Goal: Information Seeking & Learning: Stay updated

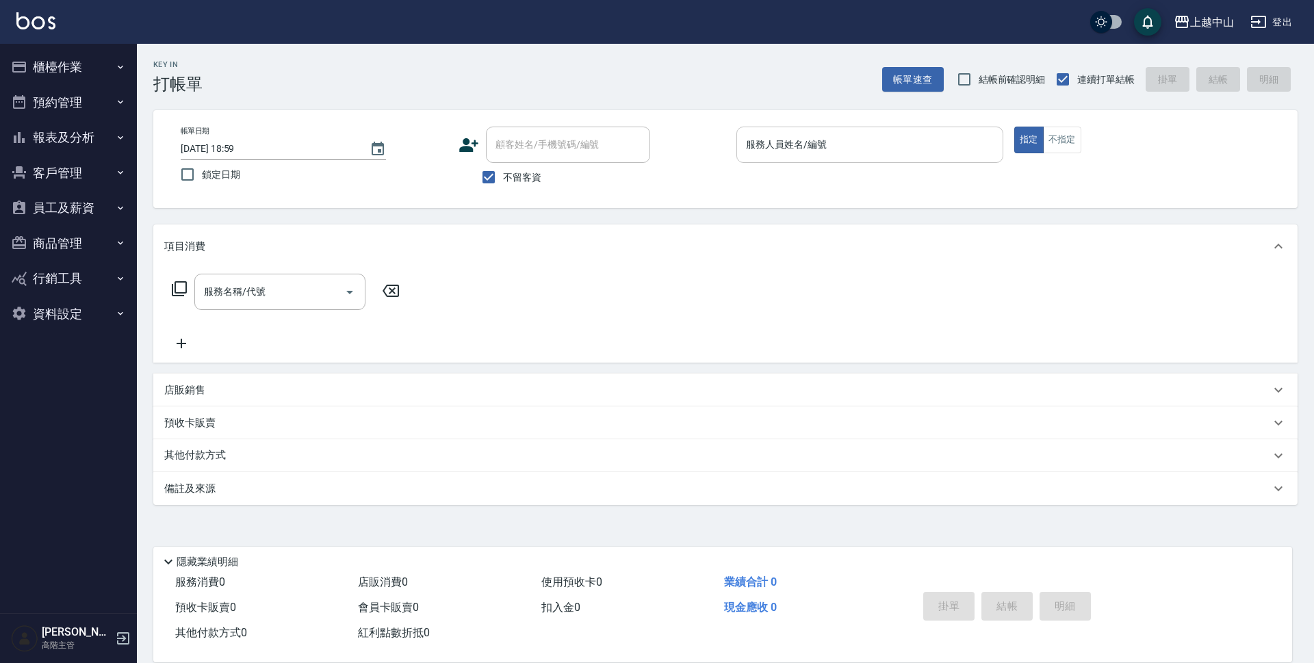
click at [768, 150] on div "服務人員姓名/編號 服務人員姓名/編號" at bounding box center [869, 145] width 267 height 36
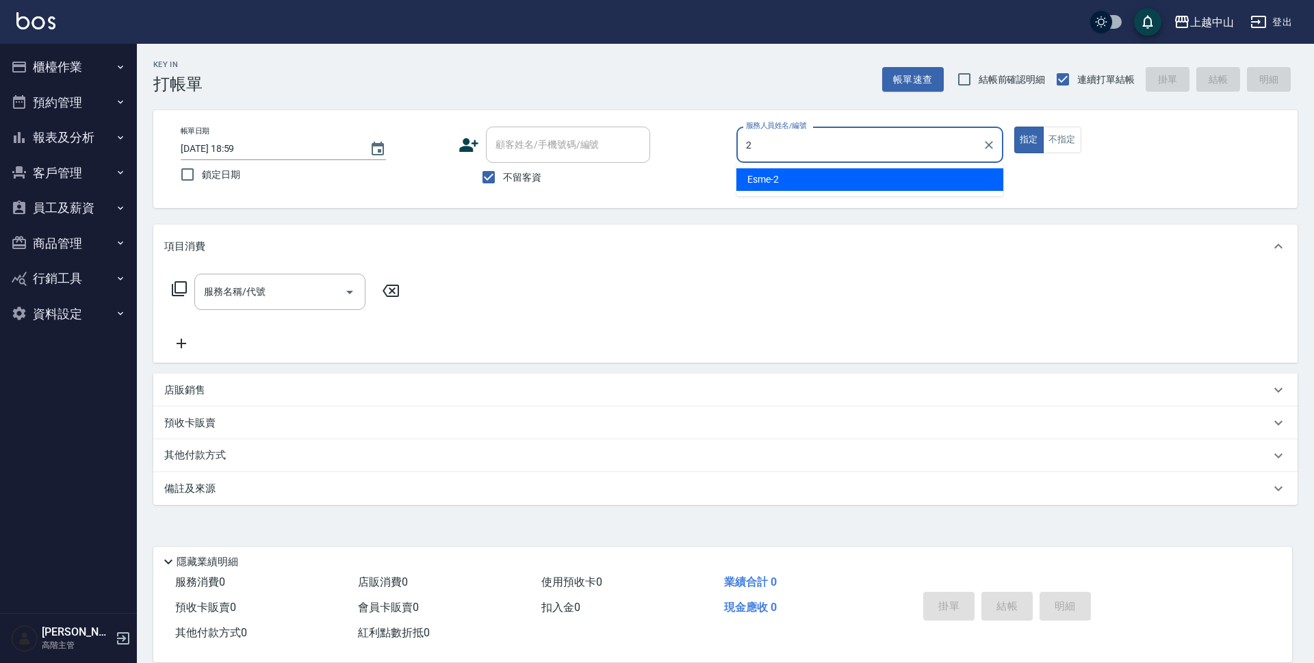
type input "Esme-2"
type button "true"
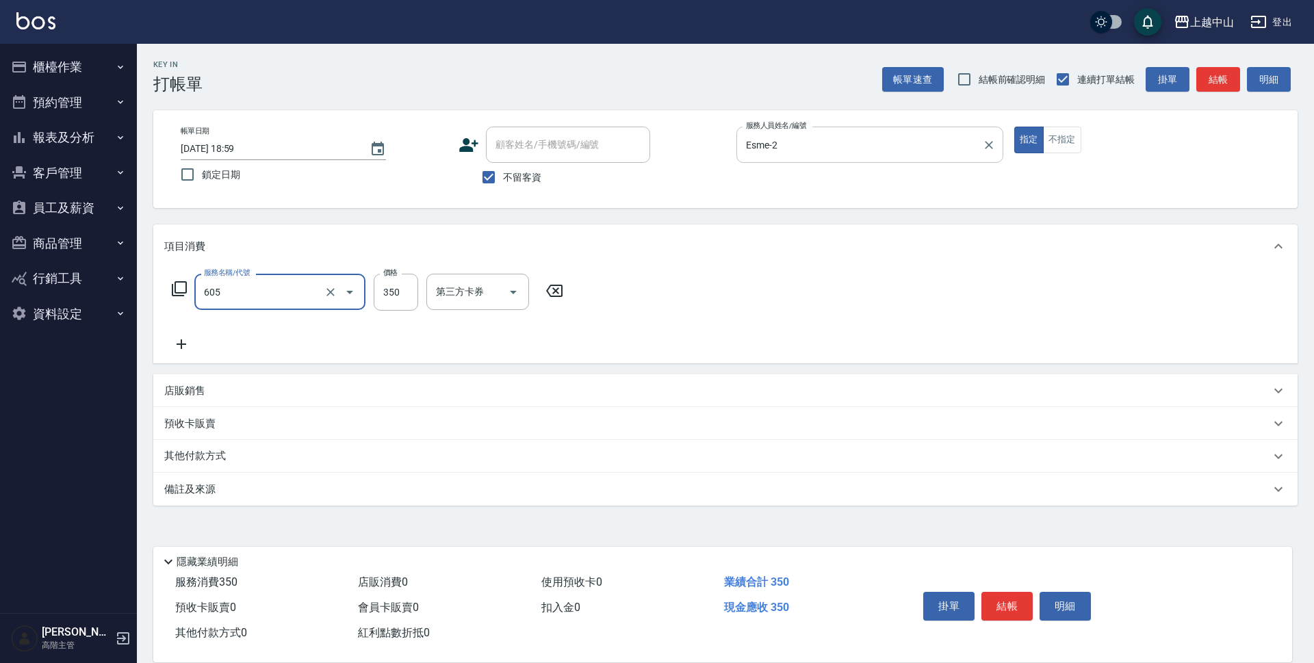
type input "洗髮 (女)(605)"
type input "399"
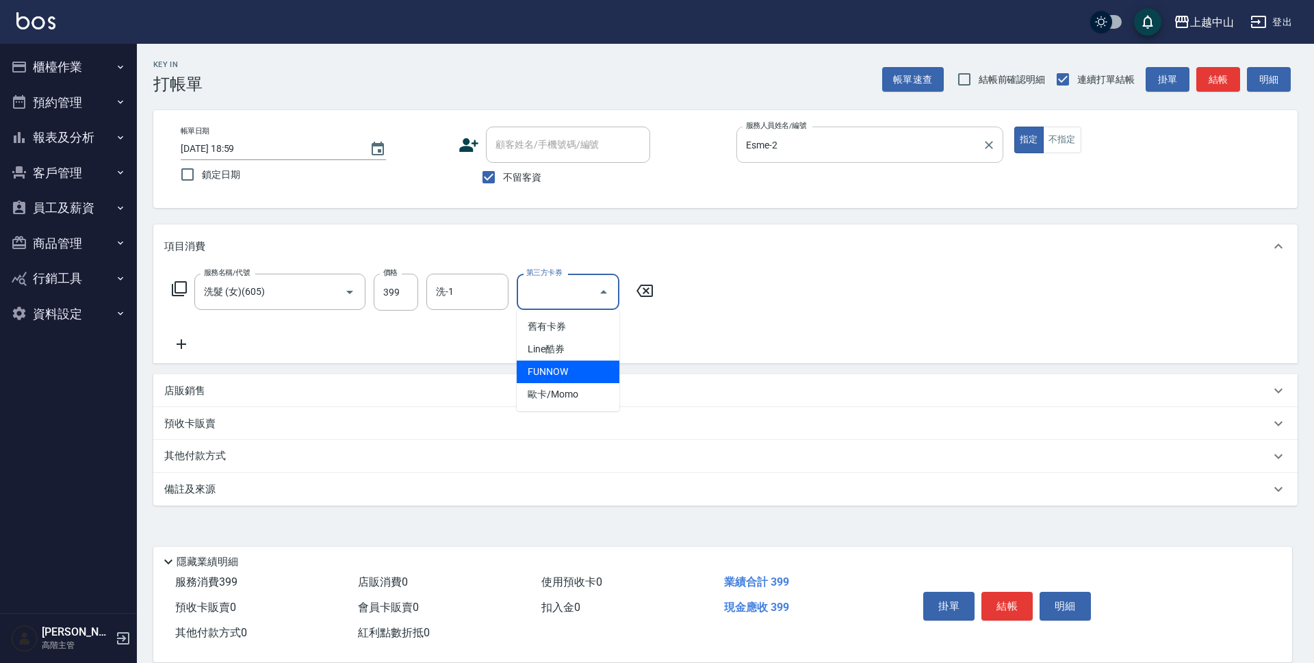
type input "FUNNOW"
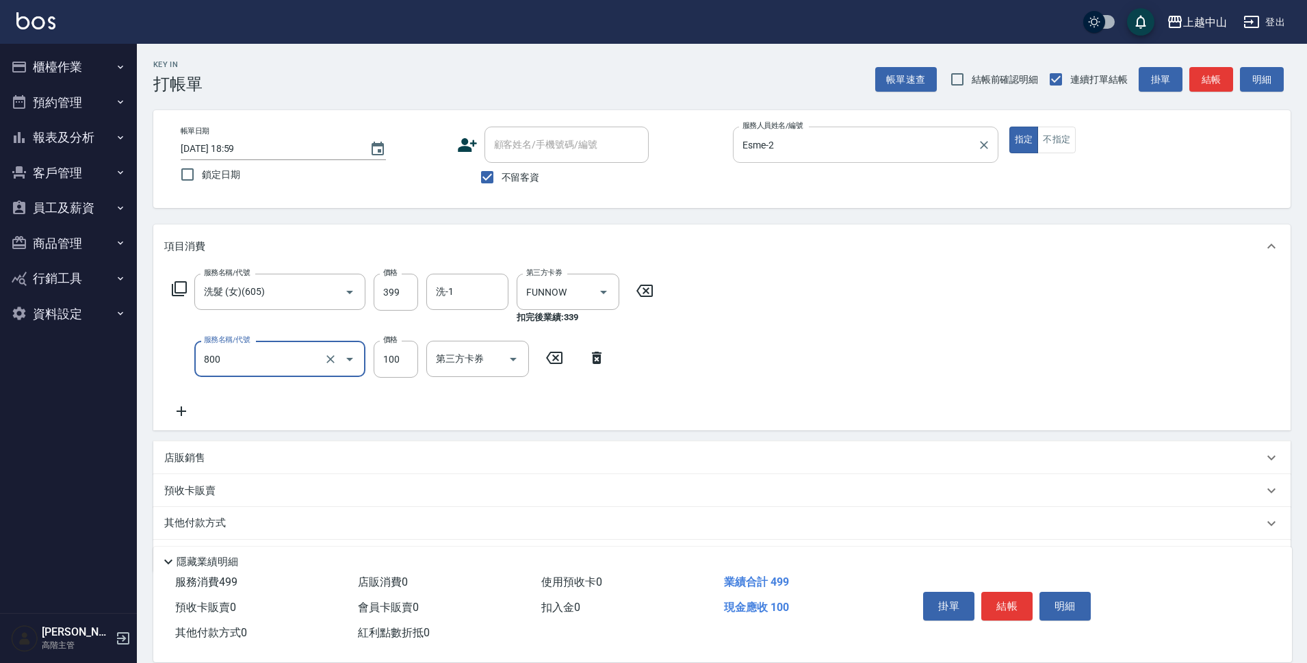
type input "梳髮(800)"
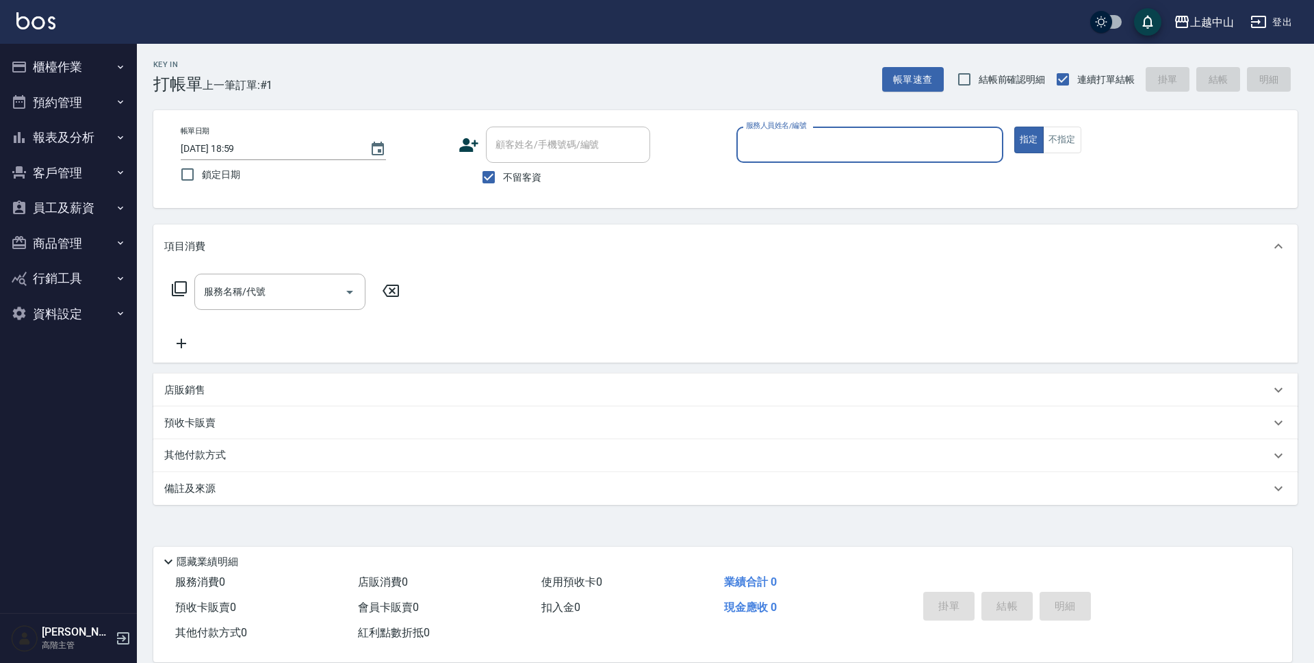
click at [80, 66] on button "櫃檯作業" at bounding box center [68, 67] width 126 height 36
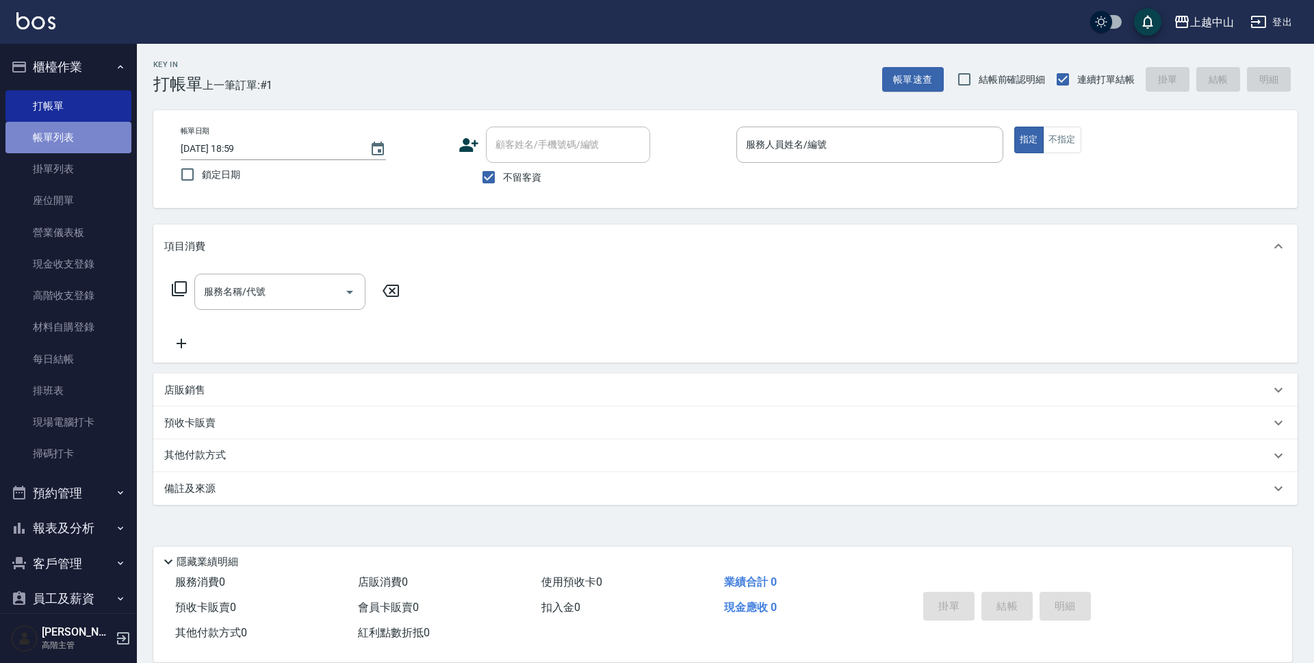
click at [68, 139] on link "帳單列表" at bounding box center [68, 137] width 126 height 31
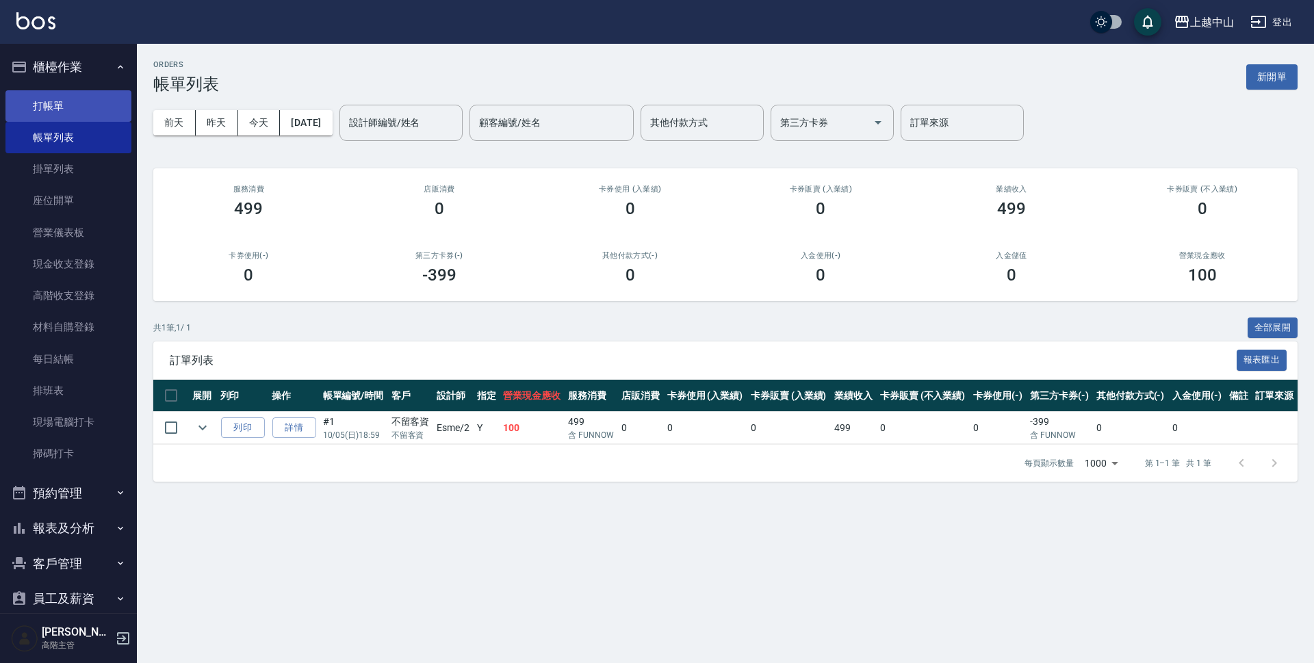
click at [91, 118] on link "打帳單" at bounding box center [68, 105] width 126 height 31
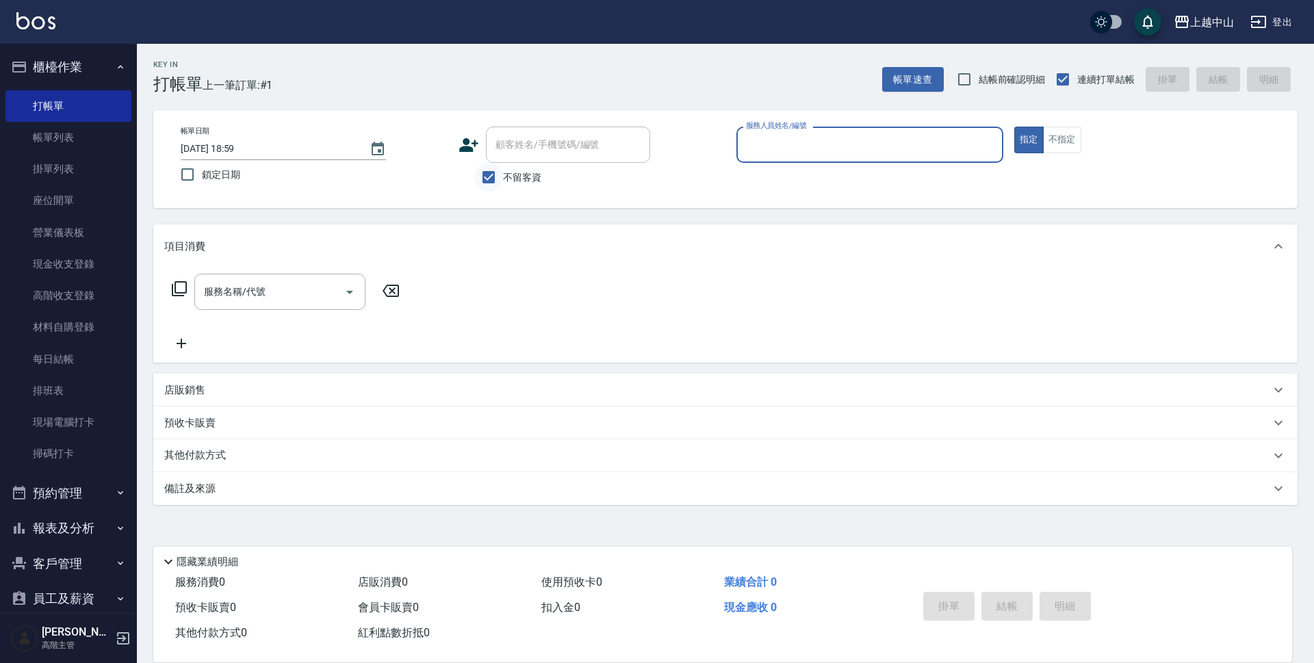
click at [491, 177] on input "不留客資" at bounding box center [488, 177] width 29 height 29
checkbox input "false"
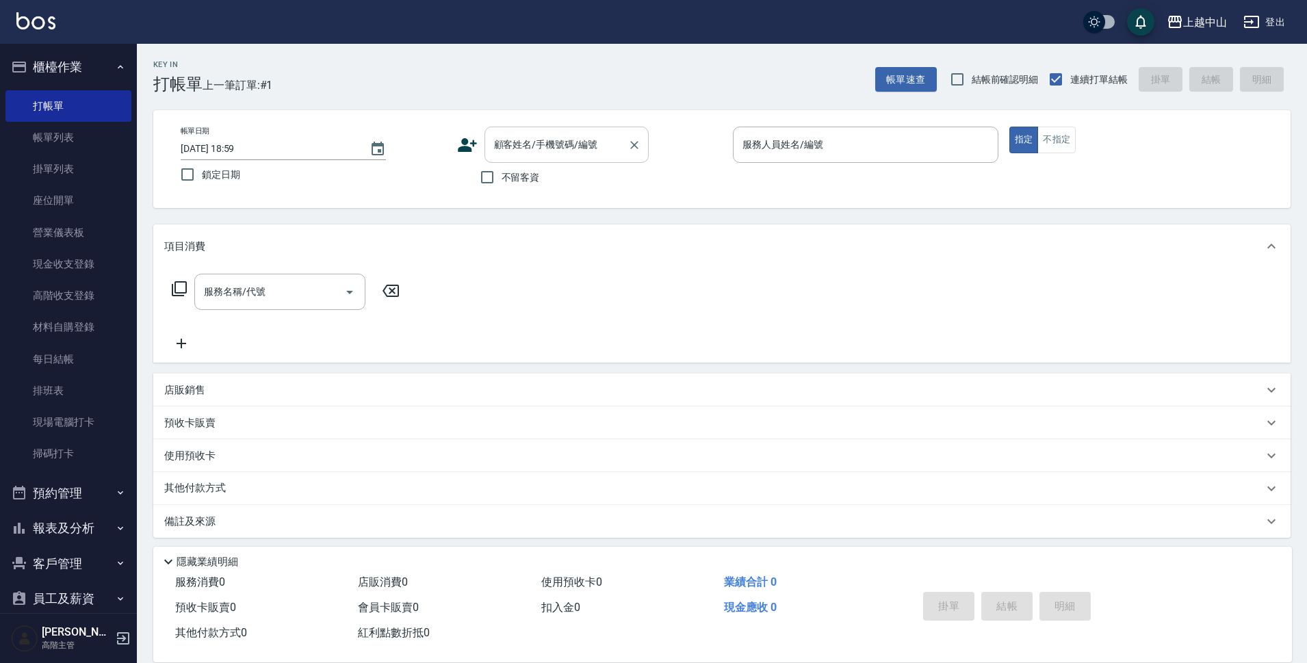
click at [510, 157] on input "顧客姓名/手機號碼/編號" at bounding box center [556, 145] width 131 height 24
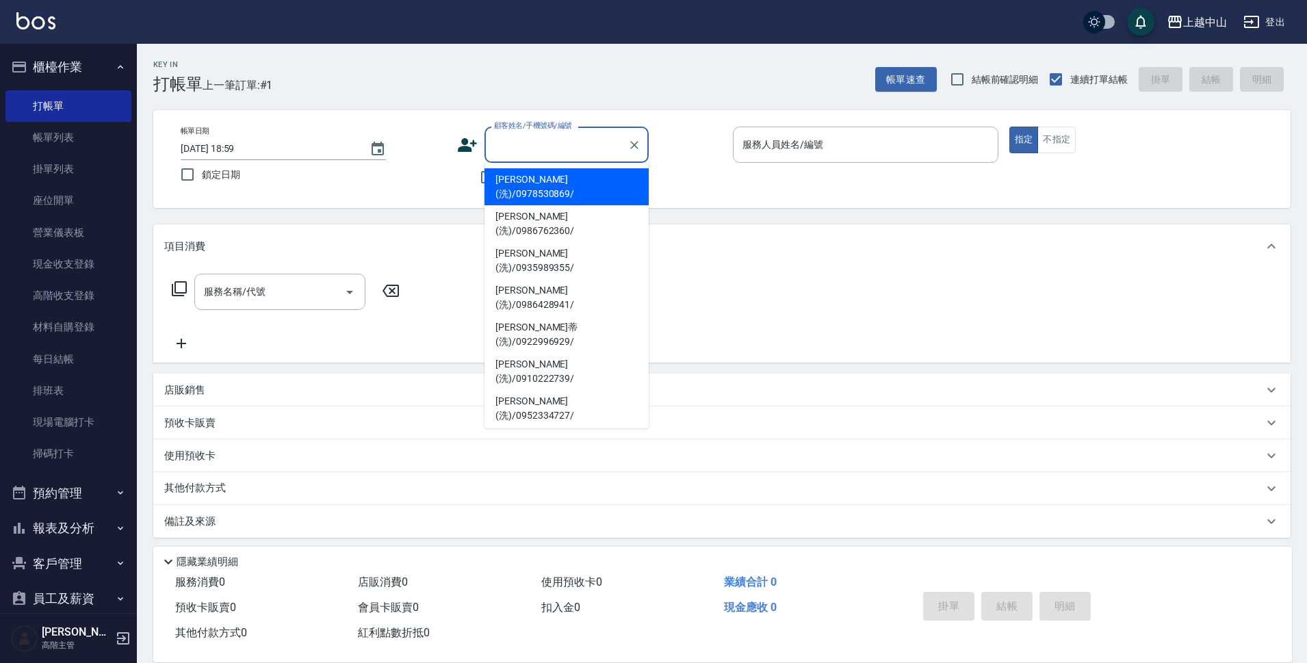
type input "t"
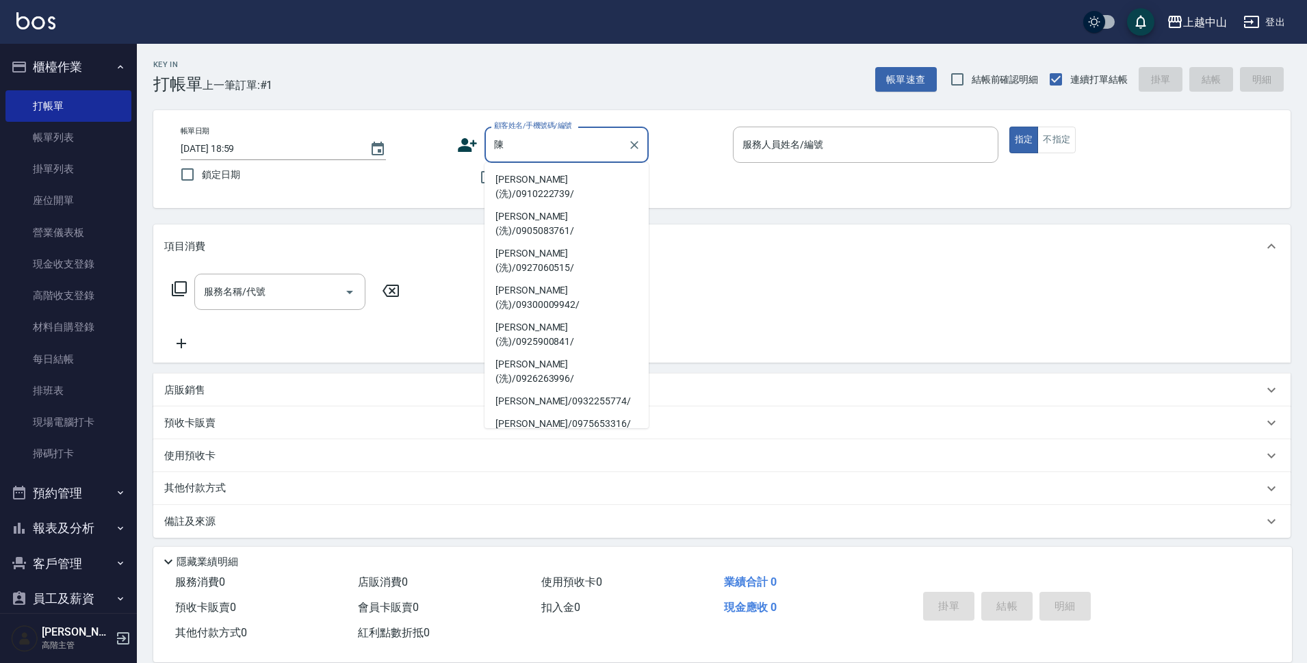
click at [530, 174] on li "[PERSON_NAME](洗)/0910222739/" at bounding box center [566, 186] width 164 height 37
type input "[PERSON_NAME](洗)/0910222739/"
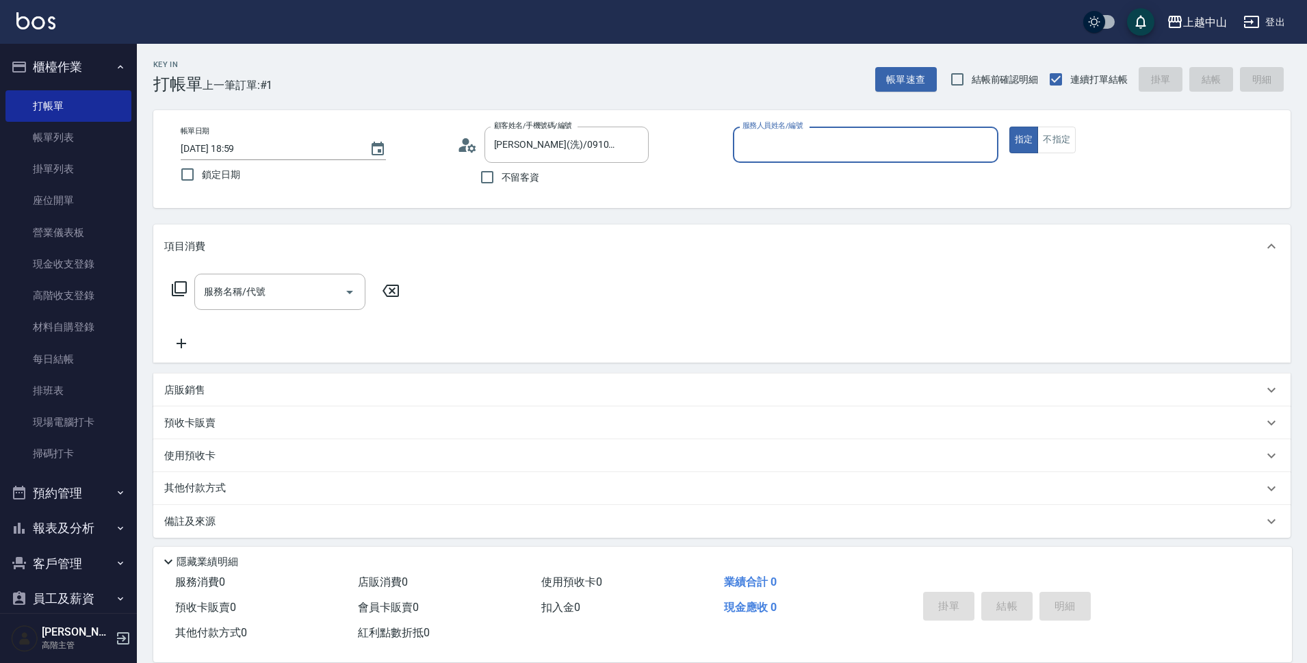
type input "Esme-2"
click at [1009, 127] on button "指定" at bounding box center [1023, 140] width 29 height 27
type button "true"
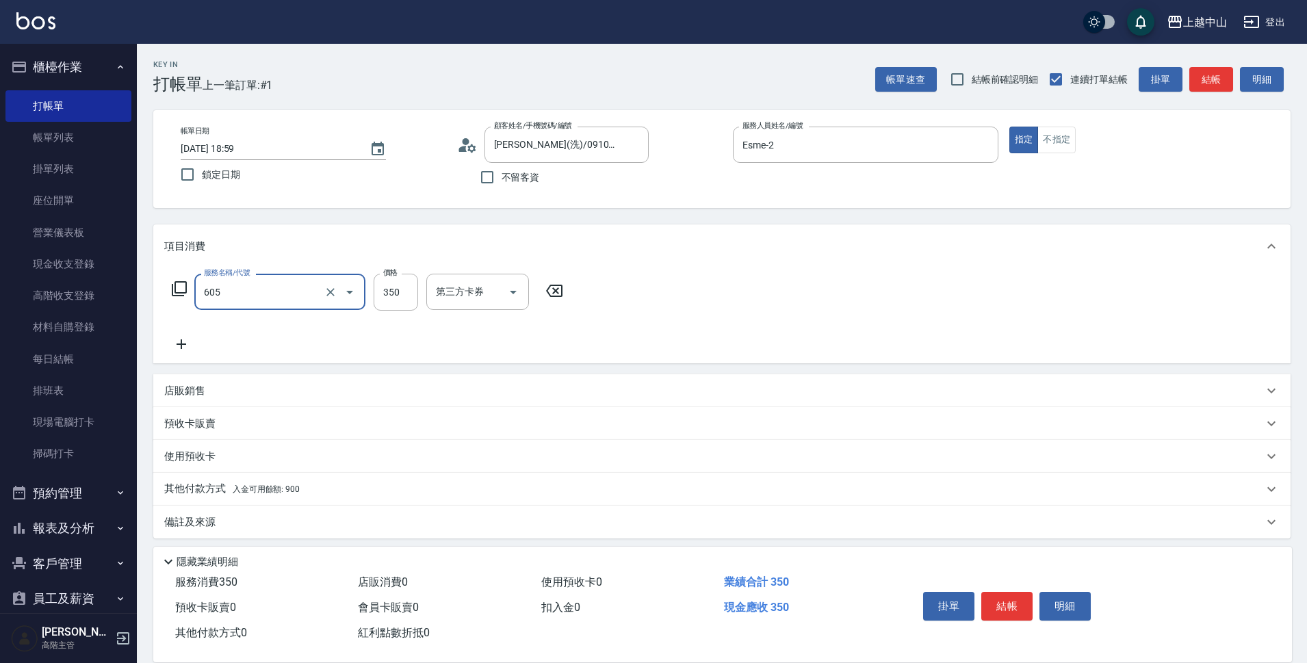
type input "洗髮 (女)(605)"
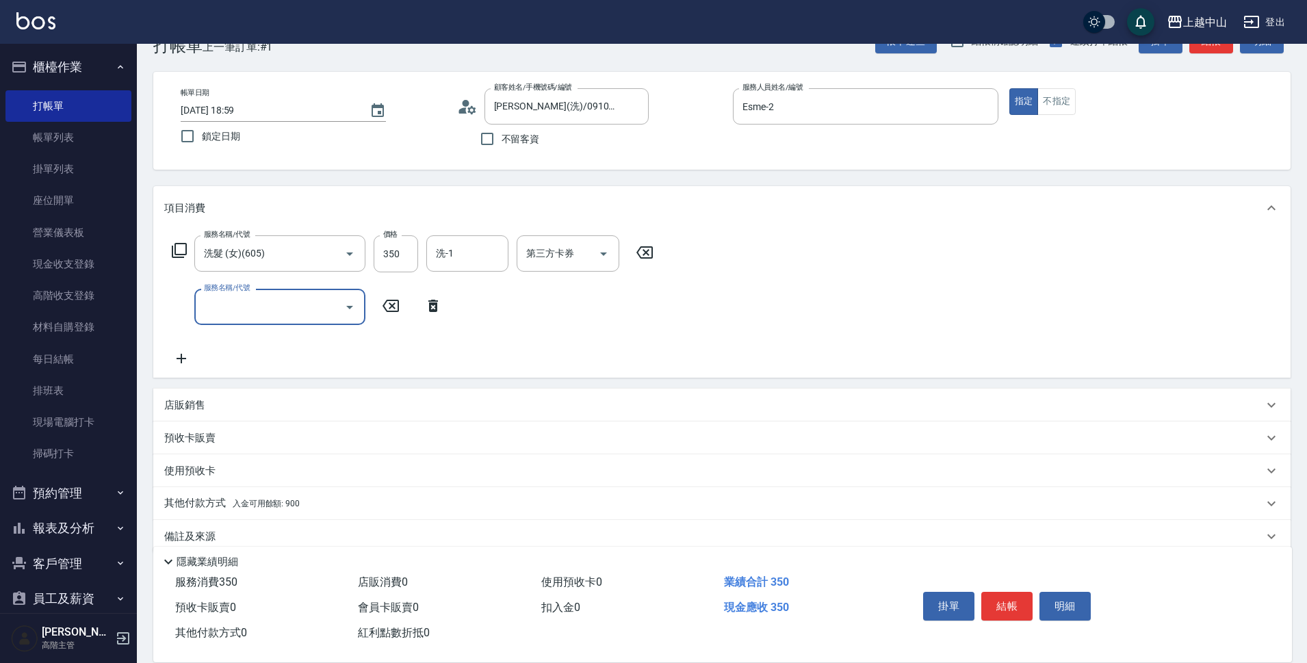
scroll to position [60, 0]
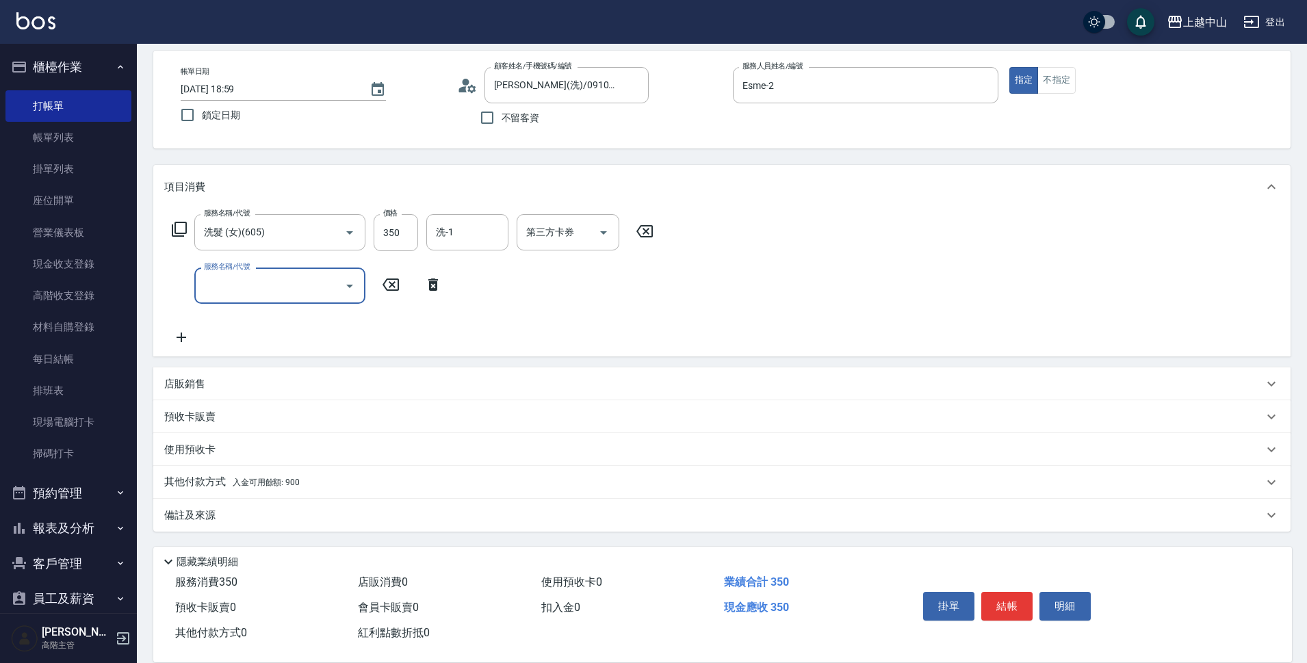
click at [270, 478] on span "入金可用餘額: 900" at bounding box center [266, 483] width 67 height 10
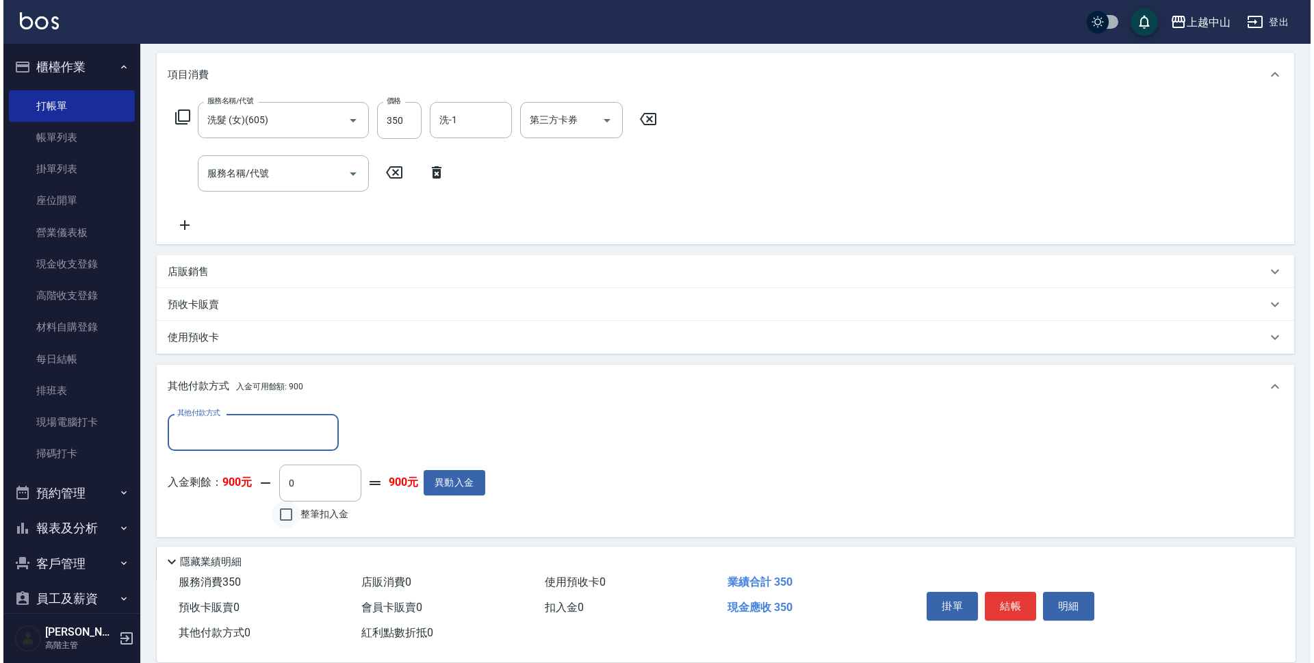
scroll to position [196, 0]
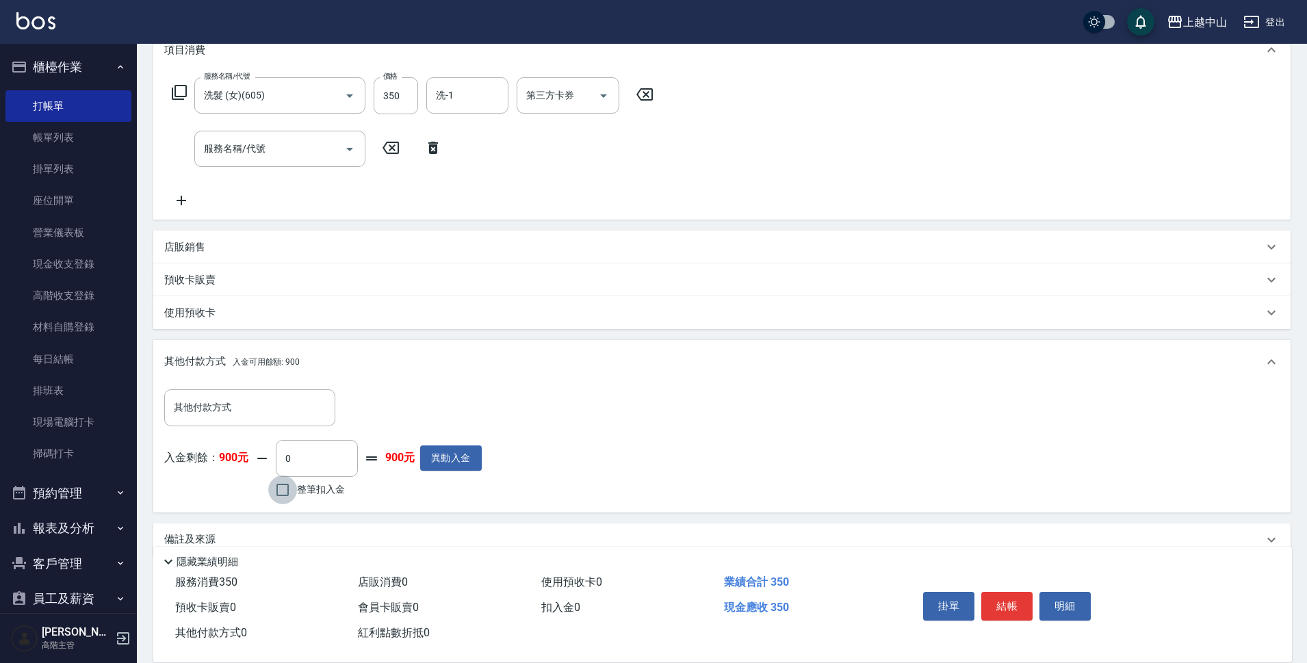
click at [286, 483] on input "整筆扣入金" at bounding box center [282, 490] width 29 height 29
checkbox input "true"
type input "350"
click at [1081, 601] on button "明細" at bounding box center [1064, 606] width 51 height 29
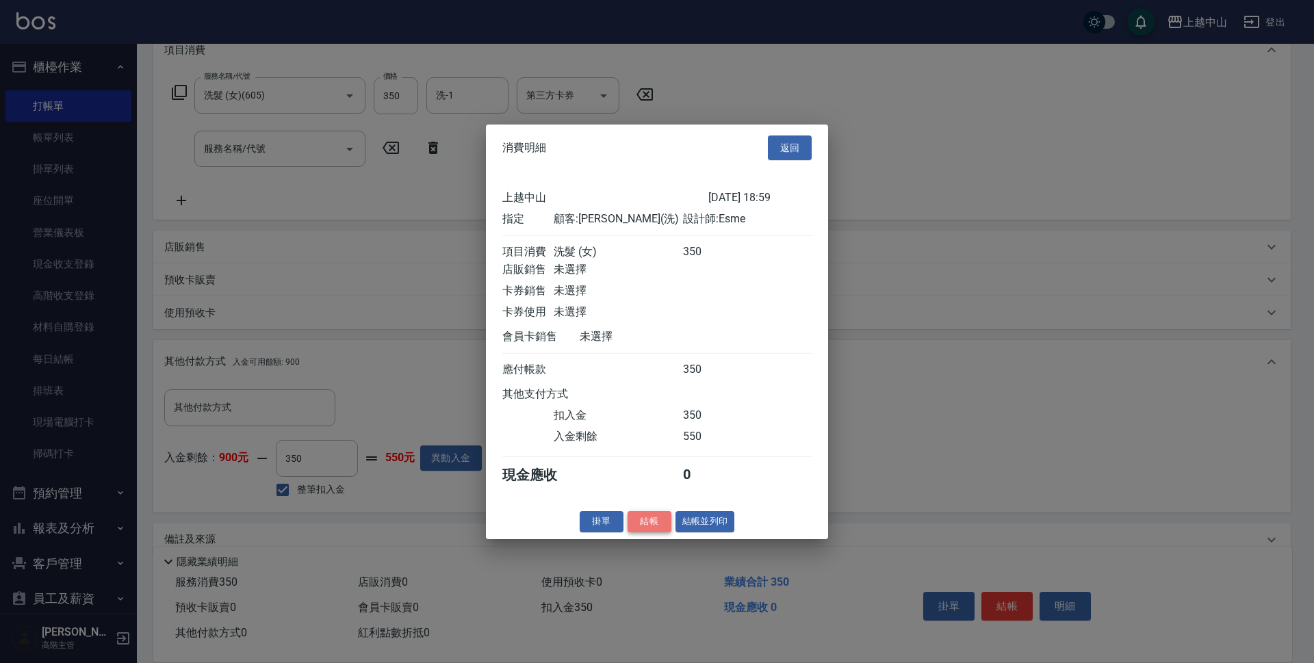
click at [647, 530] on button "結帳" at bounding box center [649, 521] width 44 height 21
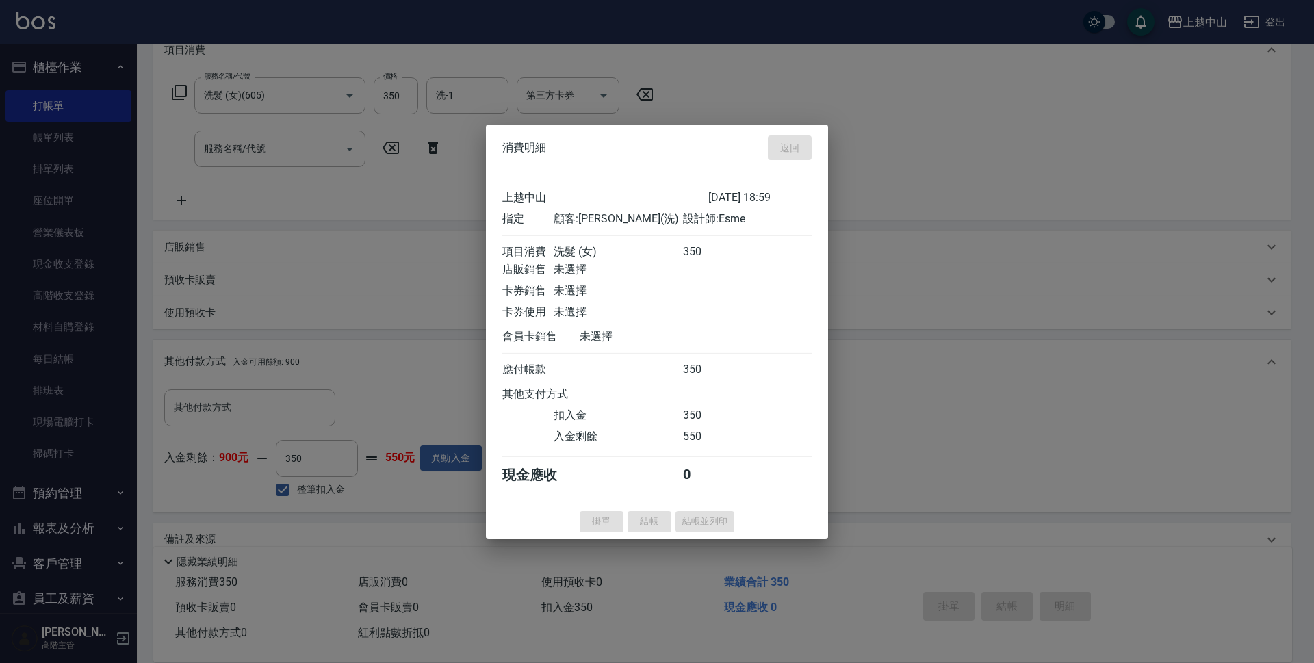
type input "[DATE] 19:00"
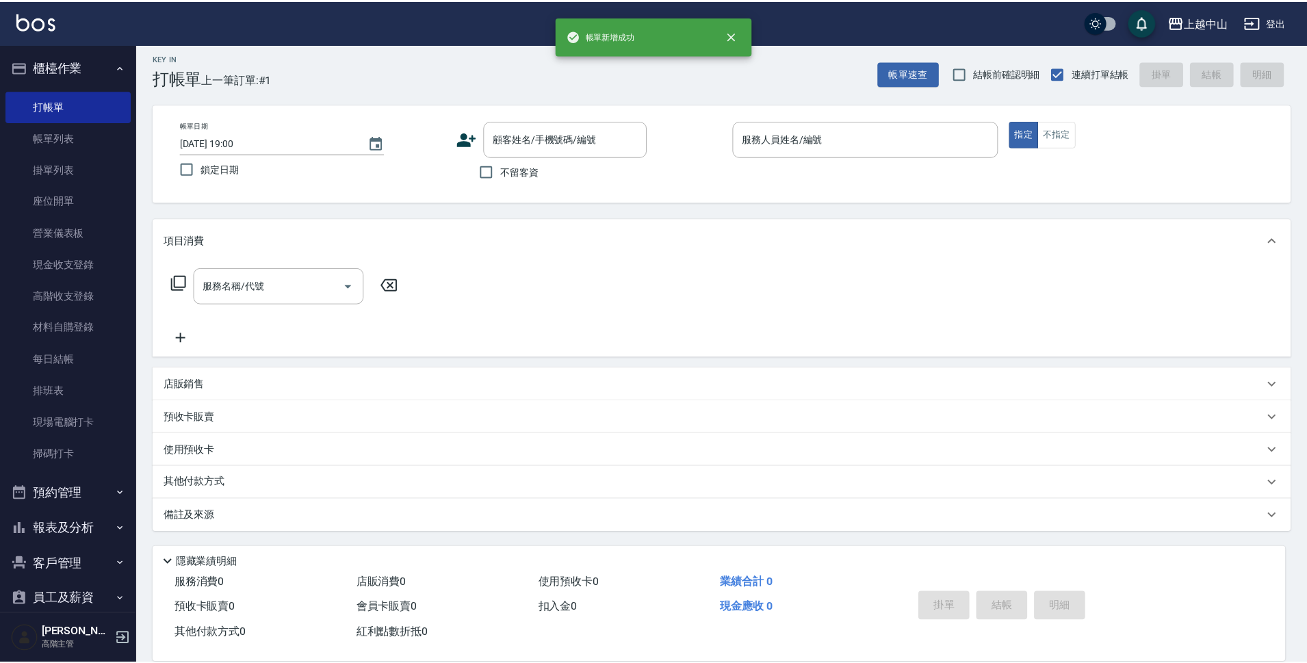
scroll to position [0, 0]
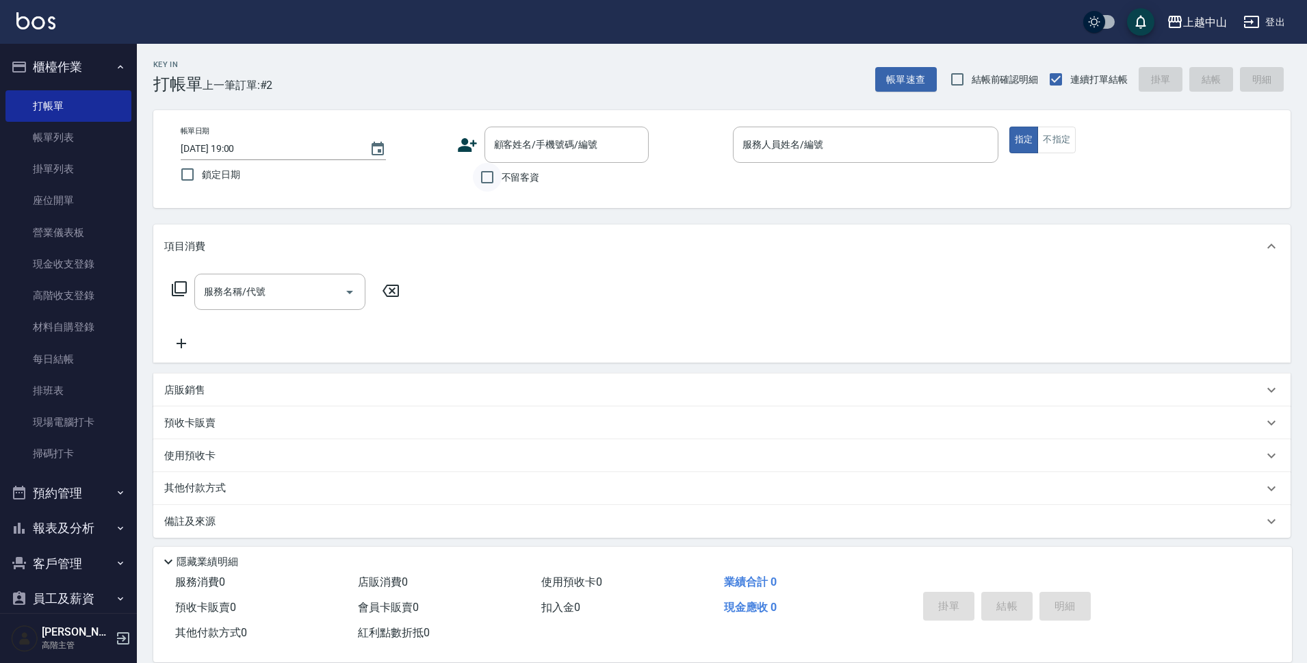
click at [478, 177] on input "不留客資" at bounding box center [487, 177] width 29 height 29
checkbox input "true"
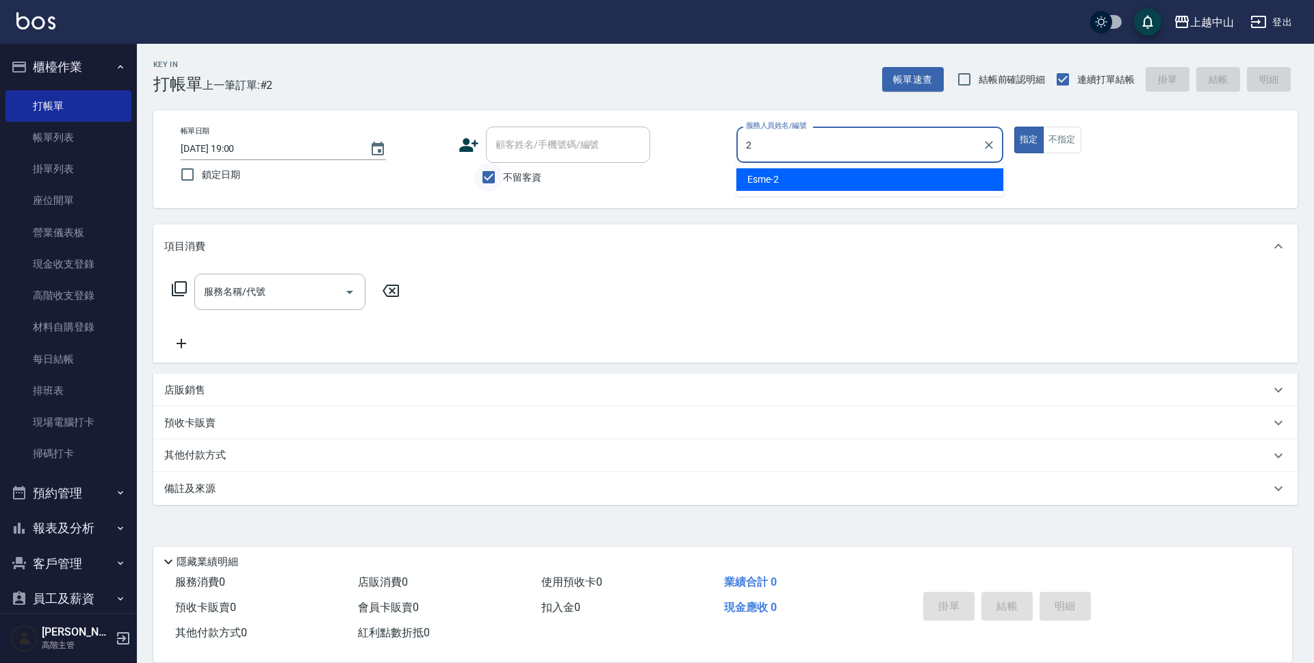
type input "Esme-2"
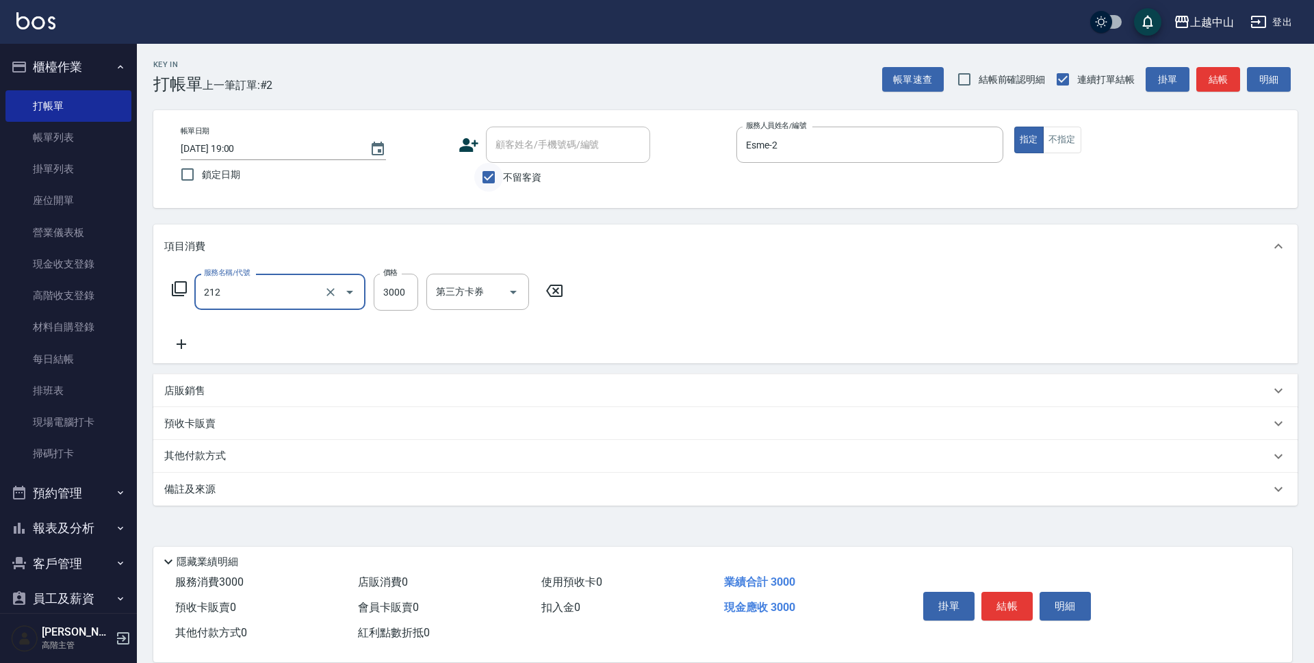
type input "溫朔燙髮3000(212)"
type input "3499"
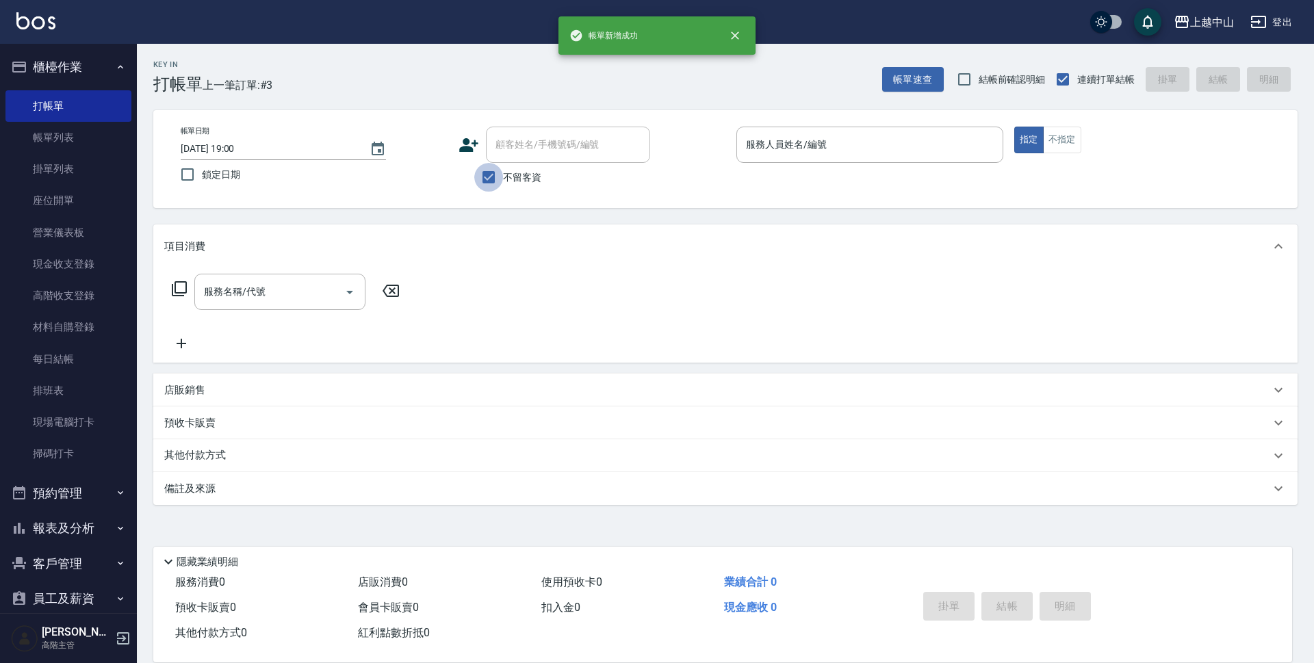
click at [480, 177] on input "不留客資" at bounding box center [488, 177] width 29 height 29
checkbox input "false"
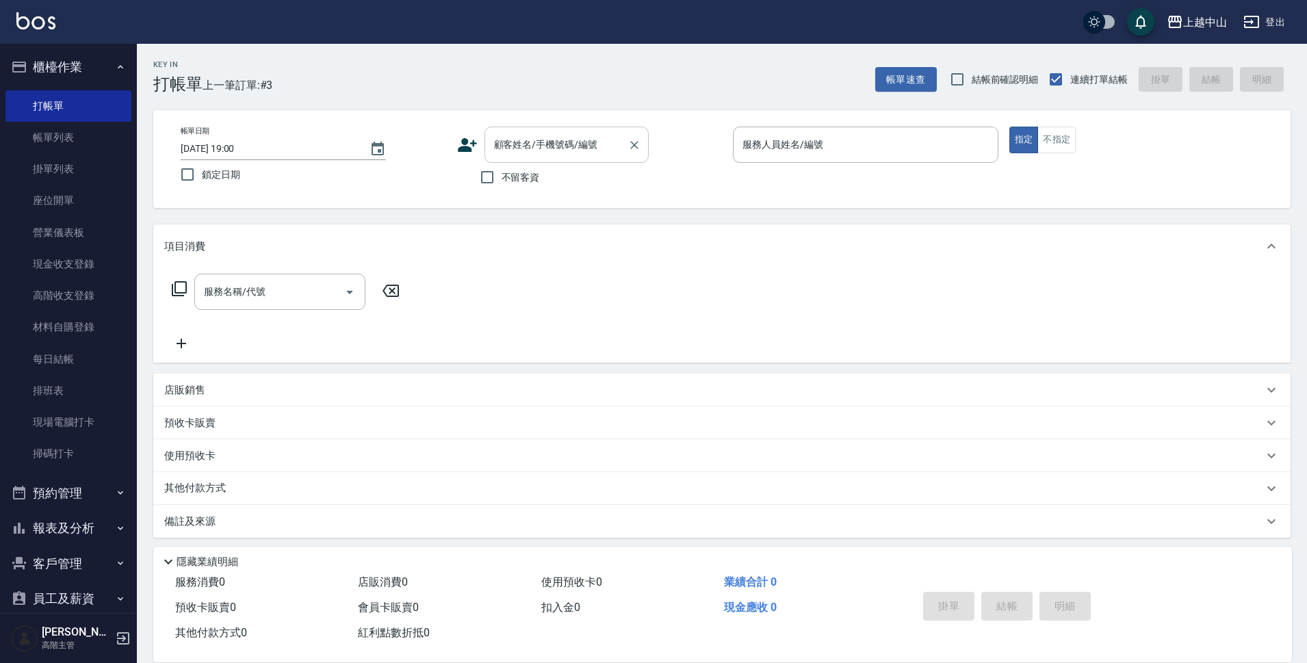
click at [497, 153] on input "顧客姓名/手機號碼/編號" at bounding box center [556, 145] width 131 height 24
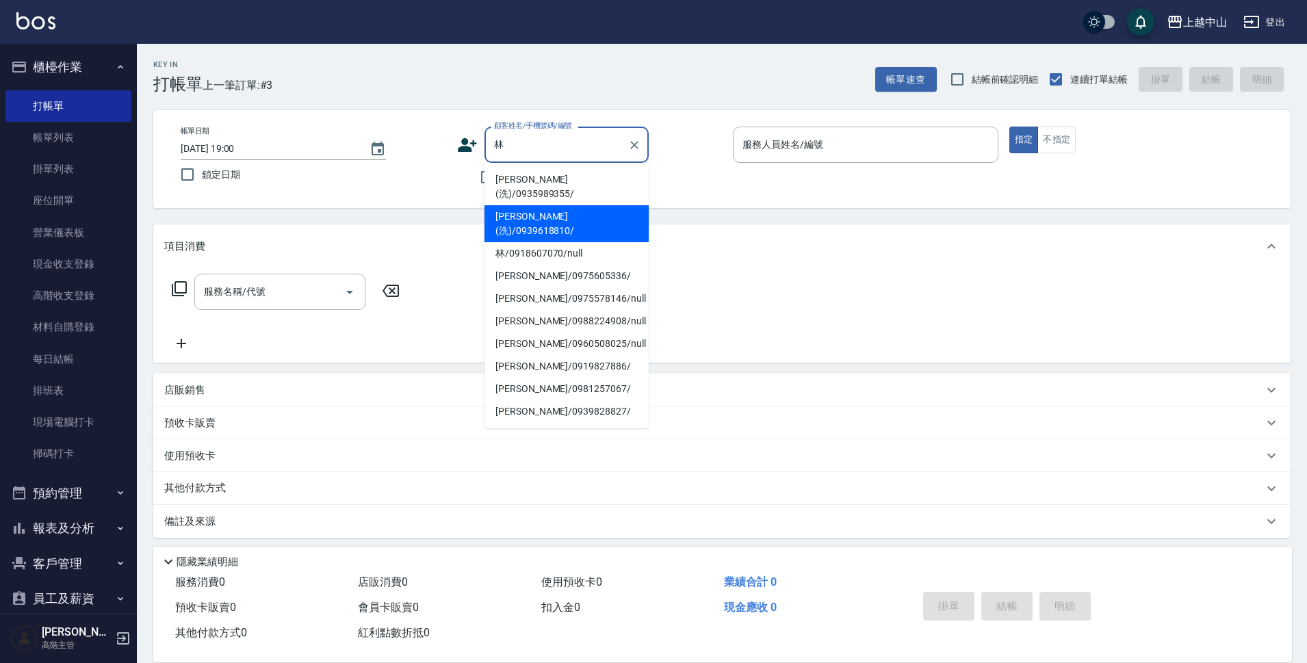
click at [504, 205] on li "[PERSON_NAME](洗)/0939618810/" at bounding box center [566, 223] width 164 height 37
type input "[PERSON_NAME](洗)/0939618810/"
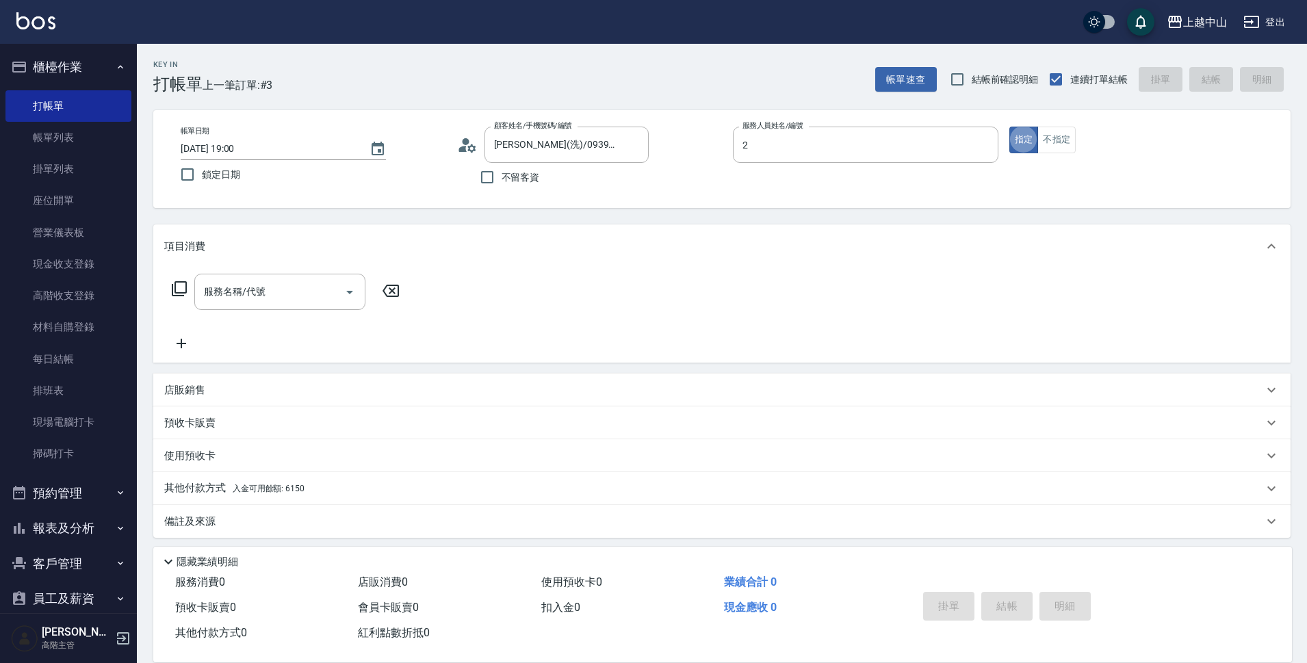
type input "Esme-2"
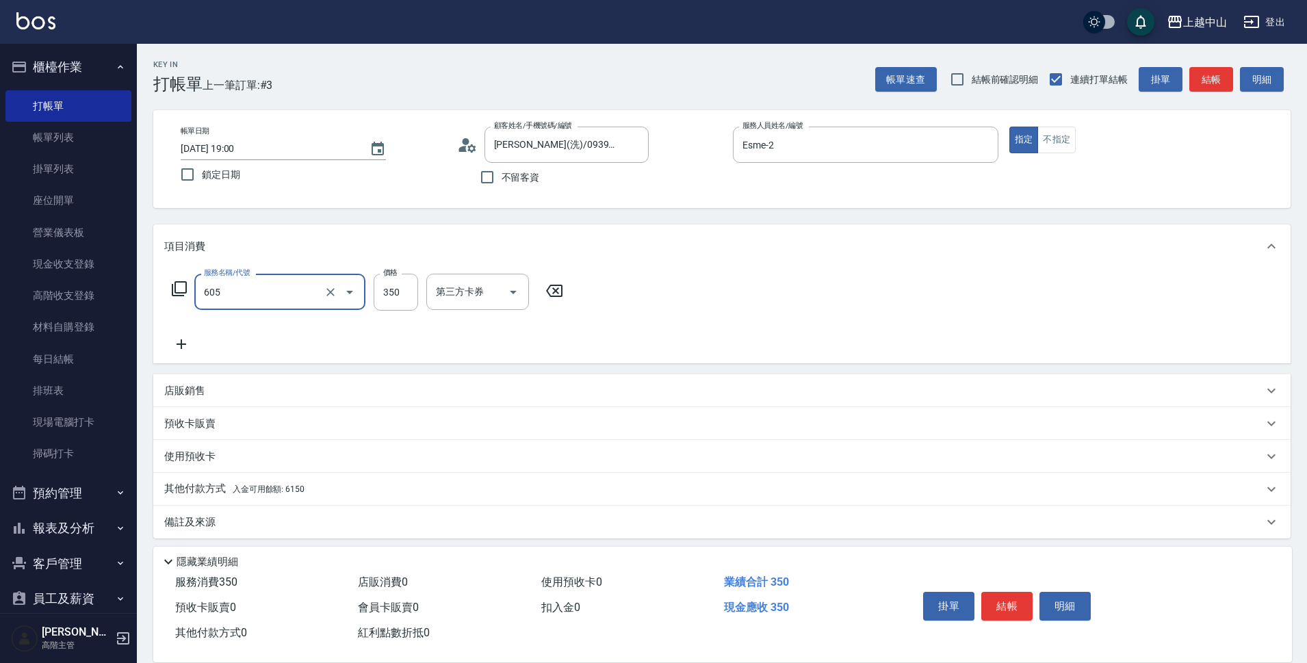
type input "洗髮 (女)(605)"
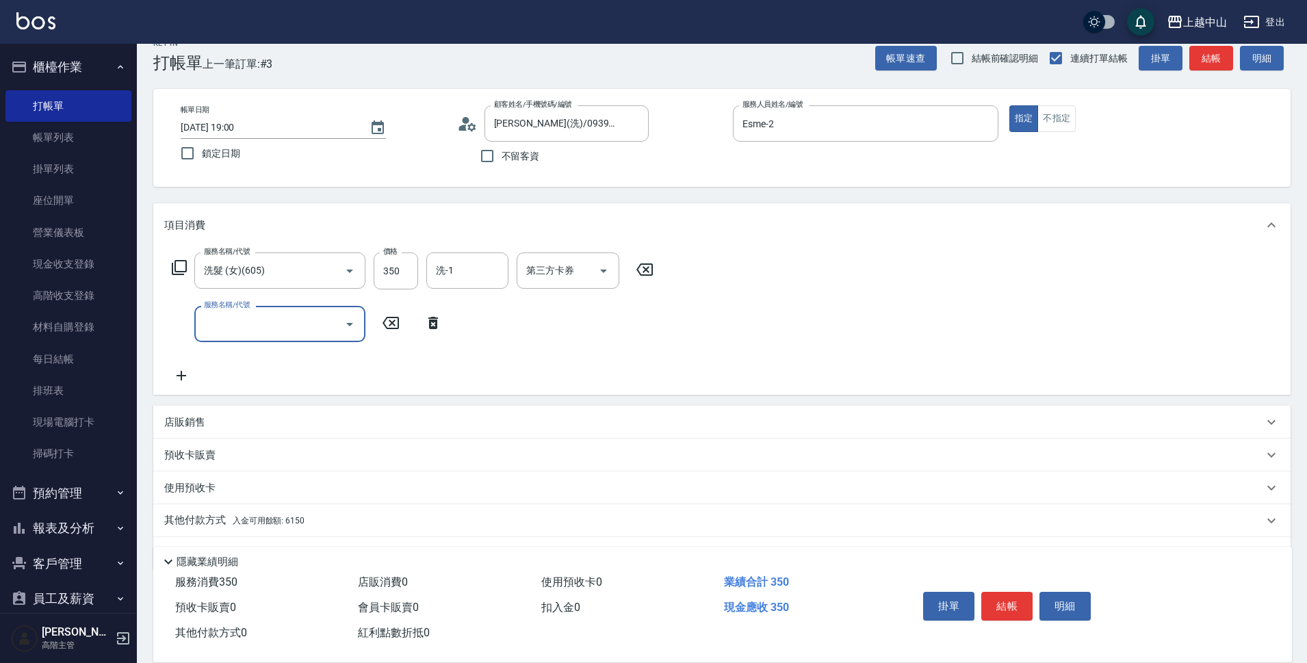
scroll to position [60, 0]
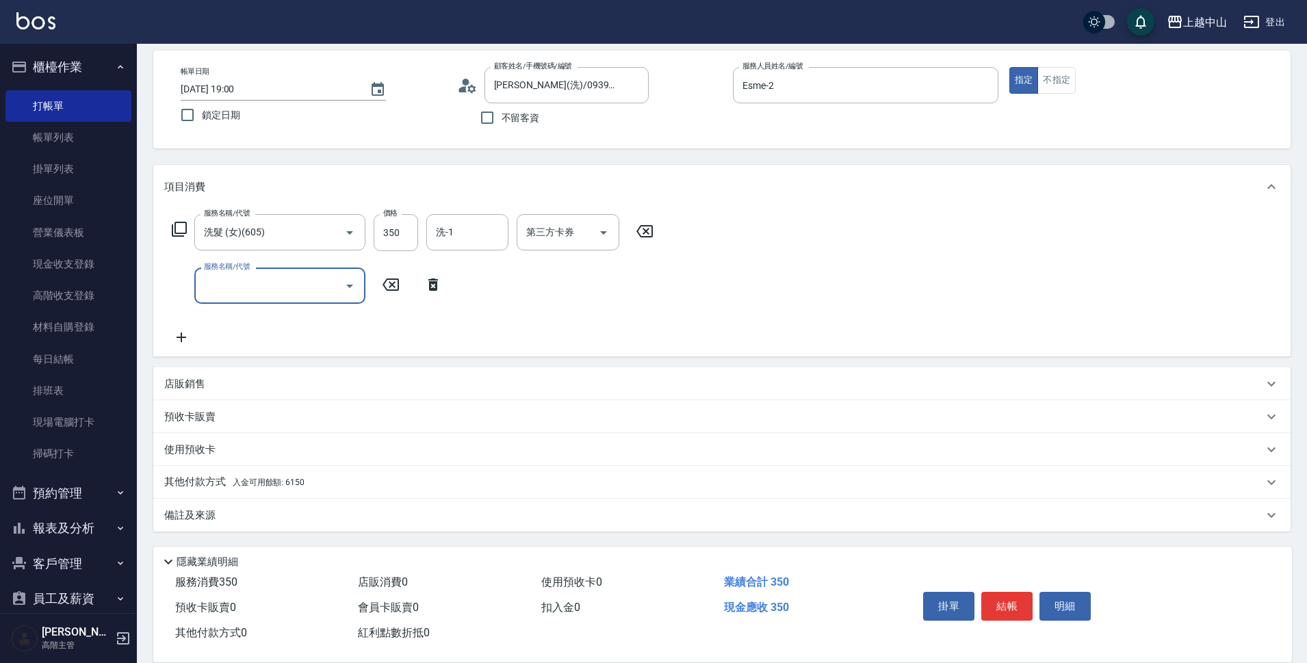
click at [305, 481] on div "其他付款方式 入金可用餘額: 6150" at bounding box center [713, 482] width 1099 height 15
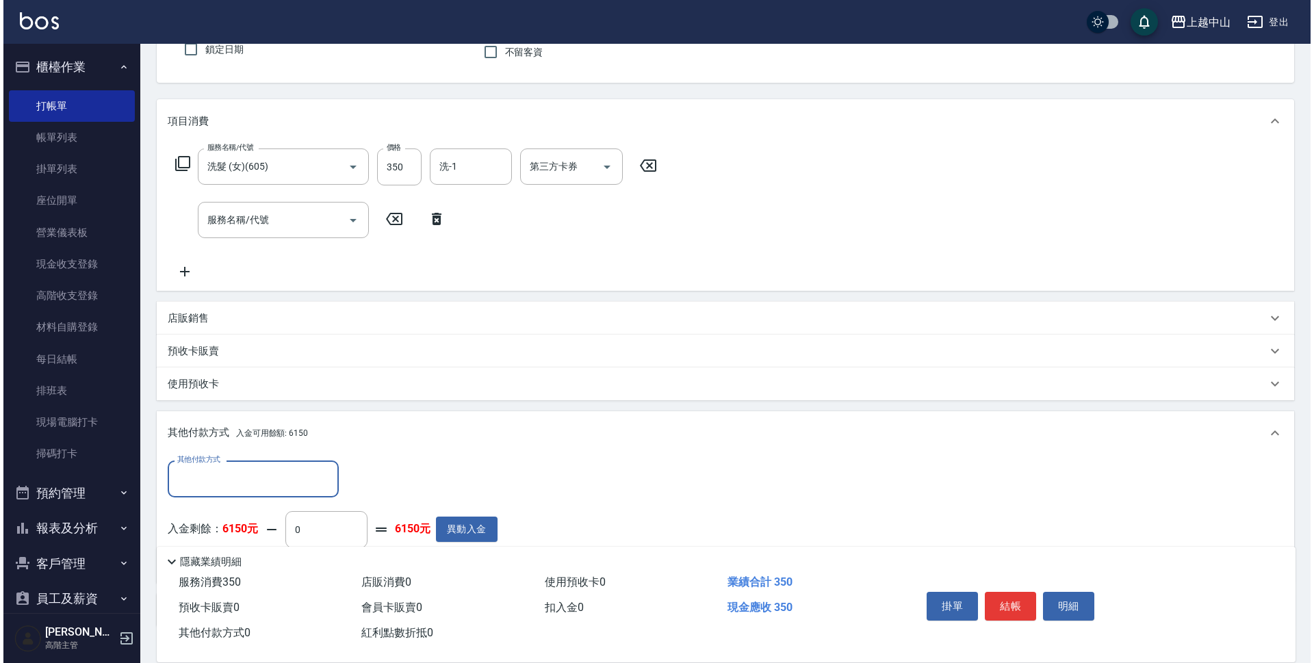
scroll to position [219, 0]
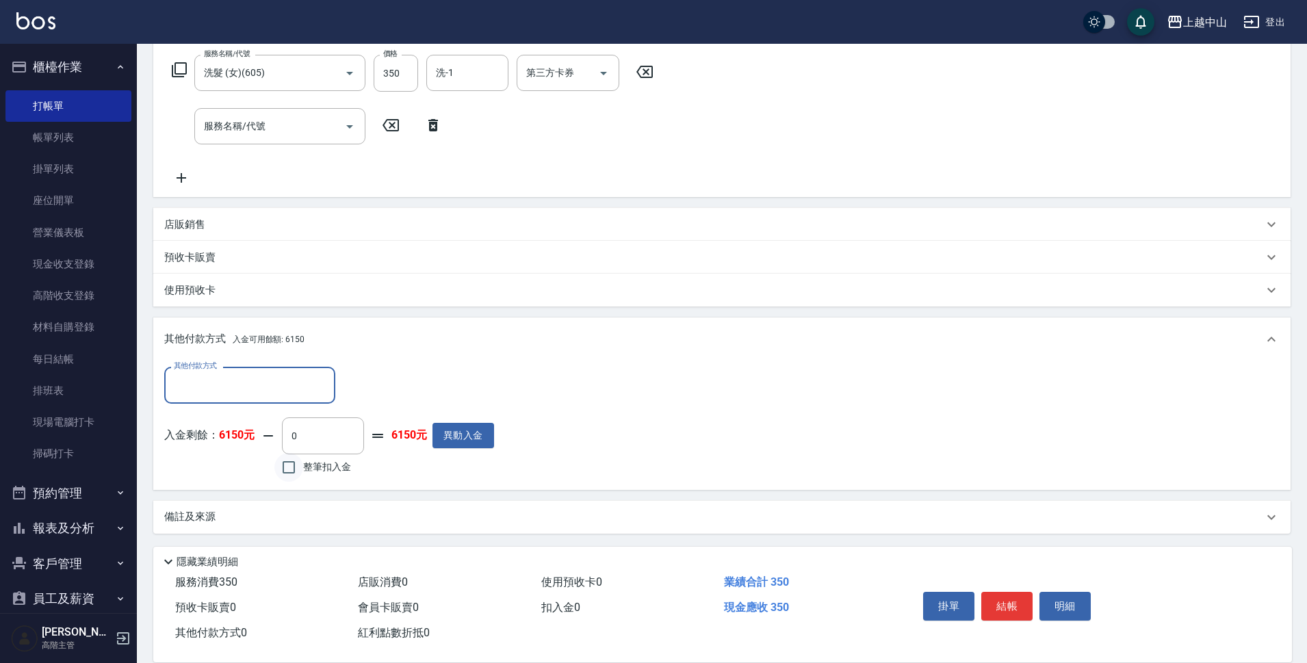
click at [292, 469] on input "整筆扣入金" at bounding box center [288, 467] width 29 height 29
checkbox input "true"
type input "350"
click at [1065, 595] on button "明細" at bounding box center [1064, 606] width 51 height 29
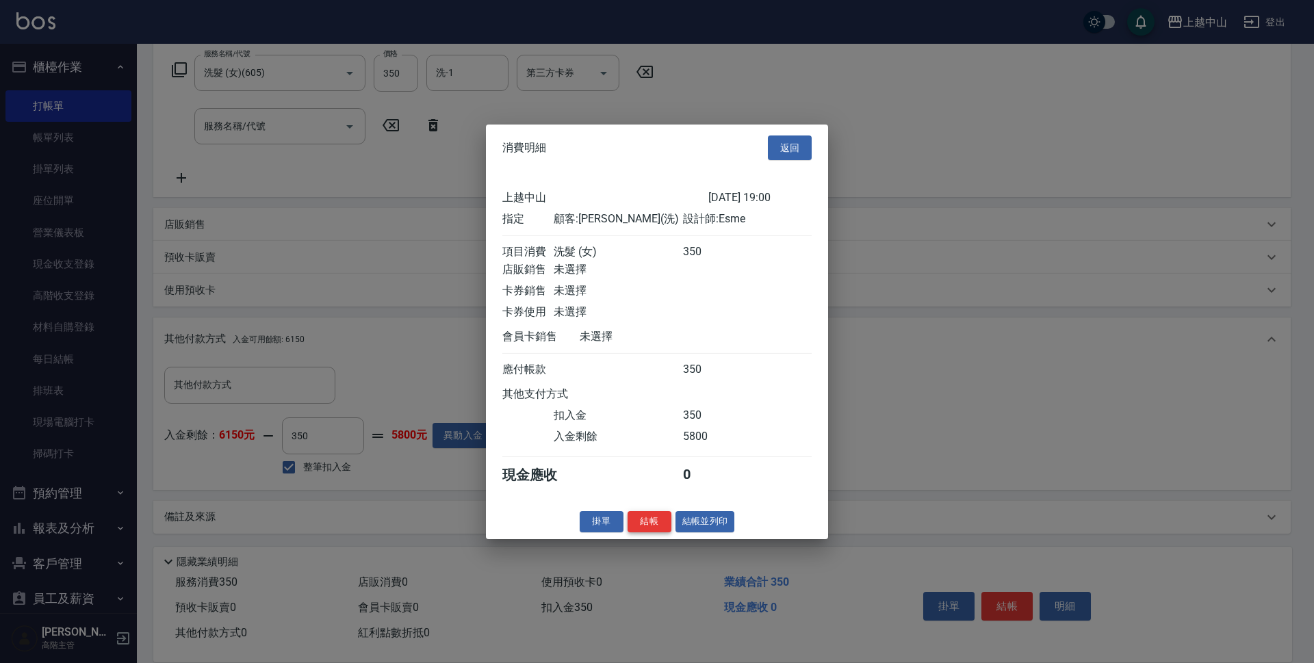
click at [647, 532] on button "結帳" at bounding box center [649, 521] width 44 height 21
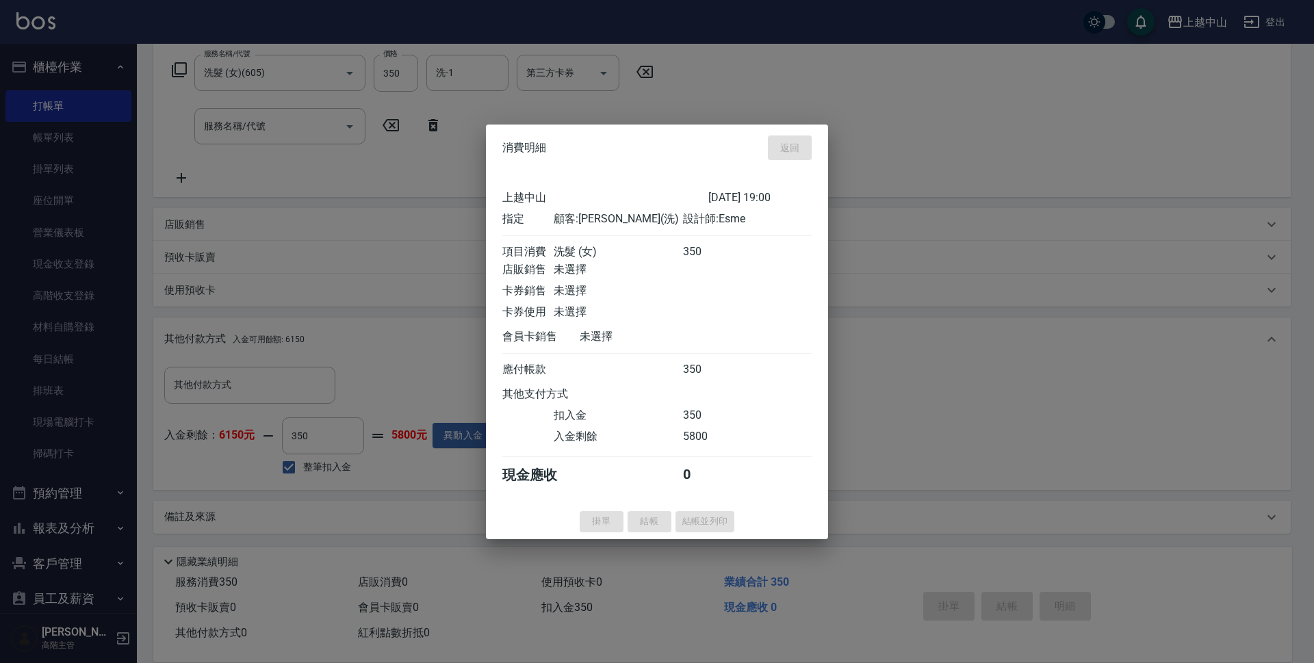
type input "[DATE] 19:01"
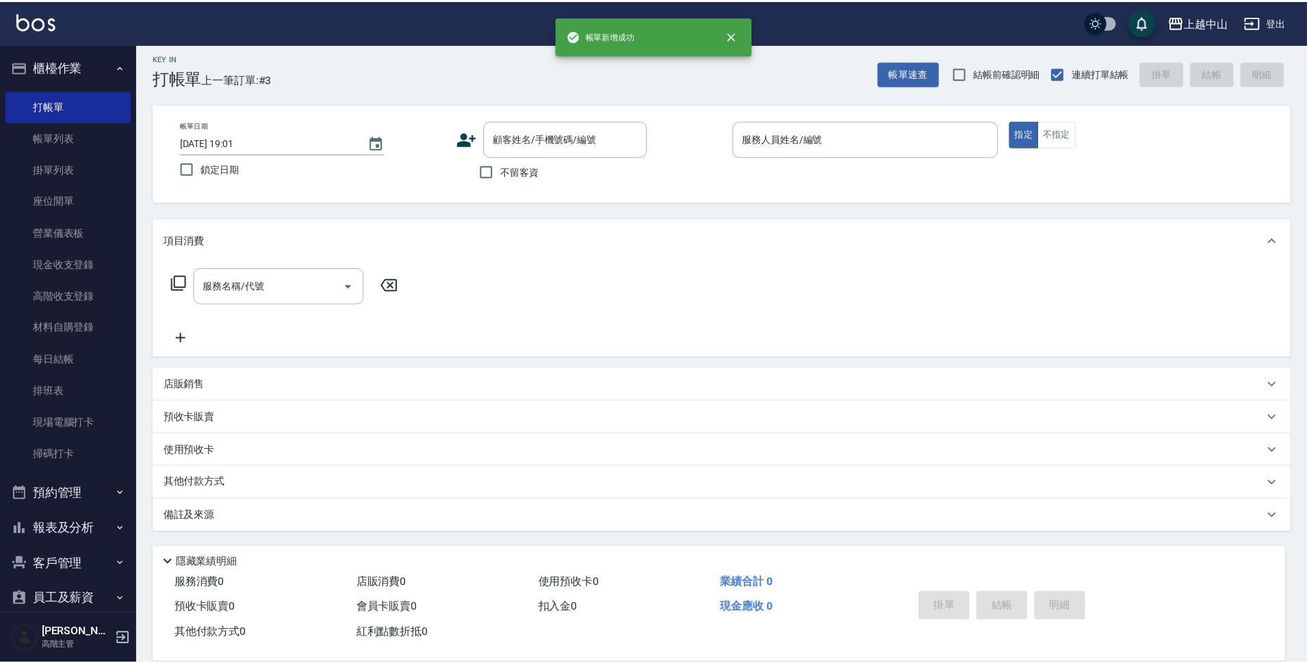
scroll to position [0, 0]
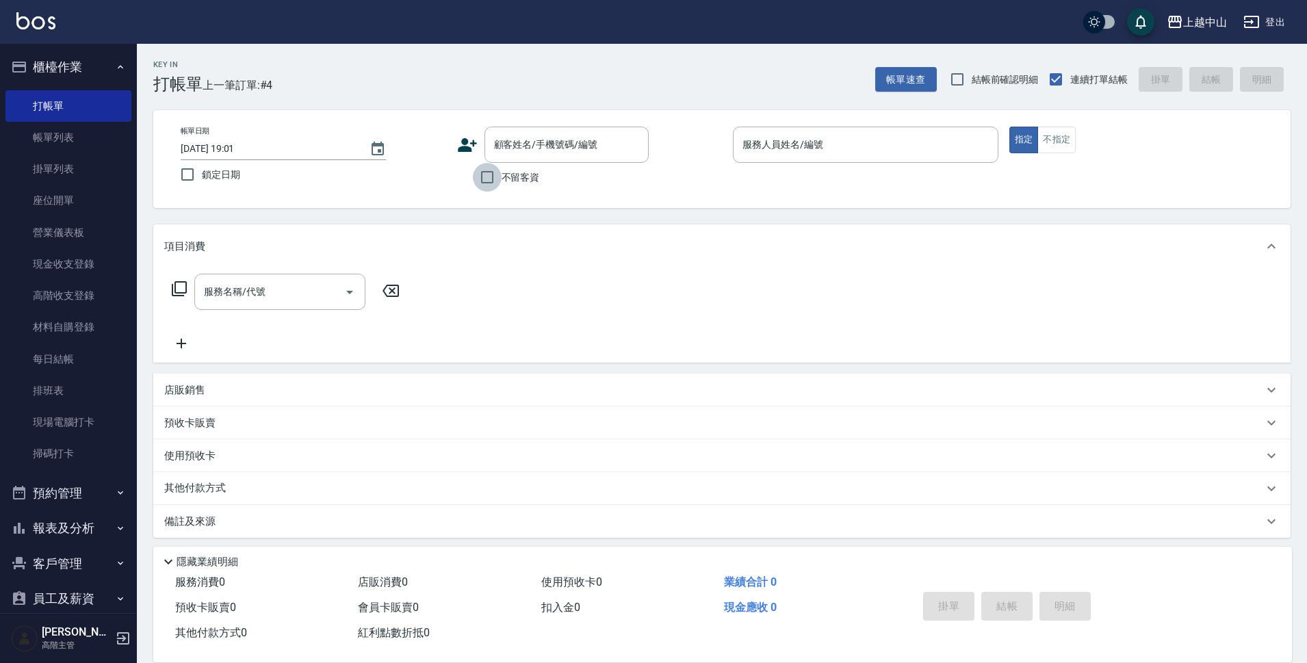
click at [499, 181] on input "不留客資" at bounding box center [487, 177] width 29 height 29
checkbox input "true"
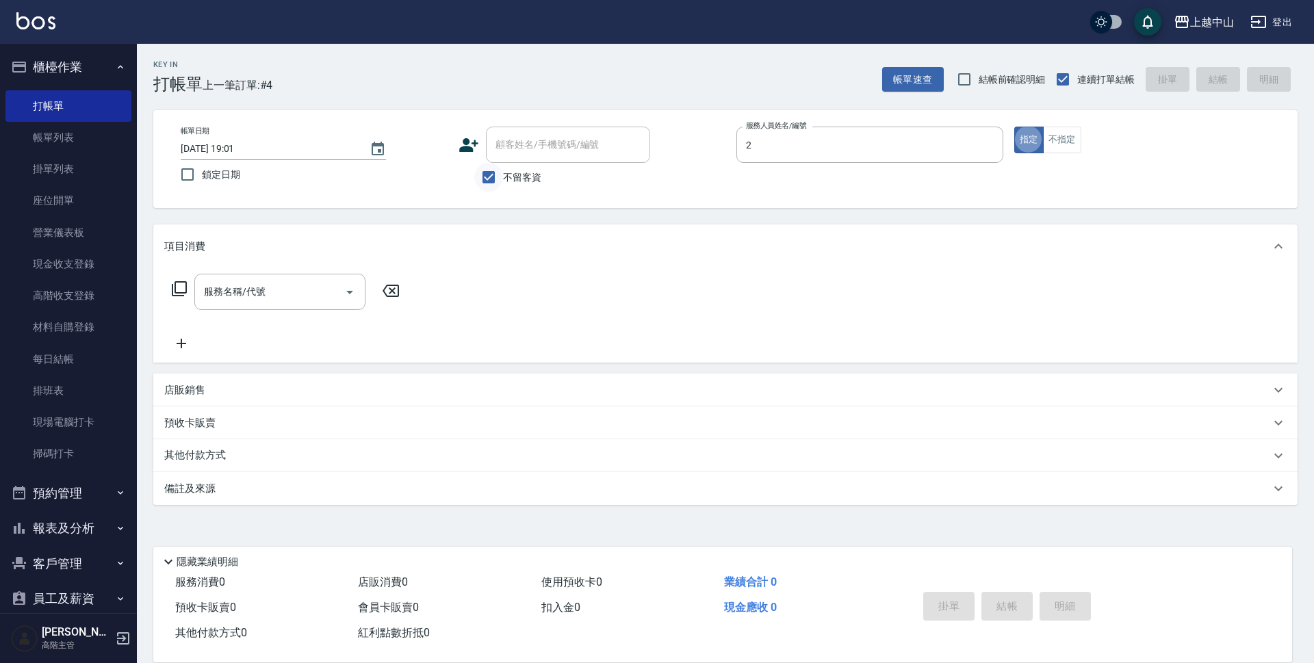
type input "Esme-2"
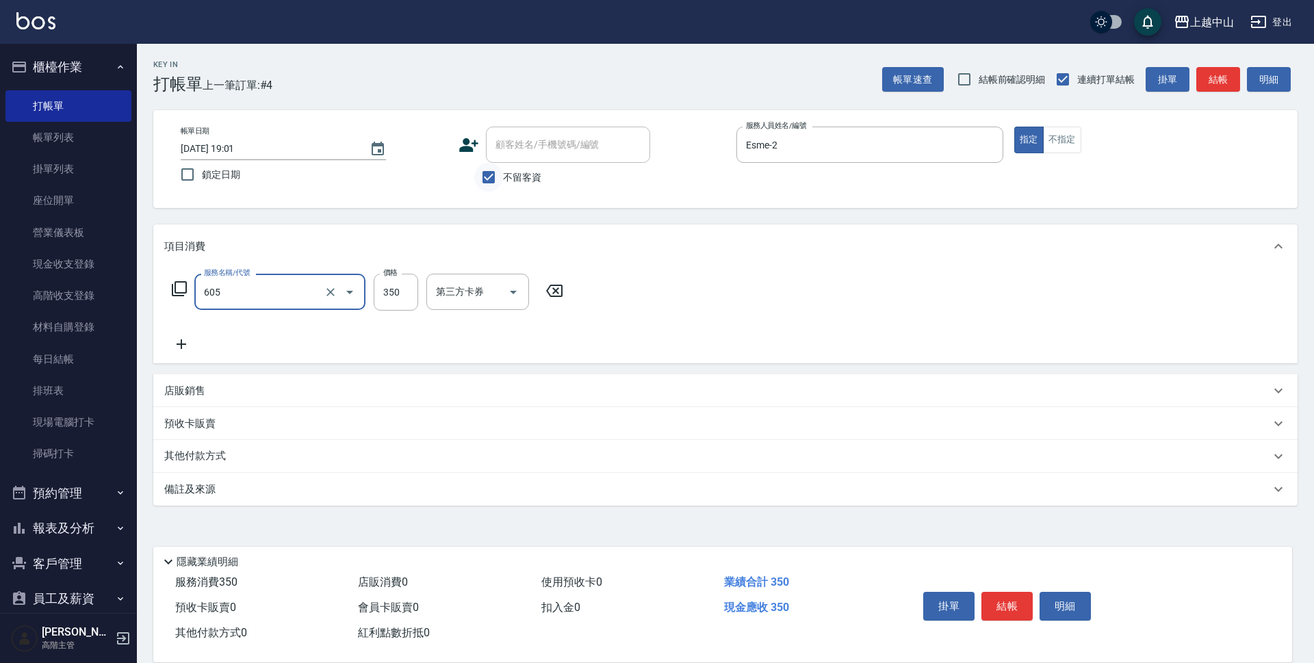
type input "洗髮 (女)(605)"
type input "400"
click at [431, 298] on div "洗-1" at bounding box center [467, 292] width 82 height 36
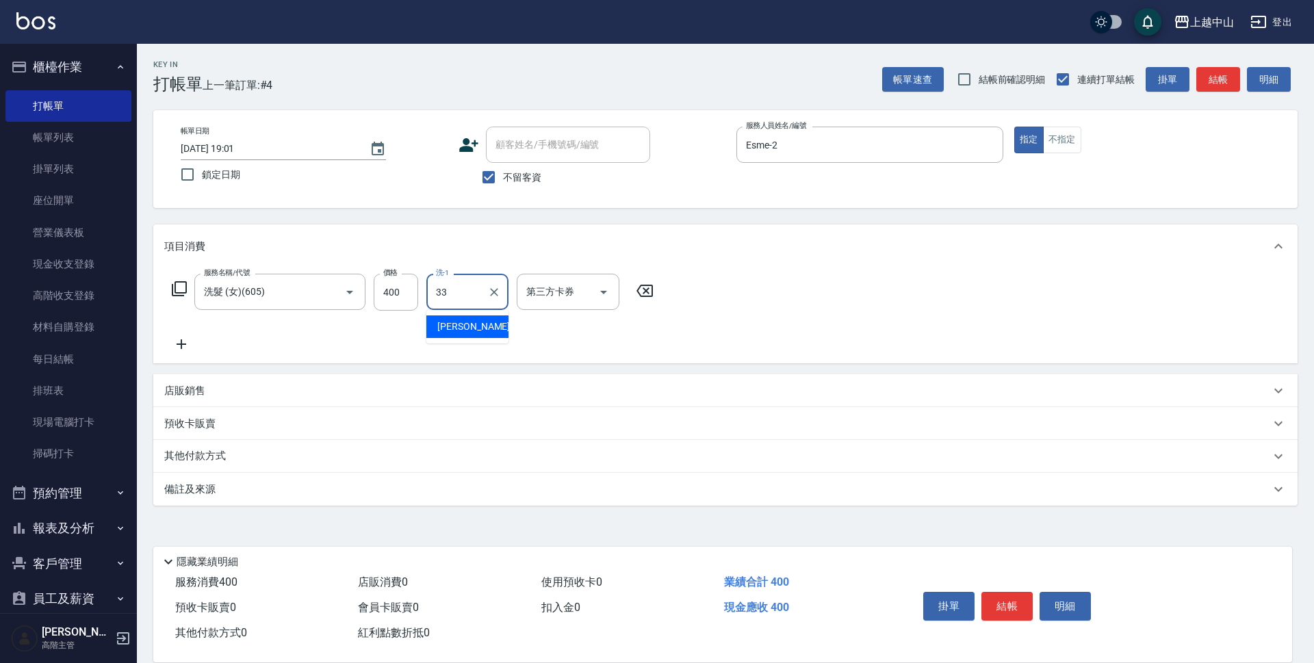
type input "[PERSON_NAME]-33"
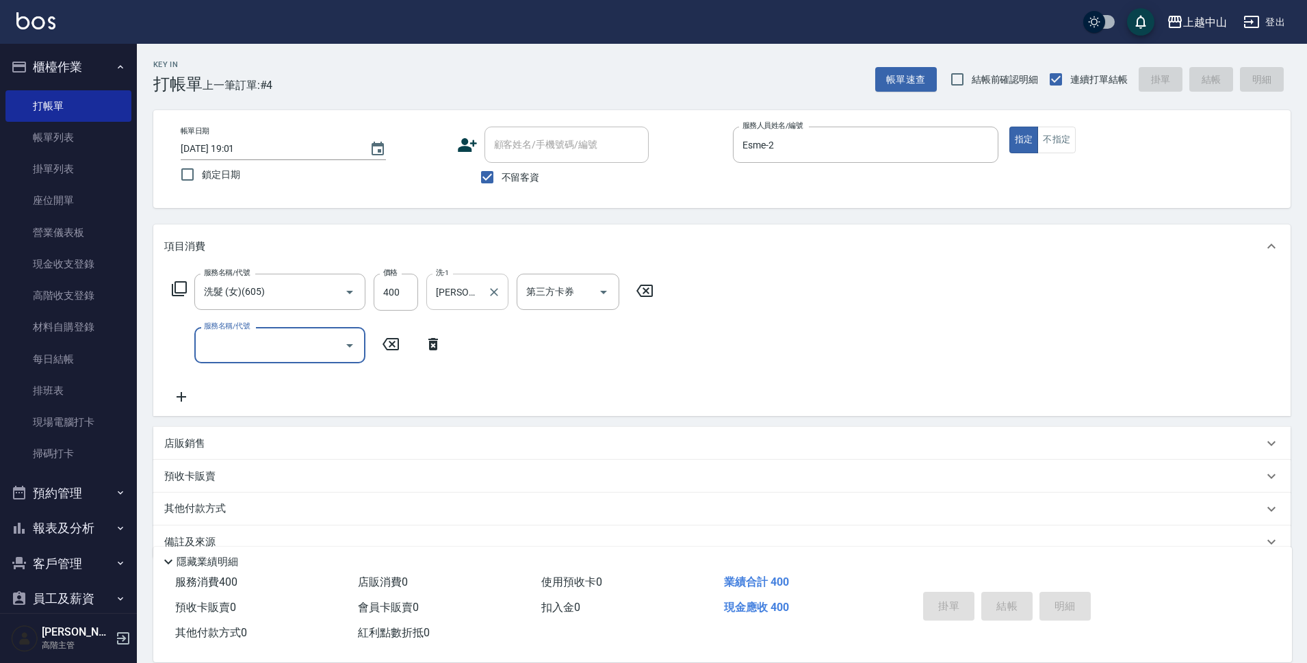
type input "[DATE] 19:12"
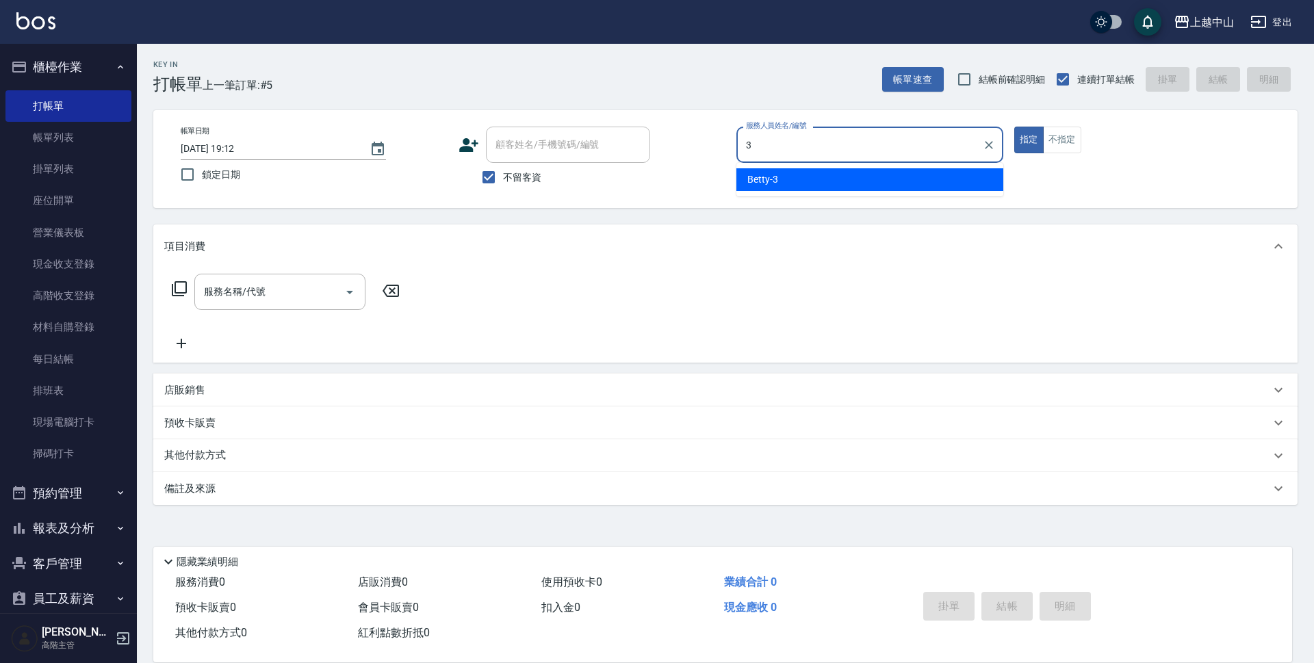
type input "Betty-3"
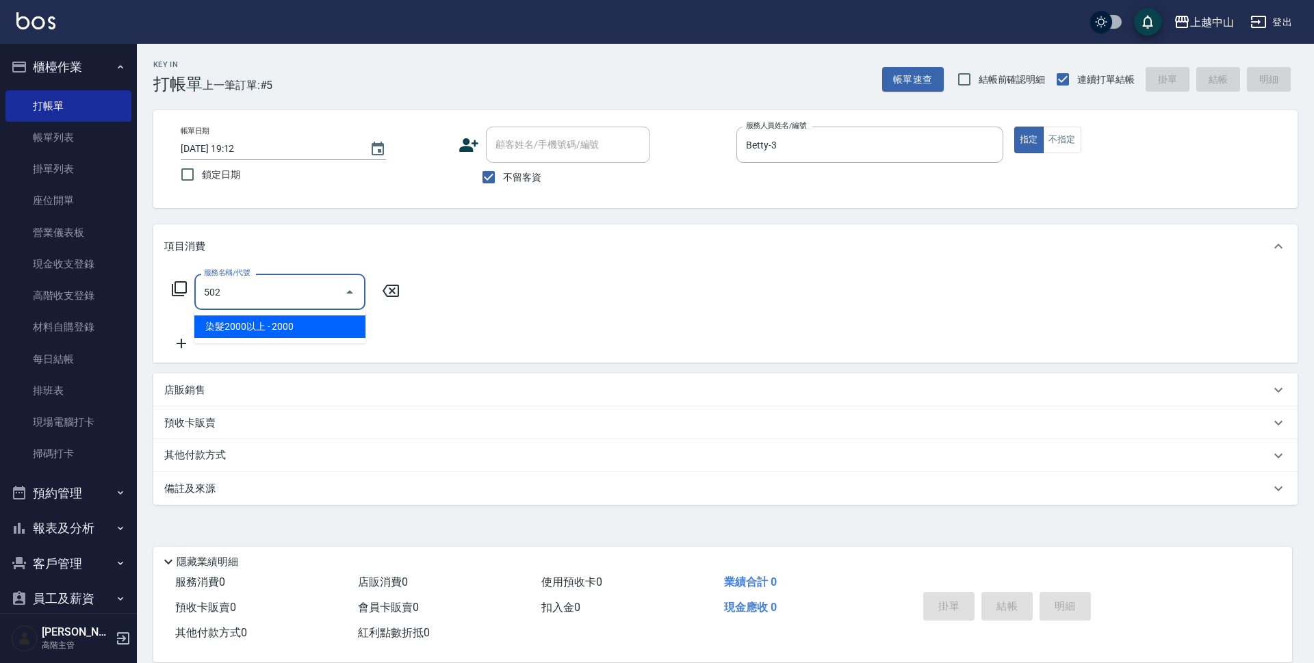
type input "染髮2000以上(502)"
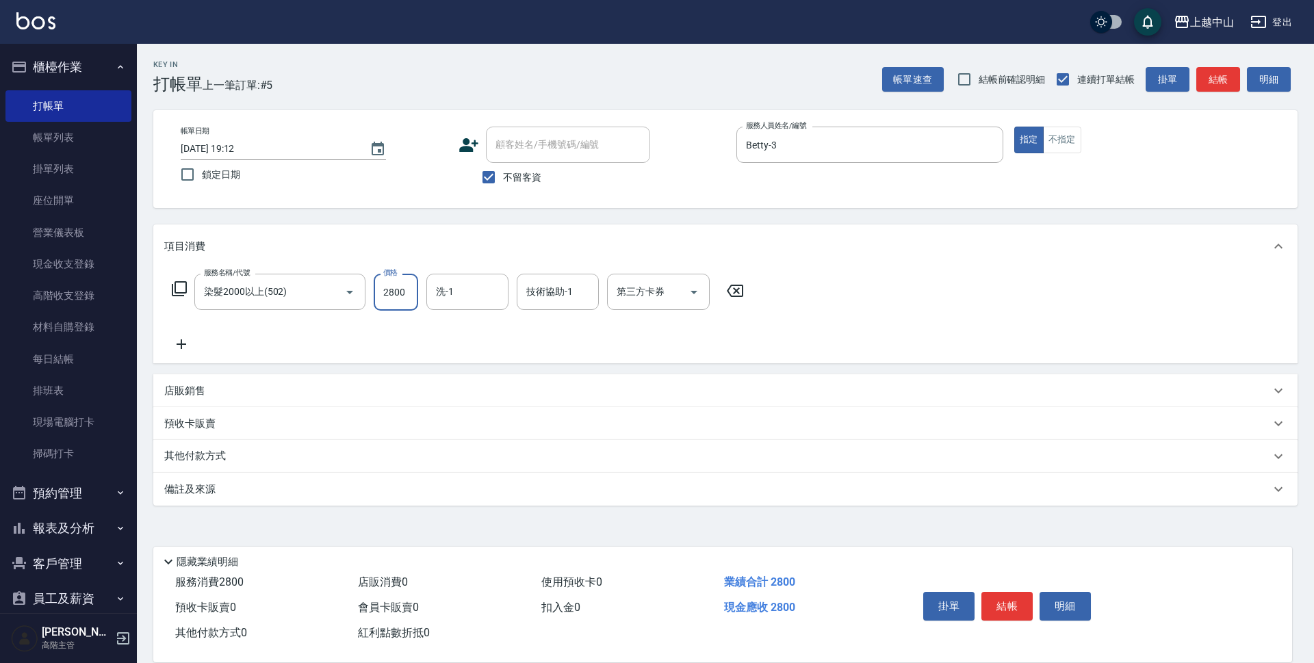
type input "2800"
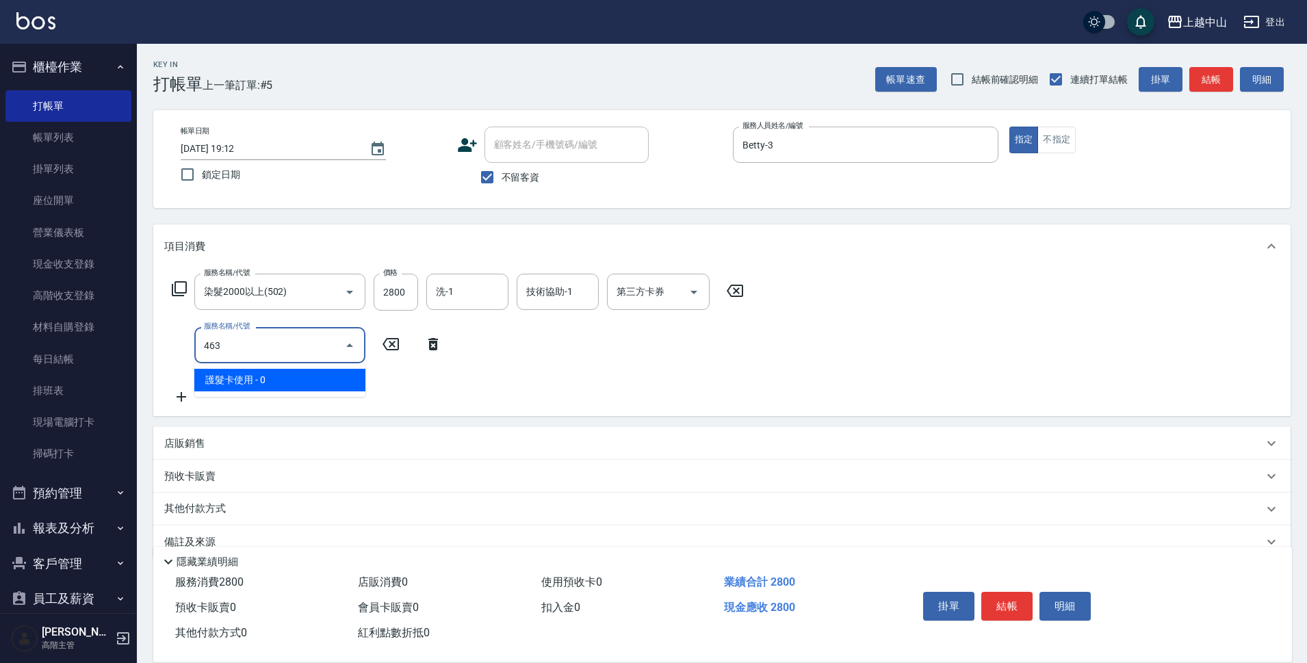
type input "護髮卡使用(463)"
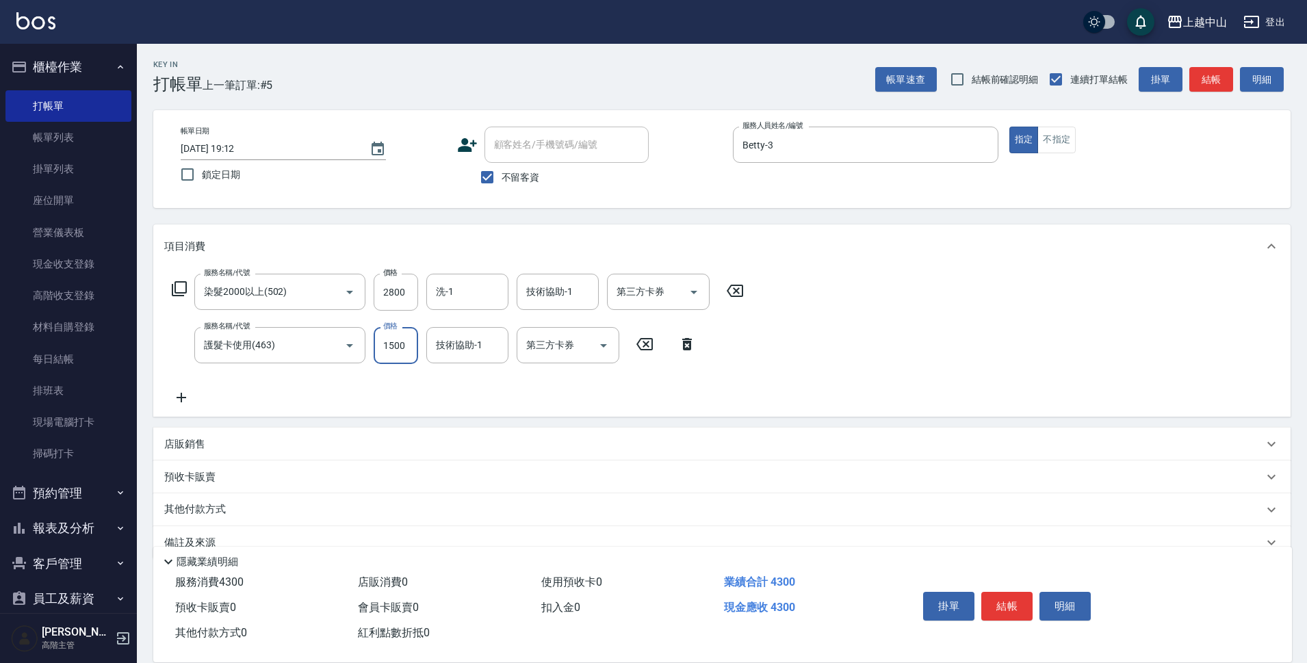
type input "1500"
click at [689, 353] on div "服務名稱/代號 護髮卡使用(463) 服務名稱/代號 價格 1500 價格 技術協助-1 技術協助-1 第三方卡券 第三方卡券" at bounding box center [434, 345] width 540 height 37
click at [678, 339] on icon at bounding box center [687, 344] width 34 height 16
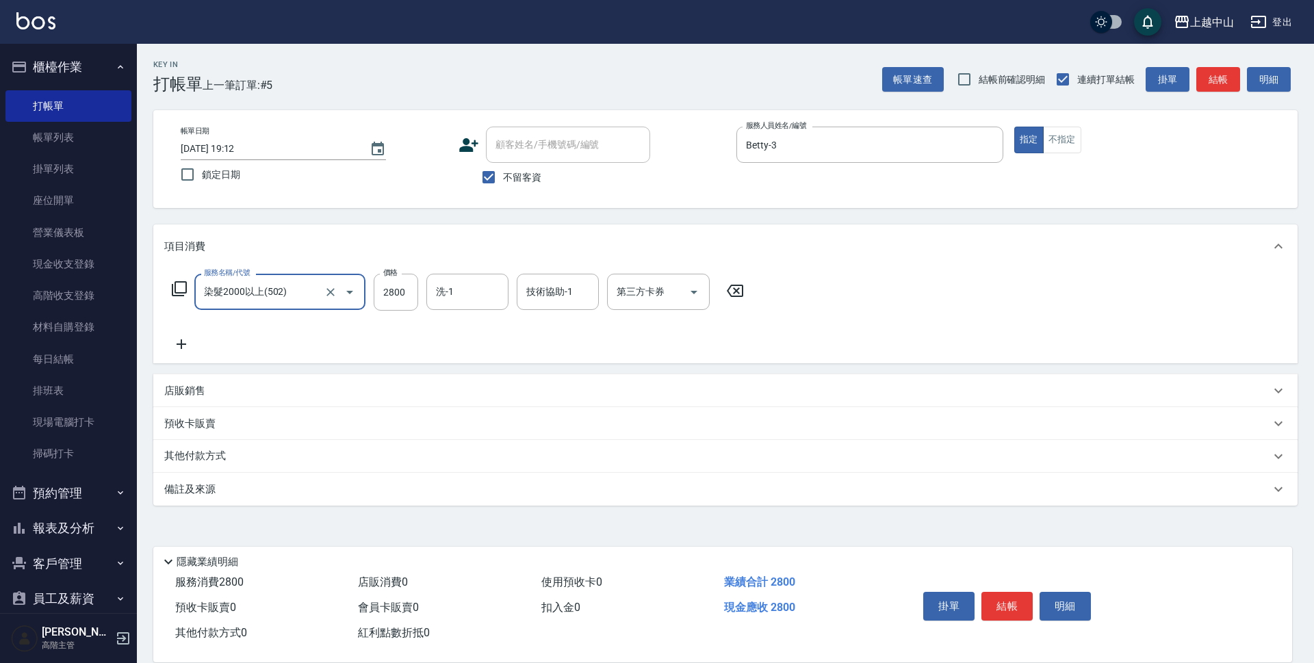
click at [185, 340] on icon at bounding box center [181, 344] width 34 height 16
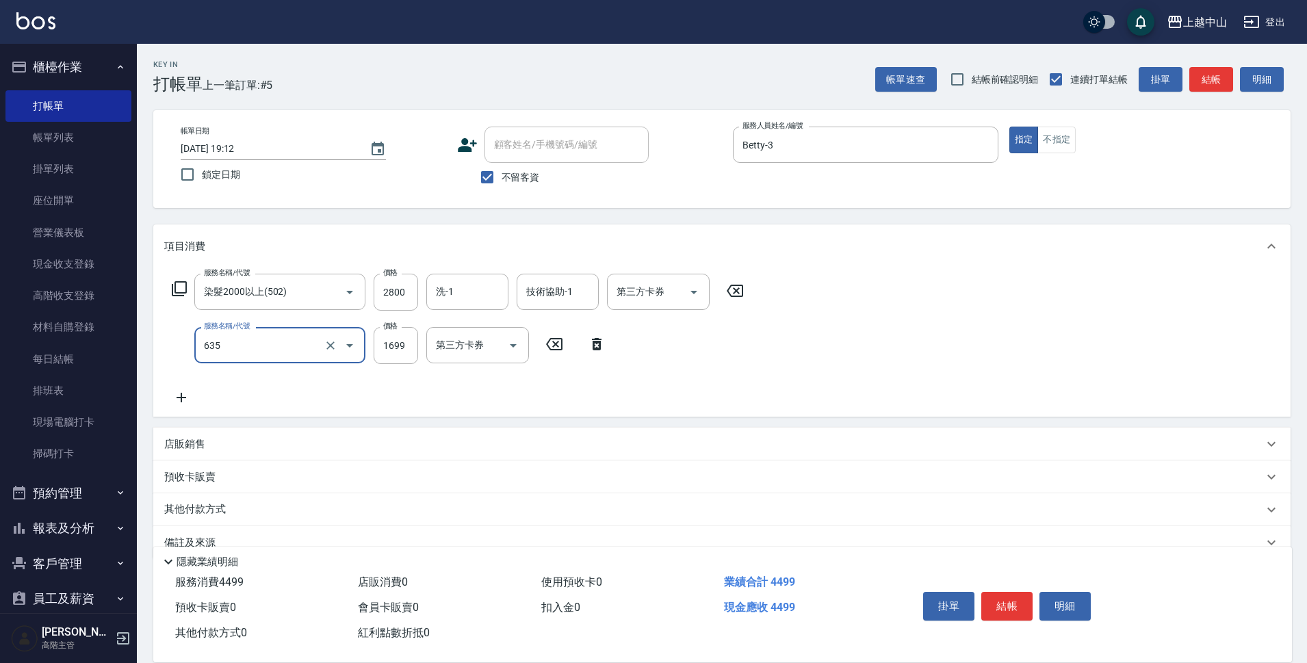
type input "兩段自備單次(635)"
type input "1500"
click at [475, 281] on input "洗-1" at bounding box center [467, 292] width 70 height 24
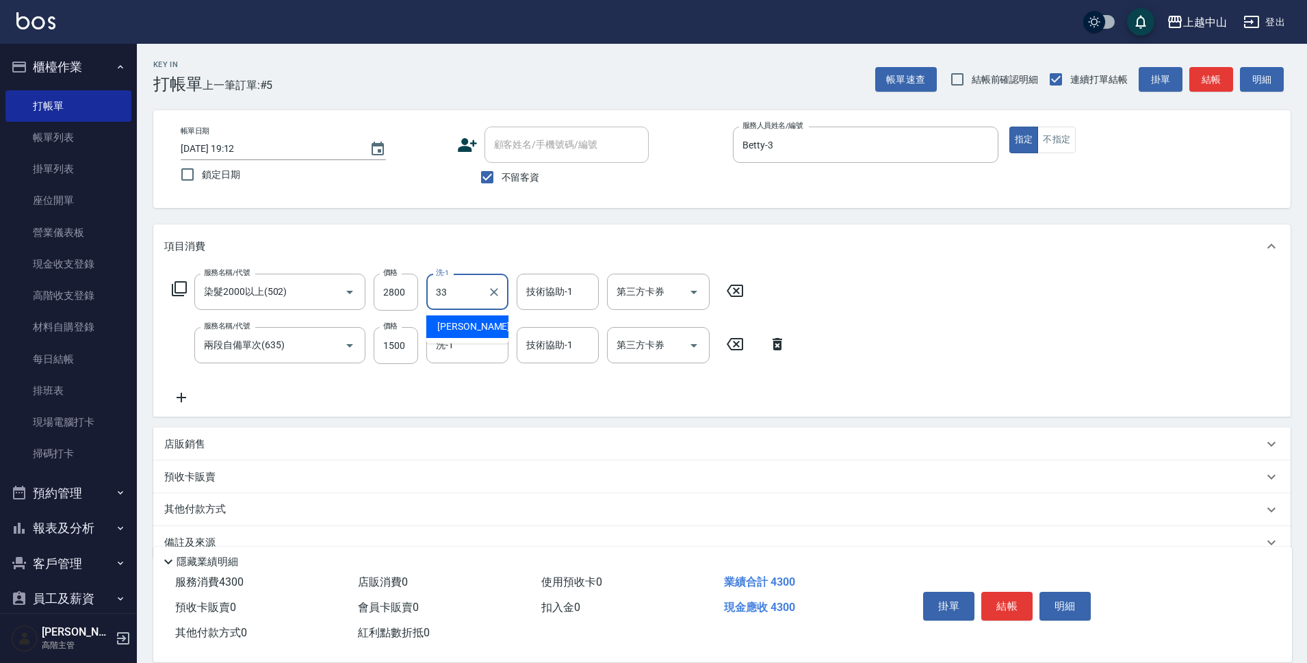
type input "[PERSON_NAME]-33"
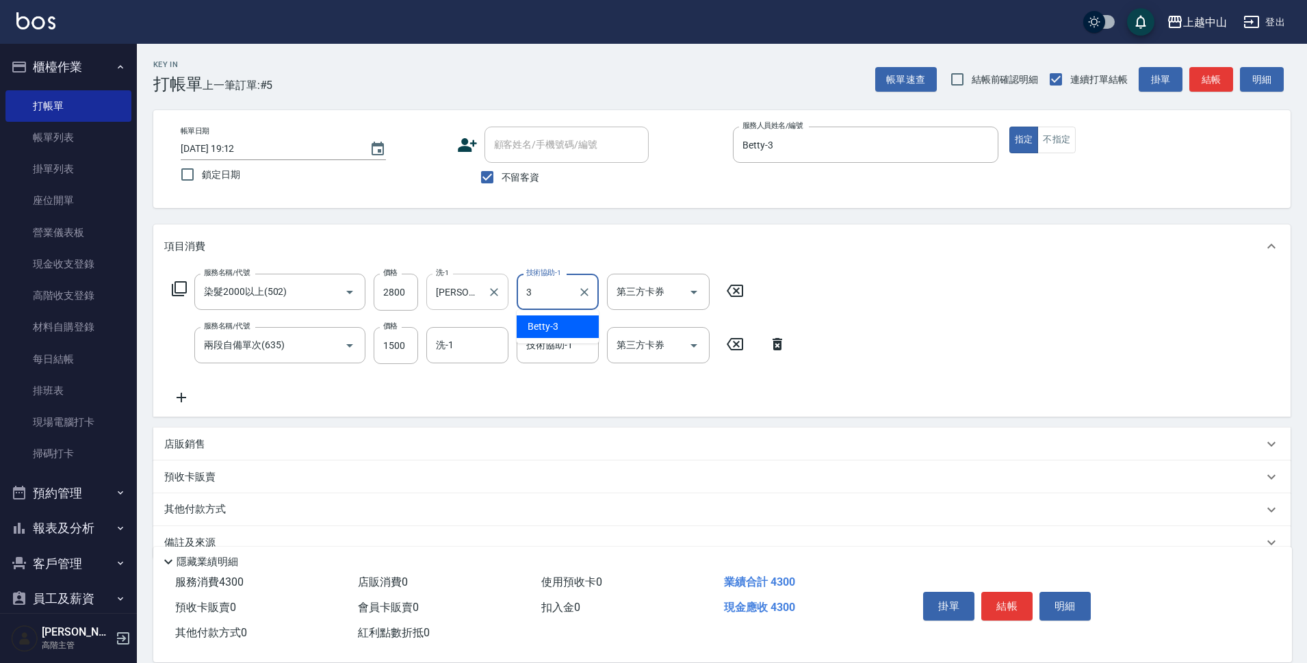
type input "Betty-3"
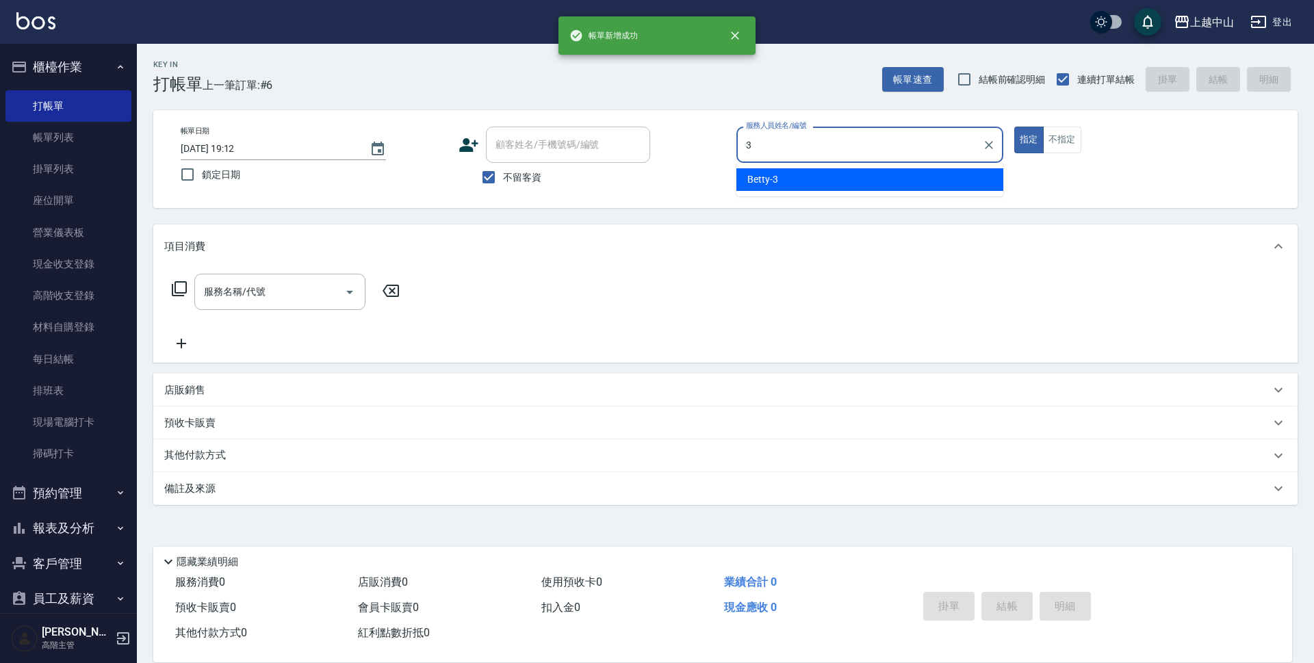
type input "Betty-3"
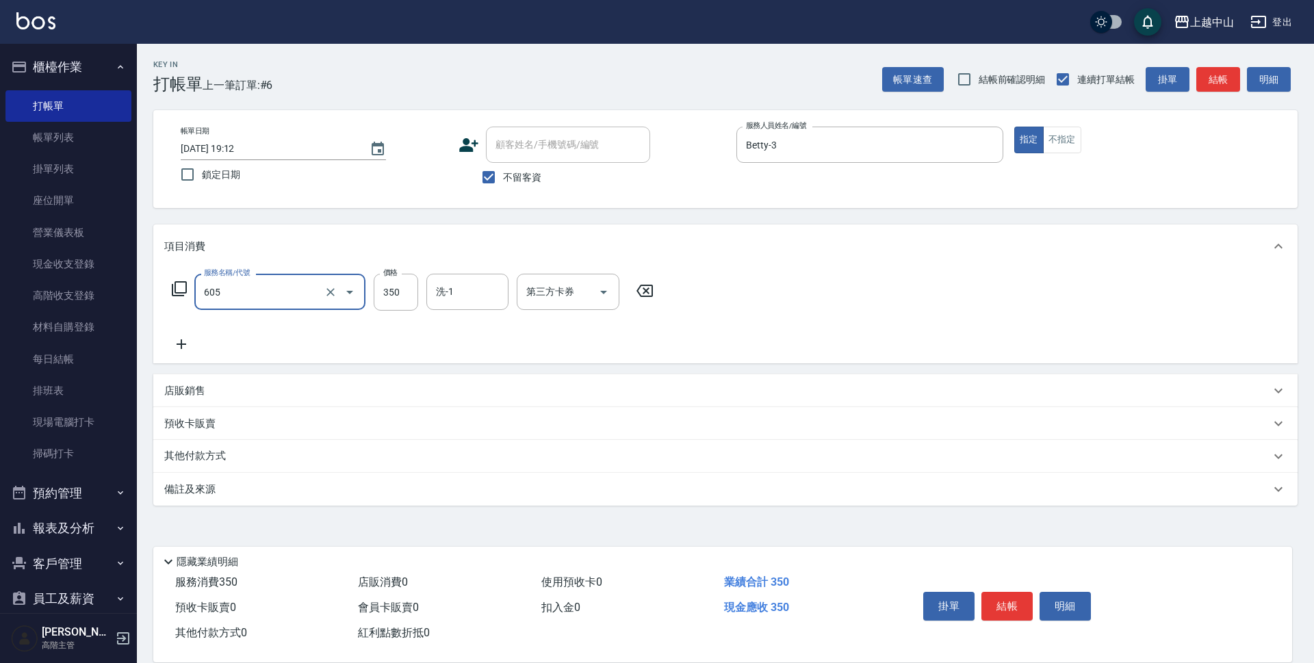
type input "洗髮 (女)(605)"
type input "400"
type input "[PERSON_NAME]-33"
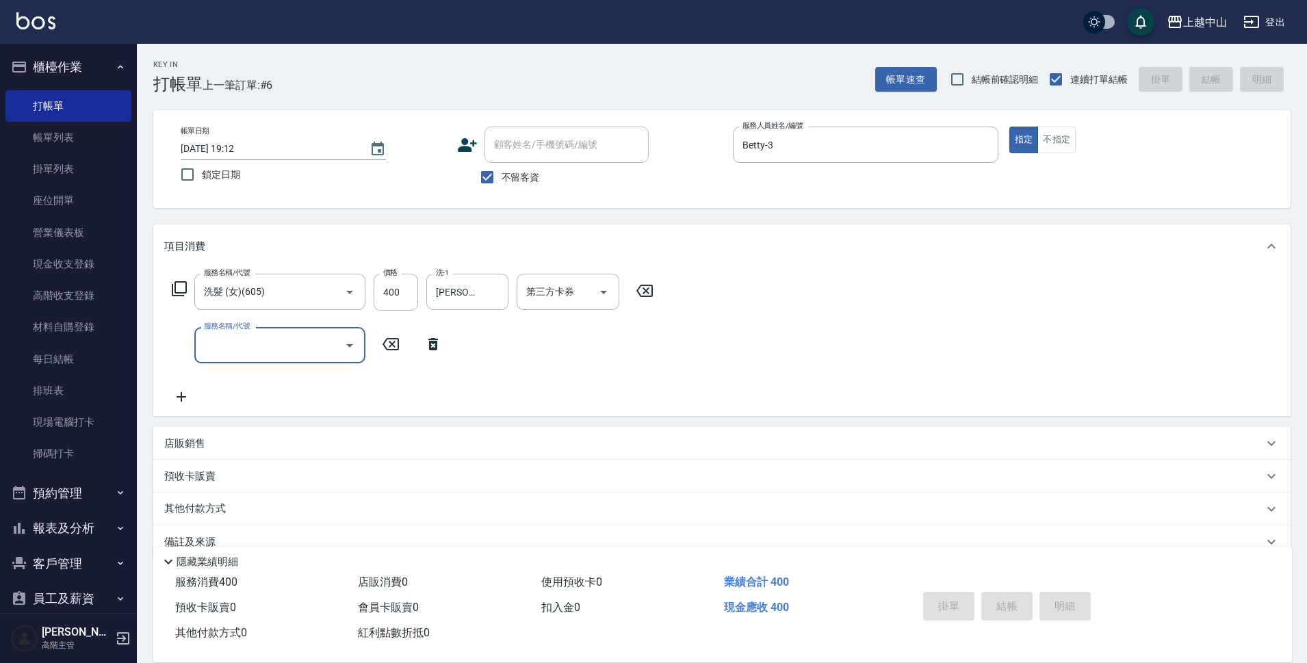
type input "[DATE] 19:13"
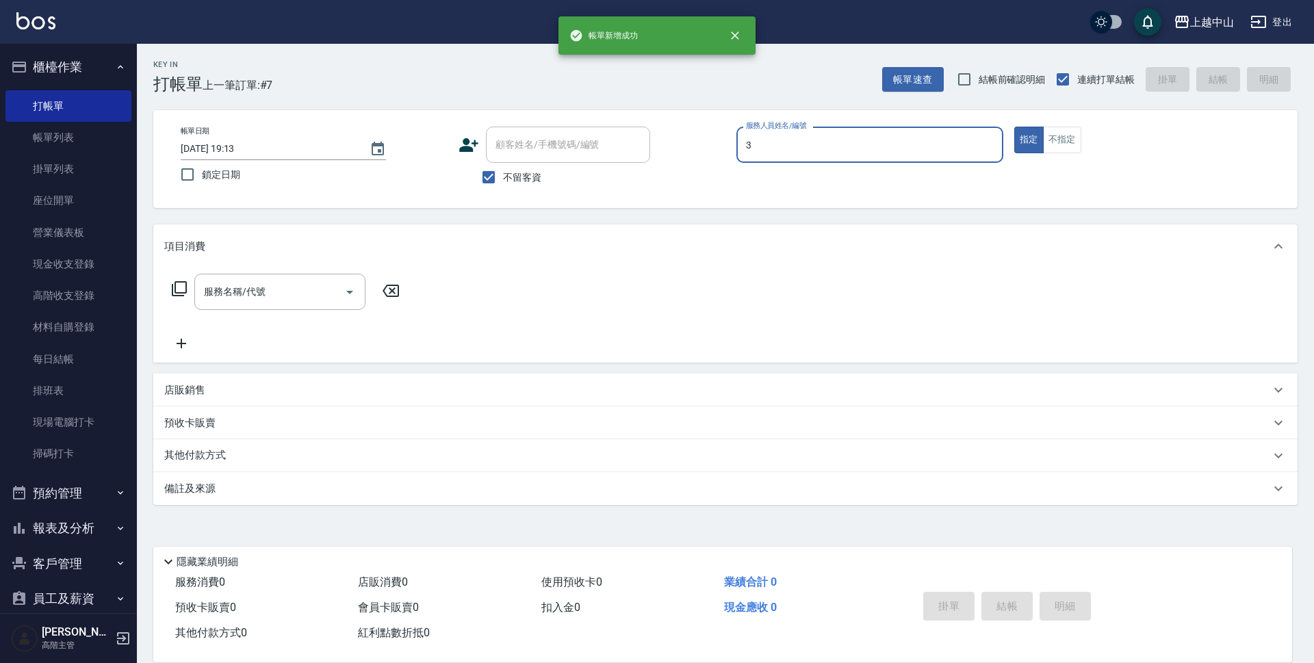
type input "Betty-3"
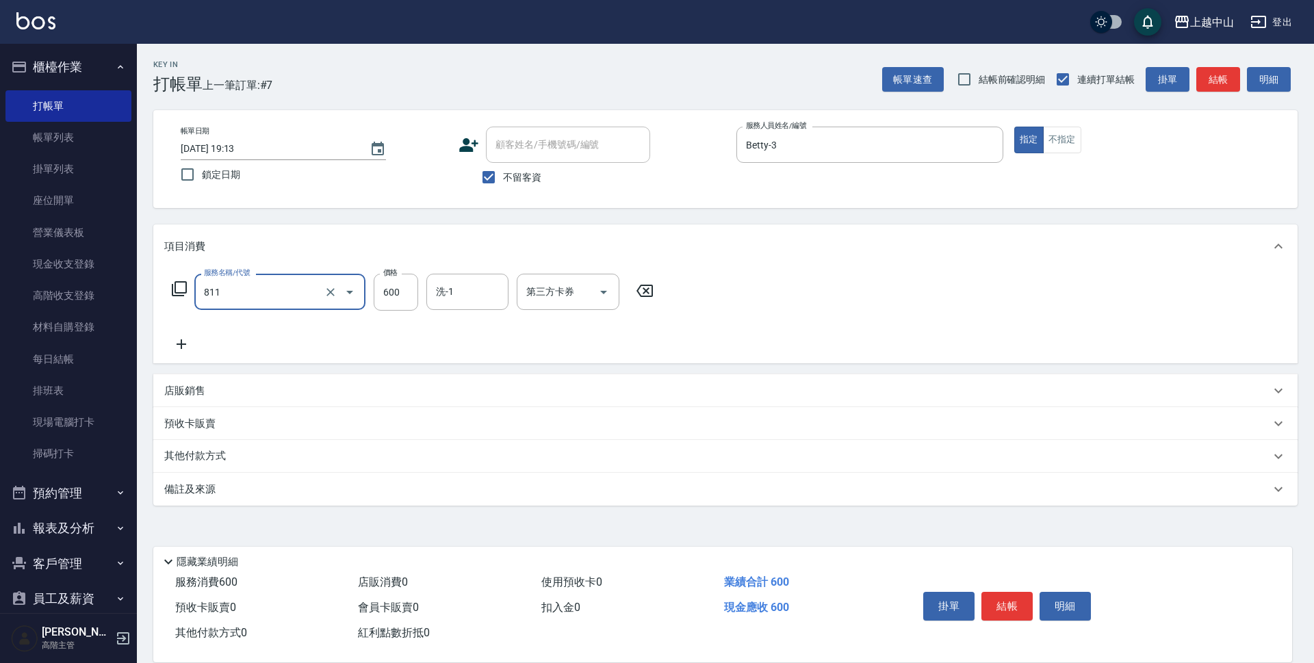
type input "洗+剪(811)"
type input "[PERSON_NAME]-33"
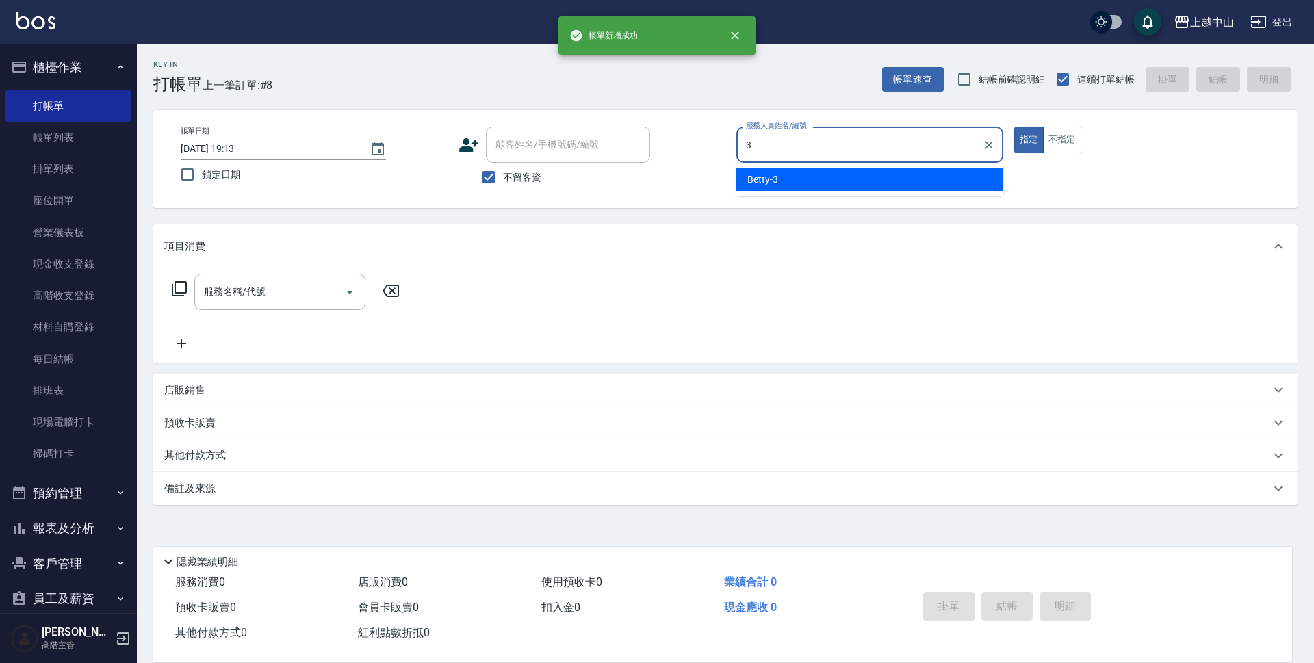
type input "Betty-3"
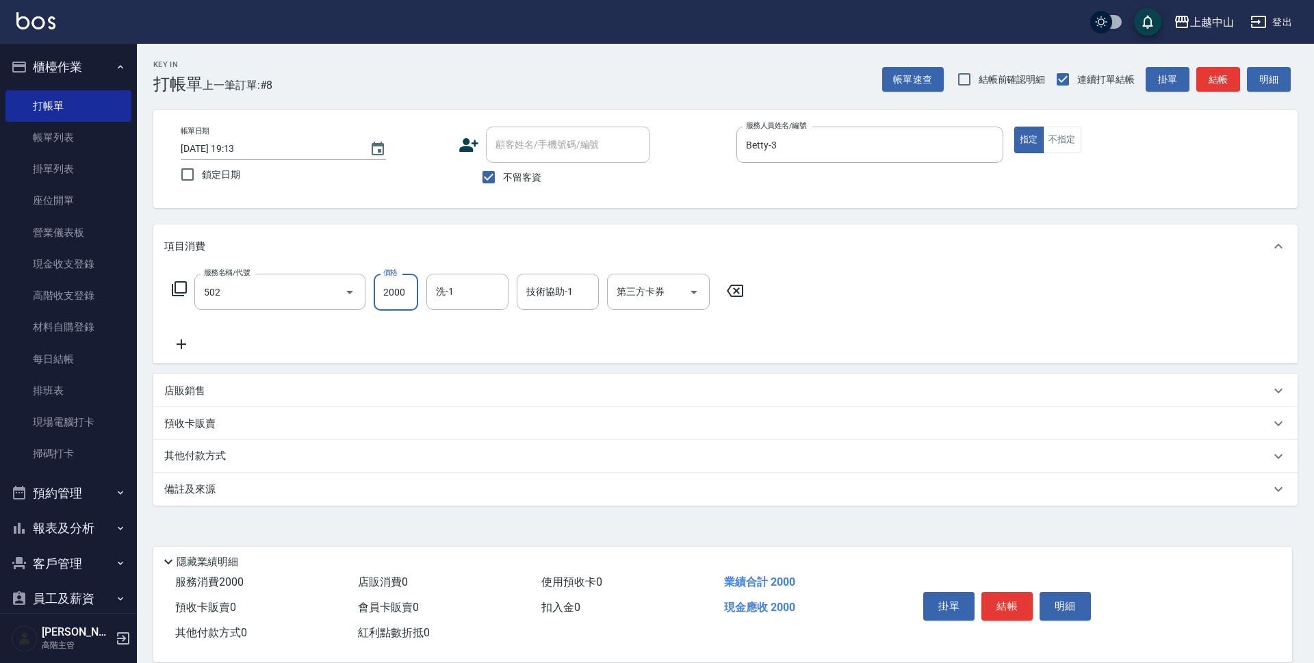
type input "染髮2000以上(502)"
type input "4500"
type input "[PERSON_NAME]-33"
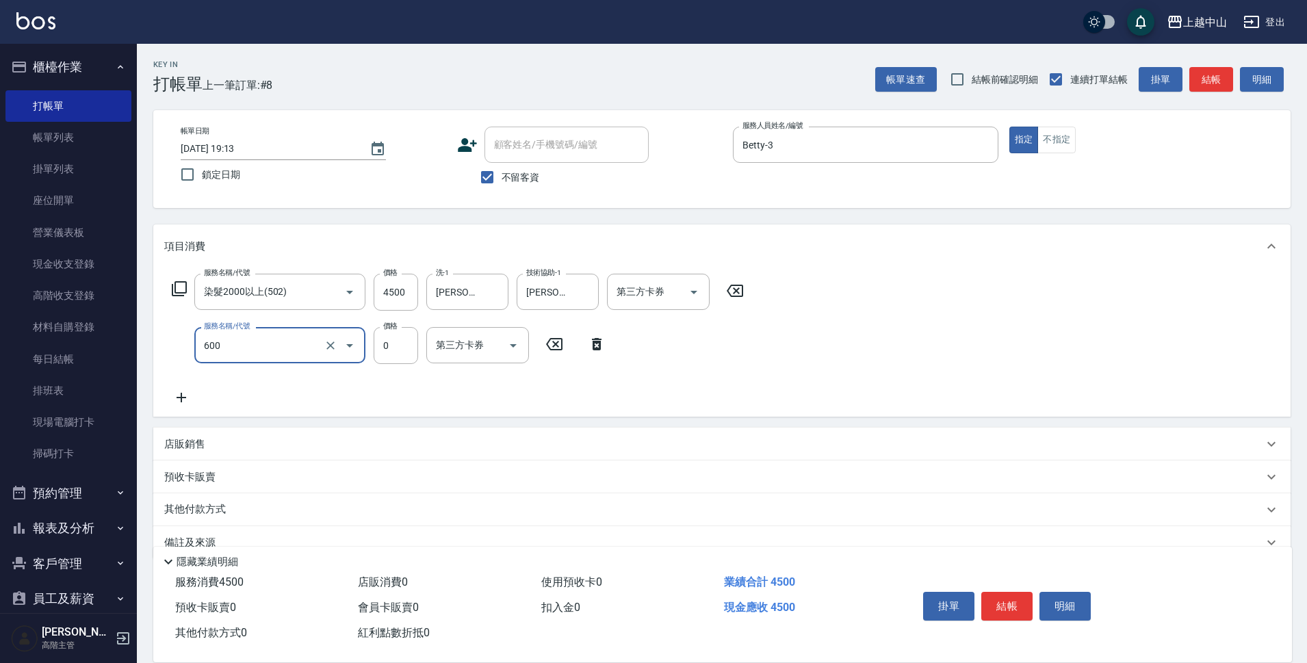
type input "洗髮(免費)(600)"
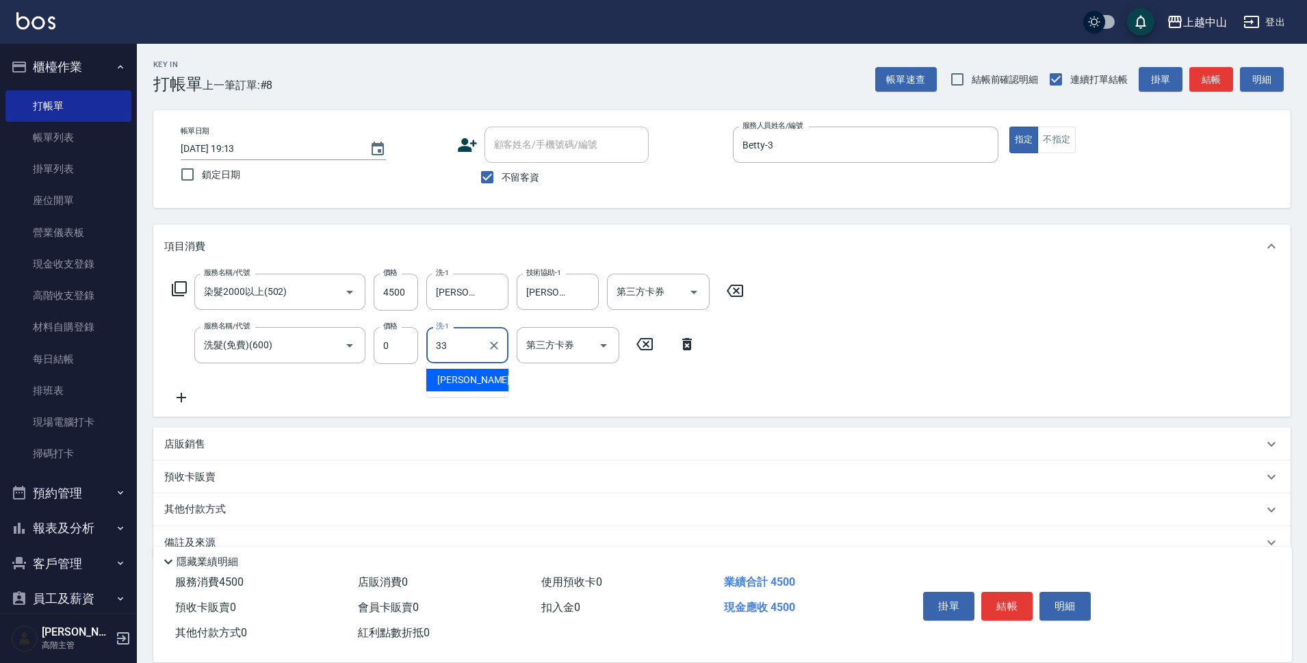
type input "[PERSON_NAME]-33"
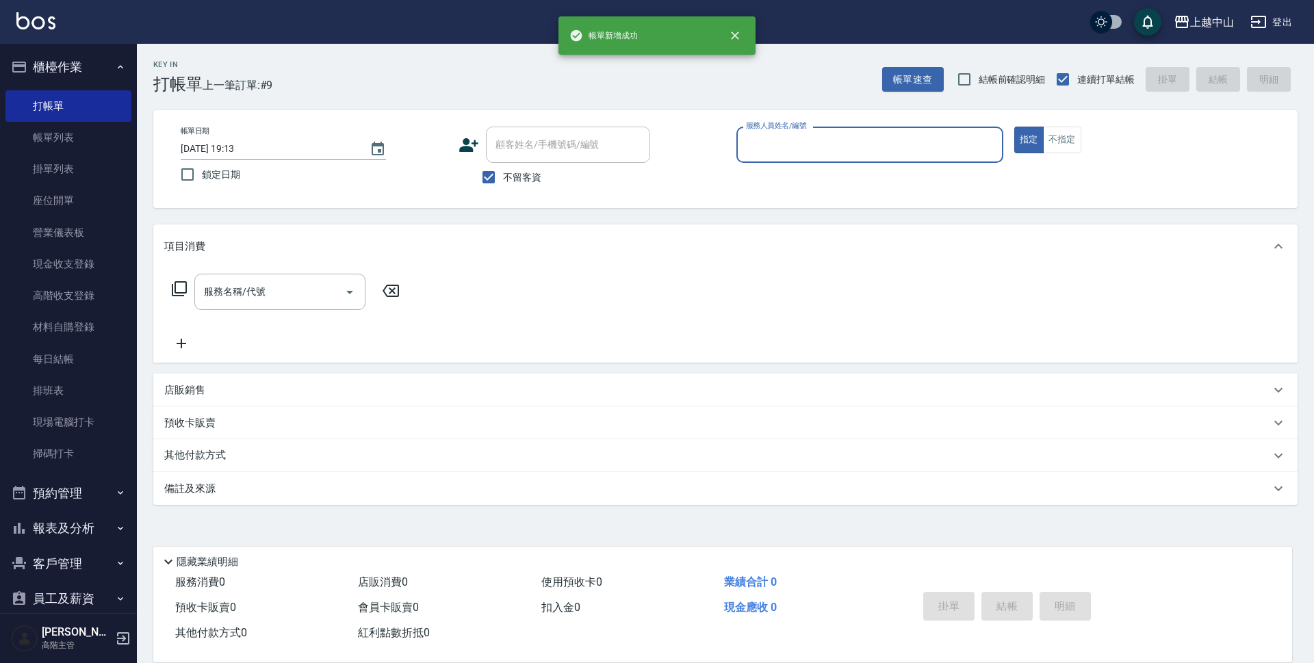
click at [62, 72] on button "櫃檯作業" at bounding box center [68, 67] width 126 height 36
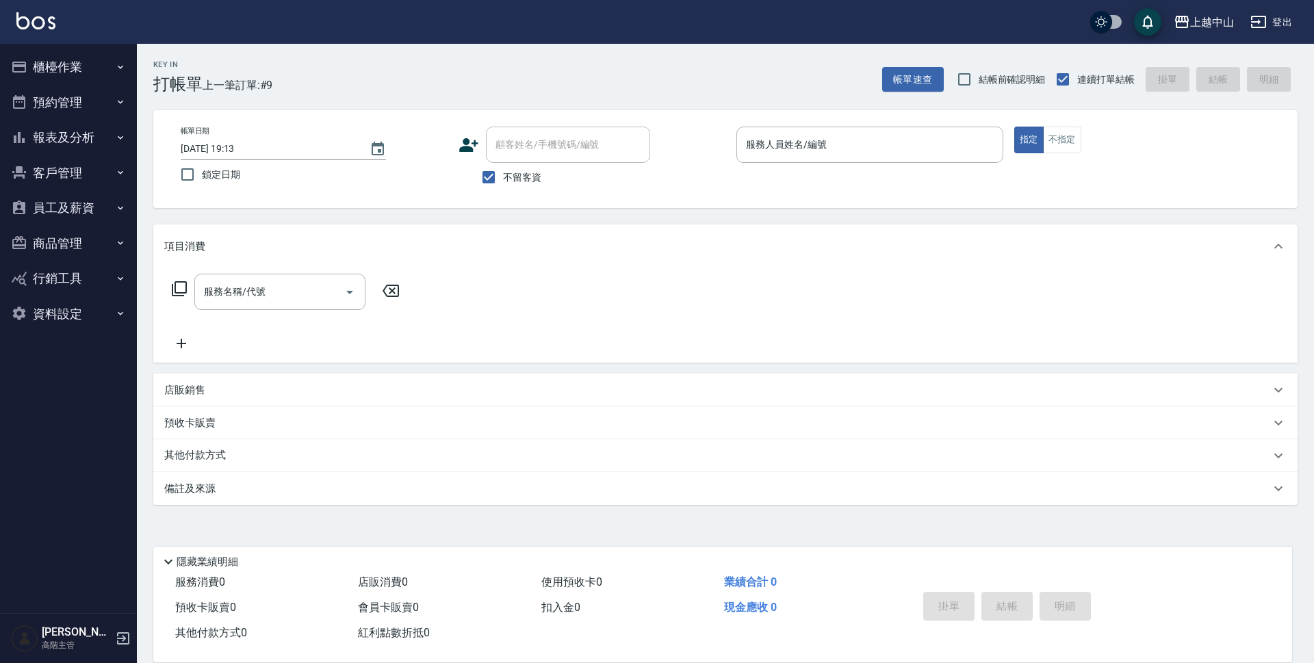
click at [69, 145] on button "報表及分析" at bounding box center [68, 138] width 126 height 36
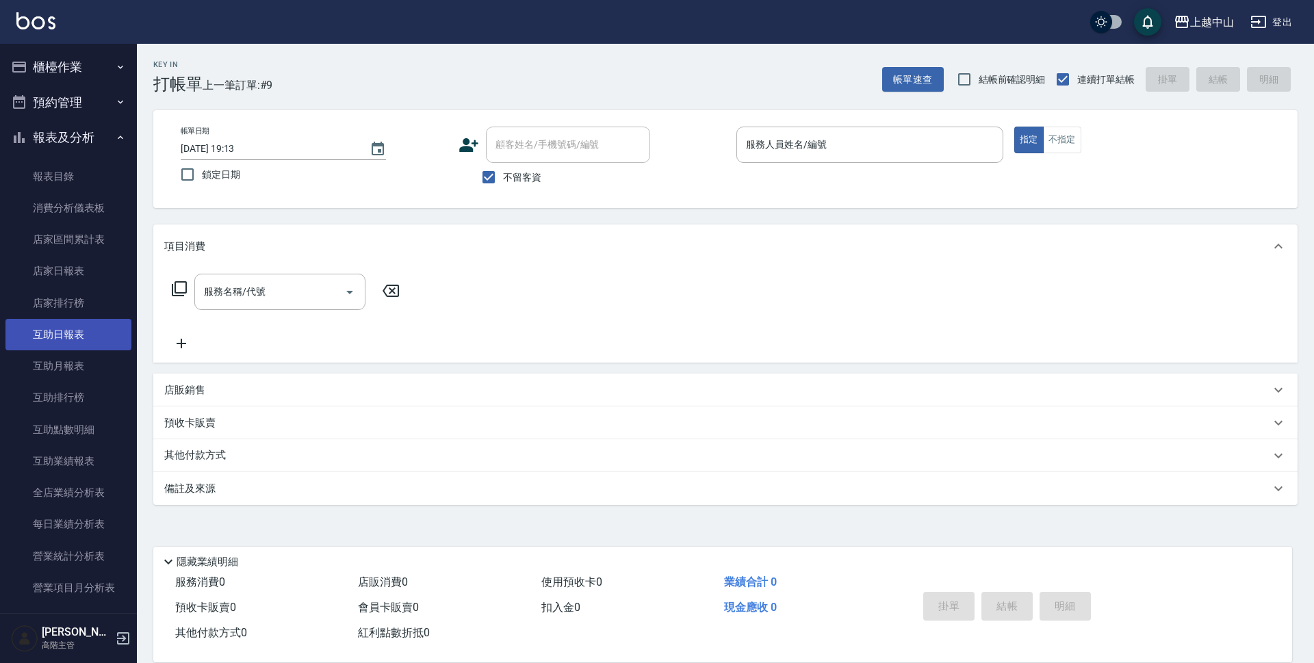
click at [81, 335] on link "互助日報表" at bounding box center [68, 334] width 126 height 31
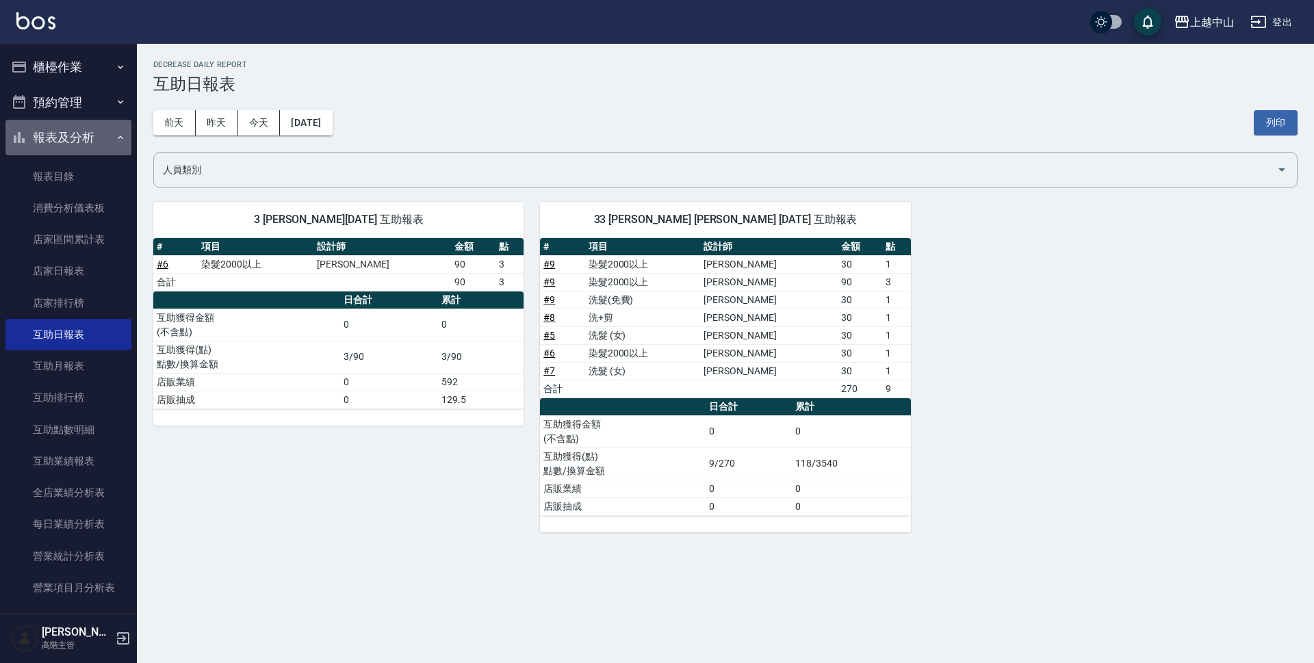
click at [95, 137] on button "報表及分析" at bounding box center [68, 138] width 126 height 36
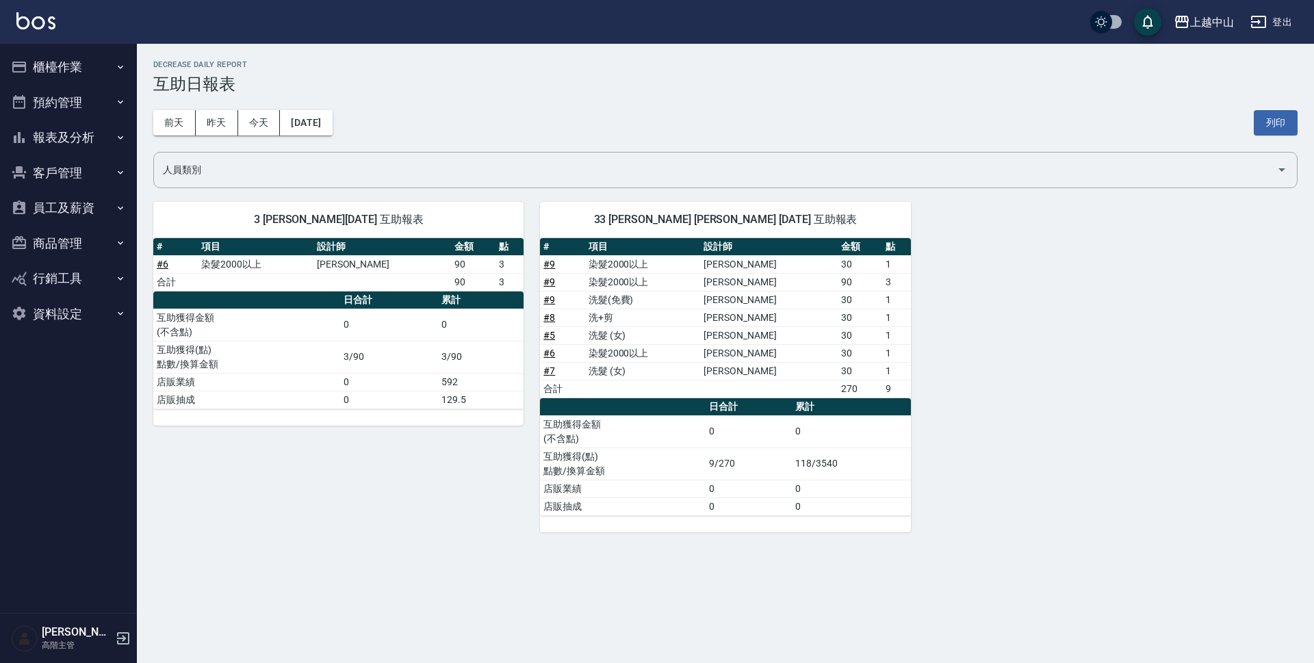
click at [91, 66] on button "櫃檯作業" at bounding box center [68, 67] width 126 height 36
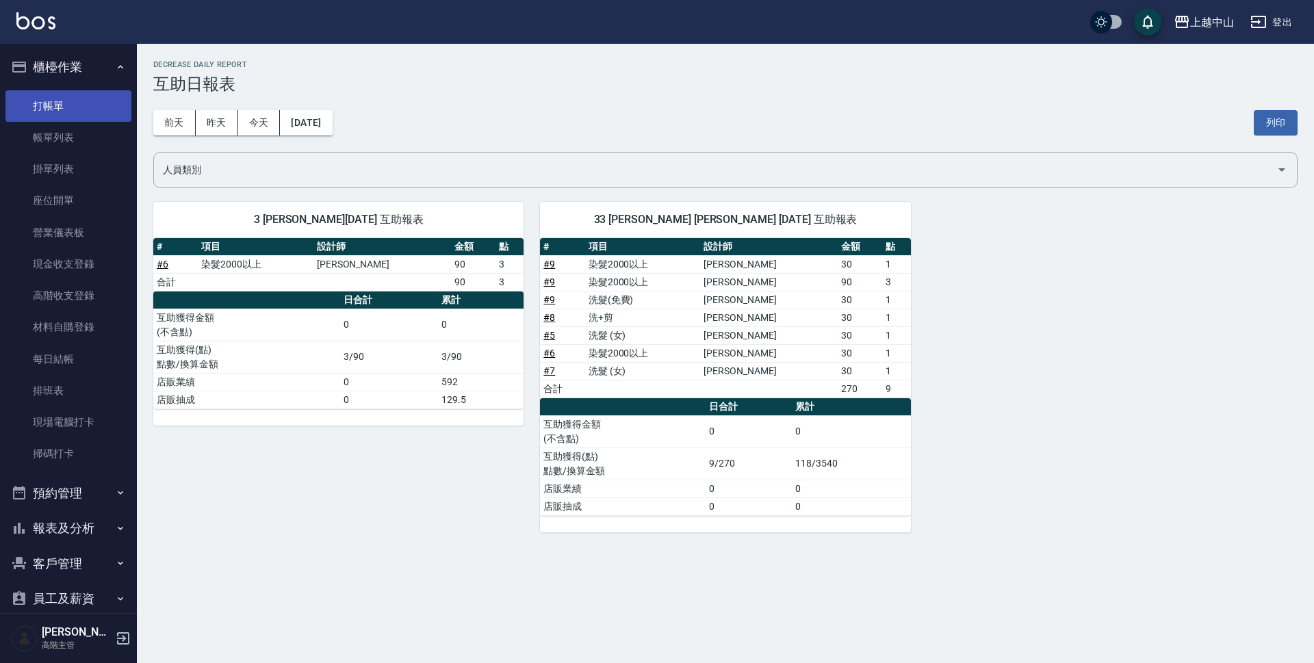
click at [81, 101] on link "打帳單" at bounding box center [68, 105] width 126 height 31
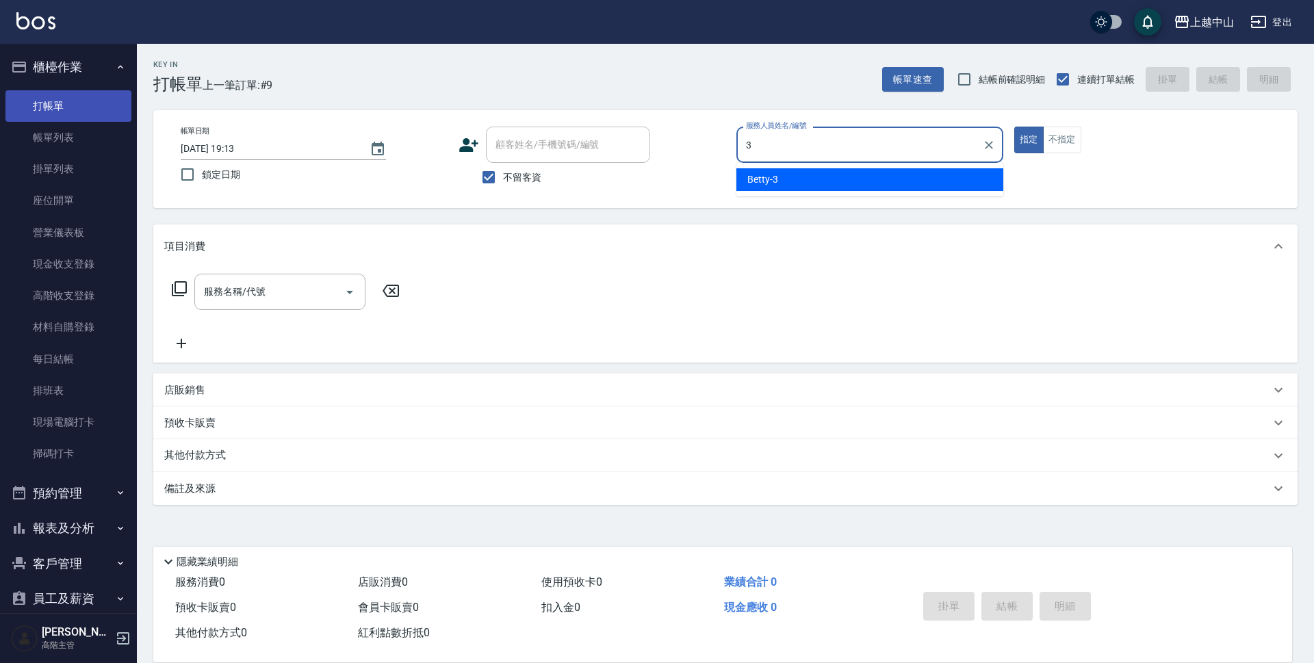
type input "Betty-3"
type button "true"
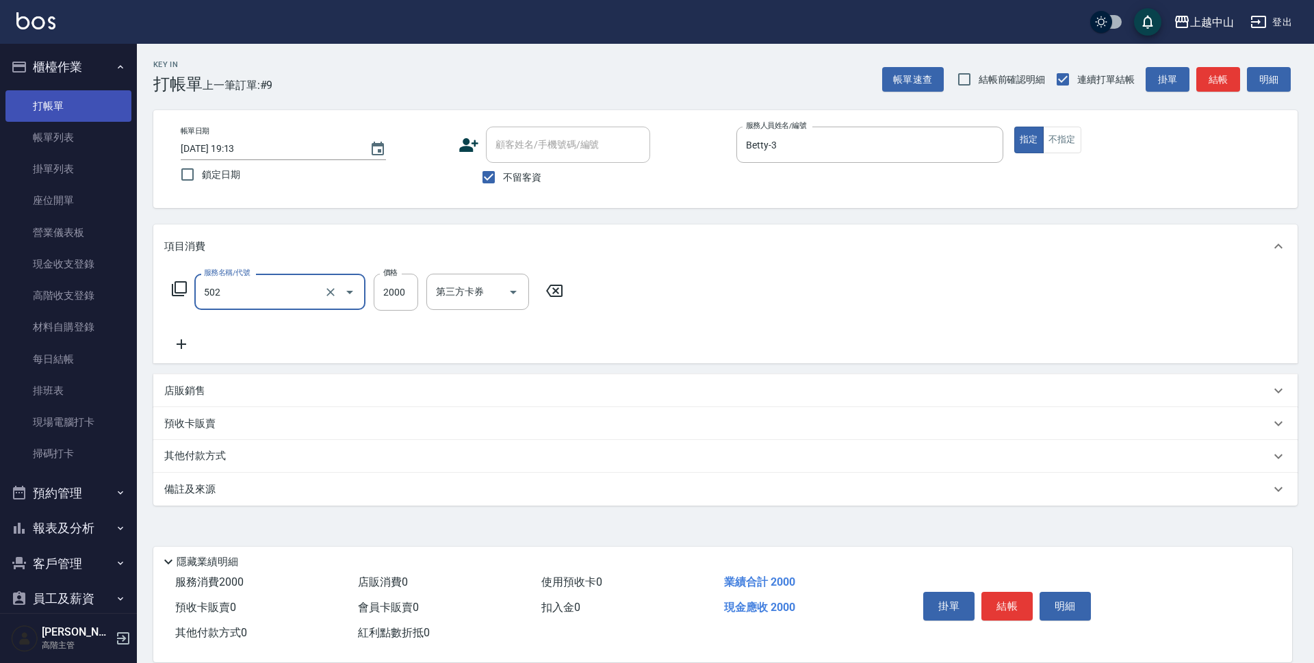
type input "染髮2000以上(502)"
type input "3000"
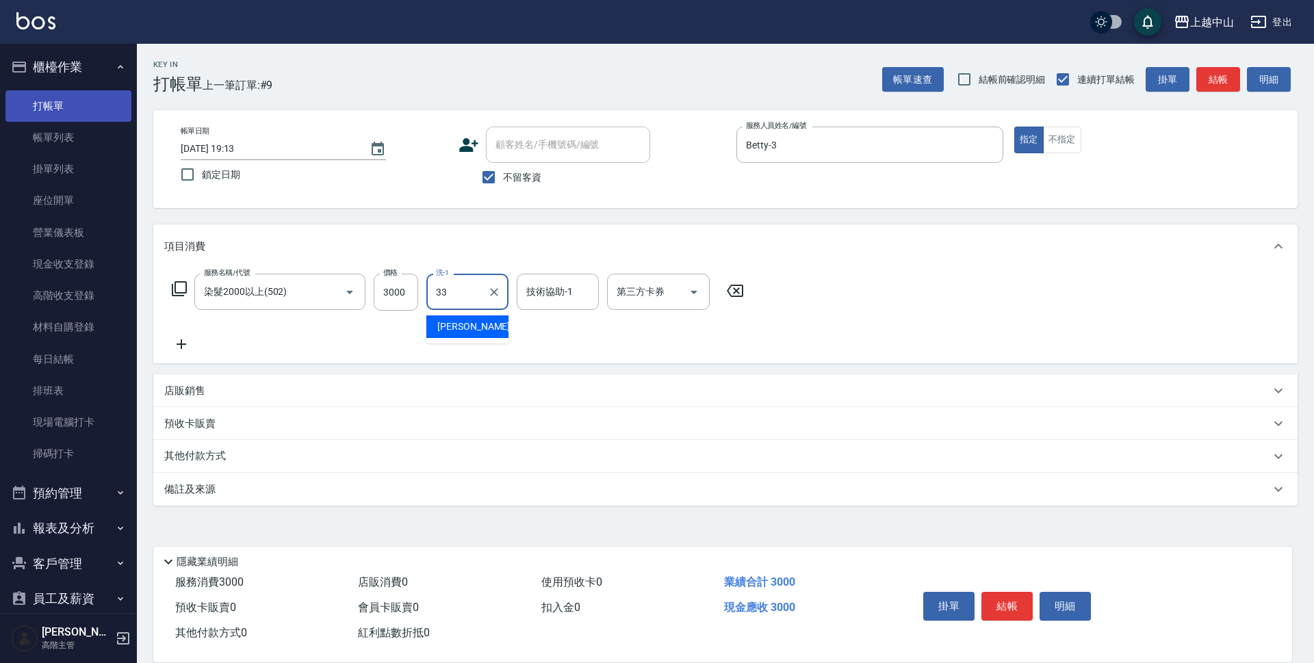
type input "[PERSON_NAME]-33"
type input "薇慈-36"
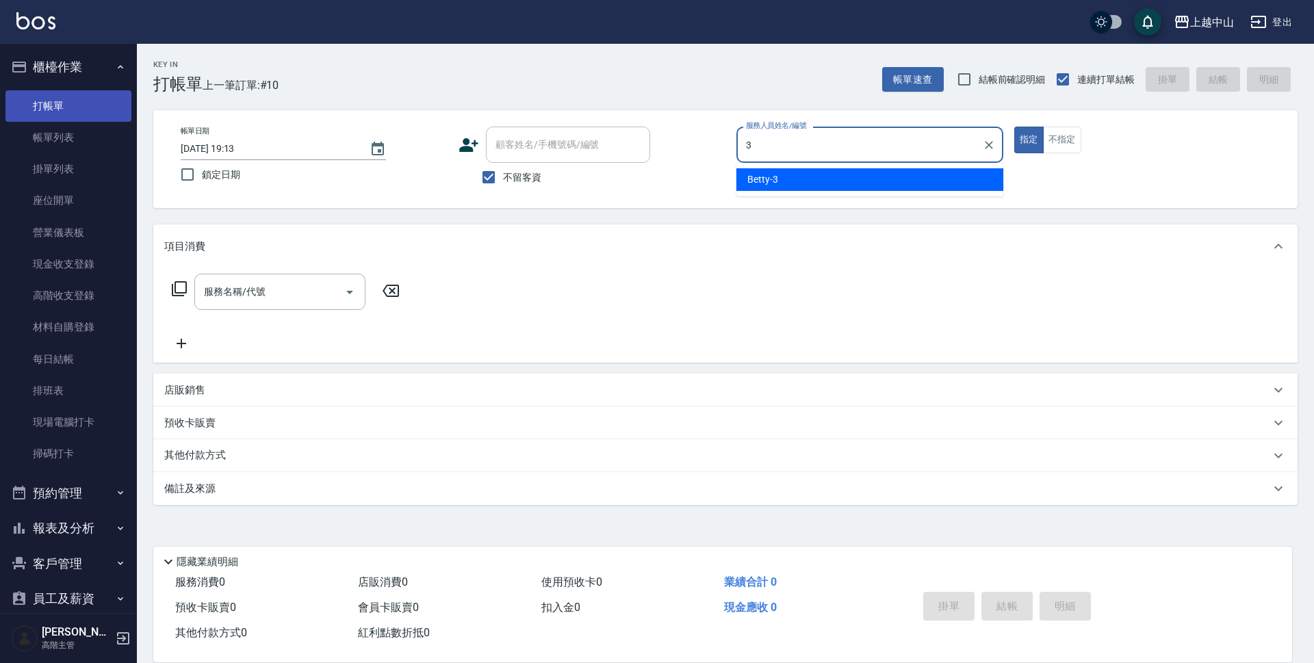
type input "Betty-3"
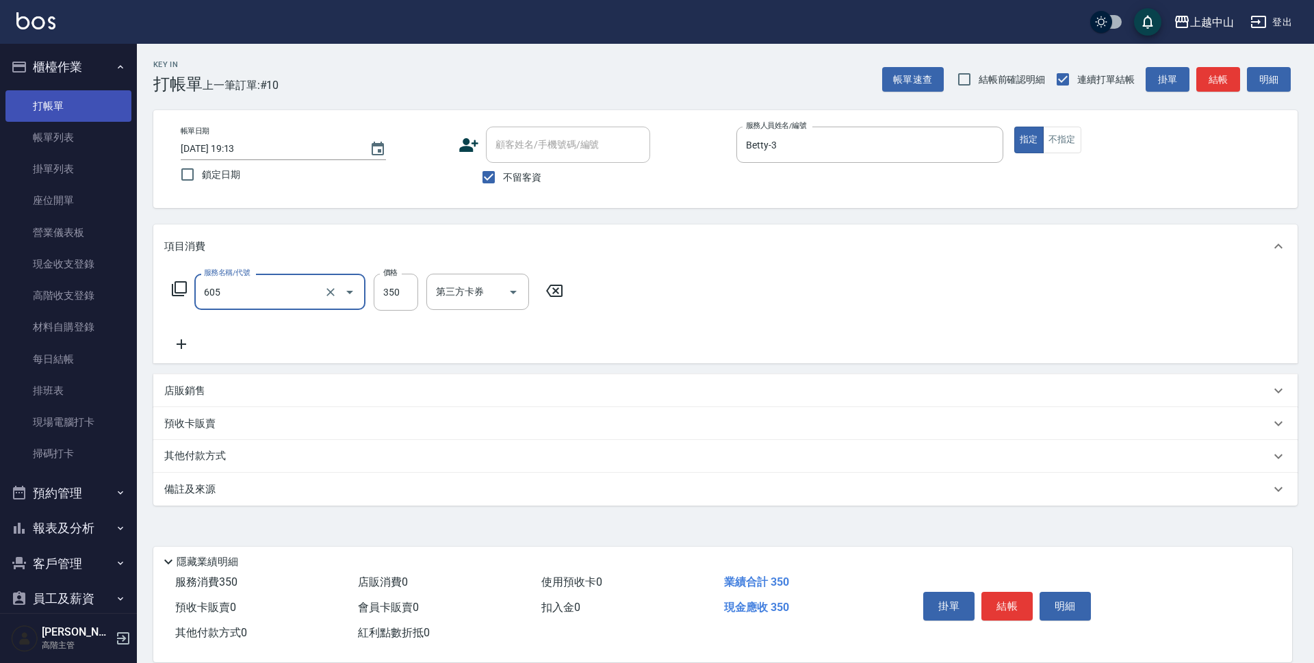
type input "洗髮 (女)(605)"
type input "400"
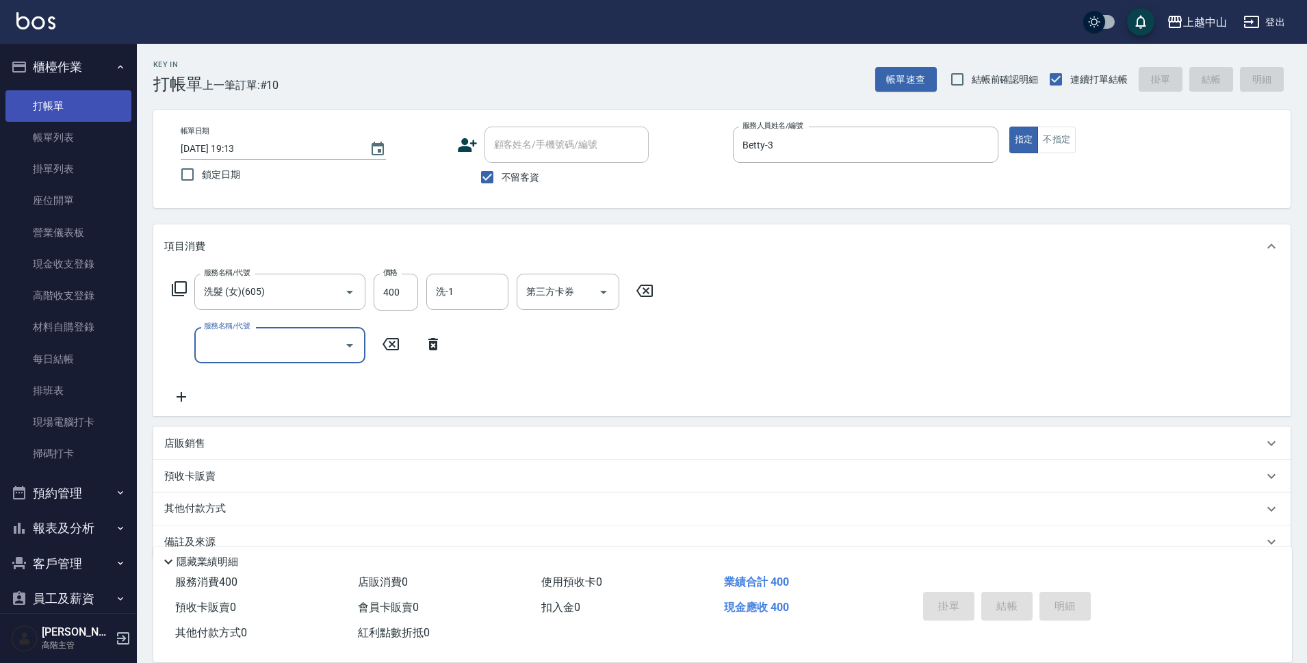
type input "[DATE] 19:14"
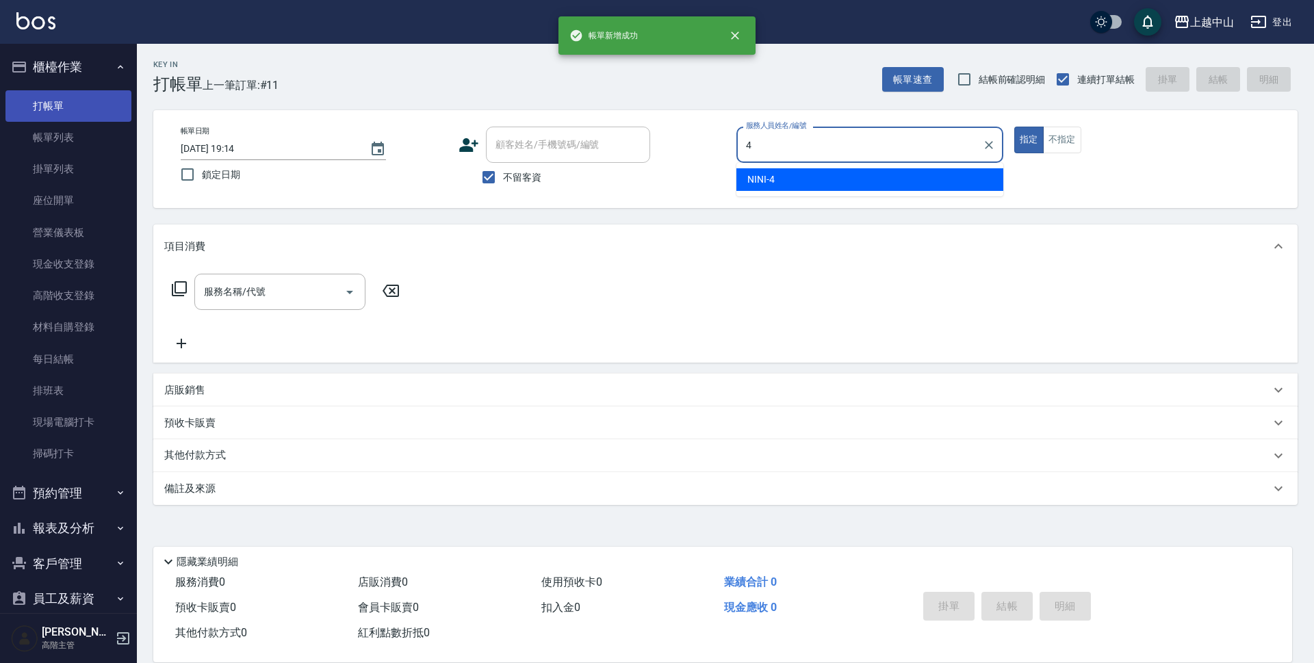
type input "NINI-4"
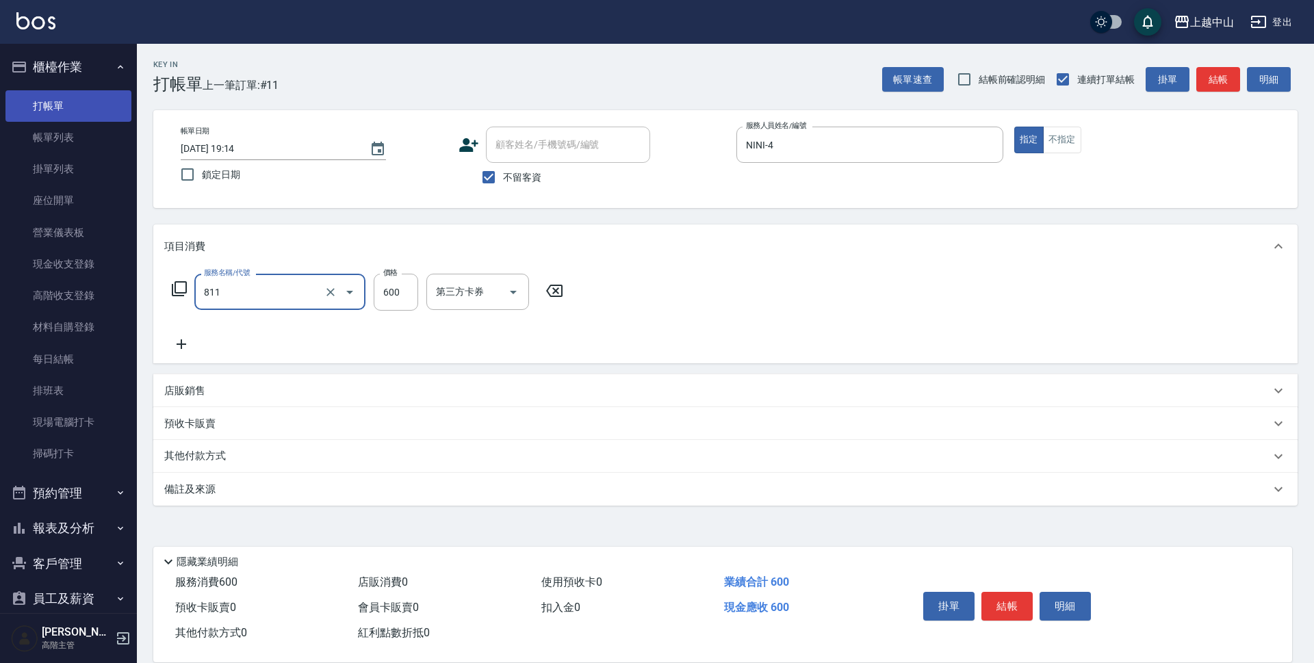
type input "洗+剪(811)"
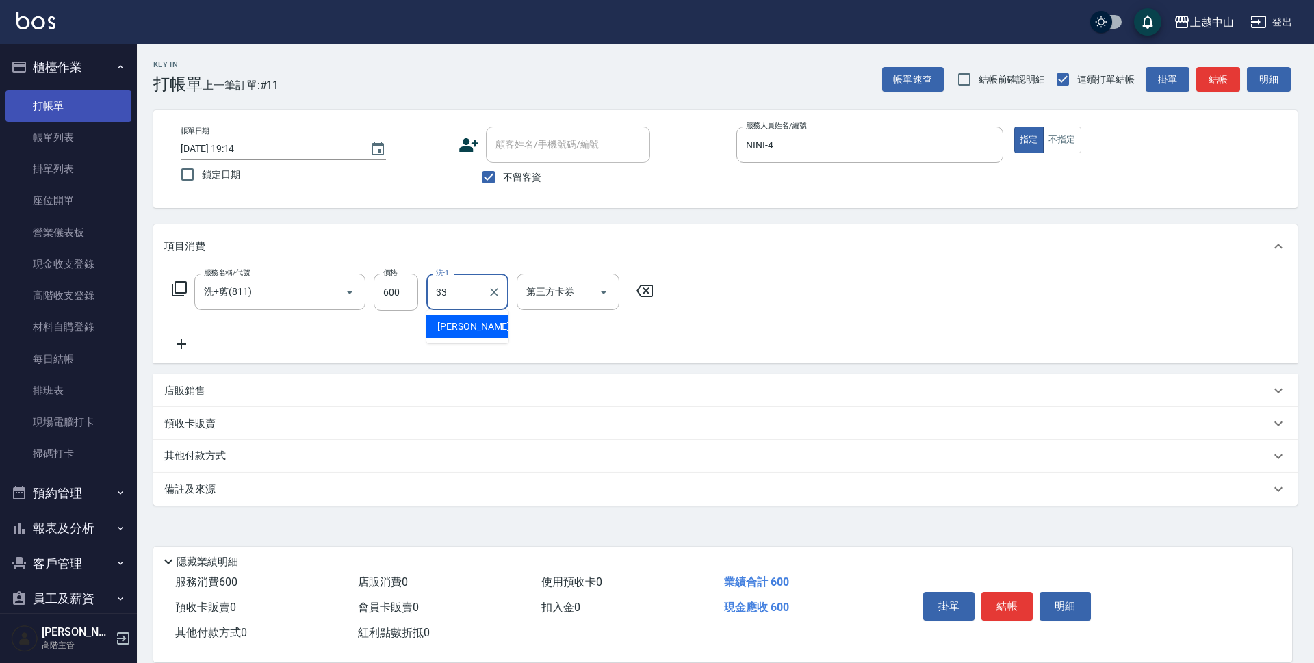
type input "[PERSON_NAME]-33"
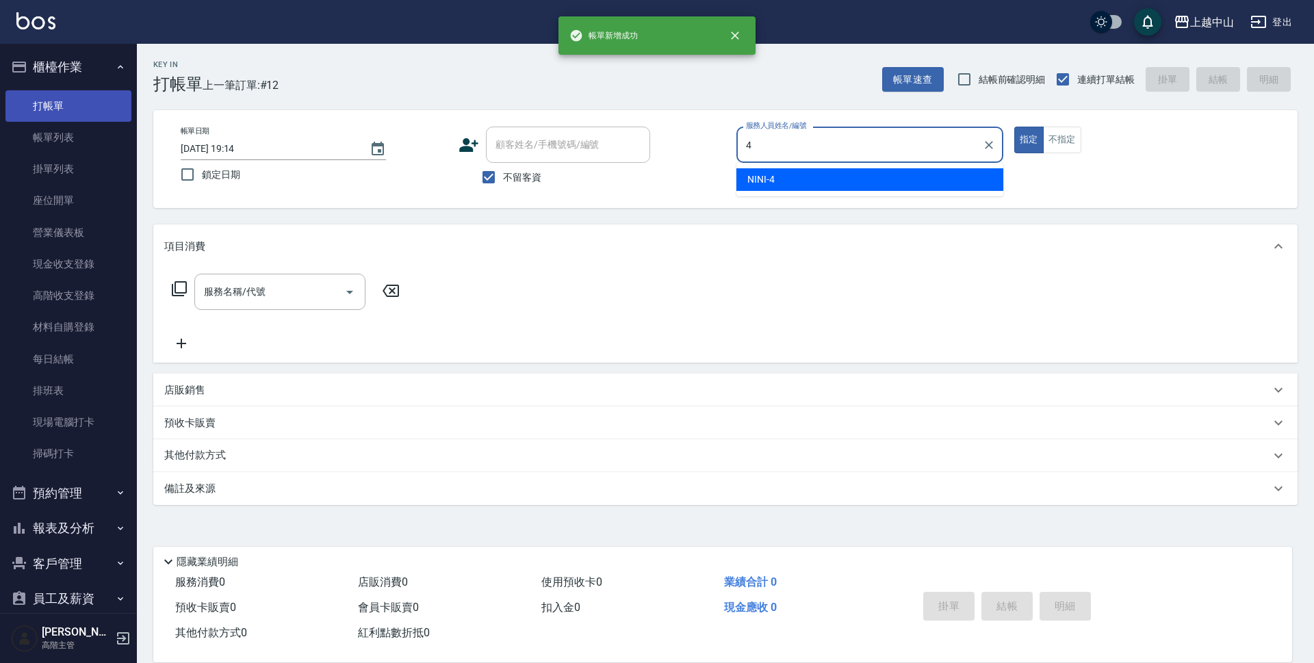
type input "NINI-4"
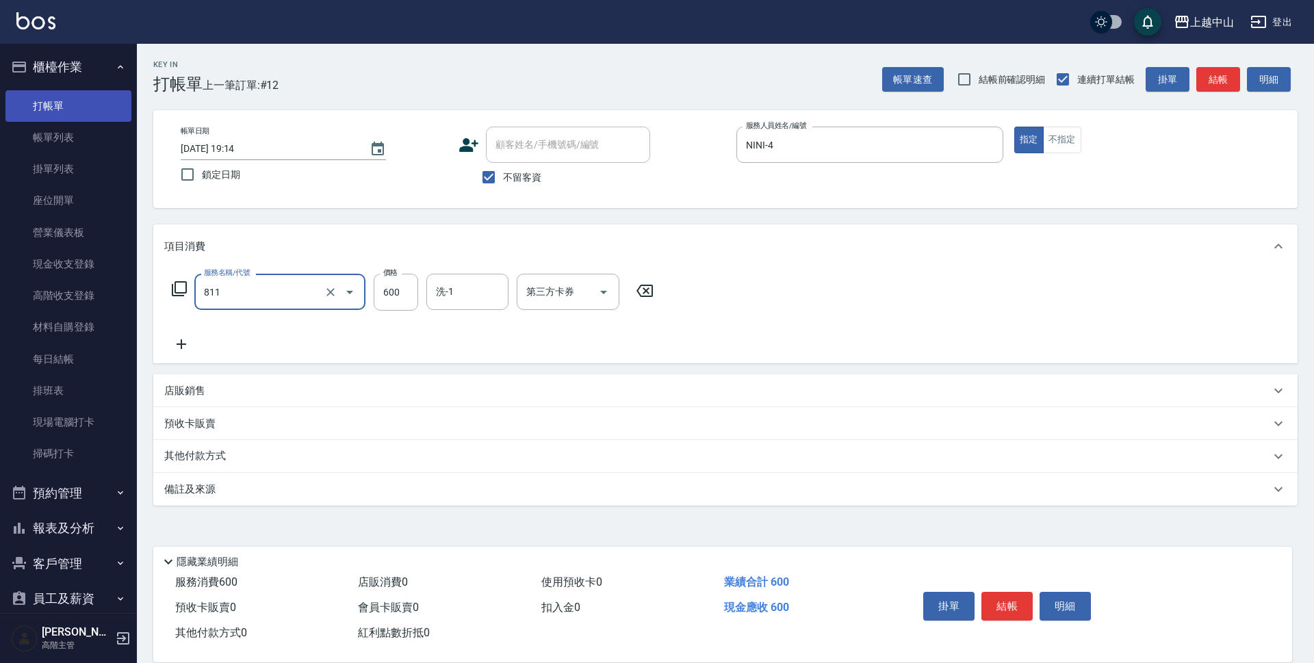
type input "洗+剪(811)"
type input "[PERSON_NAME]-33"
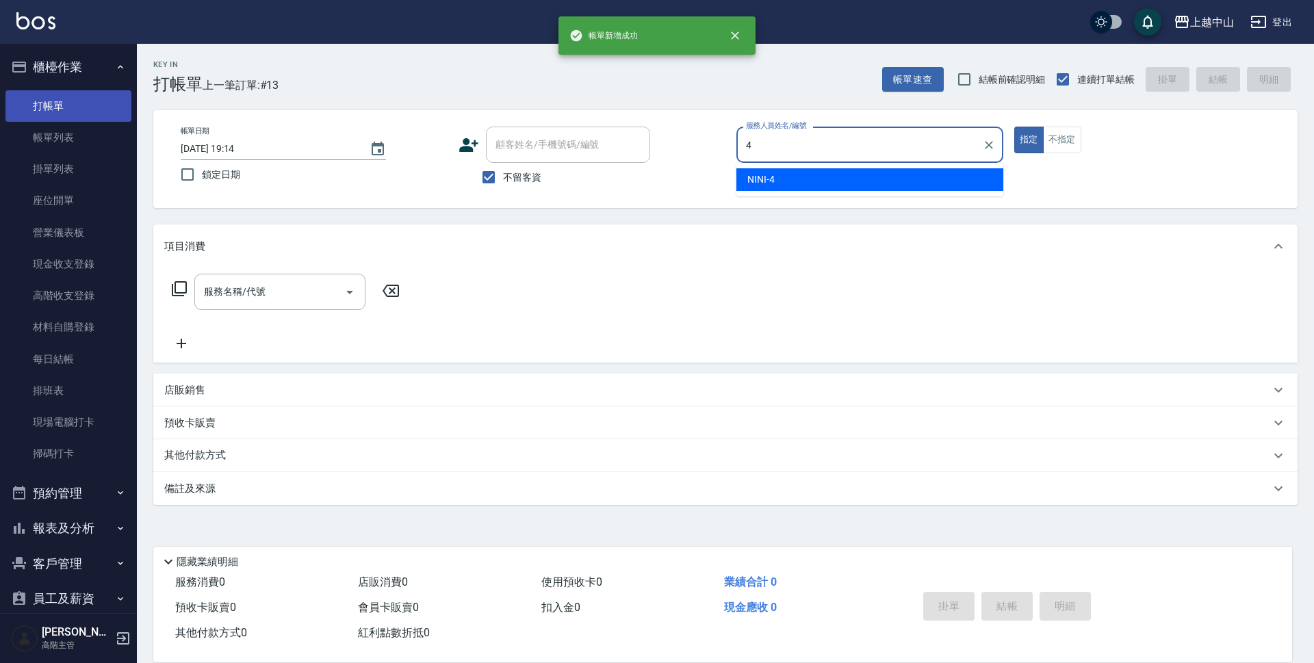
type input "NINI-4"
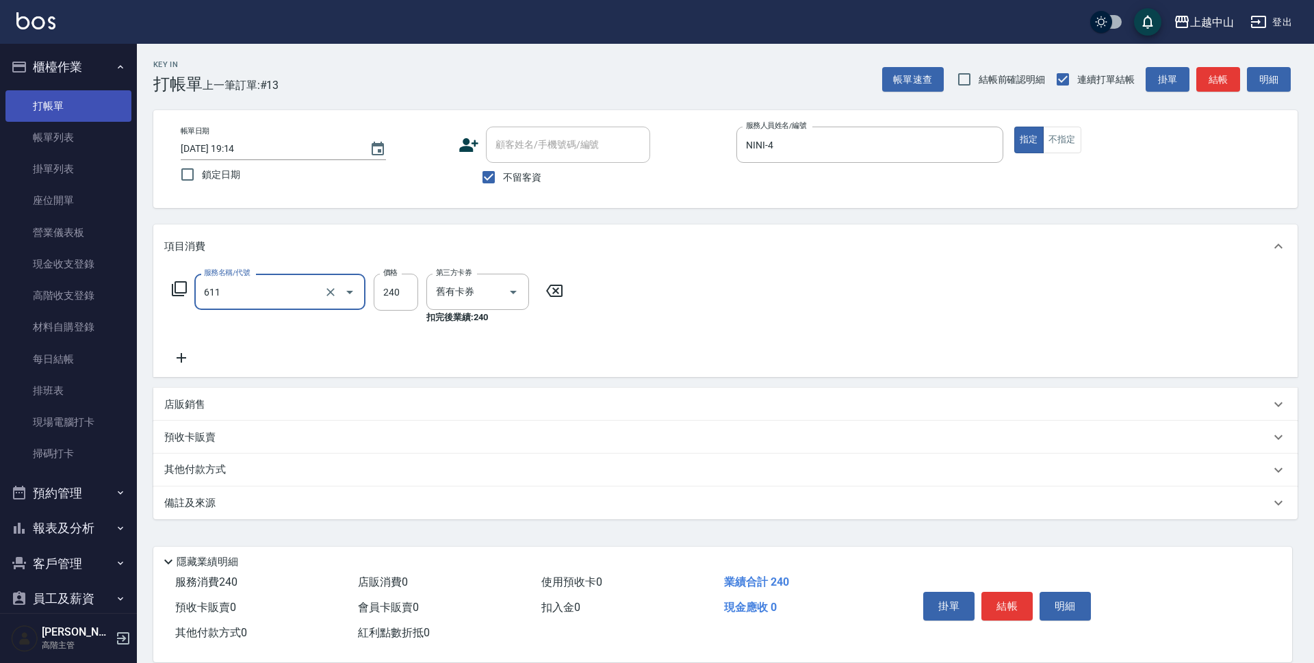
type input "洗髮卷消費(611)"
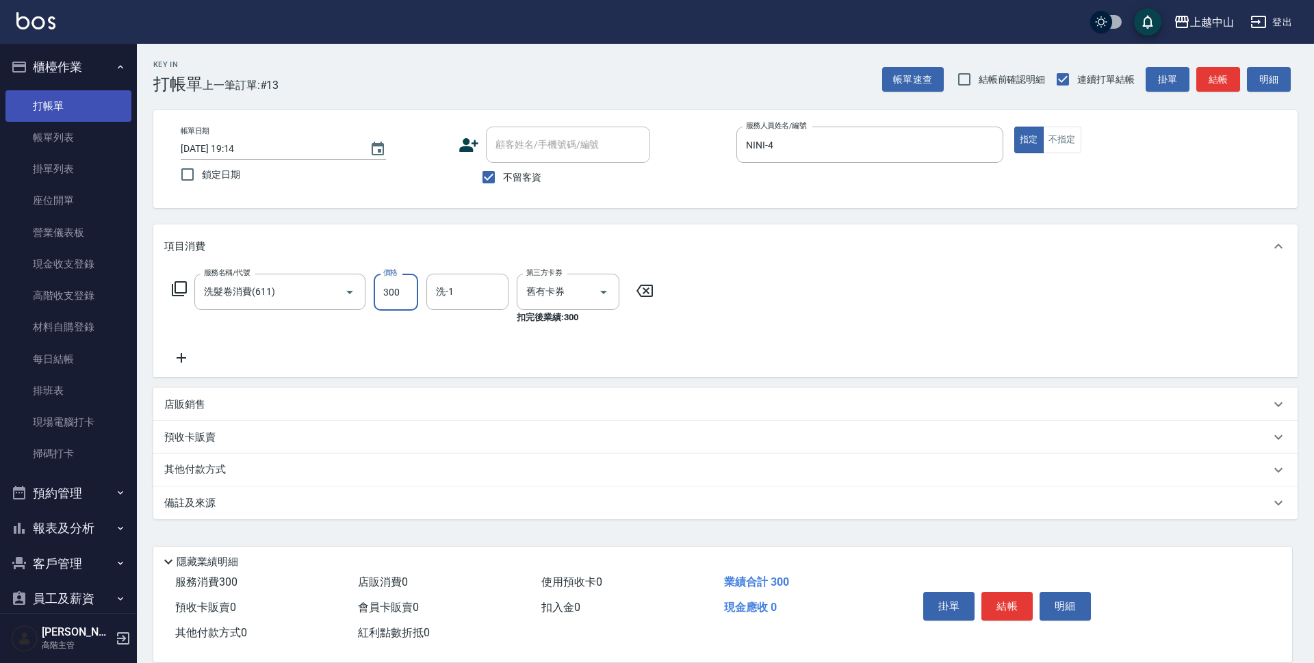
type input "300"
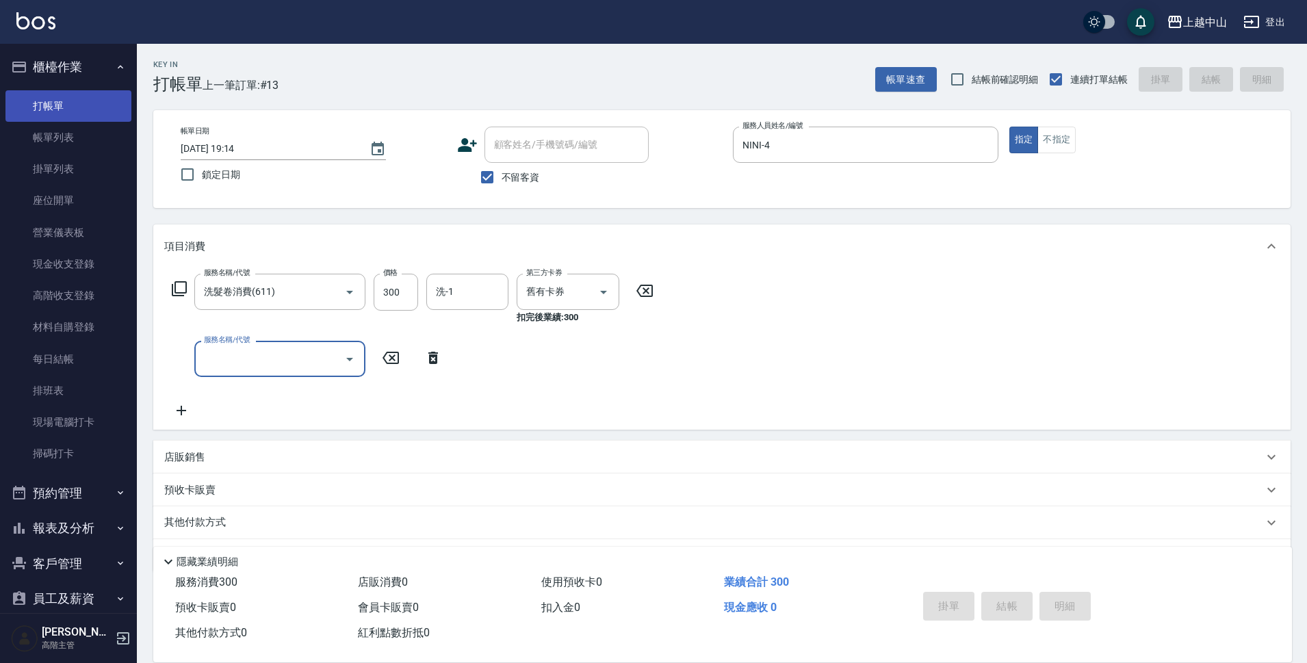
type input "[DATE] 19:15"
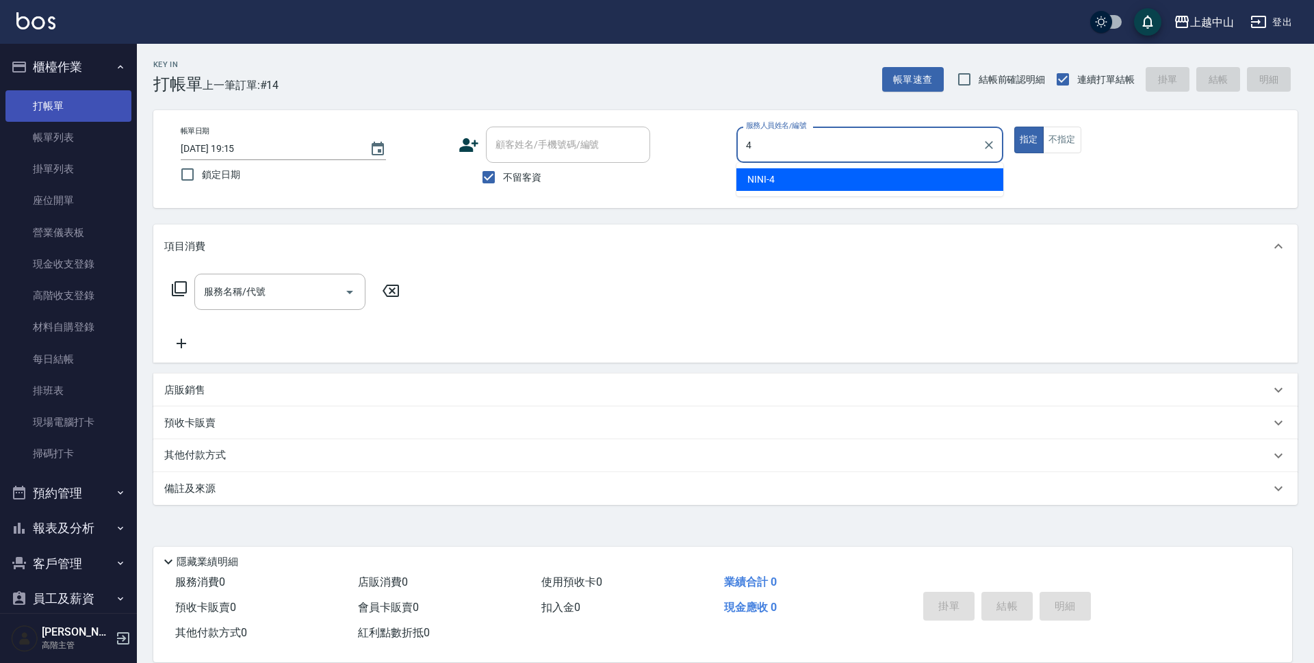
type input "NINI-4"
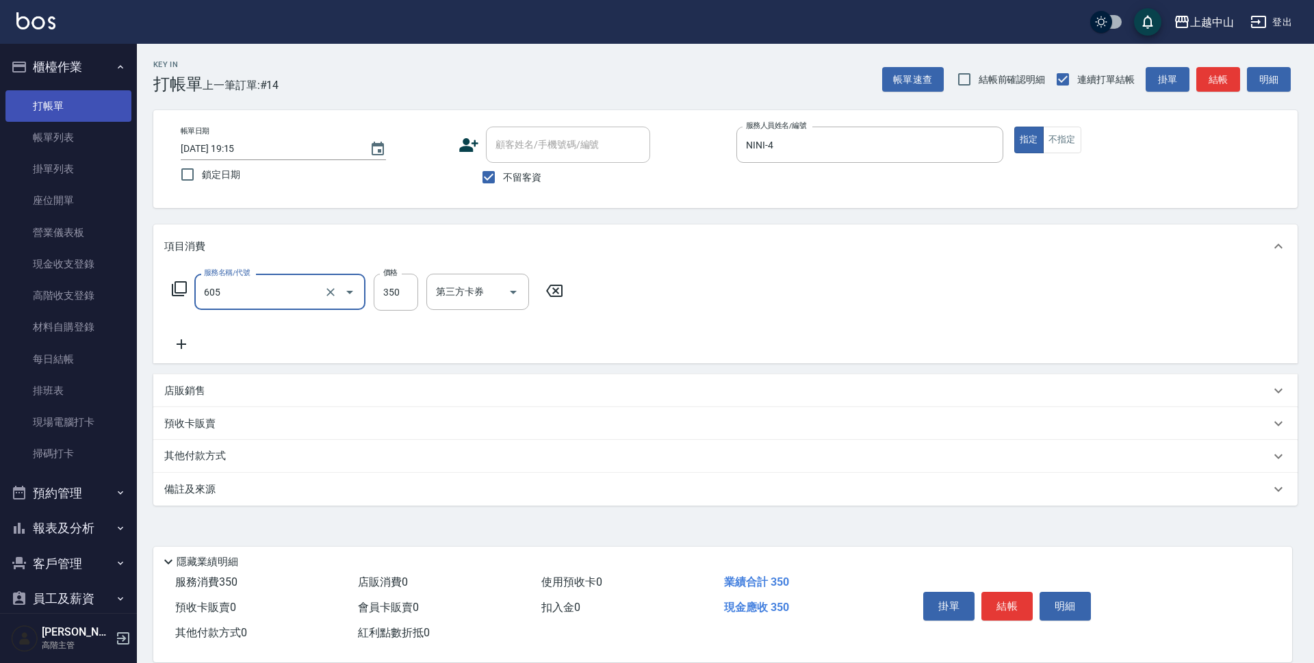
type input "洗髮 (女)(605)"
type input "400"
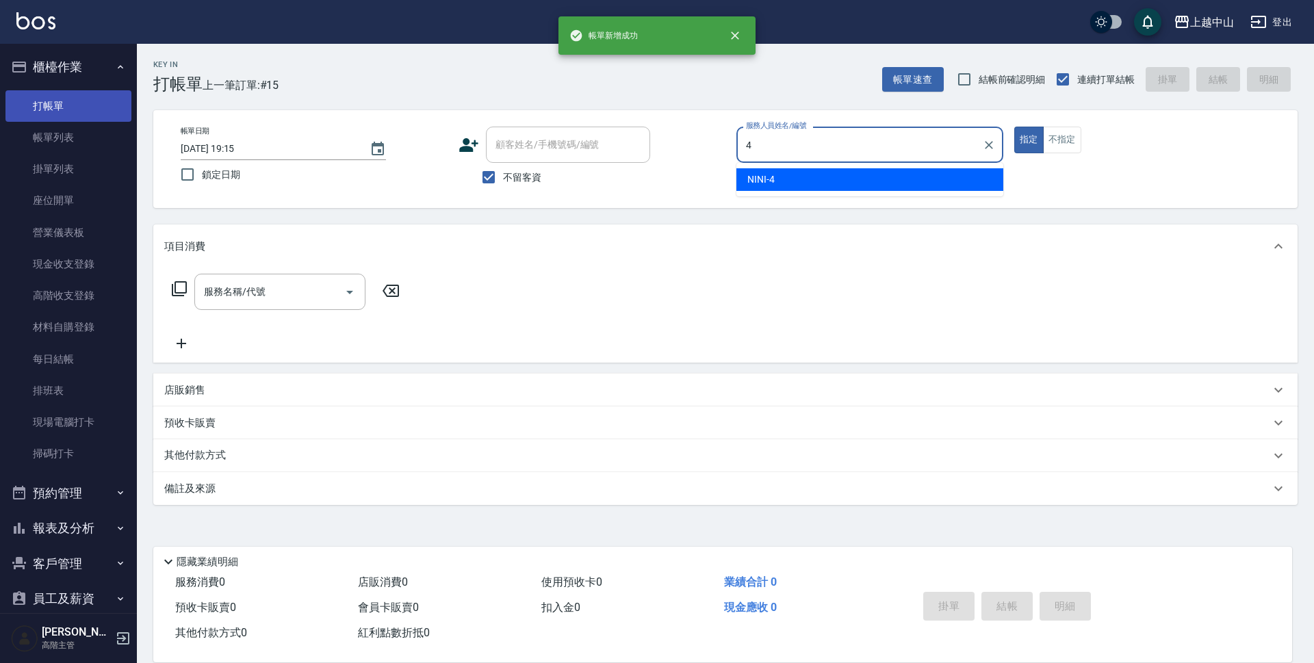
type input "NINI-4"
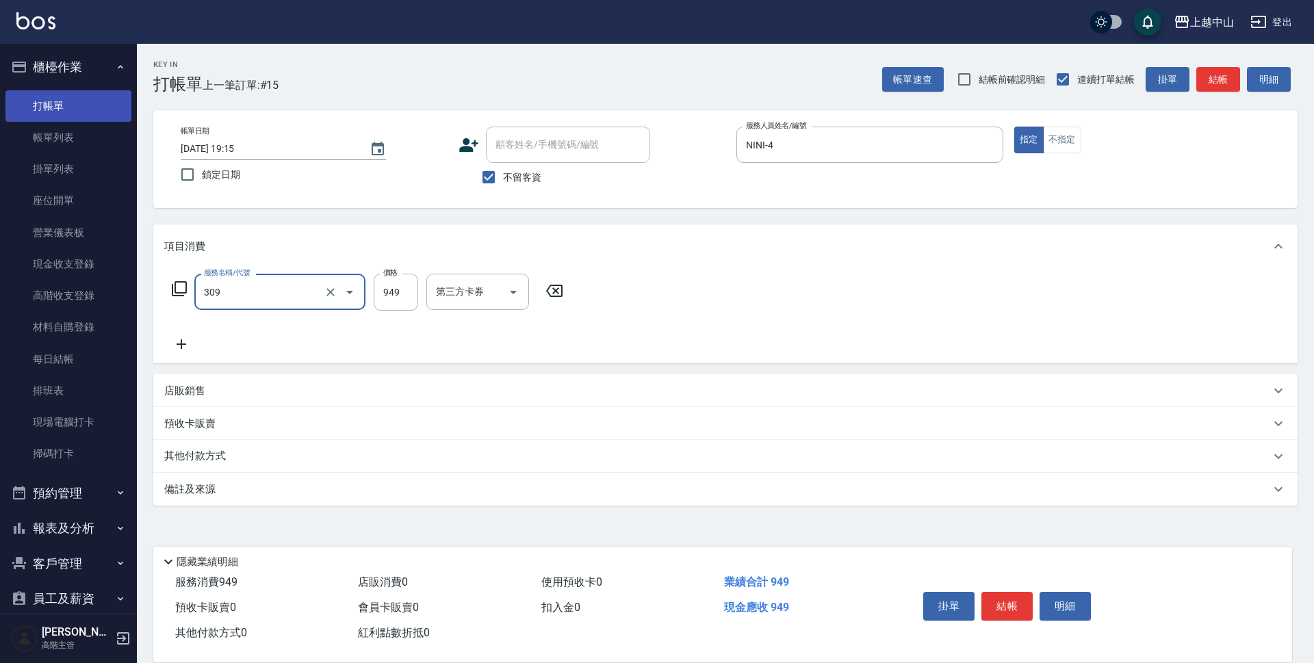
type input "森精萃舒壓調理髮浴(309)"
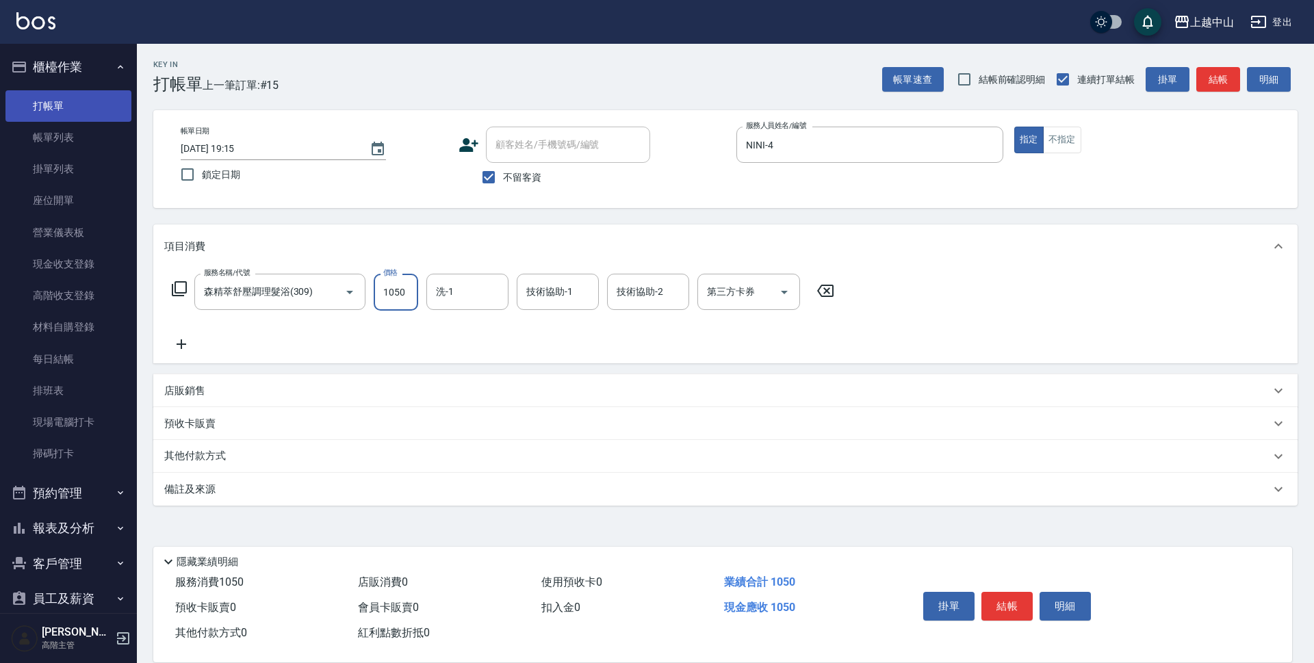
type input "1050"
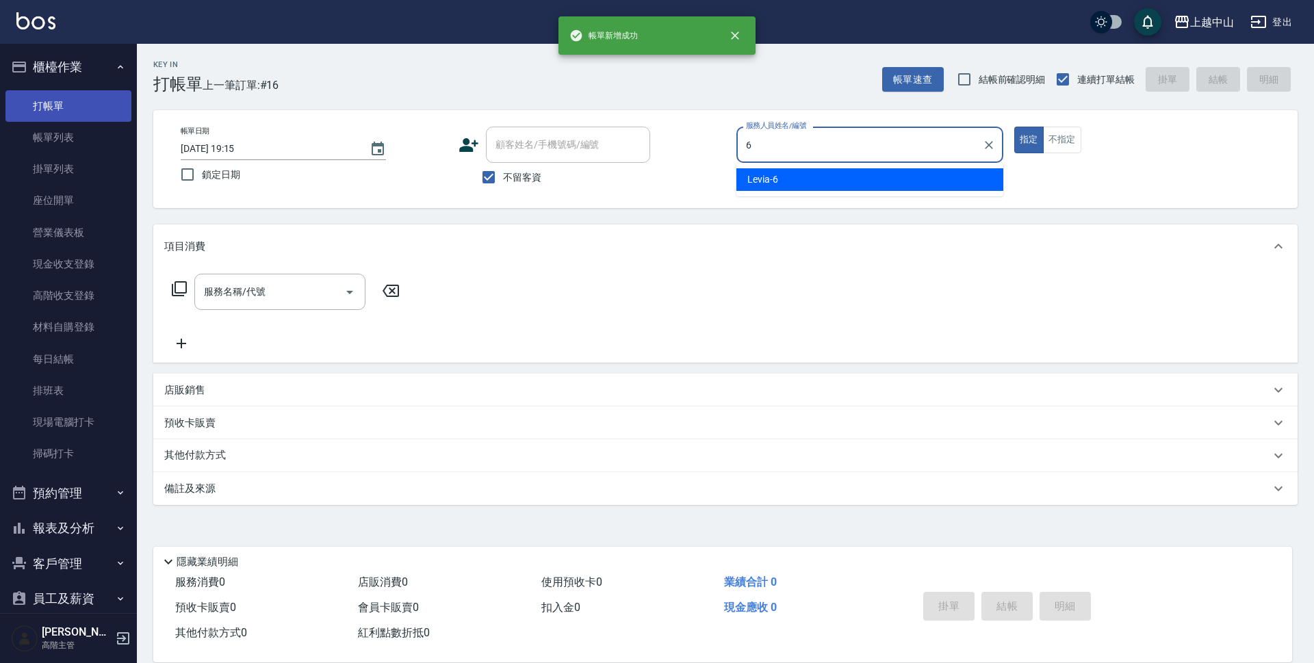
type input "Levia-6"
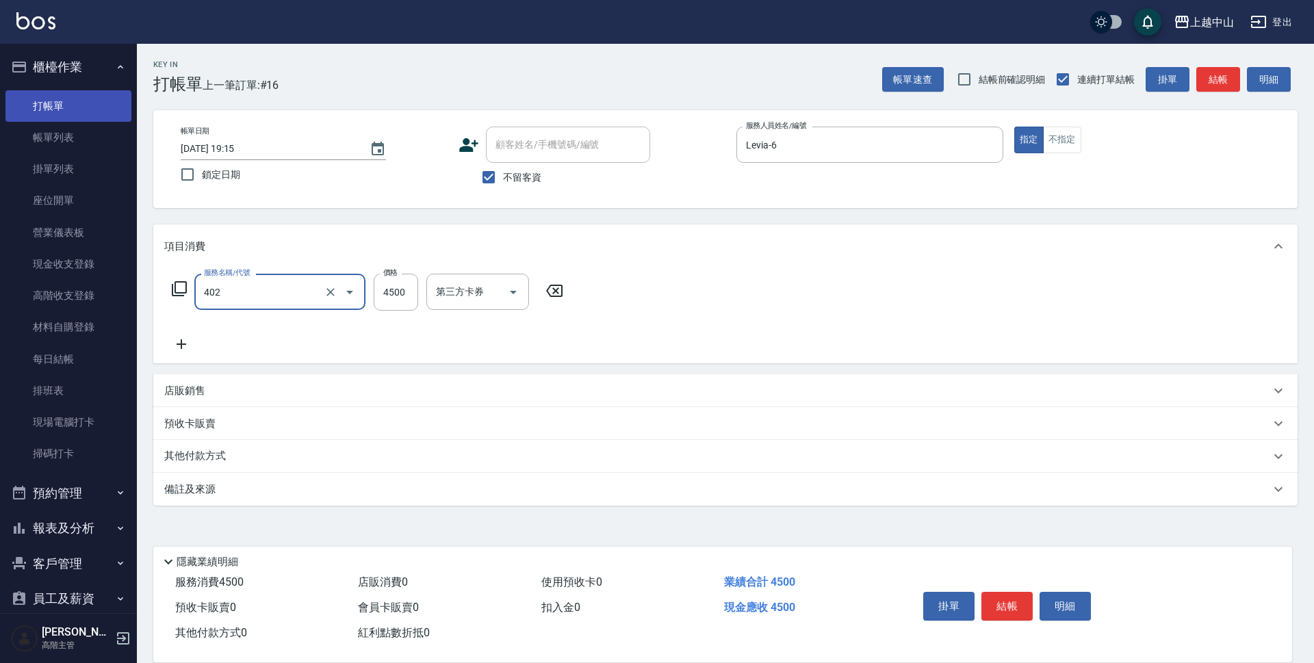
type input "2段式結構自備卡(402)"
type input "3000"
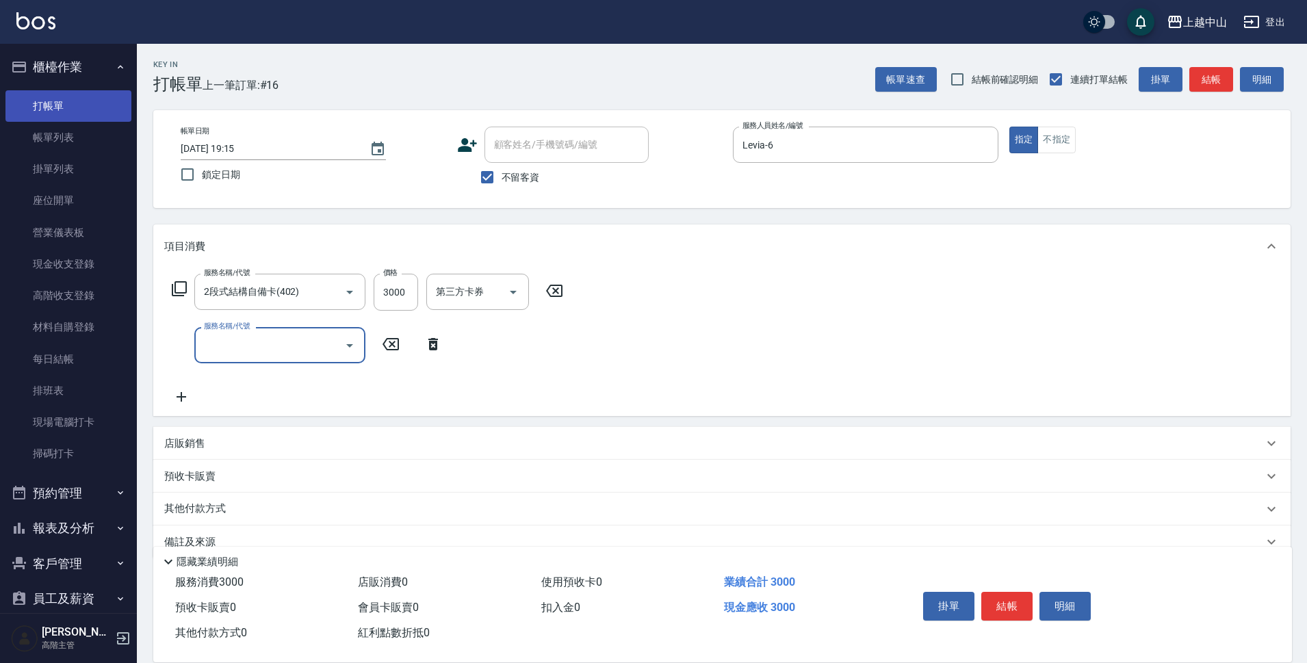
type input "3"
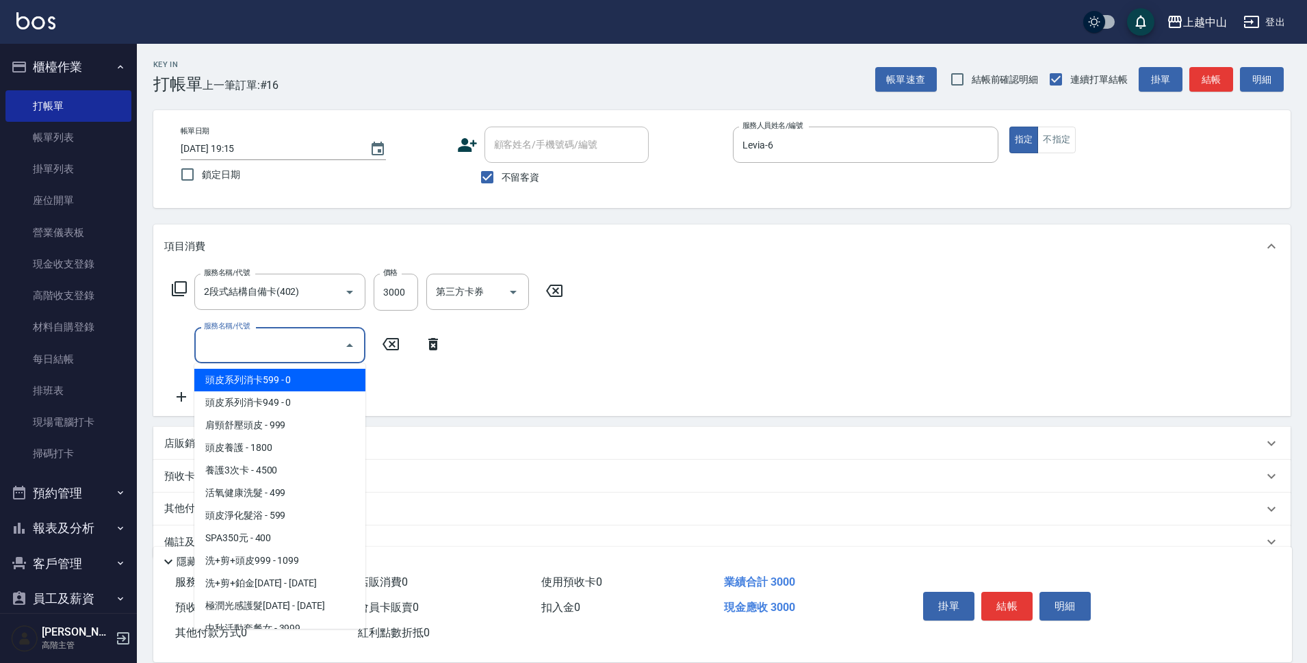
click at [176, 296] on icon at bounding box center [179, 288] width 15 height 15
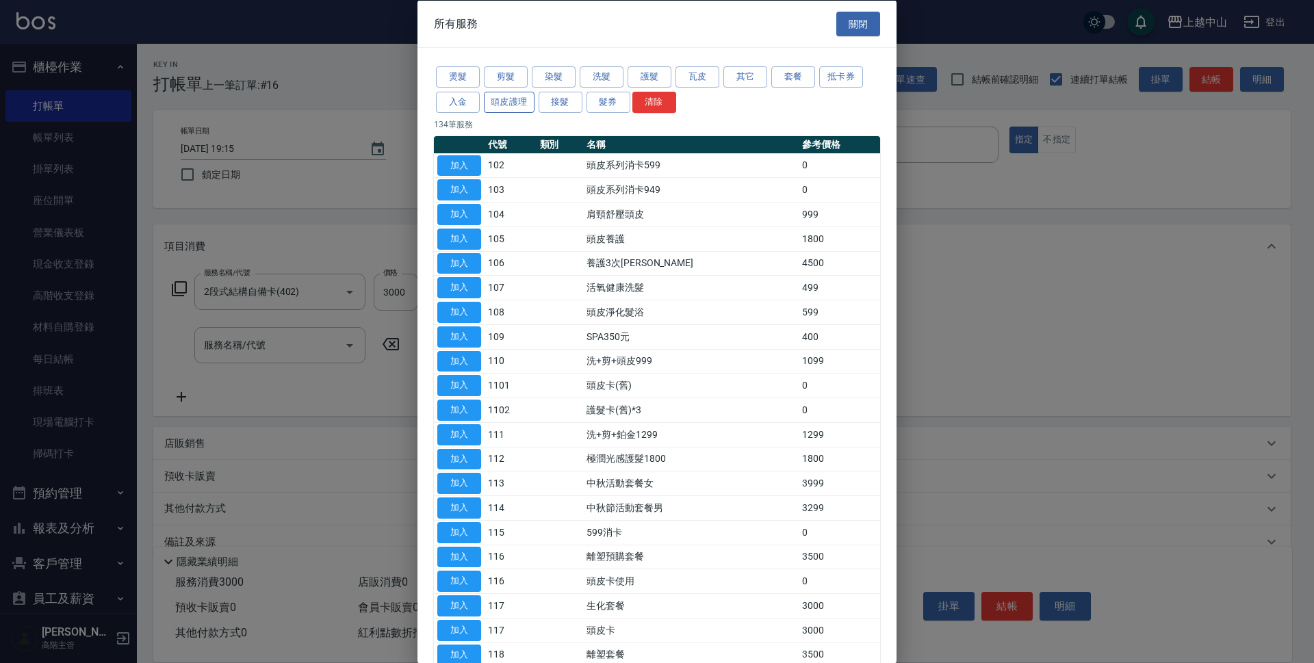
click at [510, 101] on button "頭皮護理" at bounding box center [509, 101] width 51 height 21
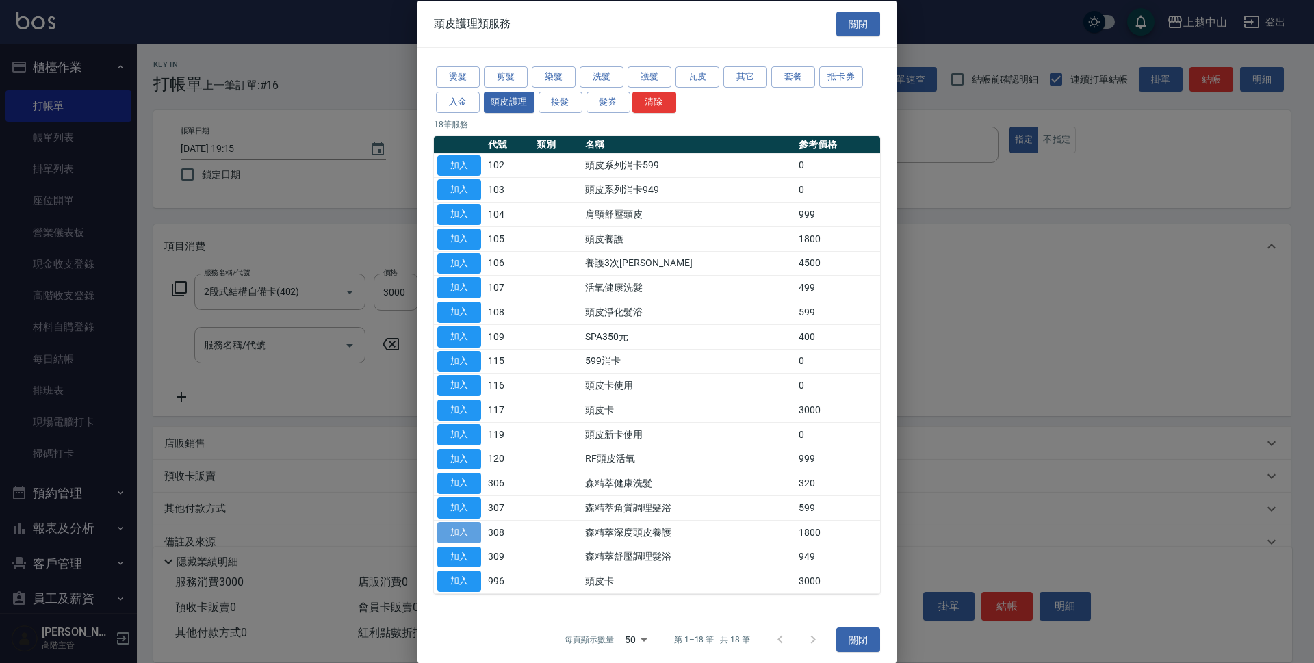
click at [458, 531] on button "加入" at bounding box center [459, 531] width 44 height 21
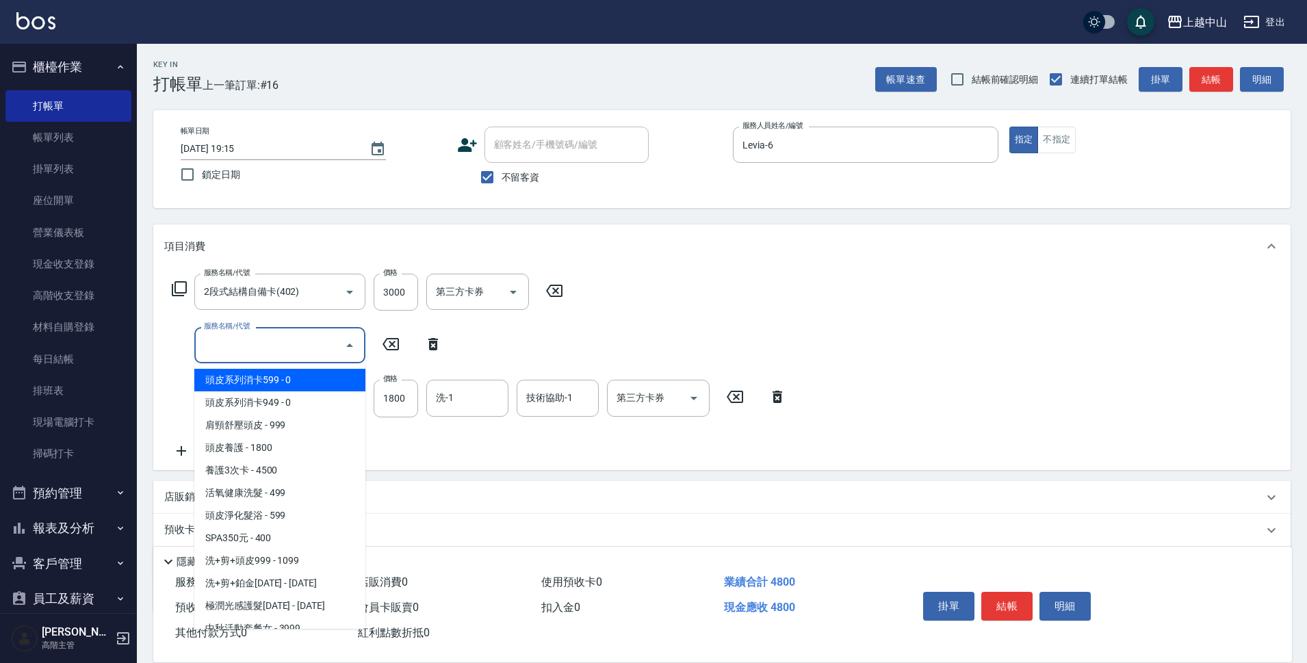
click at [310, 345] on input "服務名稱/代號" at bounding box center [269, 345] width 138 height 24
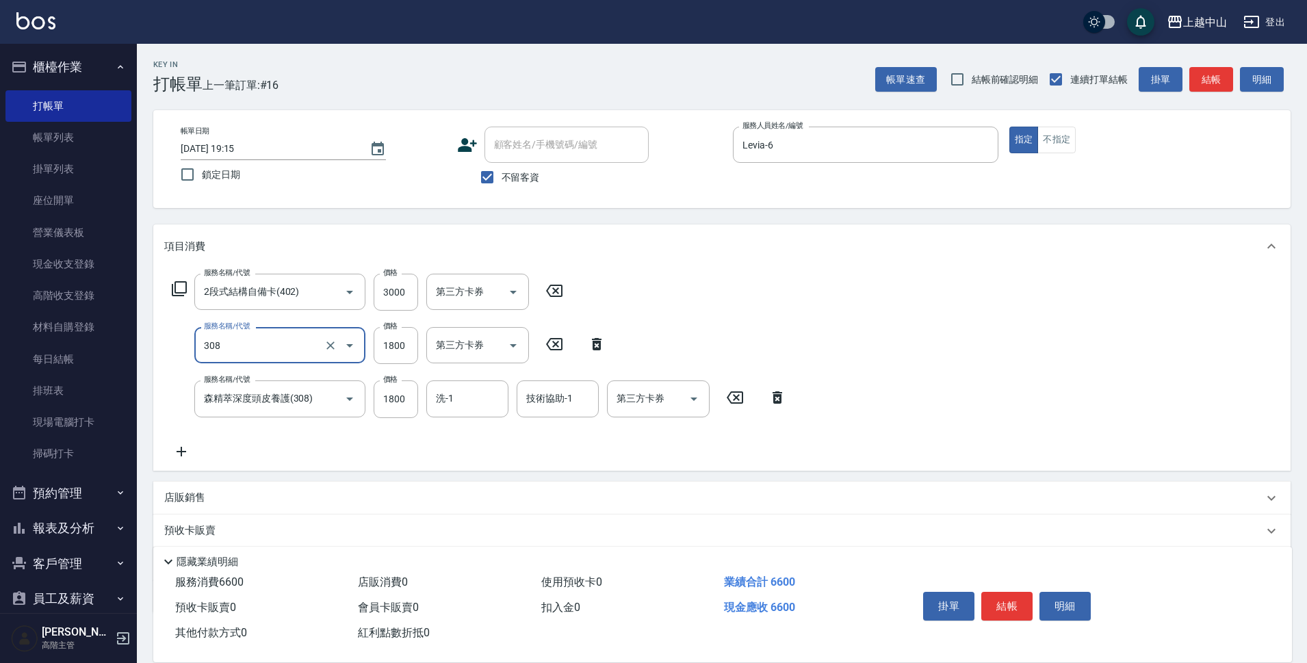
type input "森精萃深度頭皮養護(308)"
type input "1200"
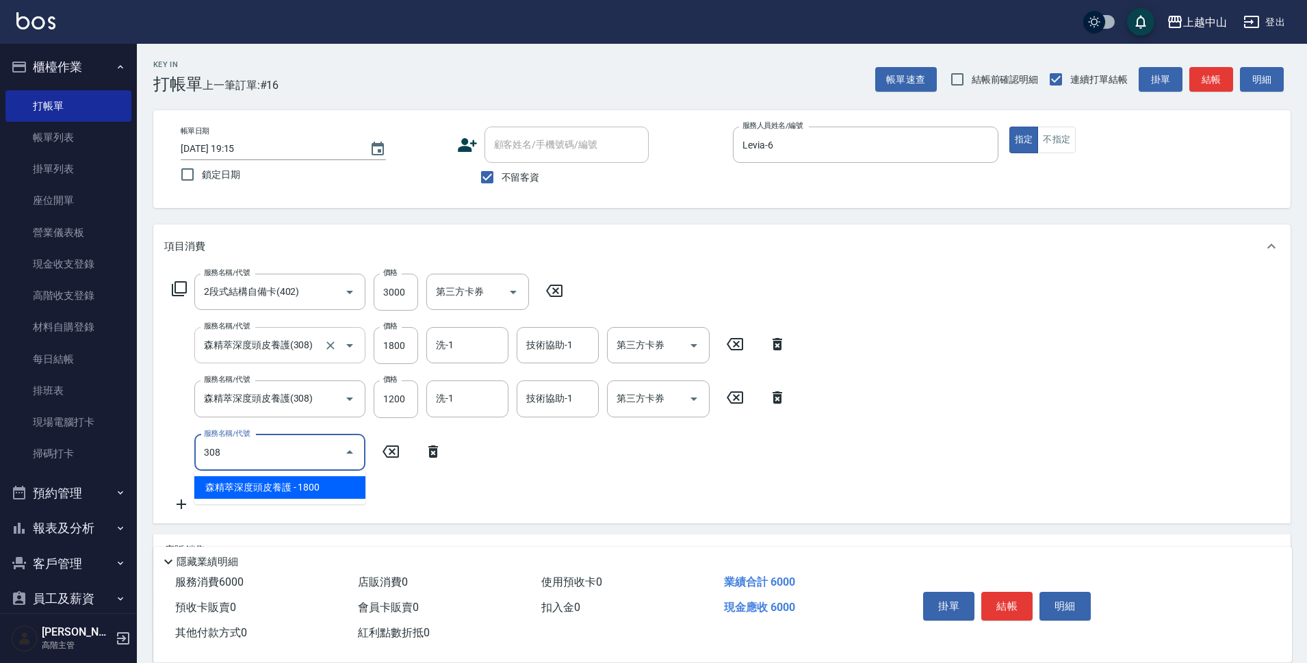
type input "森精萃深度頭皮養護(308)"
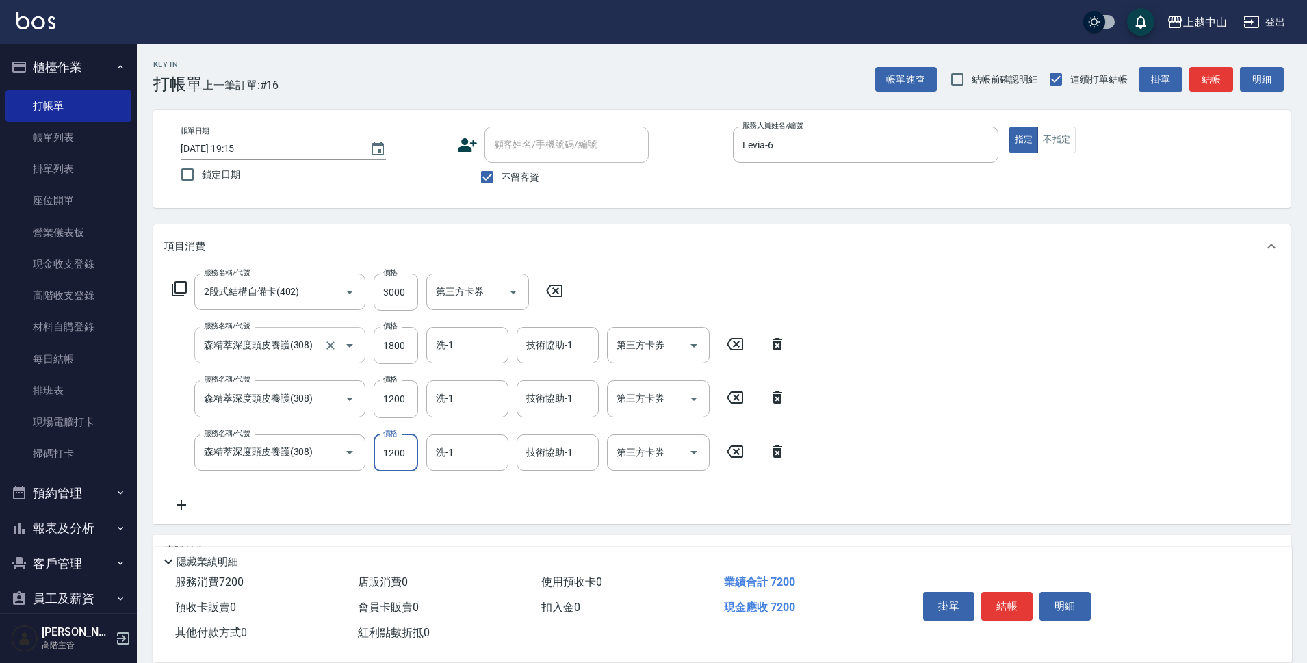
type input "1200"
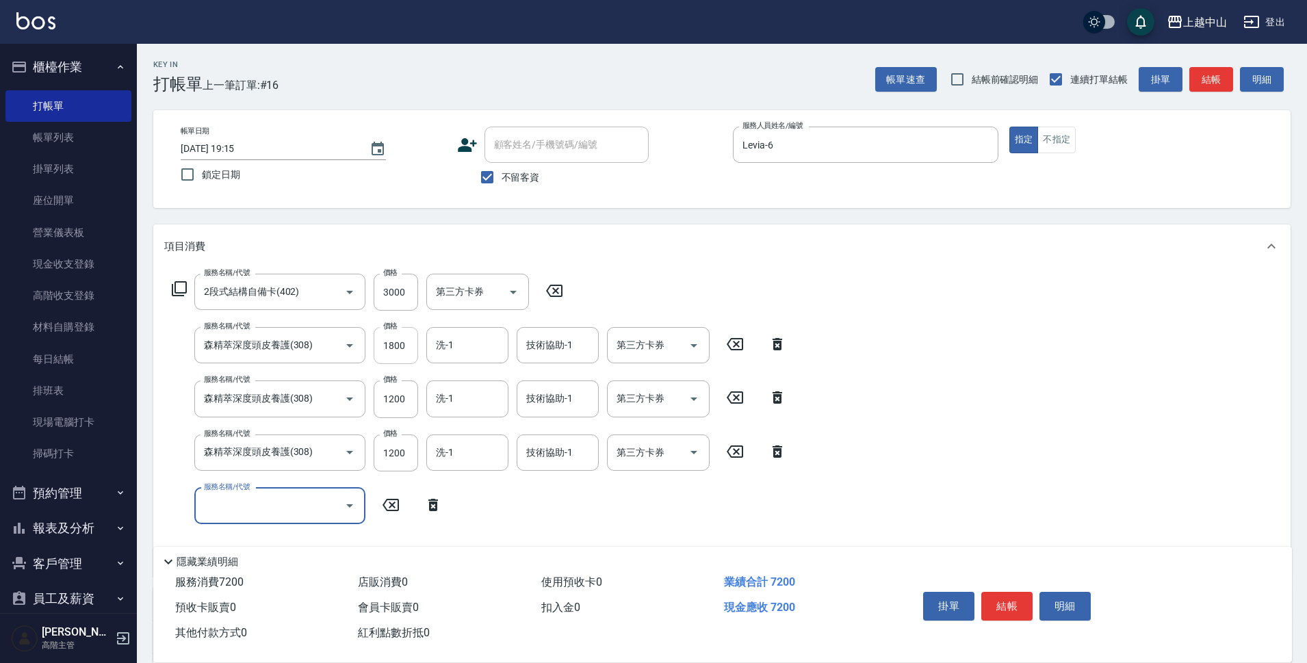
click at [389, 346] on input "1800" at bounding box center [396, 345] width 44 height 37
type input "1200"
type input "薇慈-36"
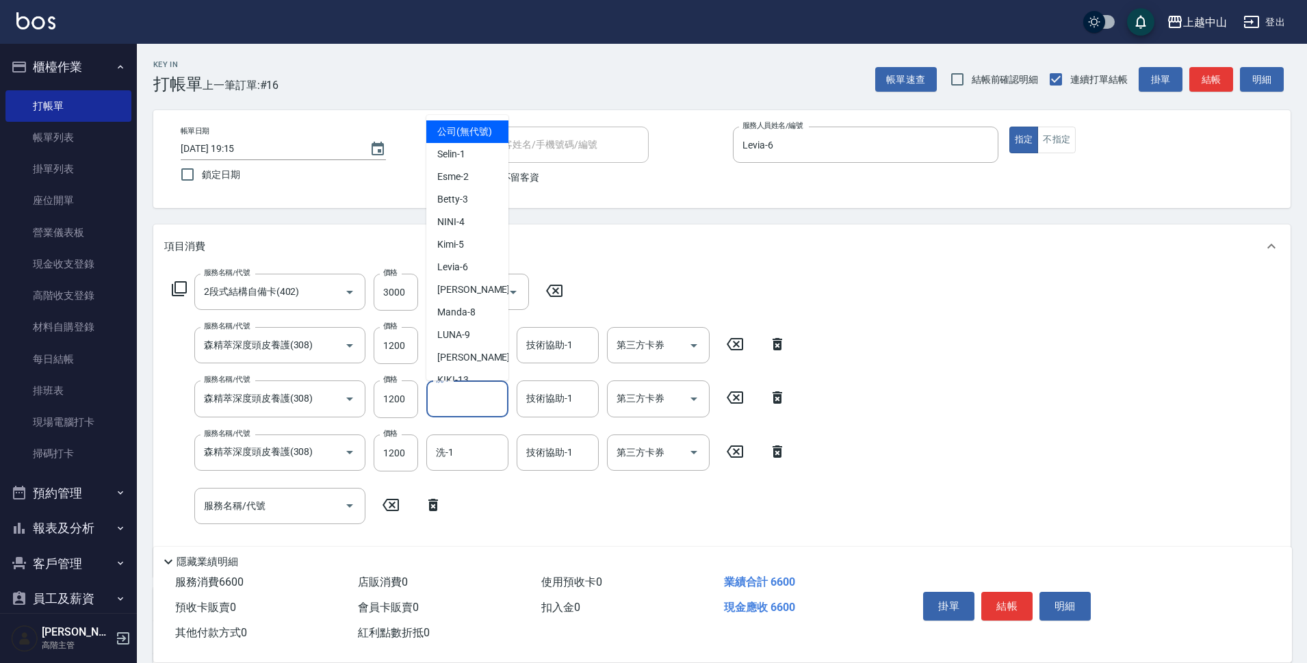
click at [454, 403] on input "洗-1" at bounding box center [467, 399] width 70 height 24
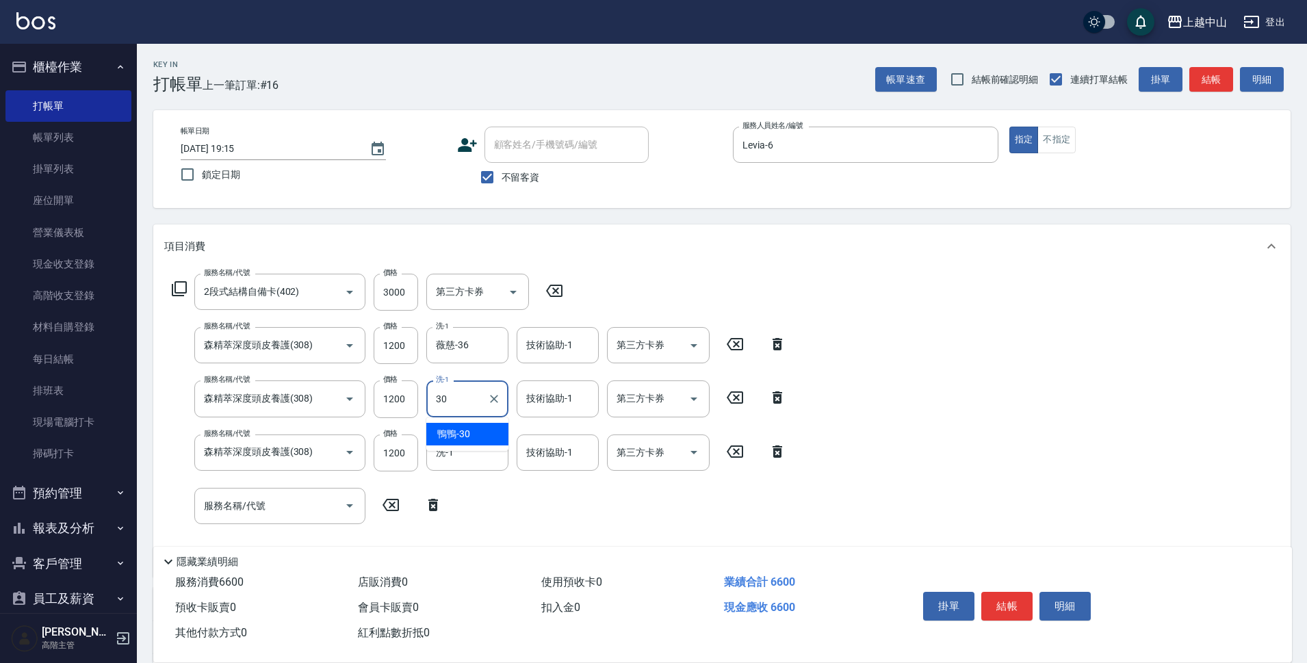
type input "鴨鴨-30"
click at [491, 398] on icon "Clear" at bounding box center [494, 399] width 14 height 14
type input "[PERSON_NAME]-33"
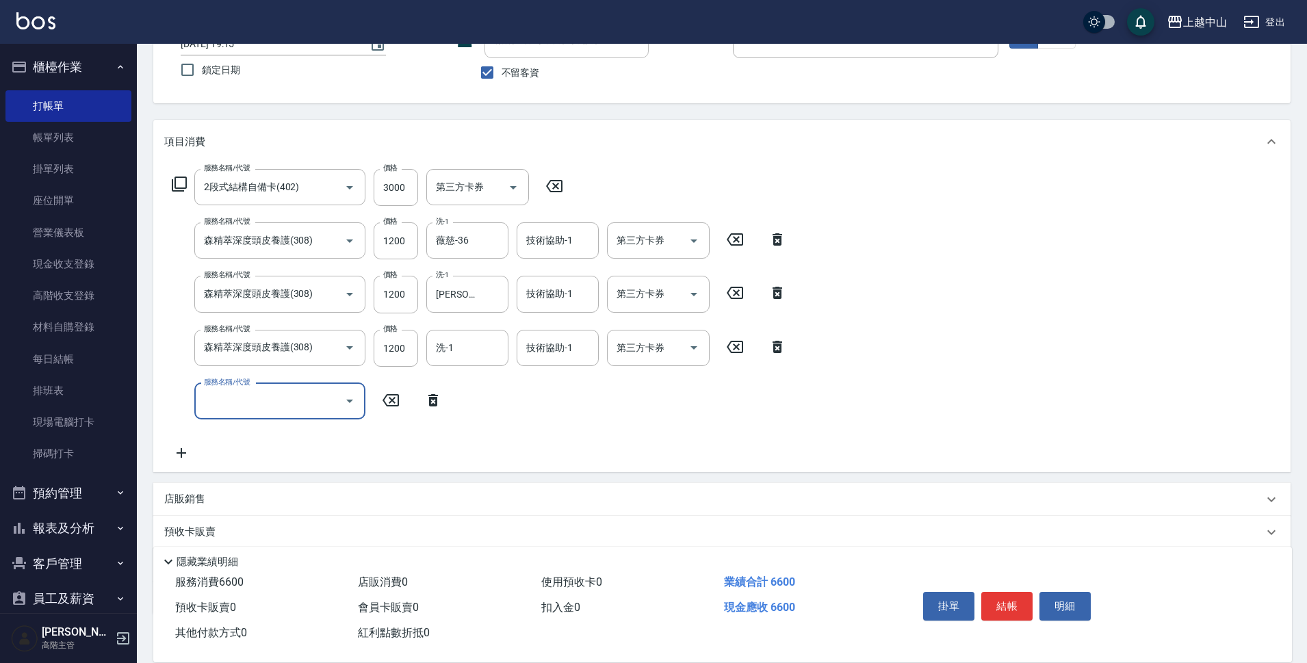
scroll to position [187, 0]
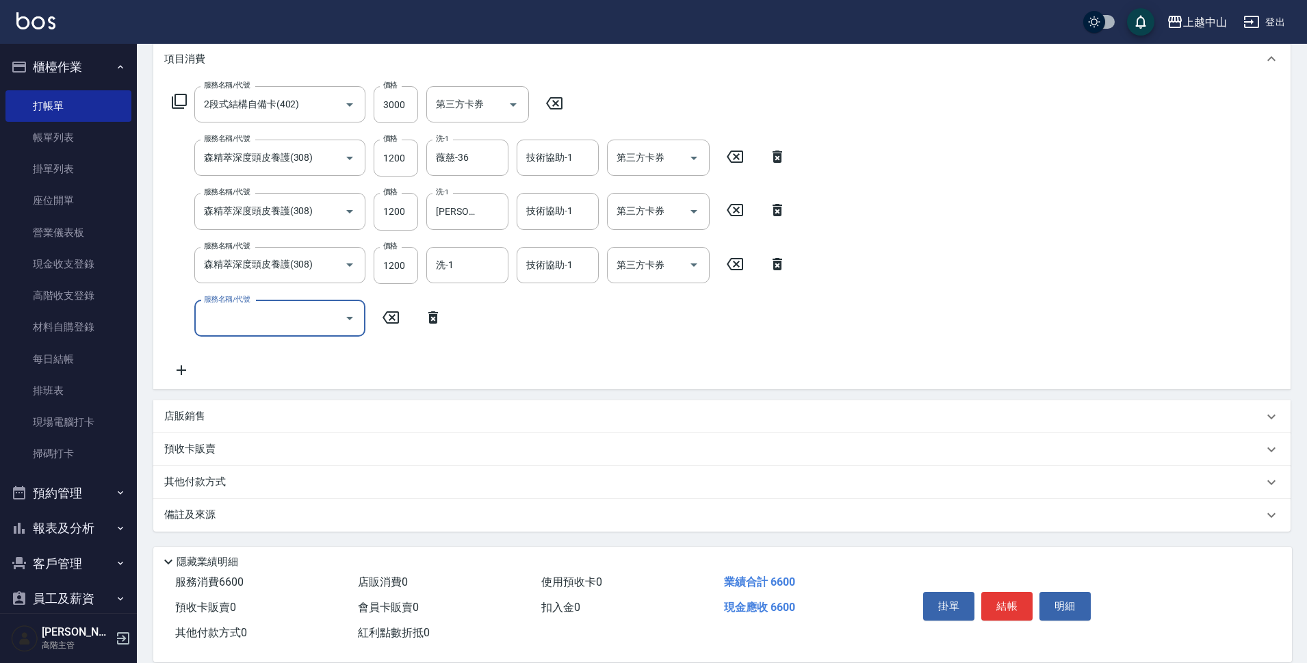
click at [203, 482] on p "其他付款方式" at bounding box center [198, 482] width 68 height 15
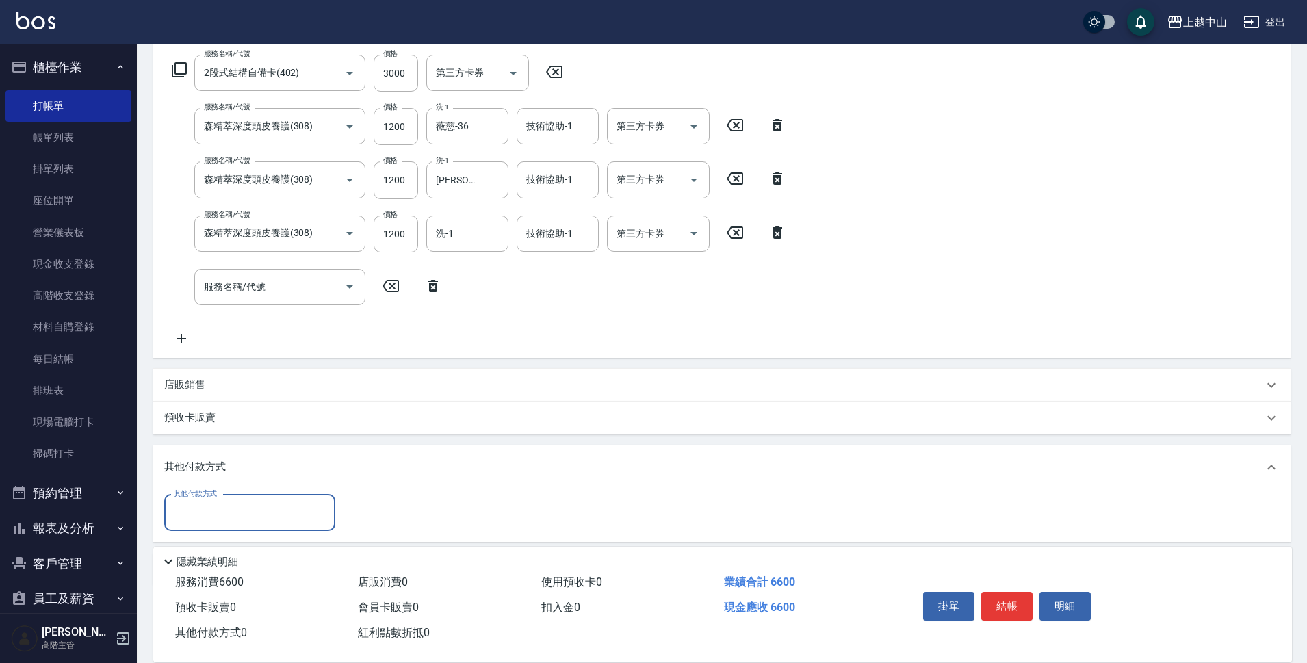
scroll to position [0, 0]
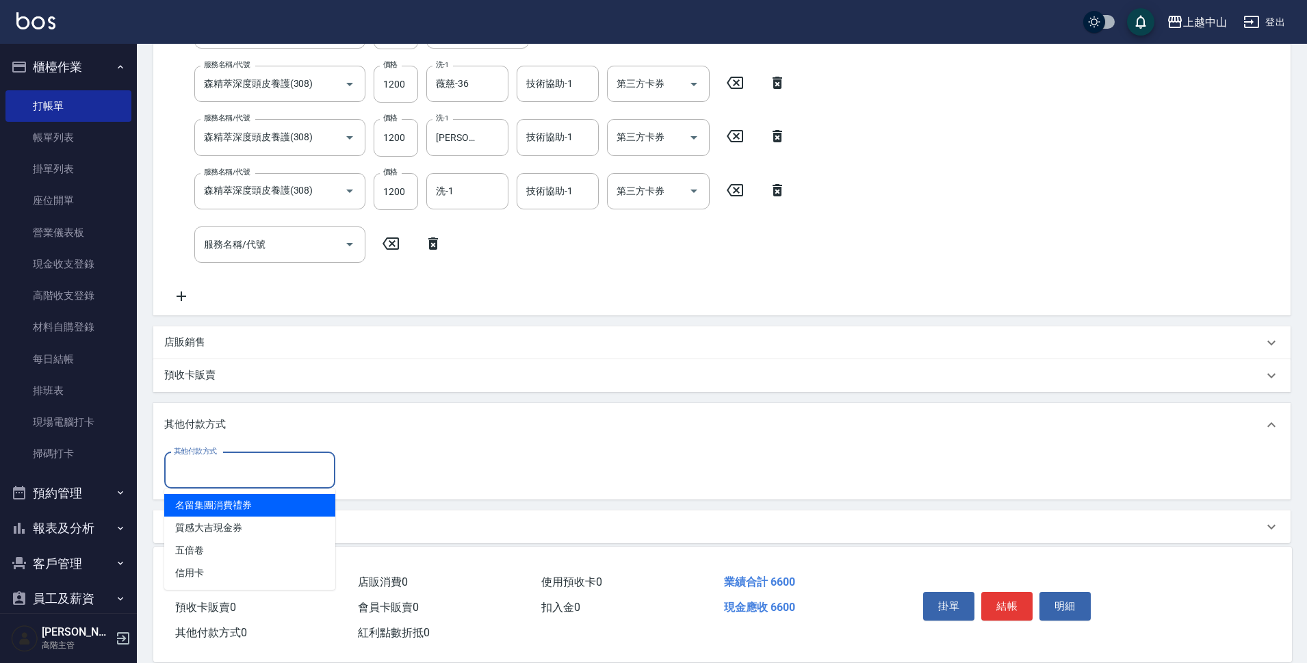
click at [207, 467] on input "其他付款方式" at bounding box center [249, 470] width 159 height 24
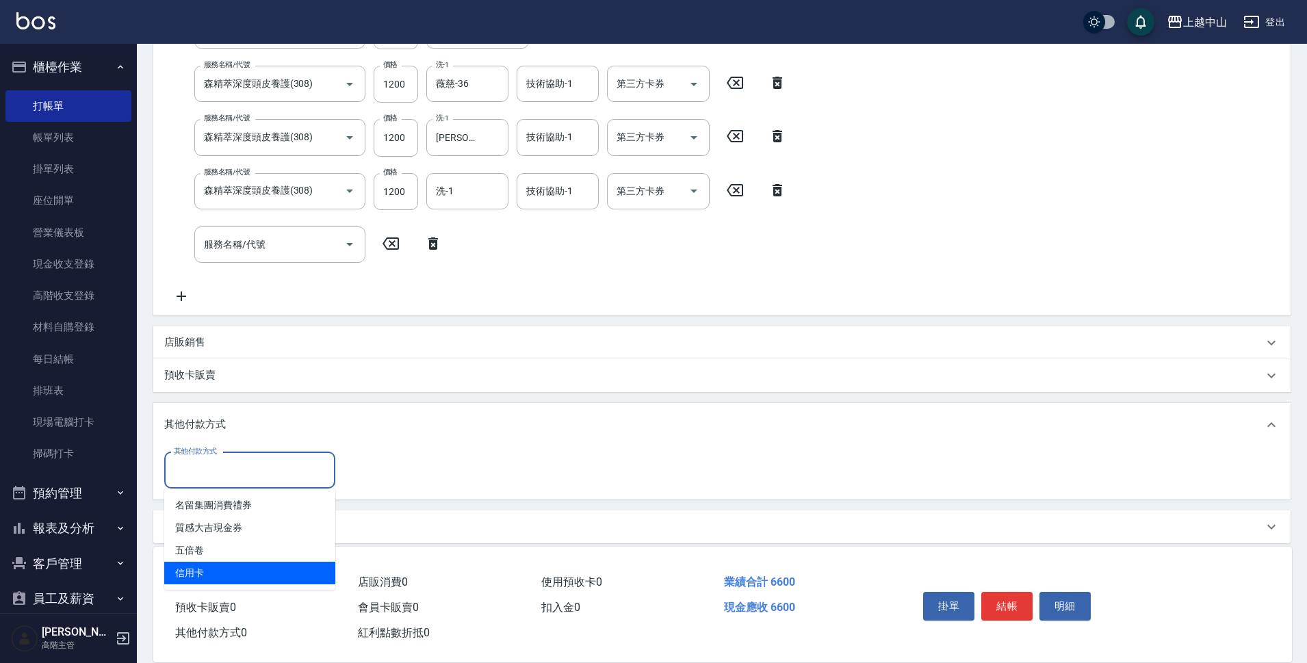
click at [212, 562] on span "信用卡" at bounding box center [249, 573] width 171 height 23
type input "信用卡"
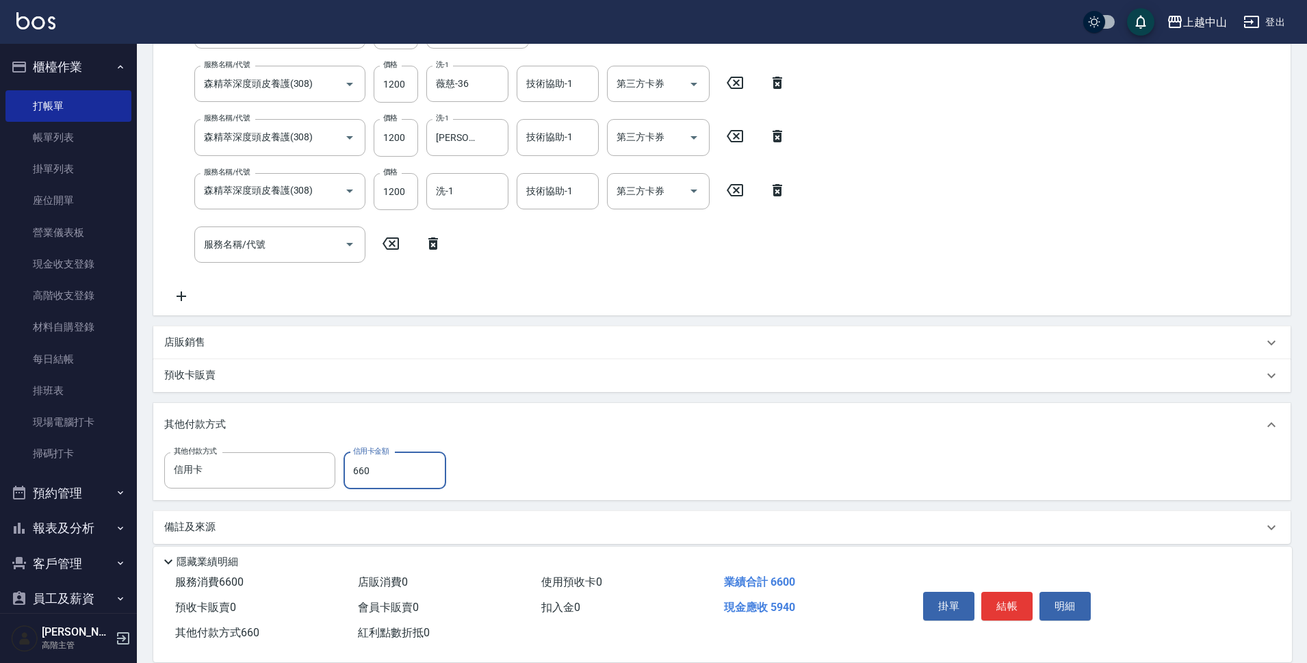
type input "6600"
type input "[DATE] 19:17"
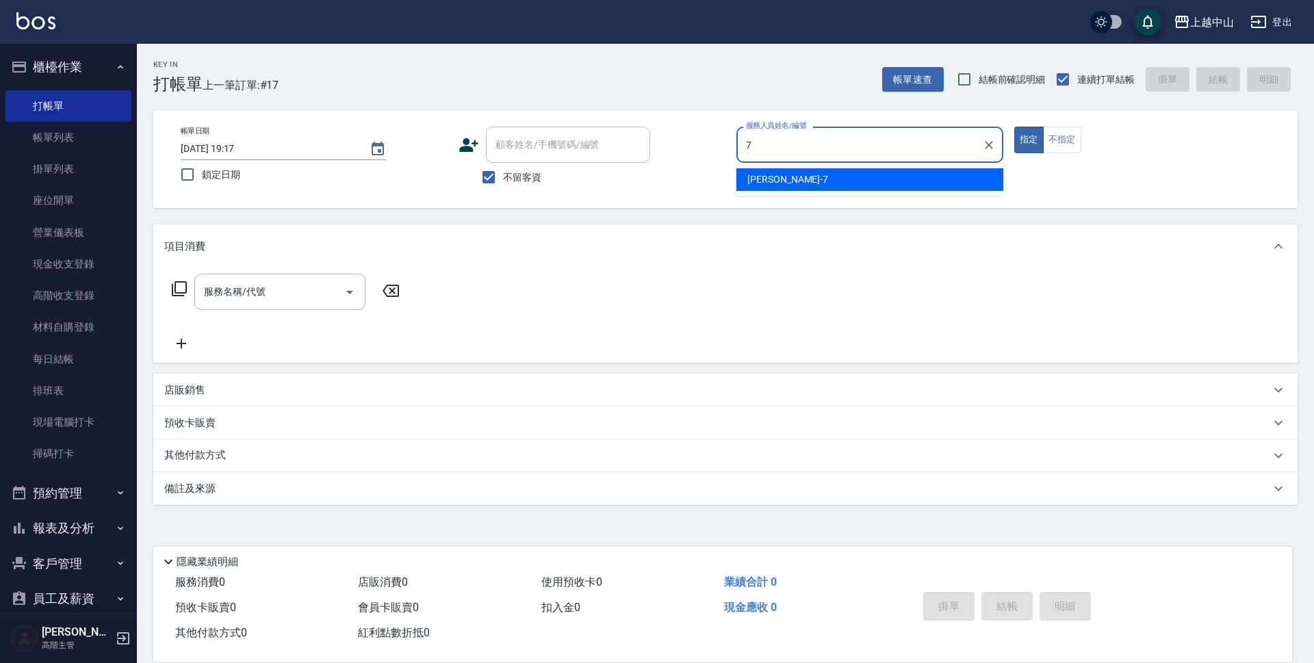
type input "[PERSON_NAME]-7"
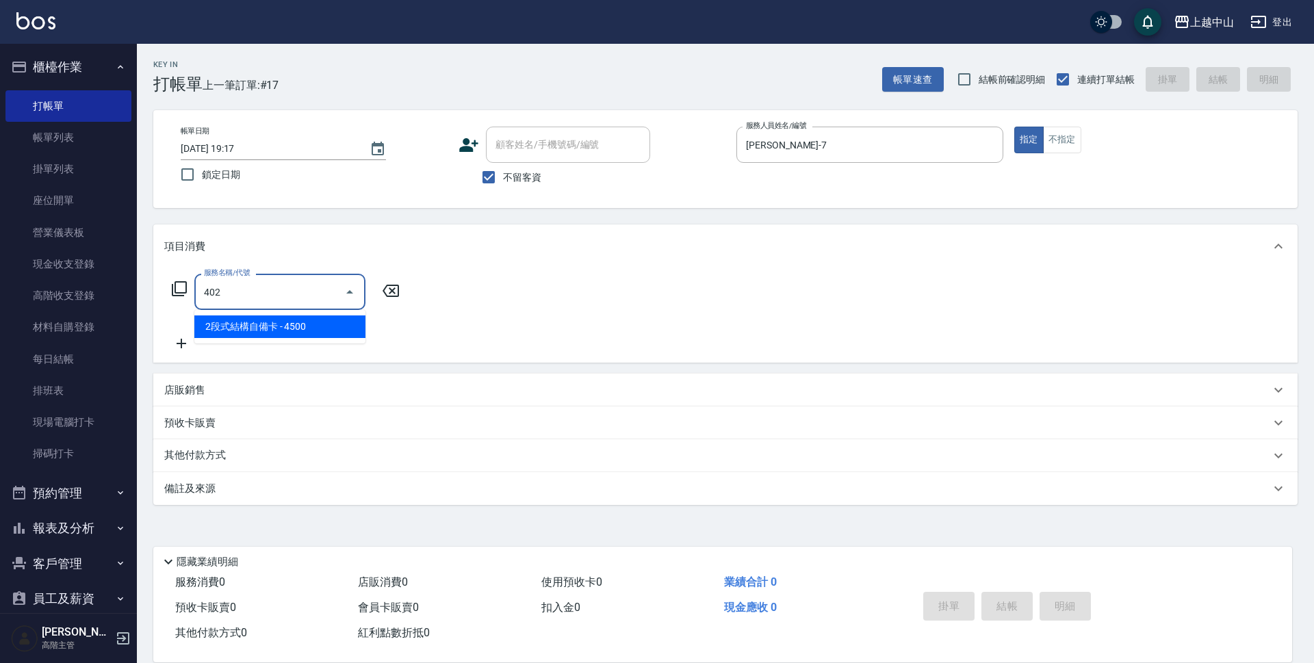
type input "2段式結構自備卡(402)"
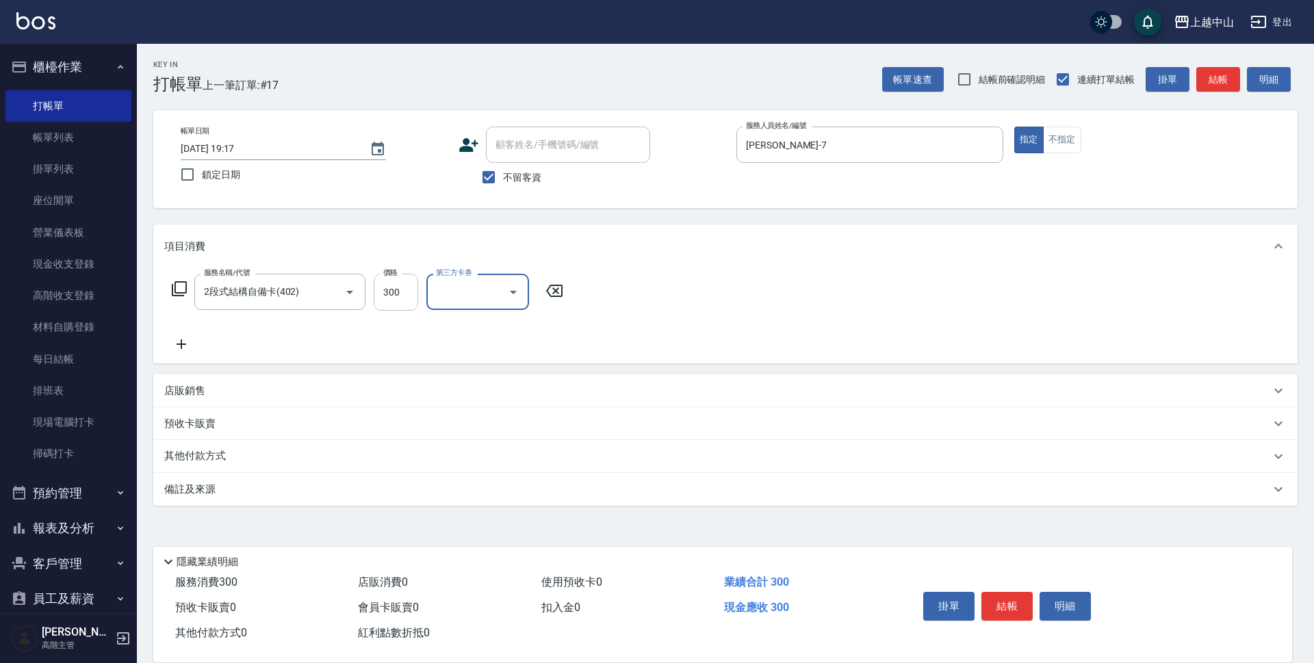
click at [415, 299] on input "300" at bounding box center [396, 292] width 44 height 37
type input "3000"
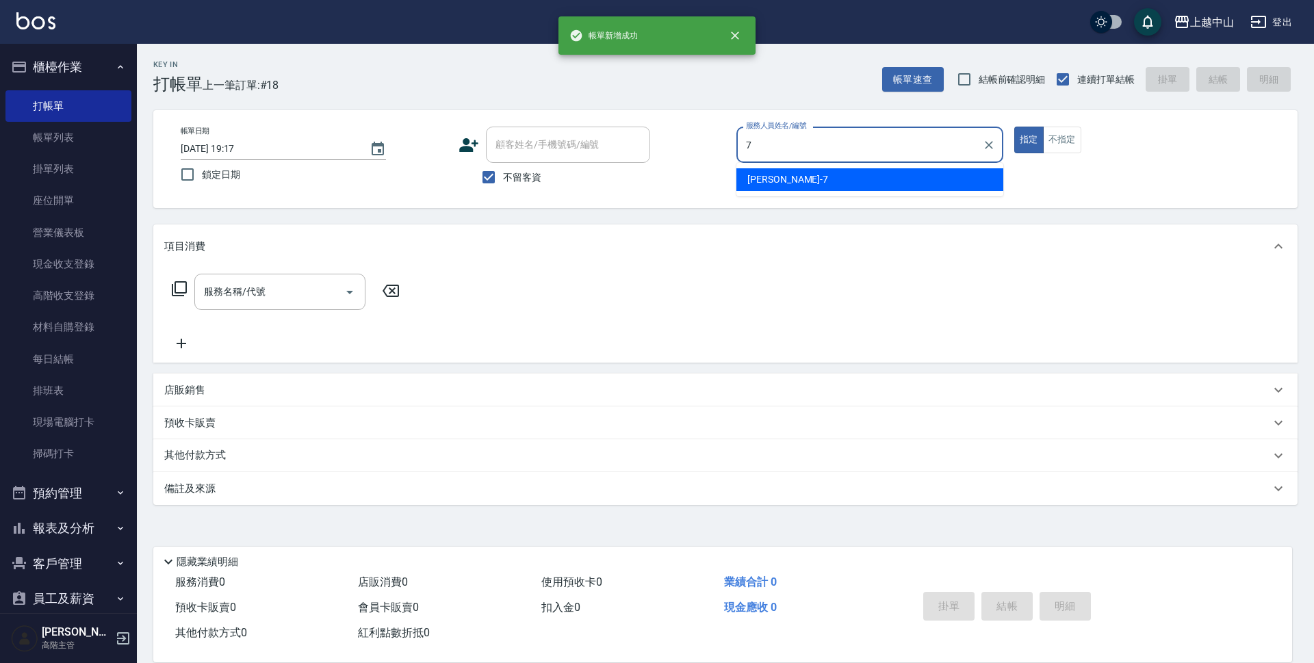
type input "[PERSON_NAME]-7"
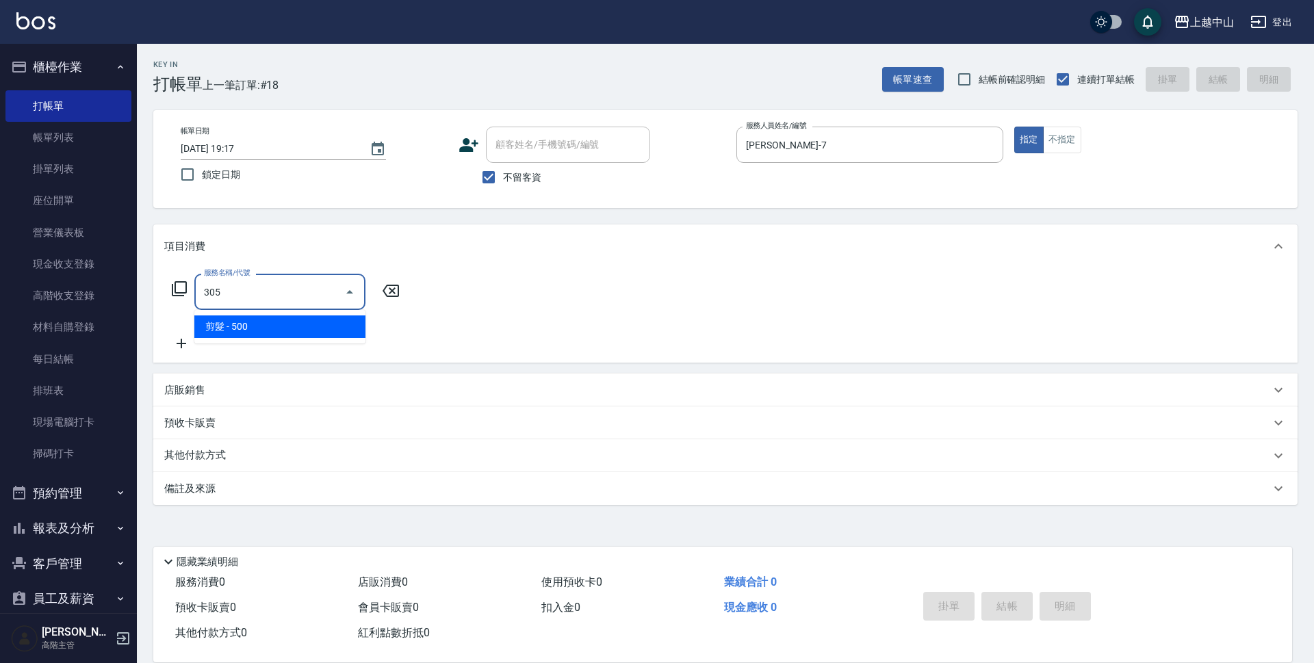
type input "剪髮(305)"
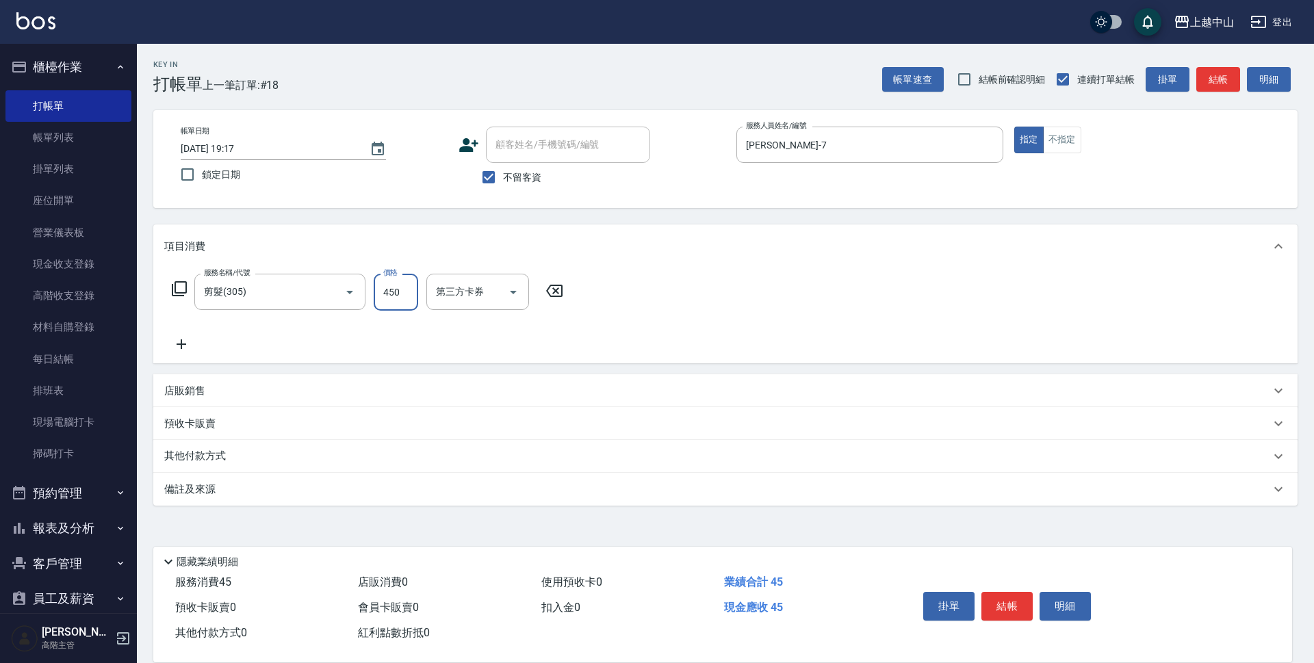
type input "450"
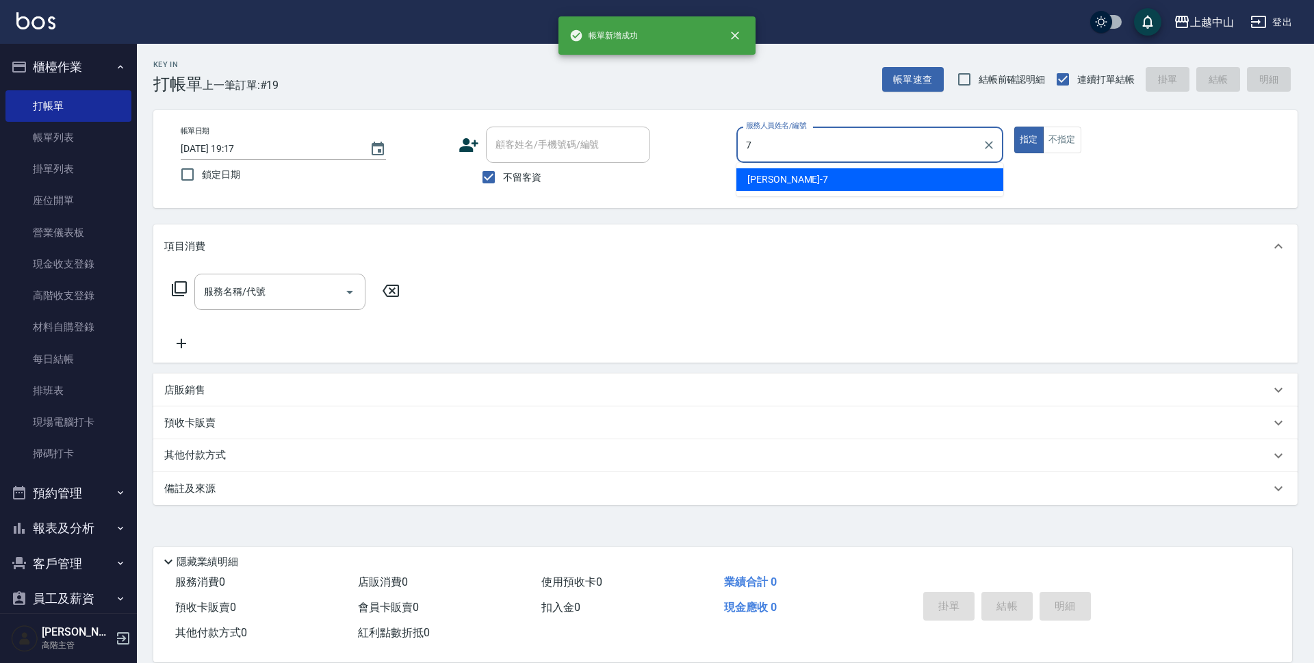
type input "[PERSON_NAME]-7"
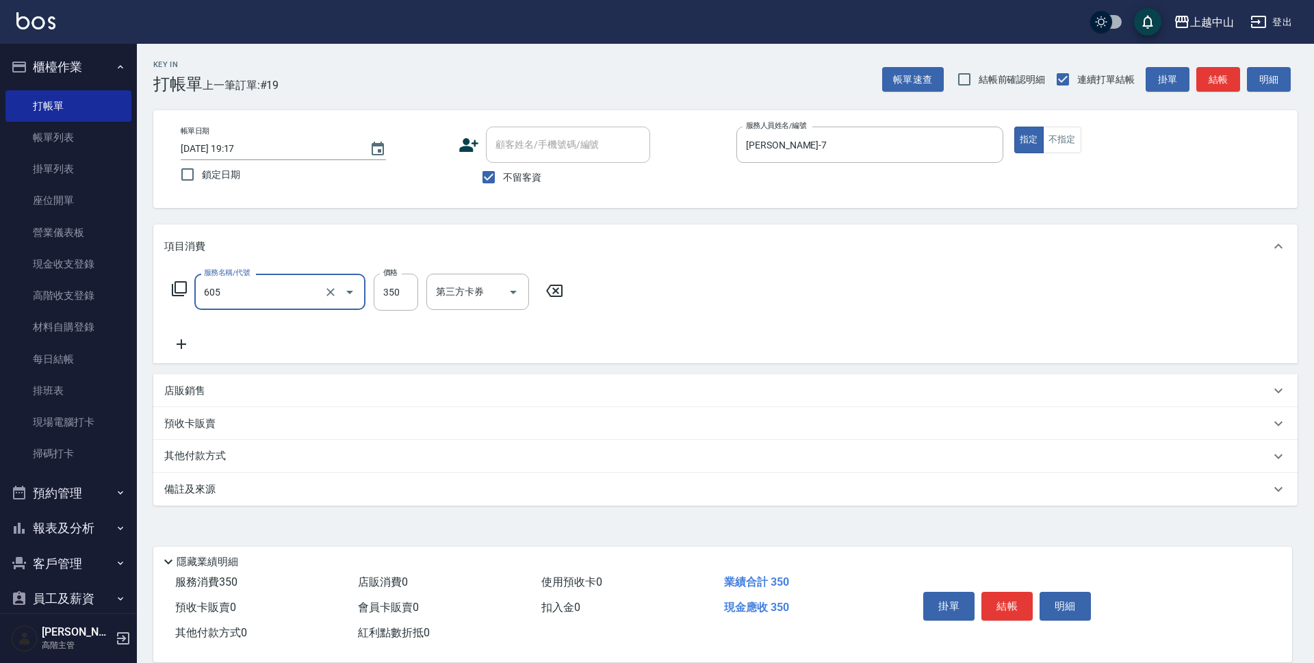
type input "洗髮 (女)(605)"
type input "400"
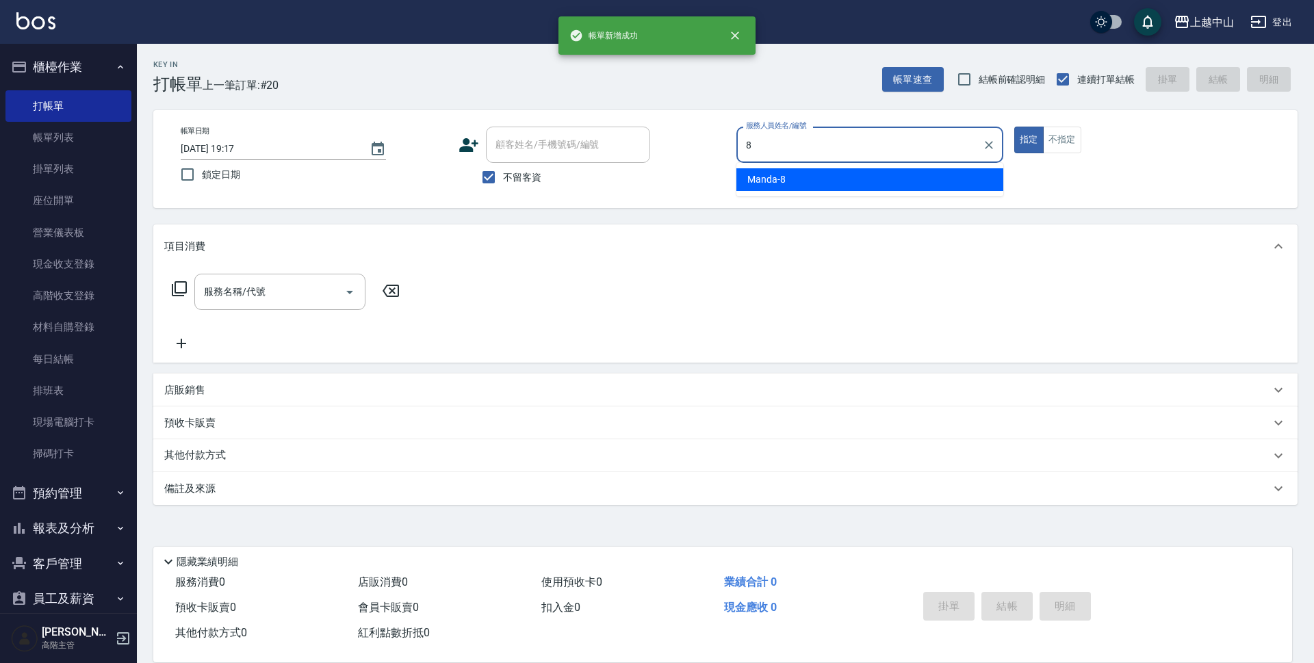
type input "Manda-8"
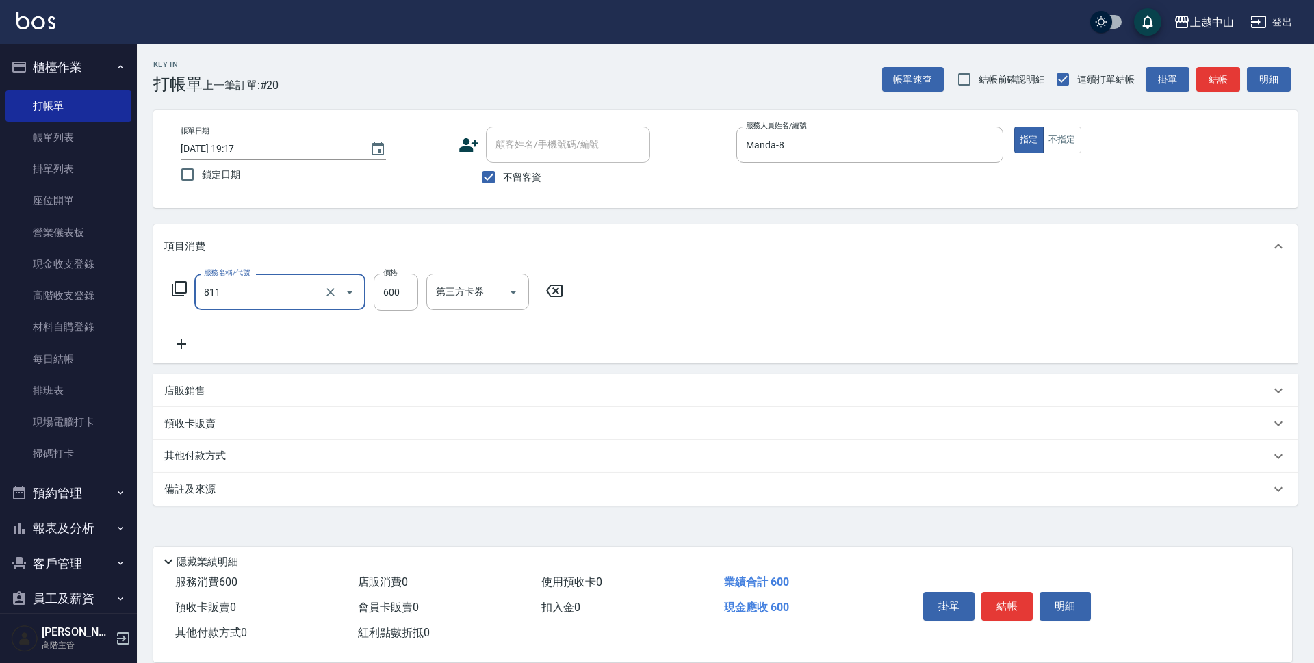
type input "洗+剪(811)"
type input "700"
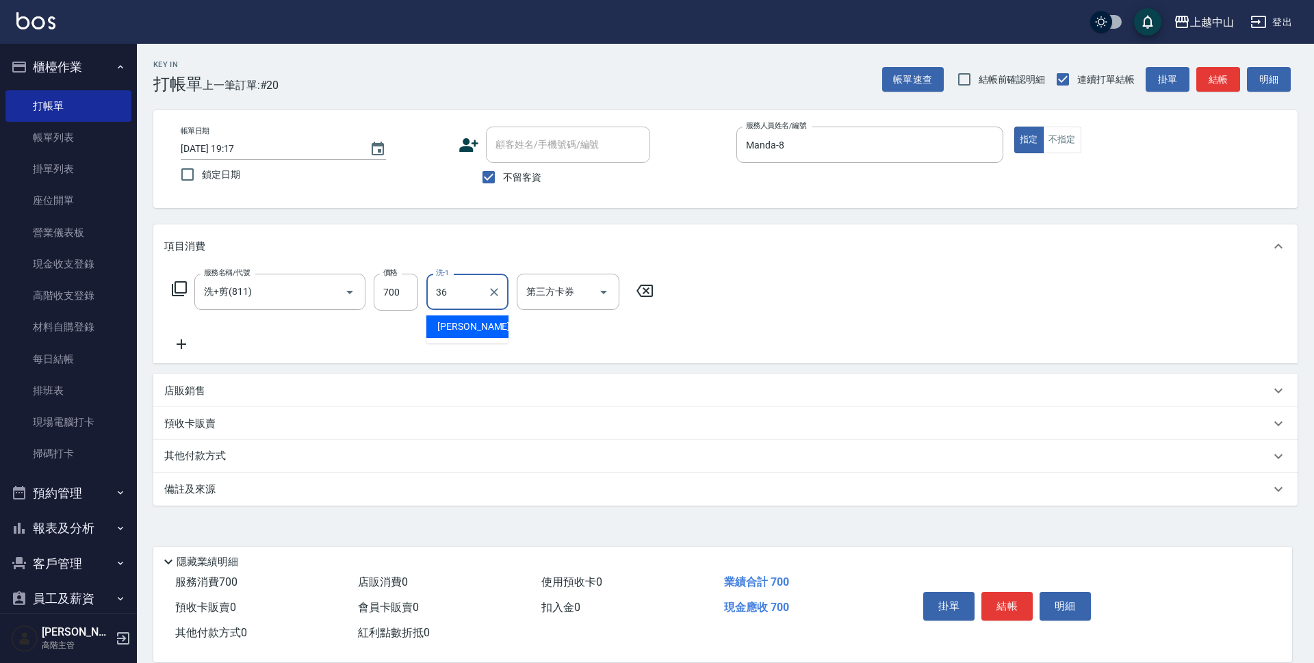
type input "薇慈-36"
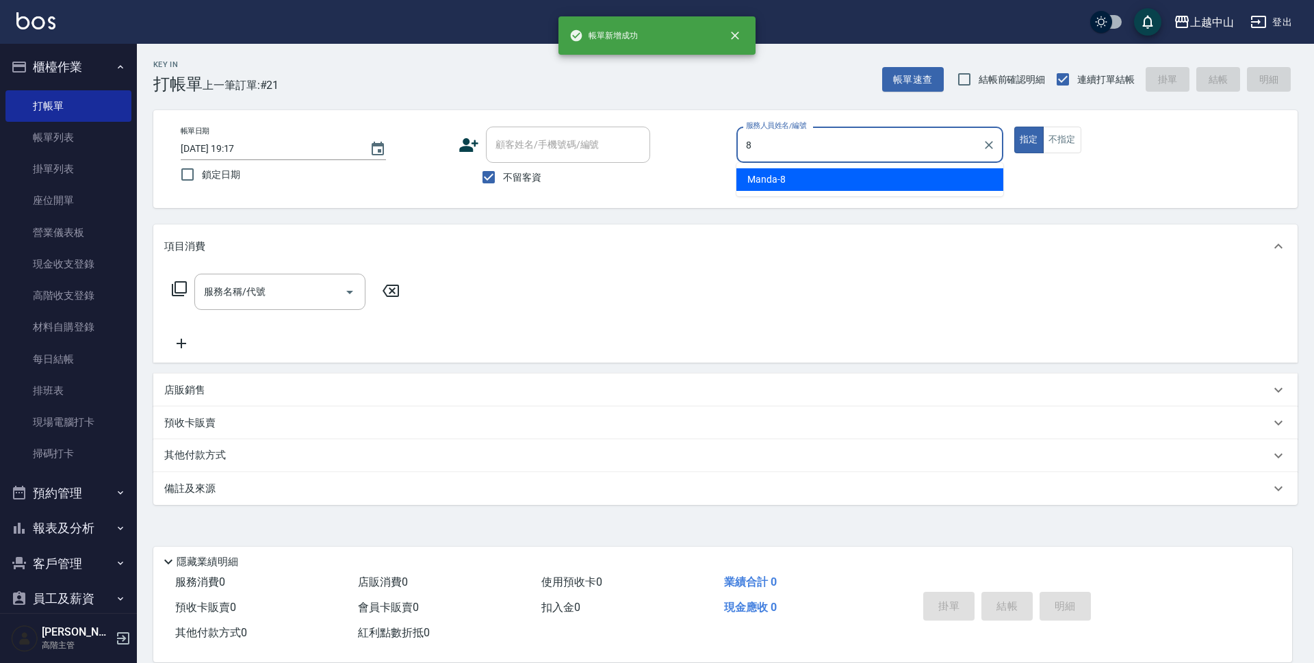
type input "Manda-8"
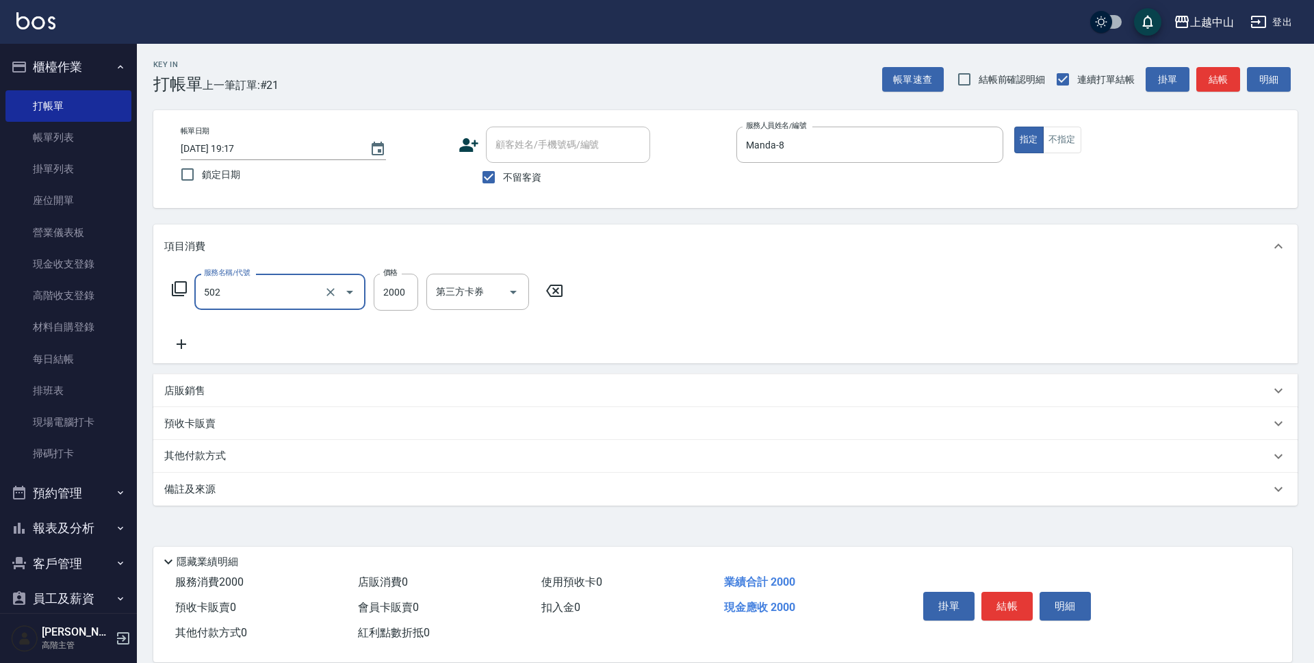
type input "染髮2000以上(502)"
type input "2500"
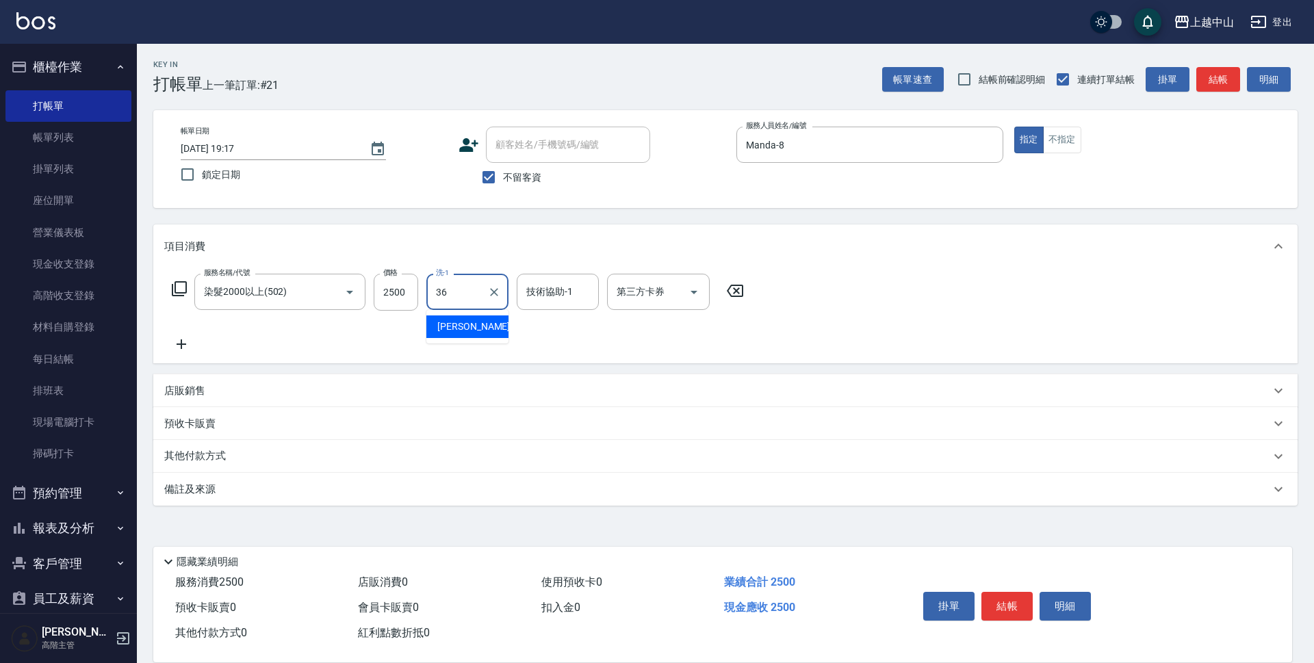
type input "薇慈-36"
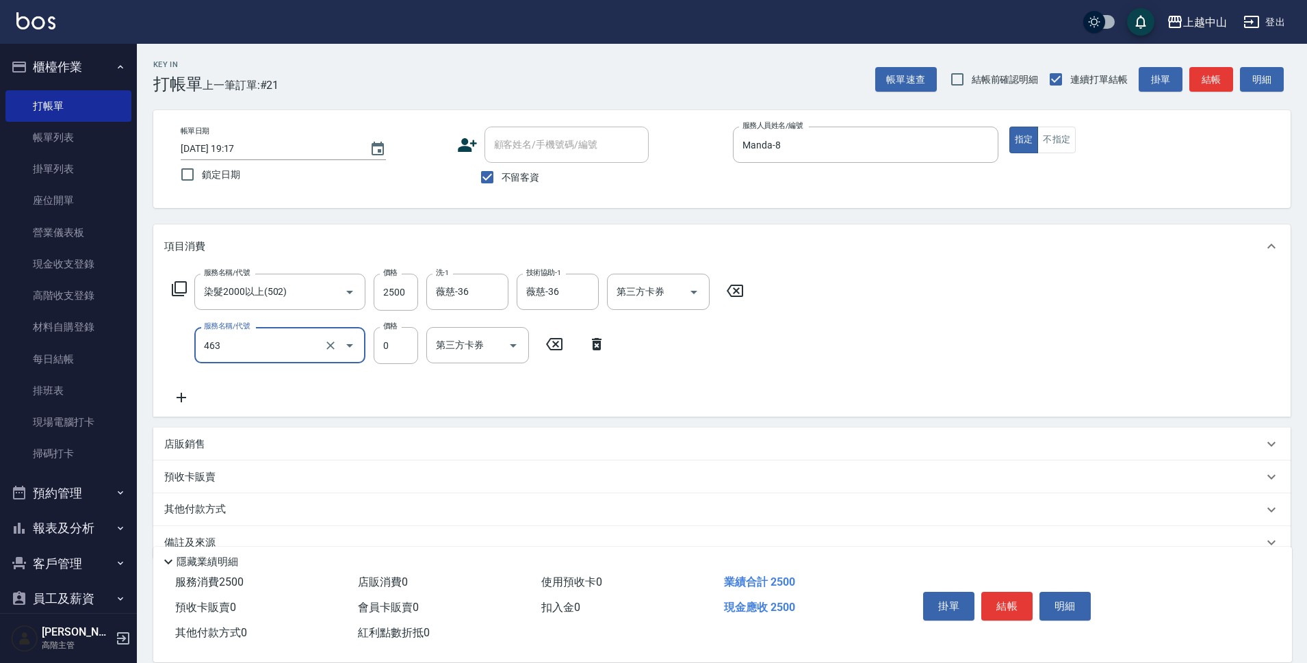
type input "護髮卡使用(463)"
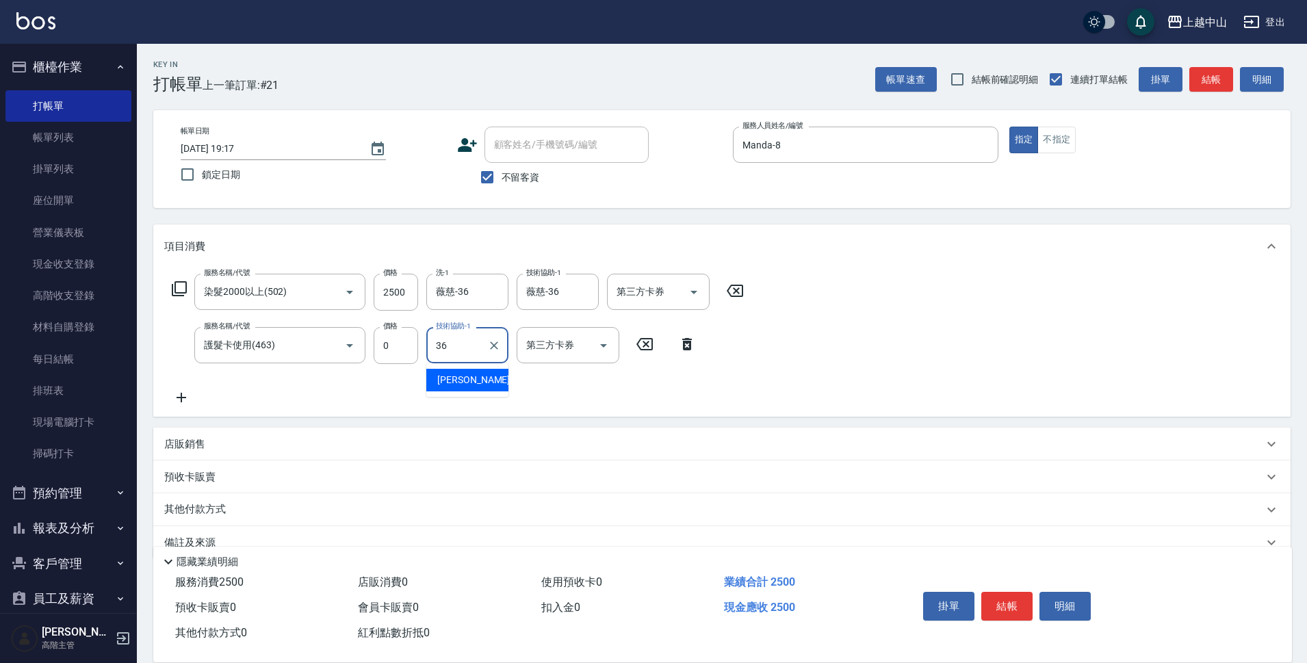
type input "薇慈-36"
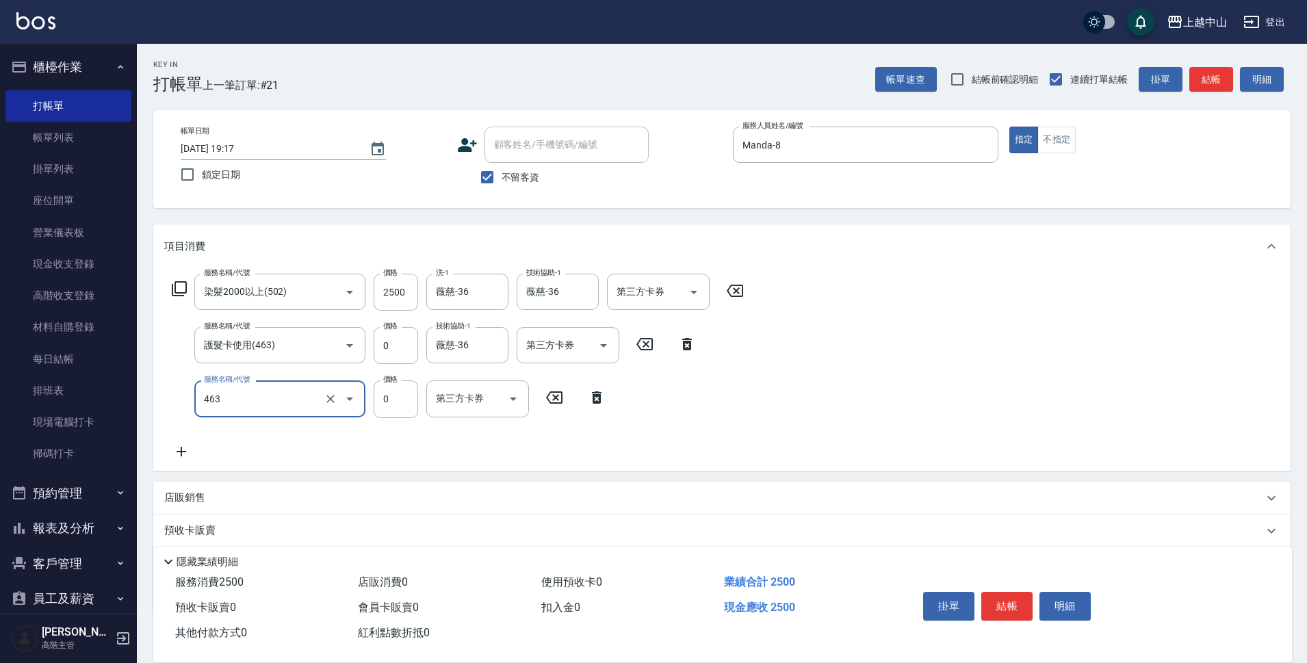
type input "護髮卡使用(463)"
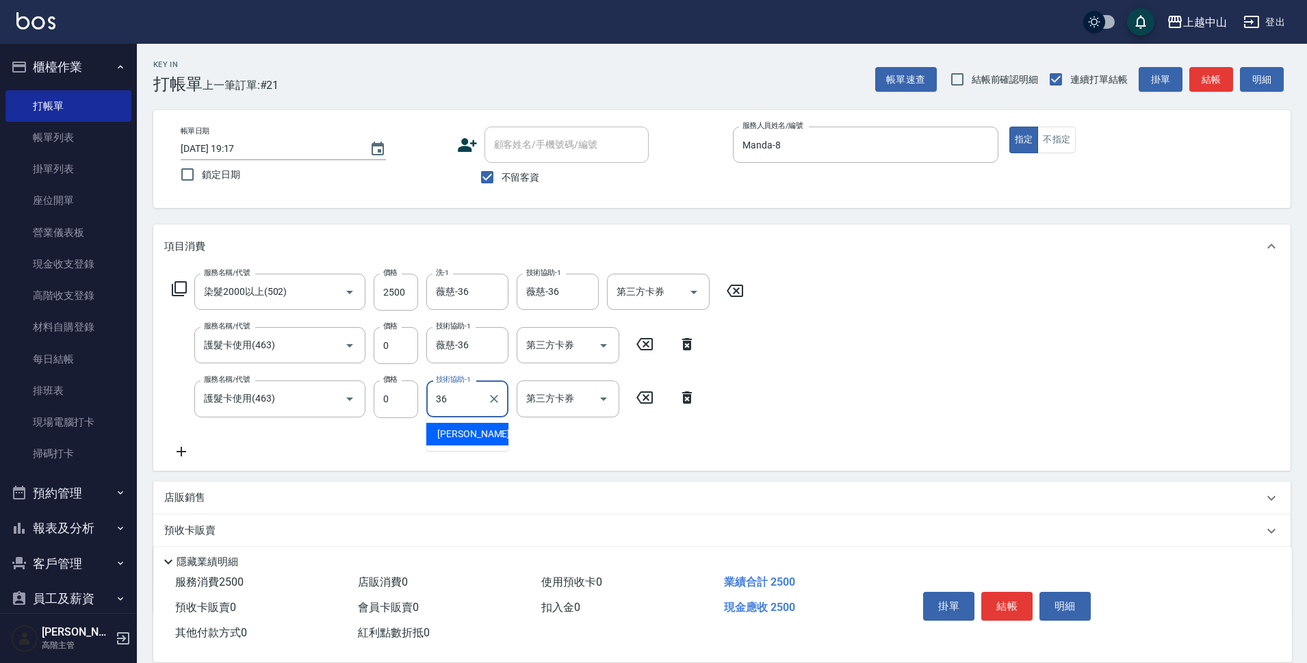
type input "薇慈-36"
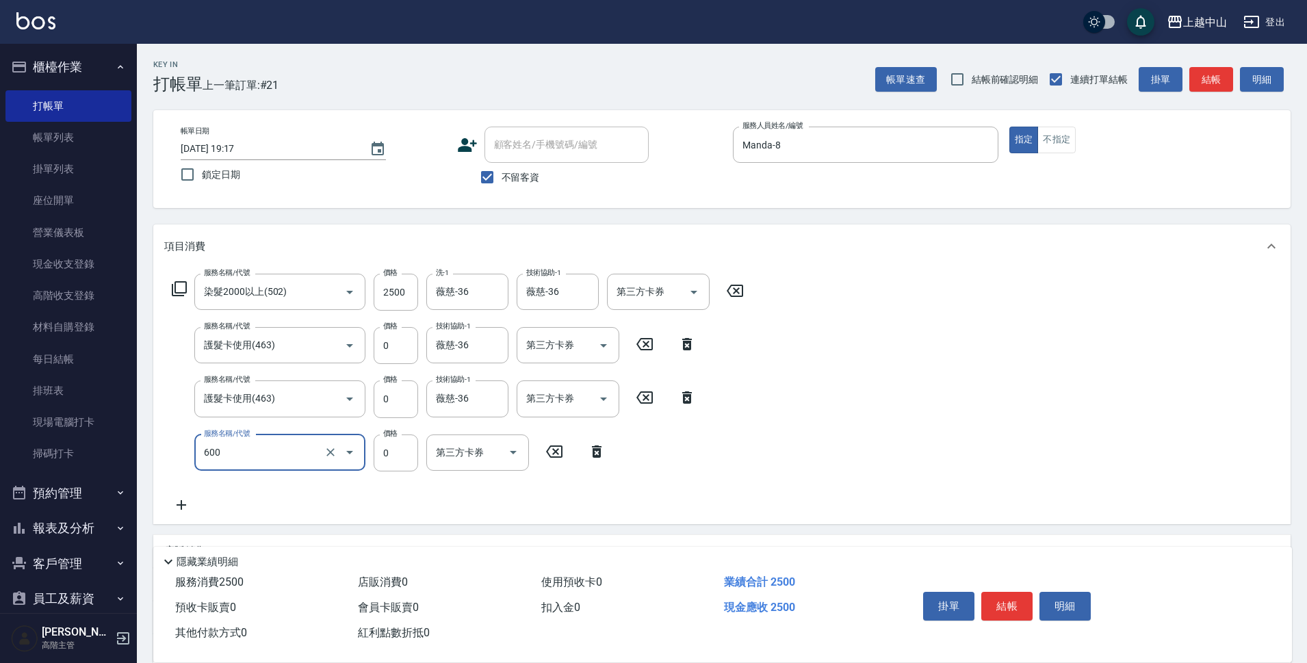
type input "洗髮(免費)(600)"
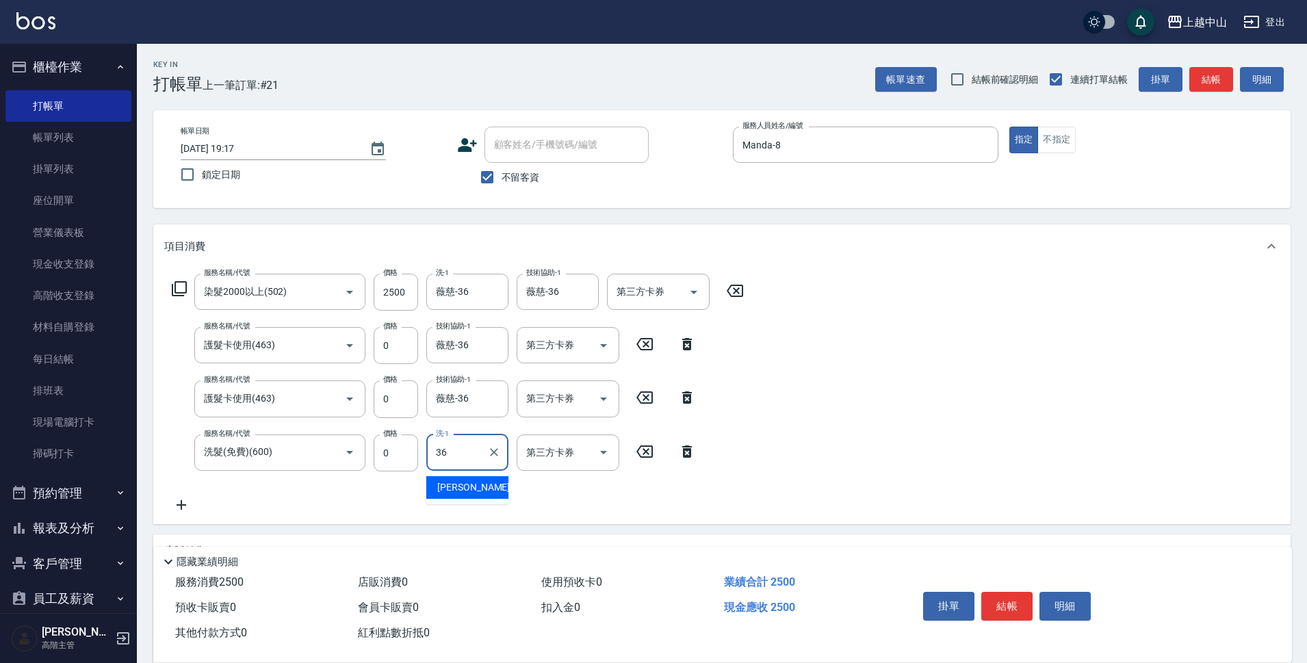
type input "薇慈-36"
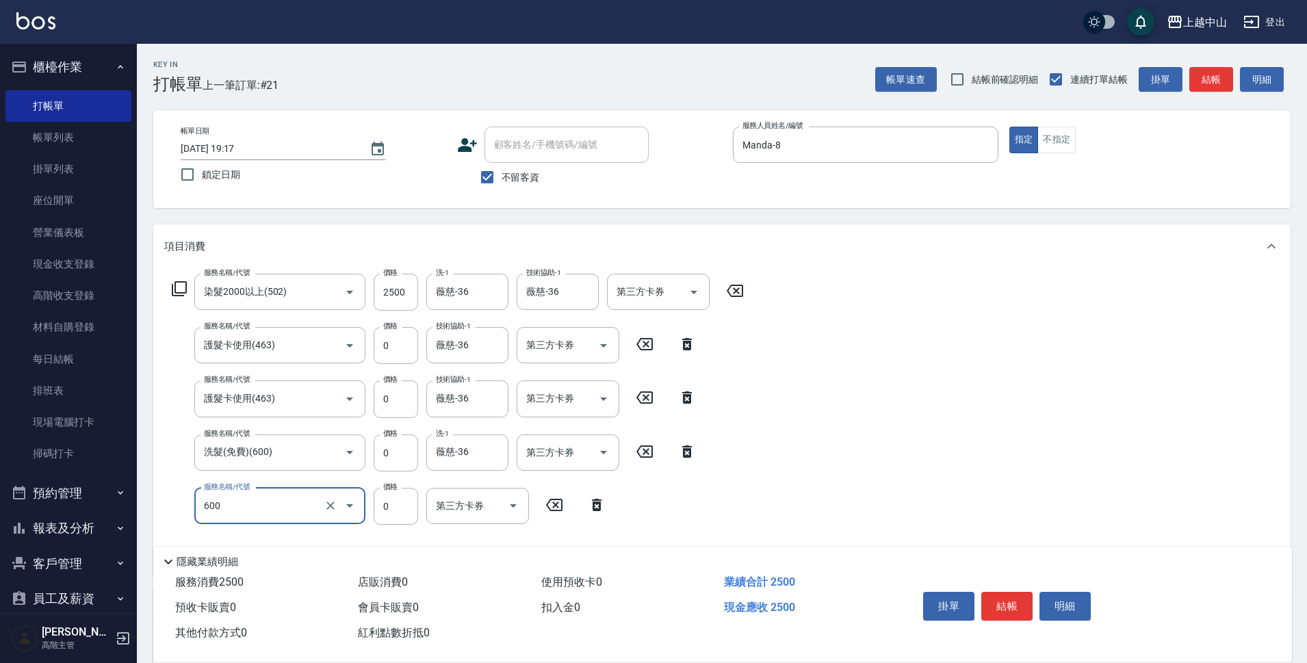
type input "洗髮(免費)(600)"
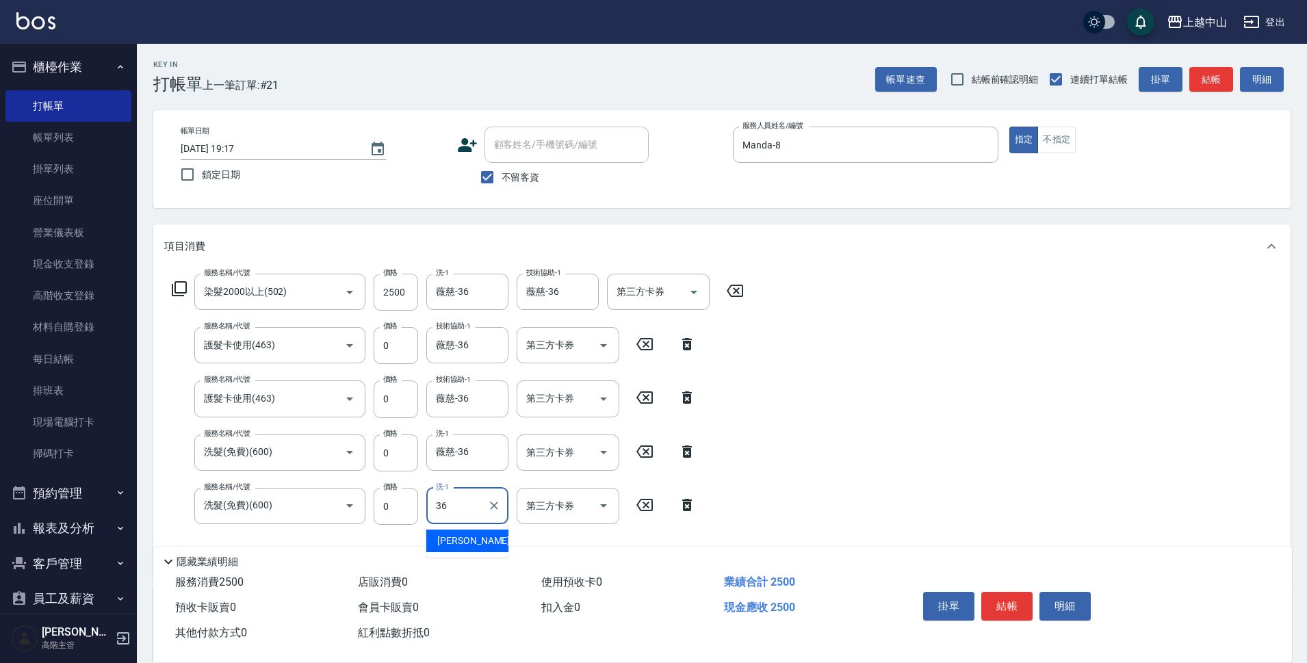
type input "薇慈-36"
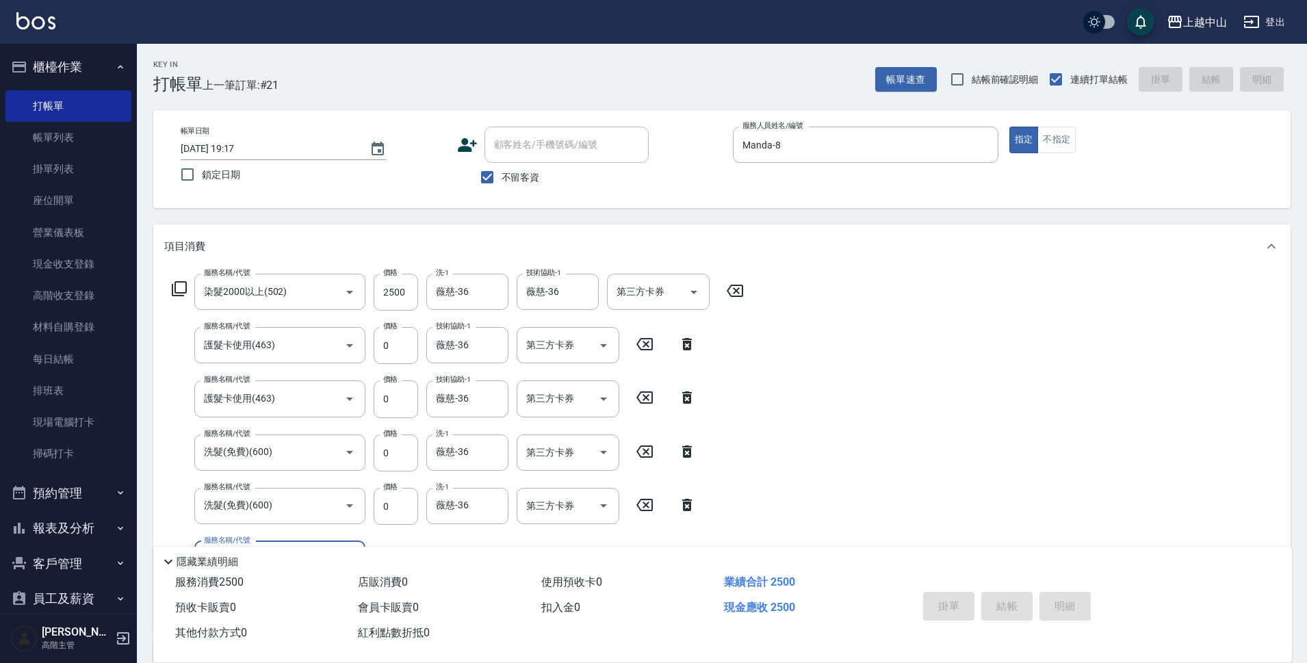
type input "[DATE] 19:19"
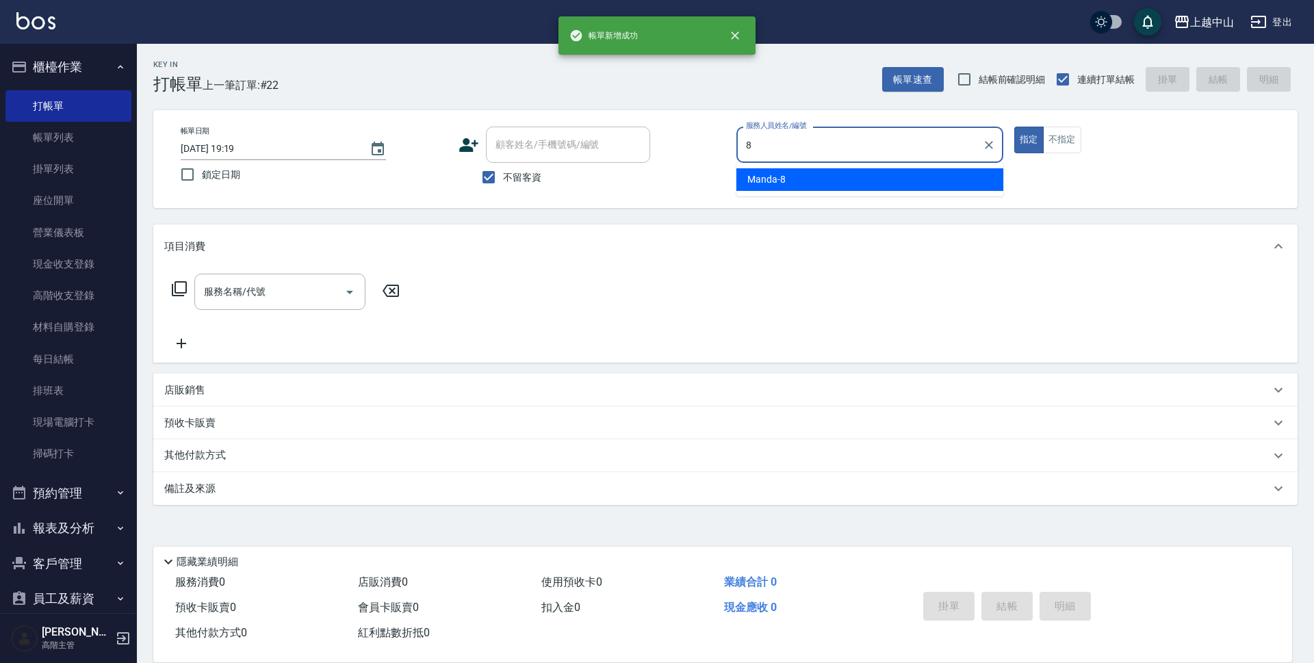
type input "Manda-8"
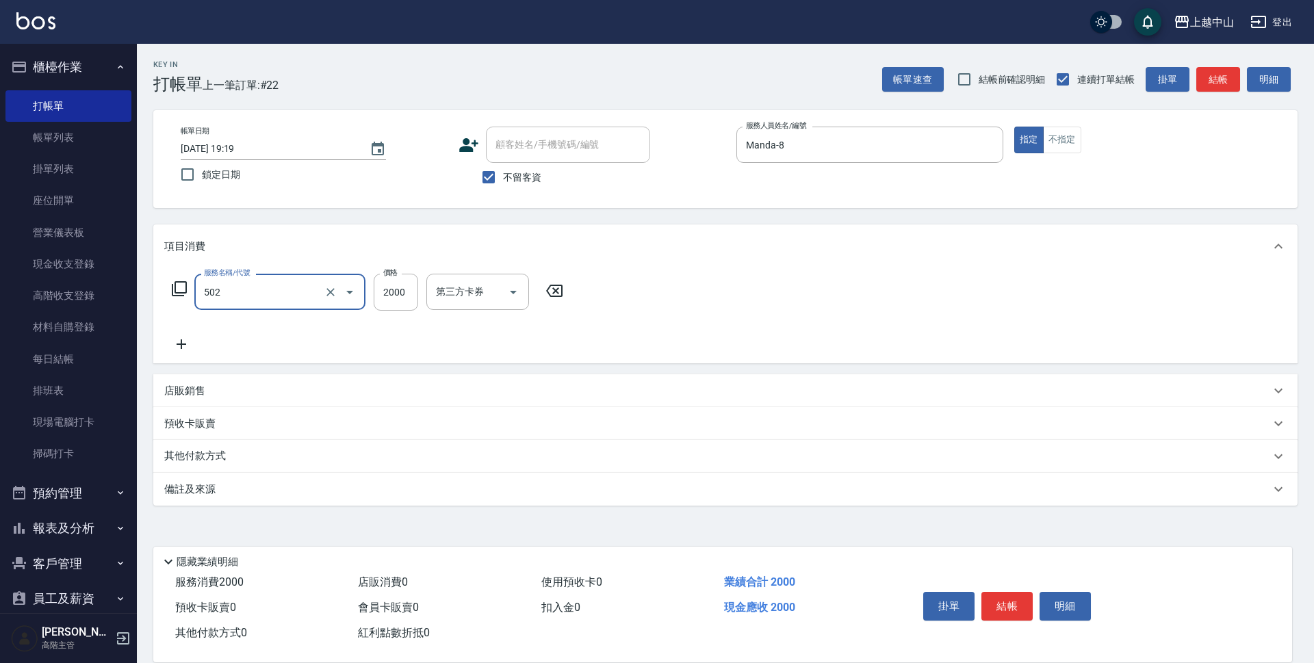
type input "染髮2000以上(502)"
type input "3699"
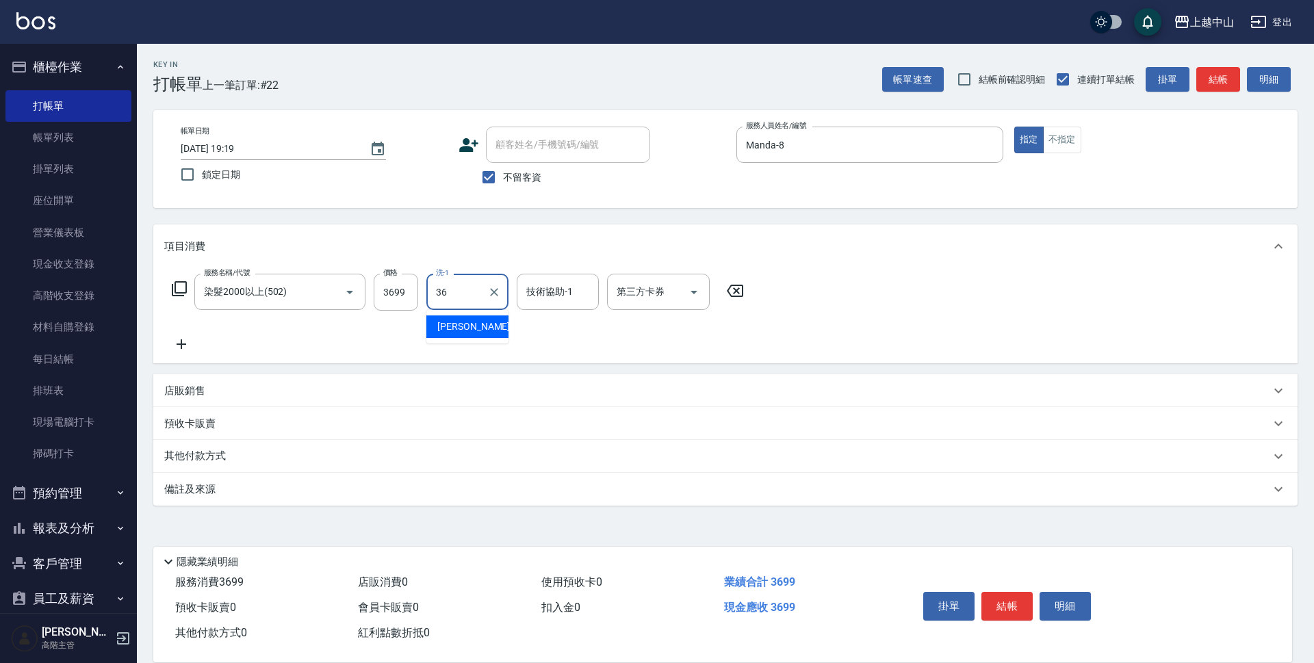
type input "薇慈-36"
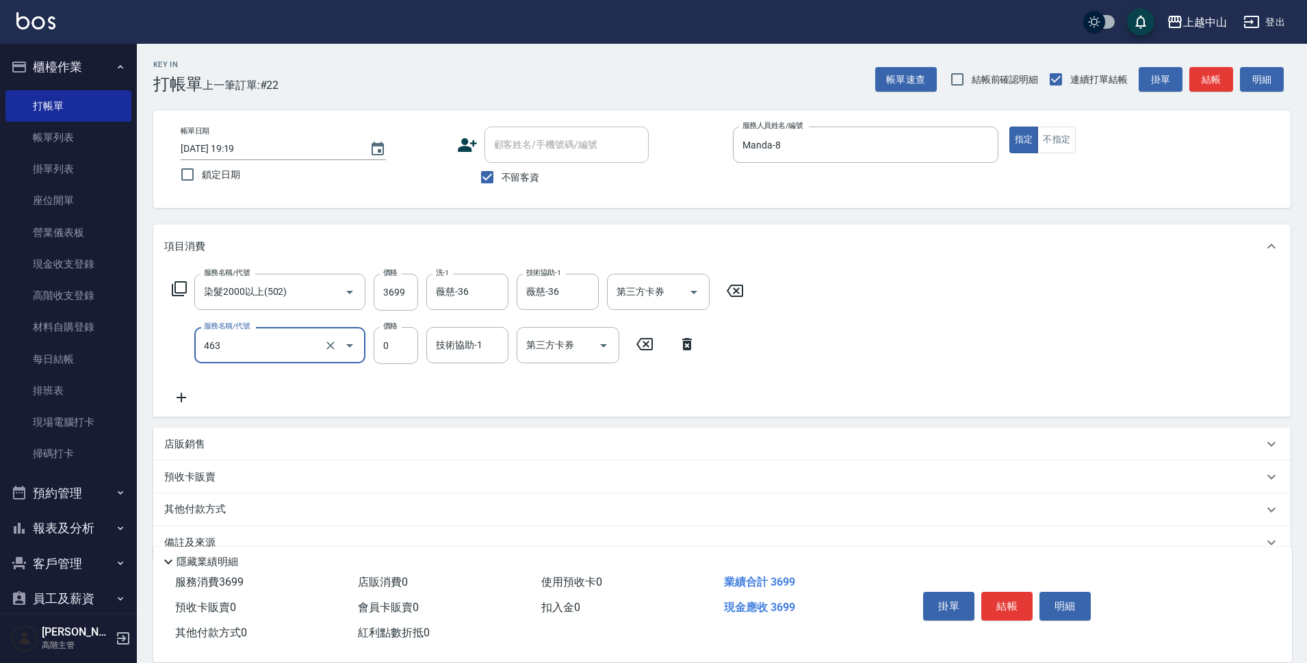
type input "護髮卡使用(463)"
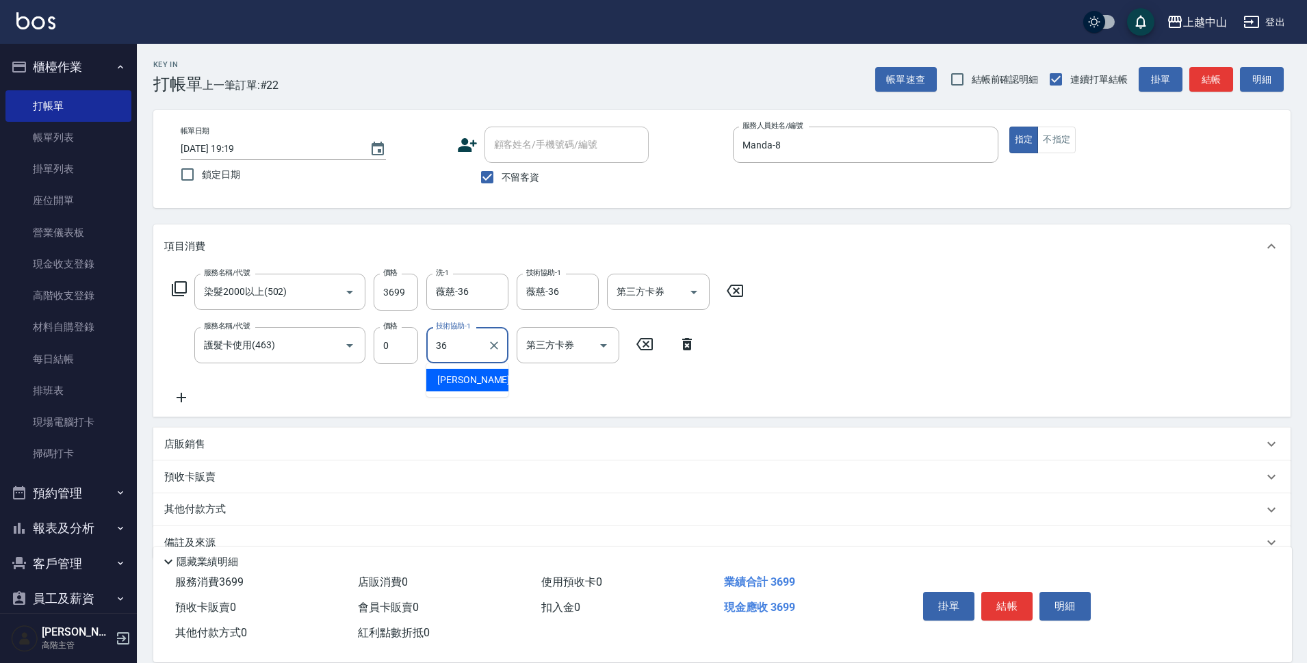
type input "薇慈-36"
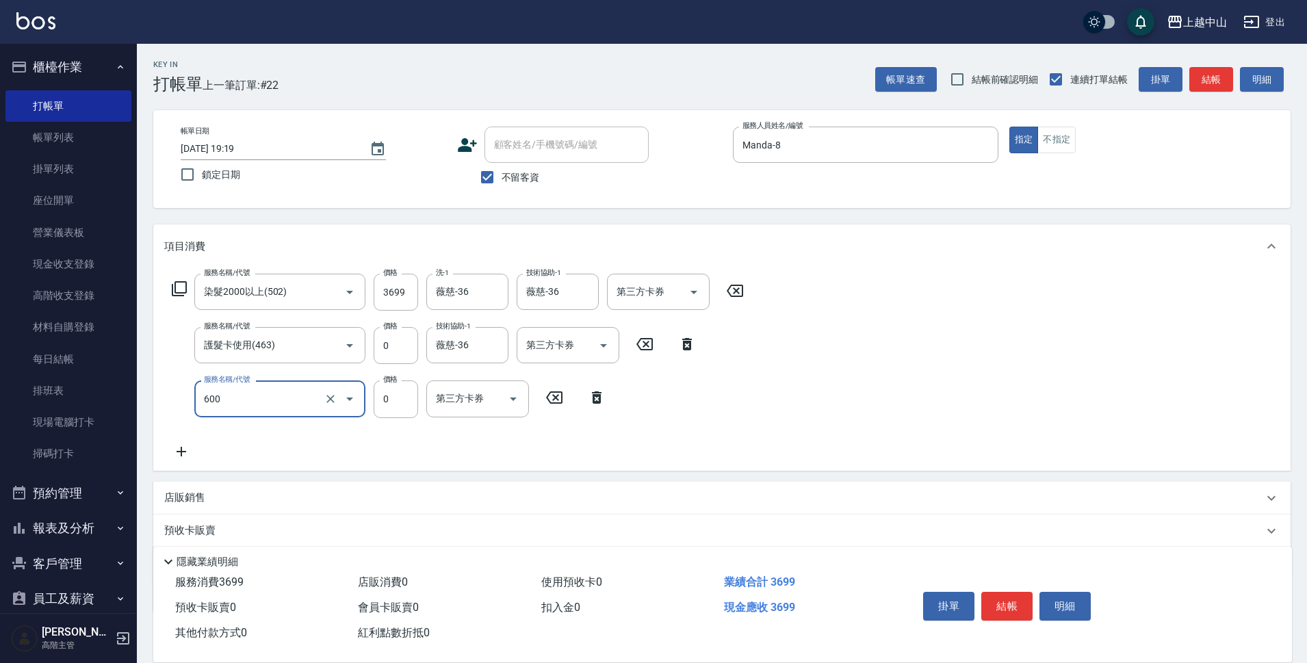
type input "洗髮(免費)(600)"
type input "薇慈-36"
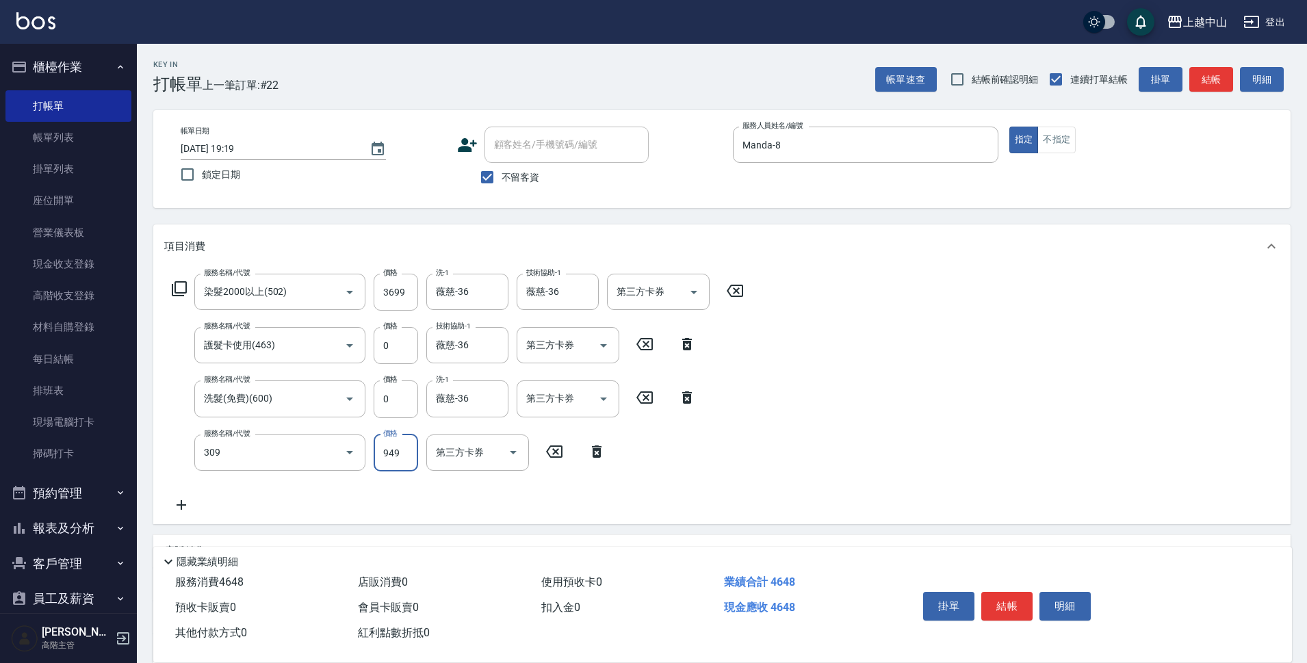
type input "森精萃舒壓調理髮浴(309)"
type input "1050"
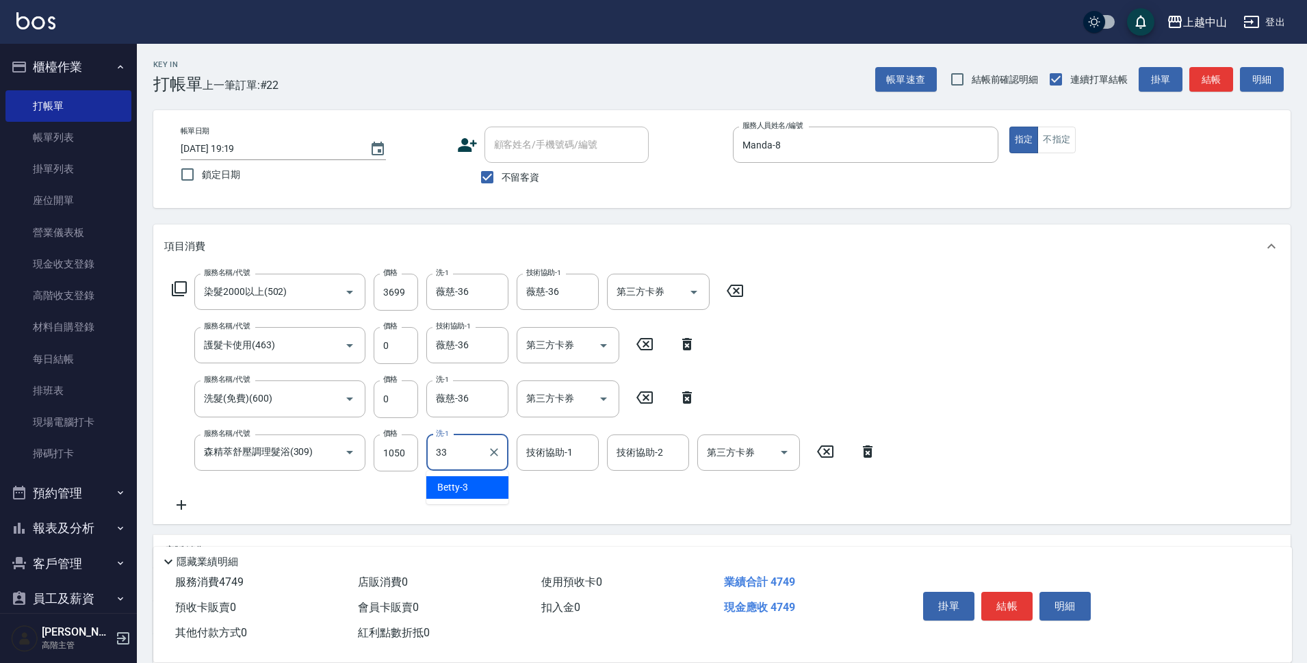
type input "[PERSON_NAME]-33"
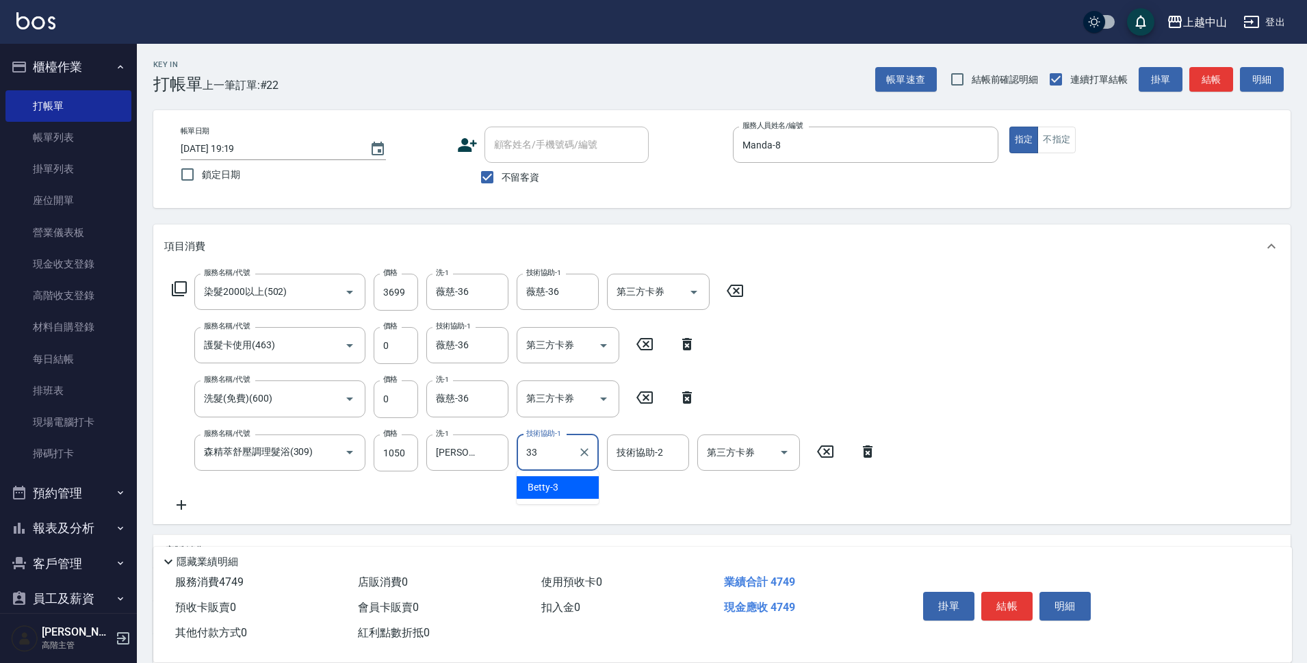
type input "[PERSON_NAME]-33"
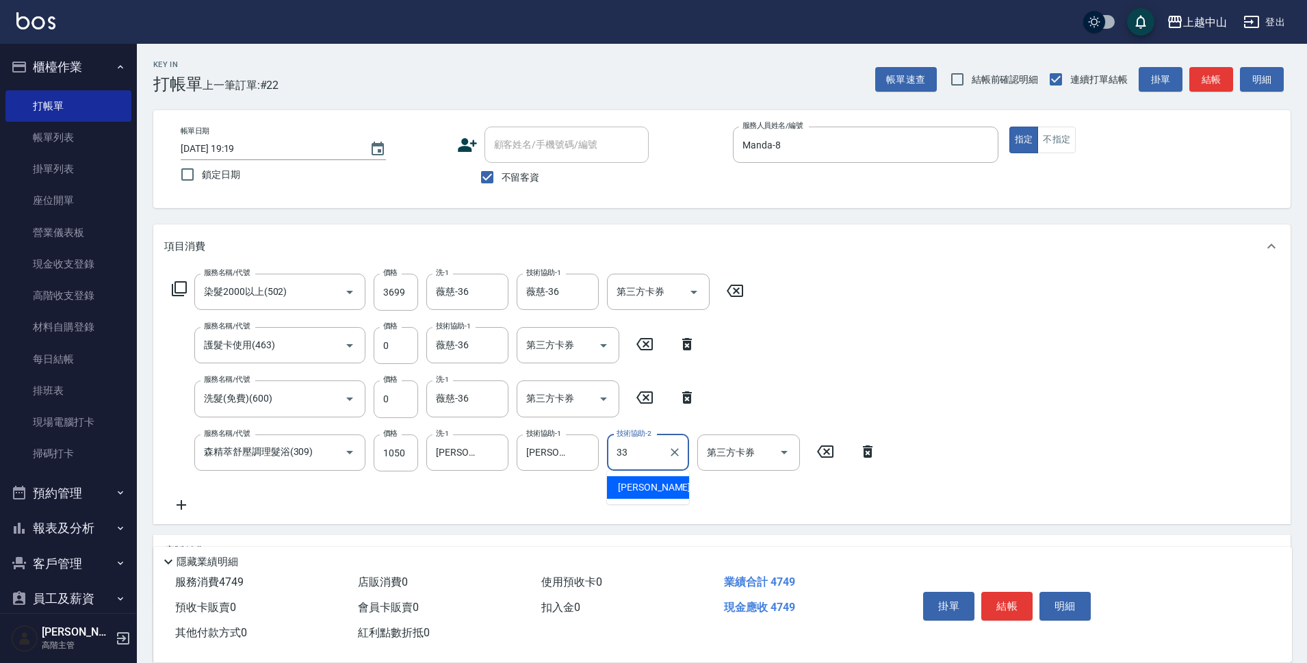
type input "[PERSON_NAME]-33"
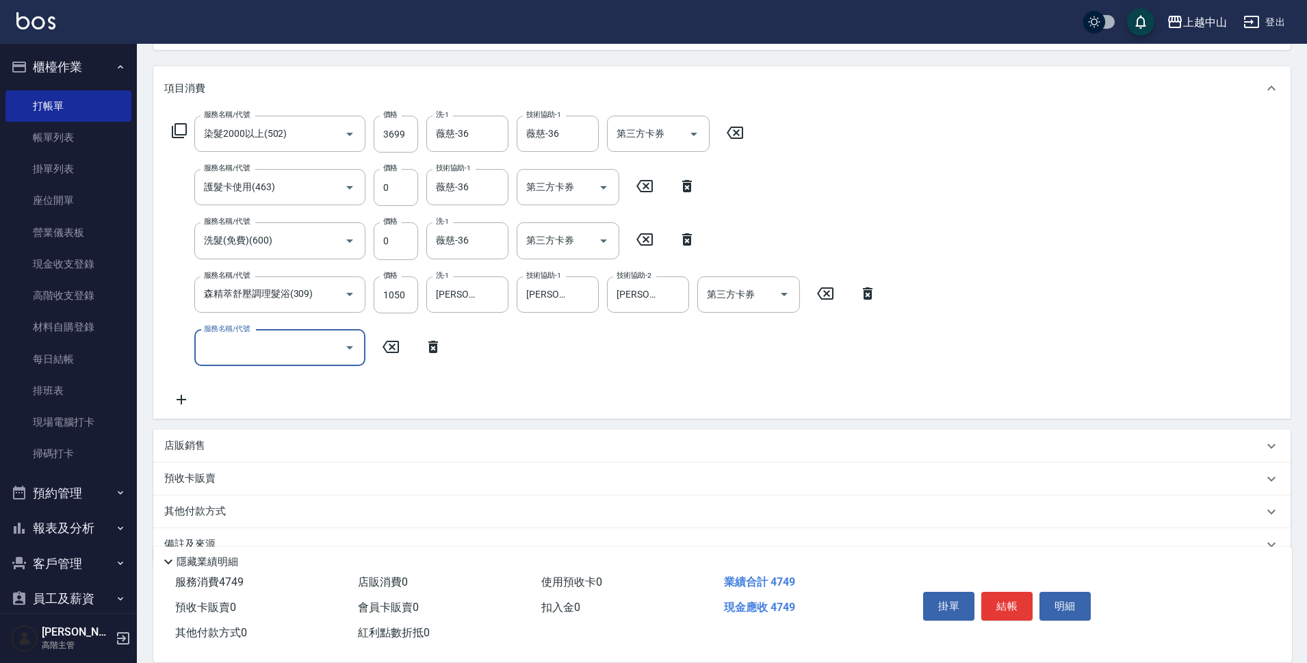
scroll to position [187, 0]
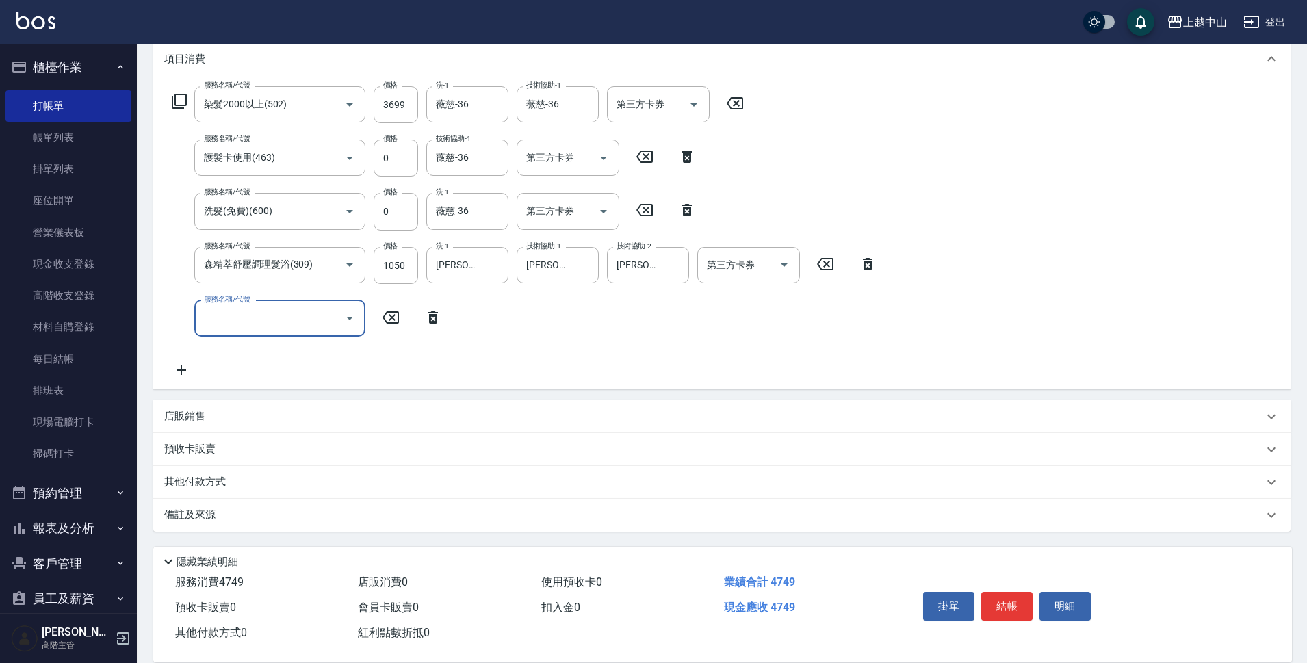
click at [266, 471] on div "其他付款方式" at bounding box center [721, 482] width 1137 height 33
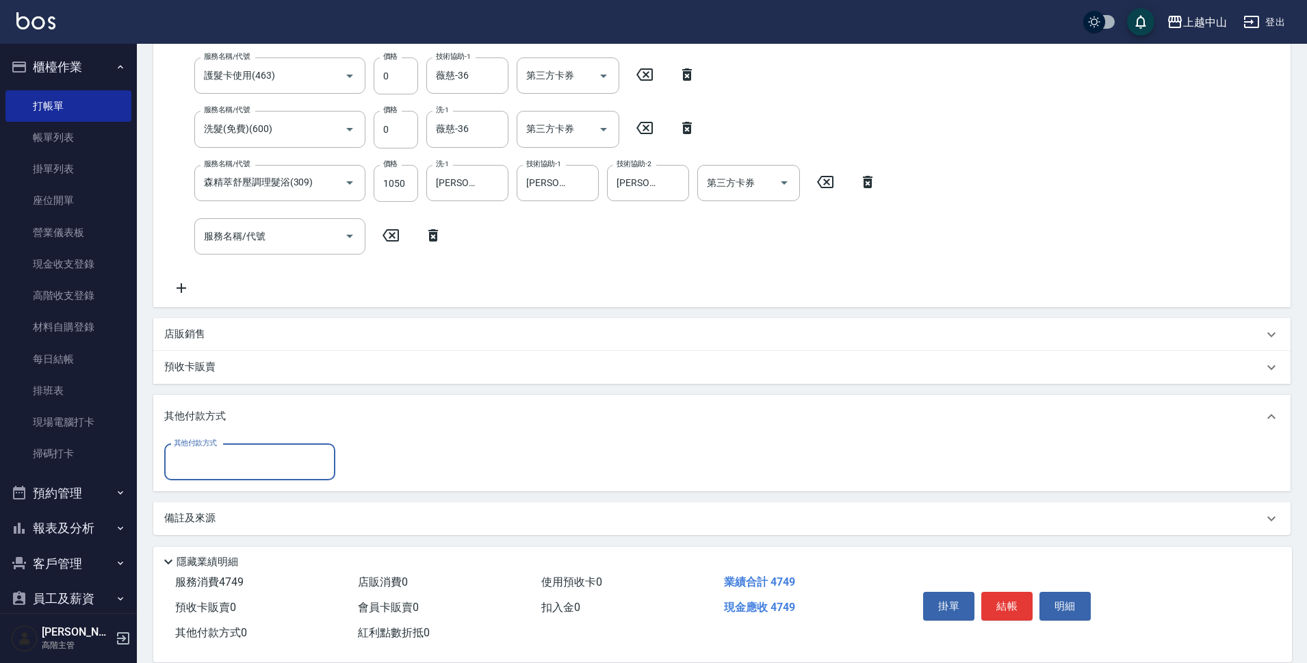
scroll to position [273, 0]
click at [261, 470] on input "其他付款方式" at bounding box center [249, 459] width 159 height 24
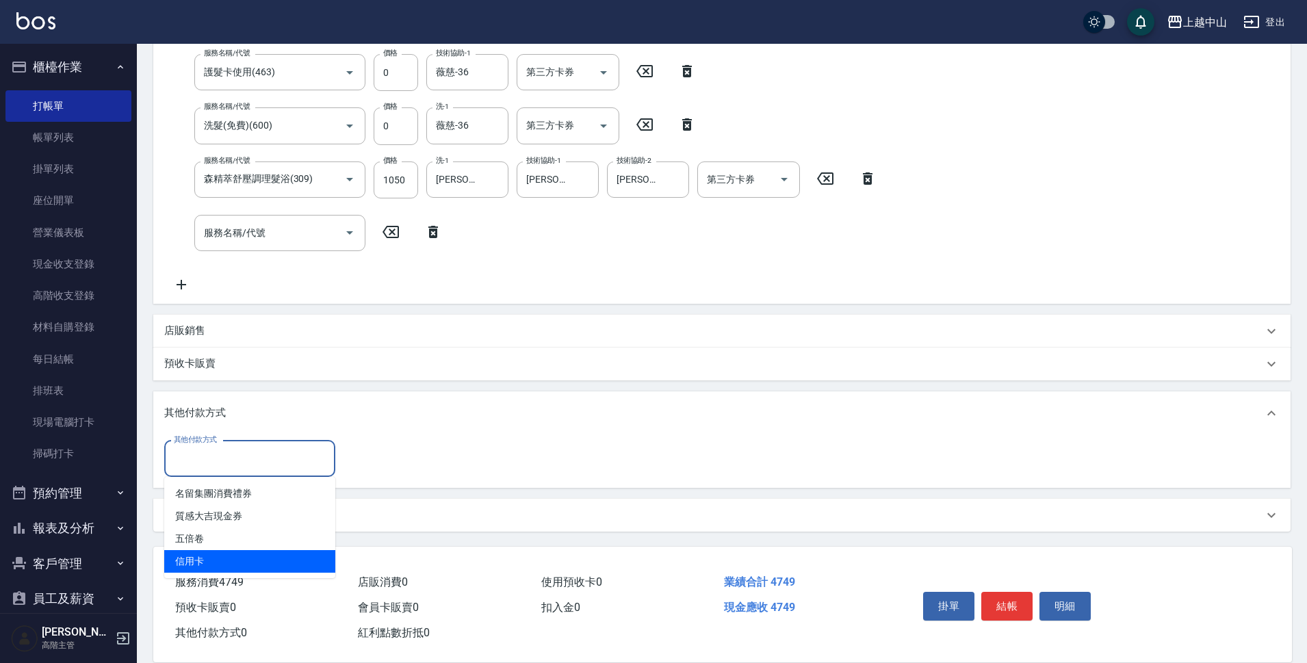
click at [287, 557] on span "信用卡" at bounding box center [249, 561] width 171 height 23
type input "信用卡"
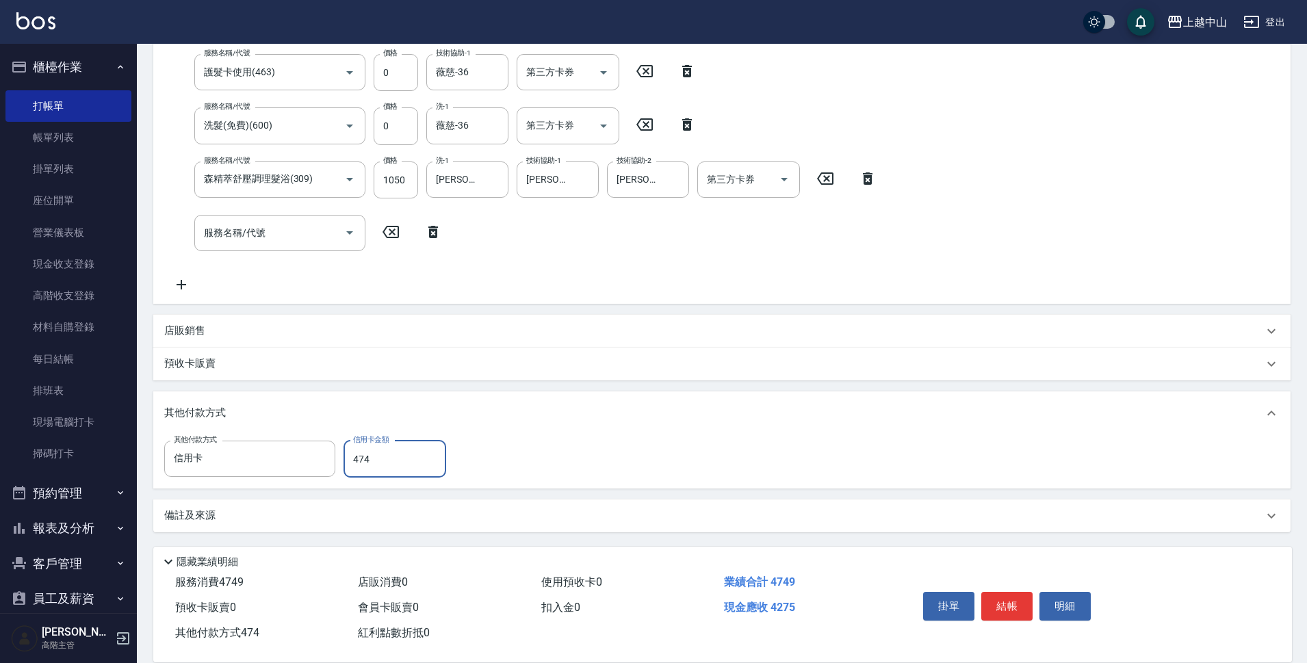
type input "4749"
type input "[DATE] 19:20"
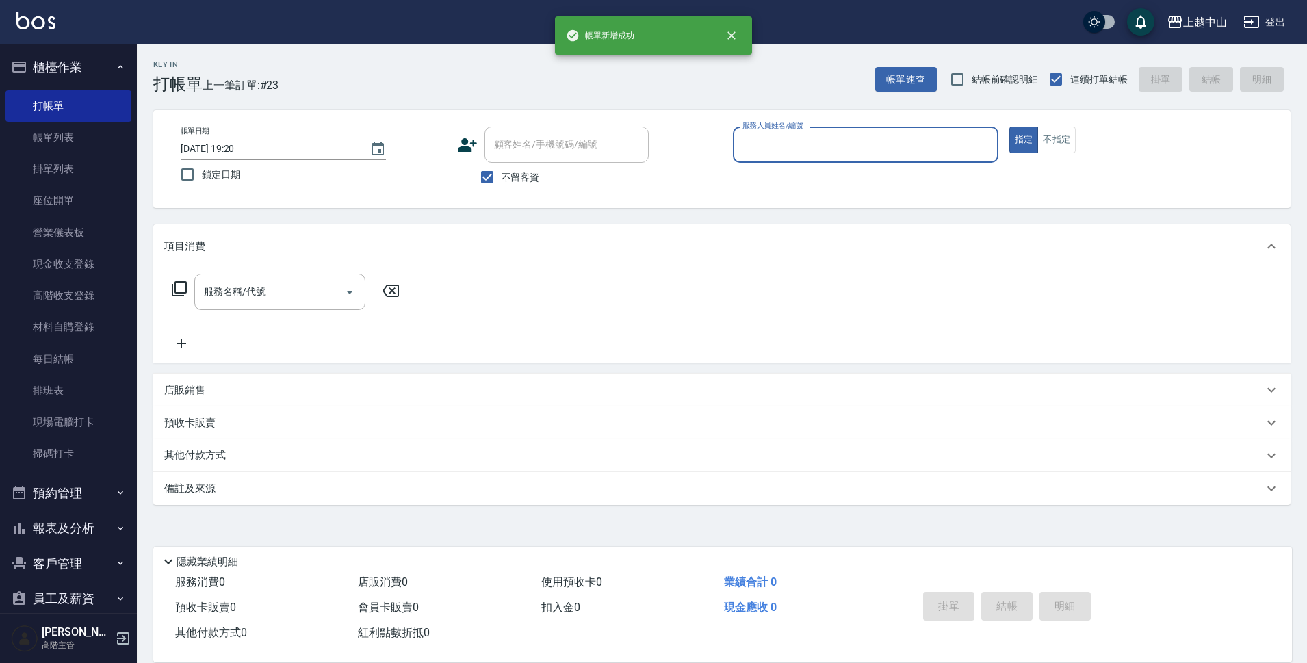
scroll to position [0, 0]
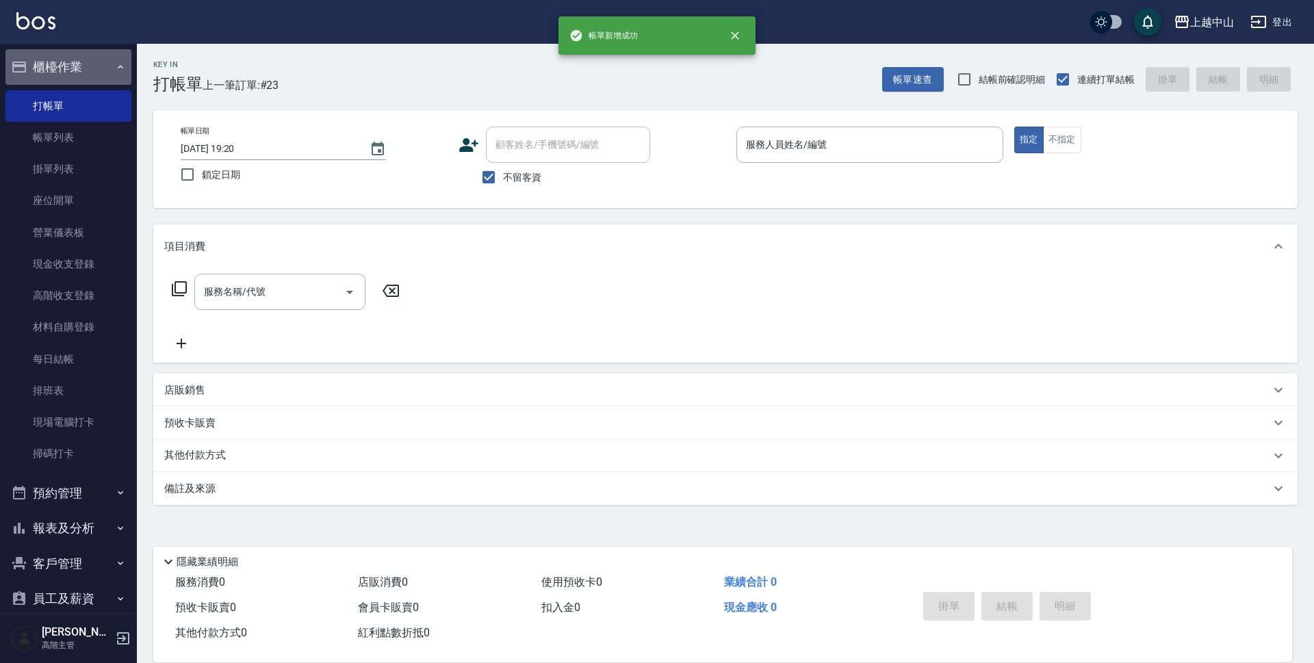
click at [81, 72] on button "櫃檯作業" at bounding box center [68, 67] width 126 height 36
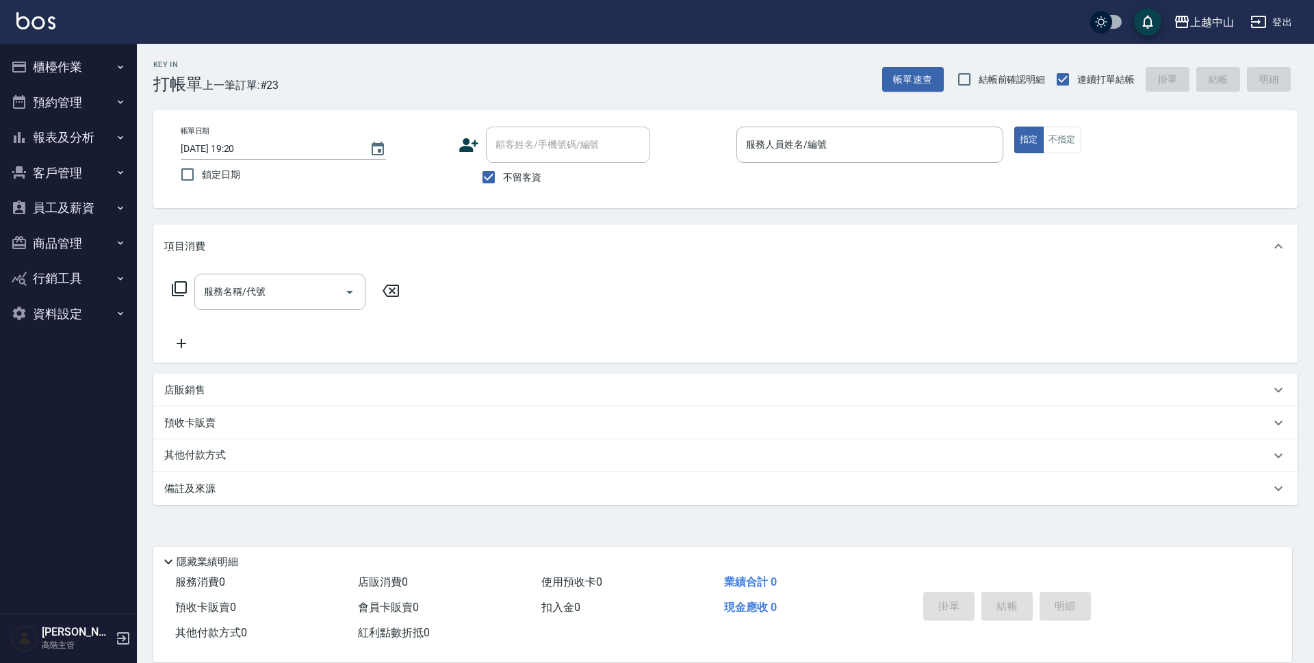
click at [67, 139] on button "報表及分析" at bounding box center [68, 138] width 126 height 36
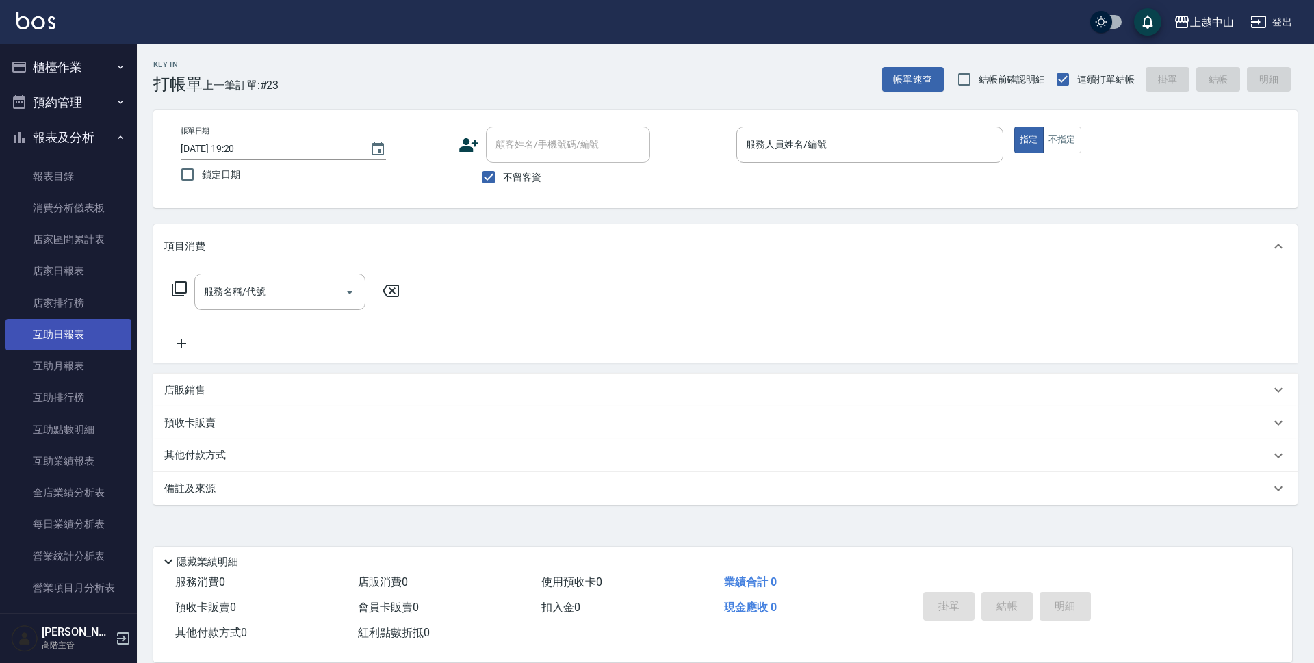
click at [56, 338] on link "互助日報表" at bounding box center [68, 334] width 126 height 31
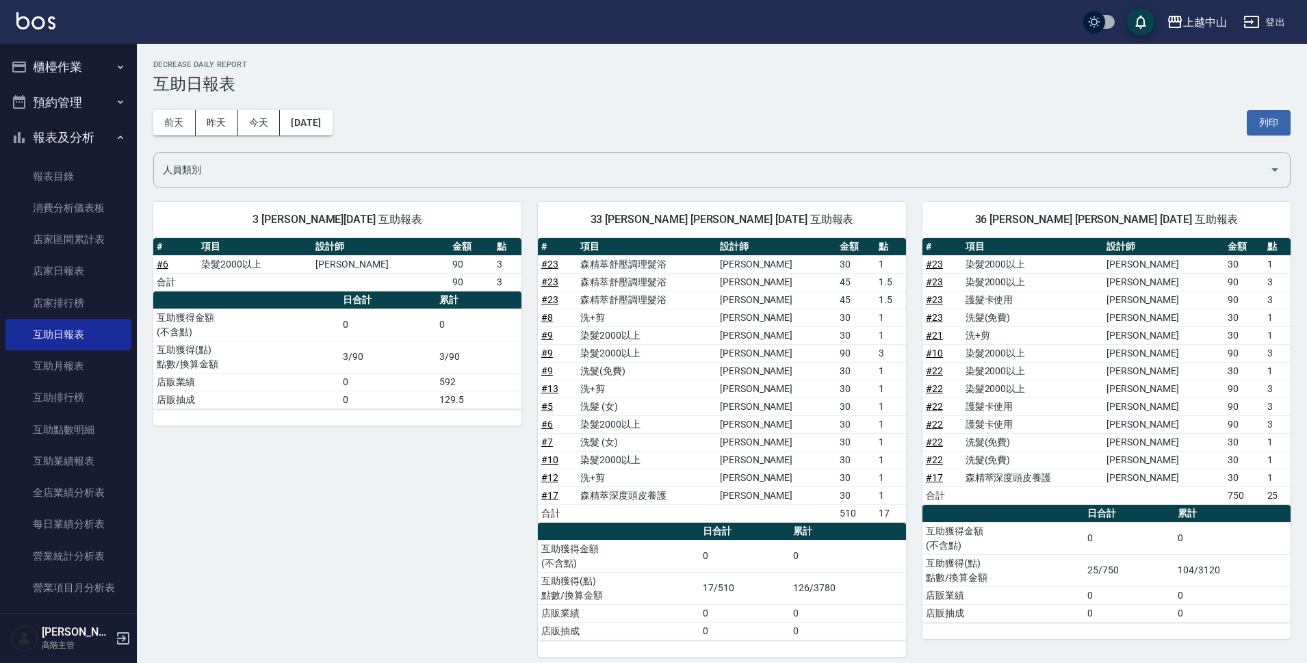
click at [92, 135] on button "報表及分析" at bounding box center [68, 138] width 126 height 36
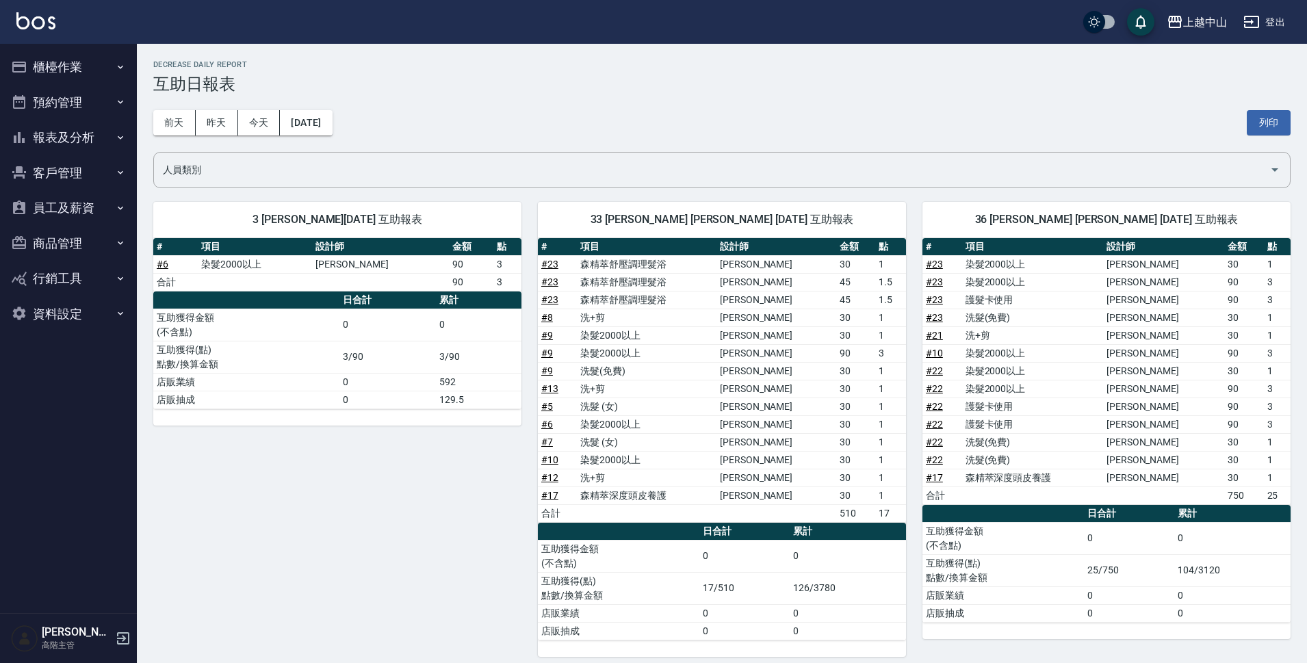
click at [77, 73] on button "櫃檯作業" at bounding box center [68, 67] width 126 height 36
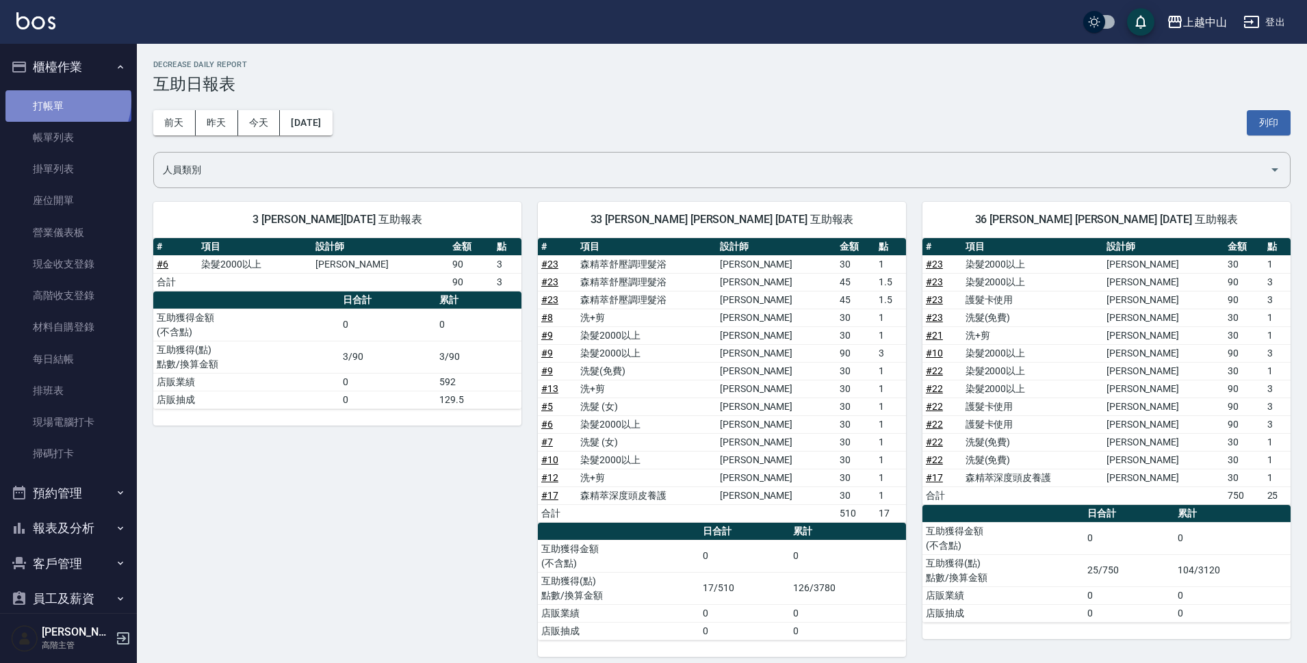
click at [66, 101] on link "打帳單" at bounding box center [68, 105] width 126 height 31
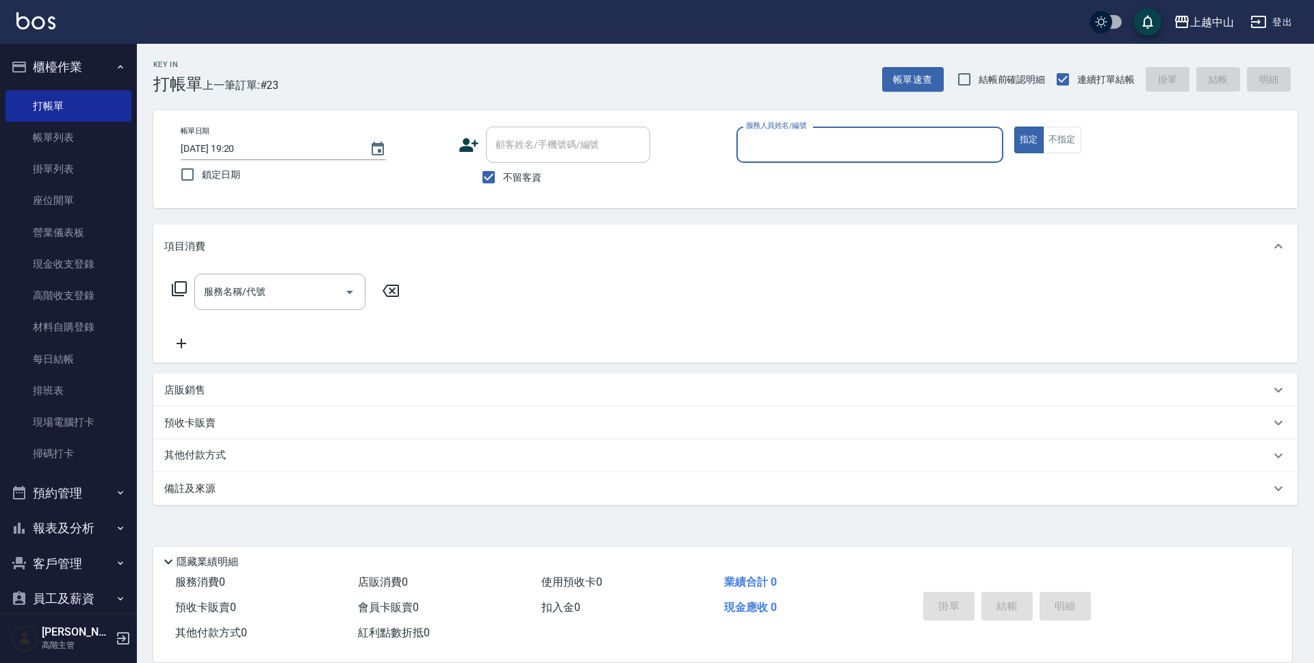
click at [88, 66] on button "櫃檯作業" at bounding box center [68, 67] width 126 height 36
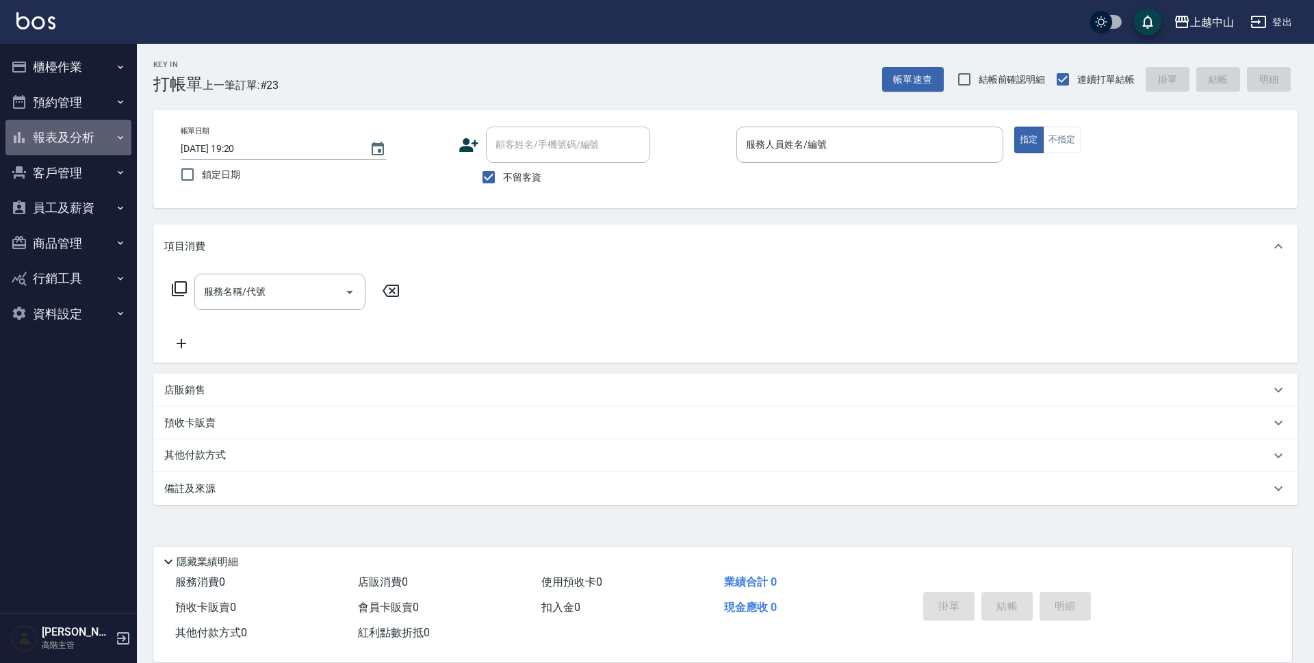
click at [98, 141] on button "報表及分析" at bounding box center [68, 138] width 126 height 36
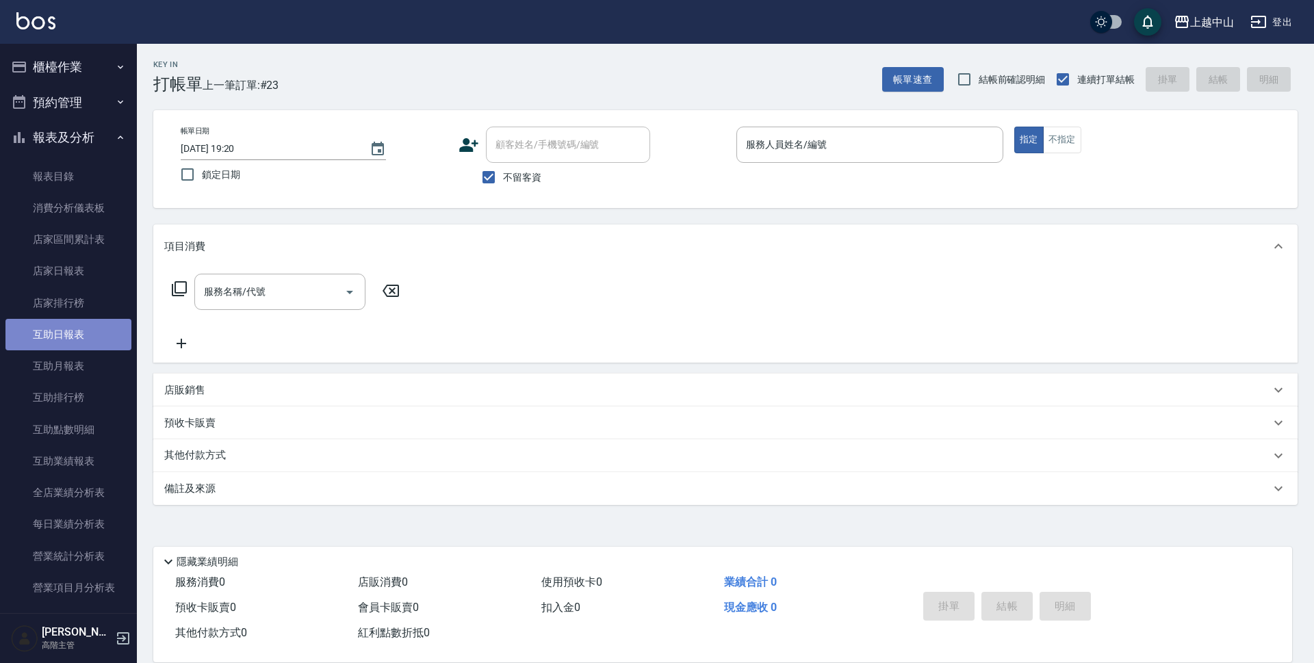
click at [88, 337] on link "互助日報表" at bounding box center [68, 334] width 126 height 31
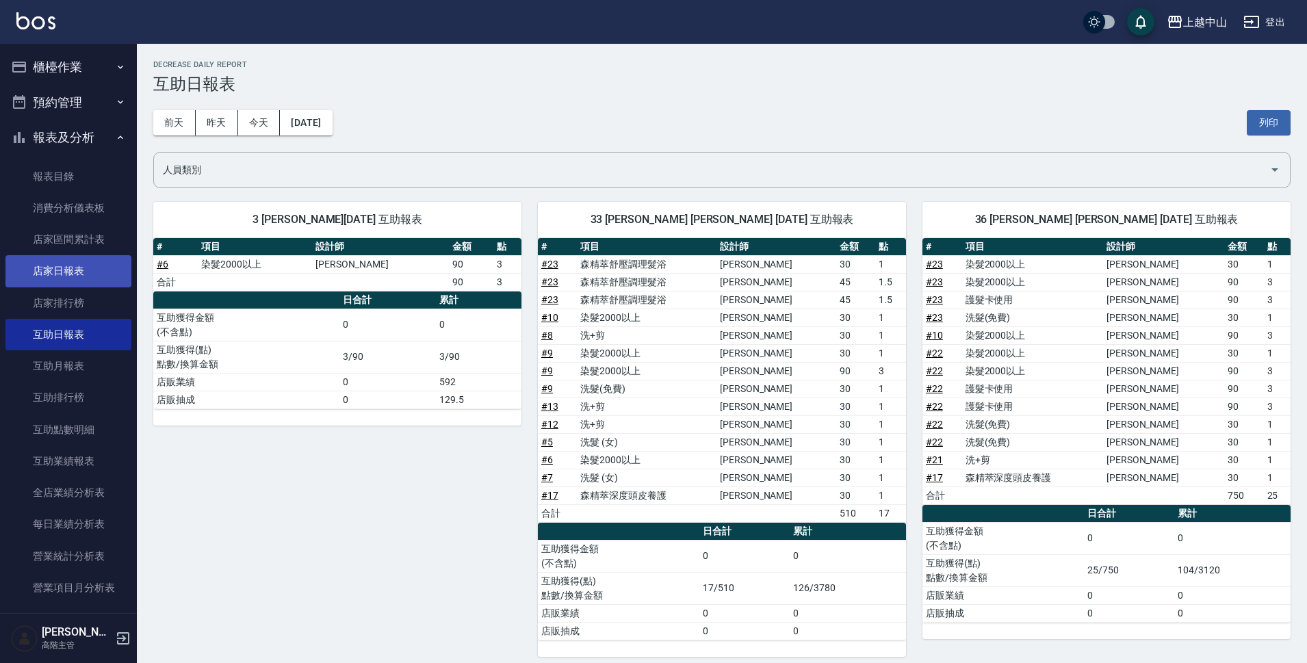
click at [69, 273] on link "店家日報表" at bounding box center [68, 270] width 126 height 31
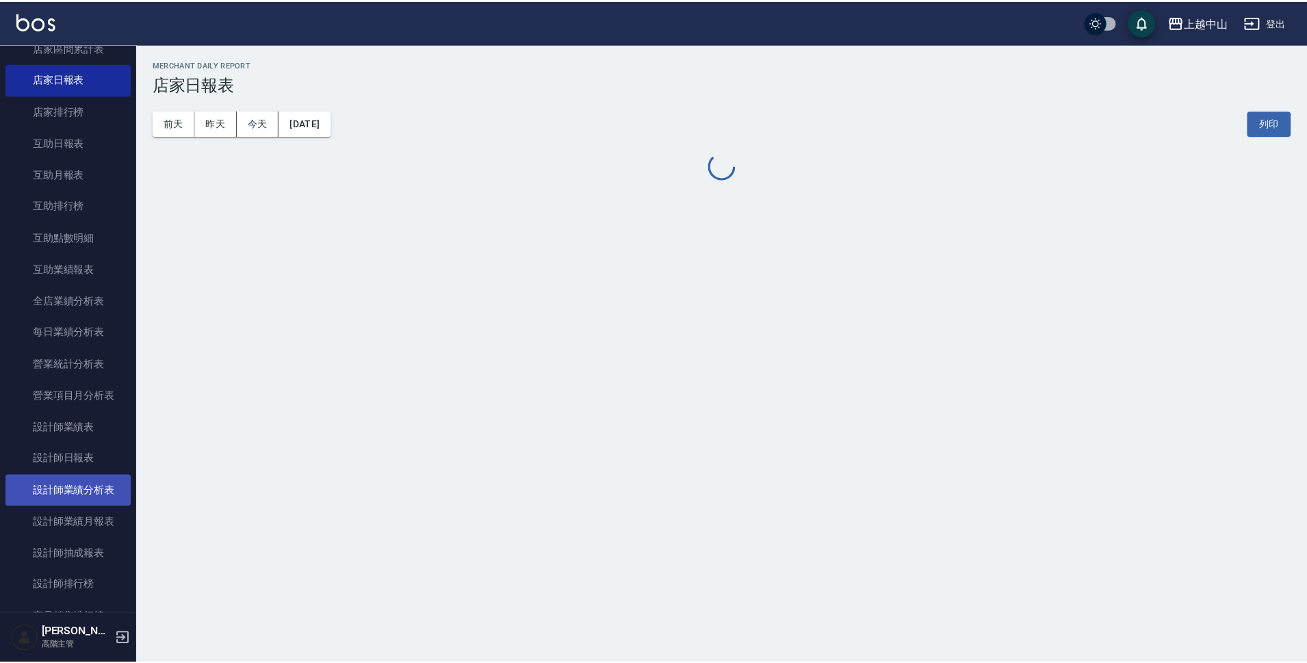
scroll to position [205, 0]
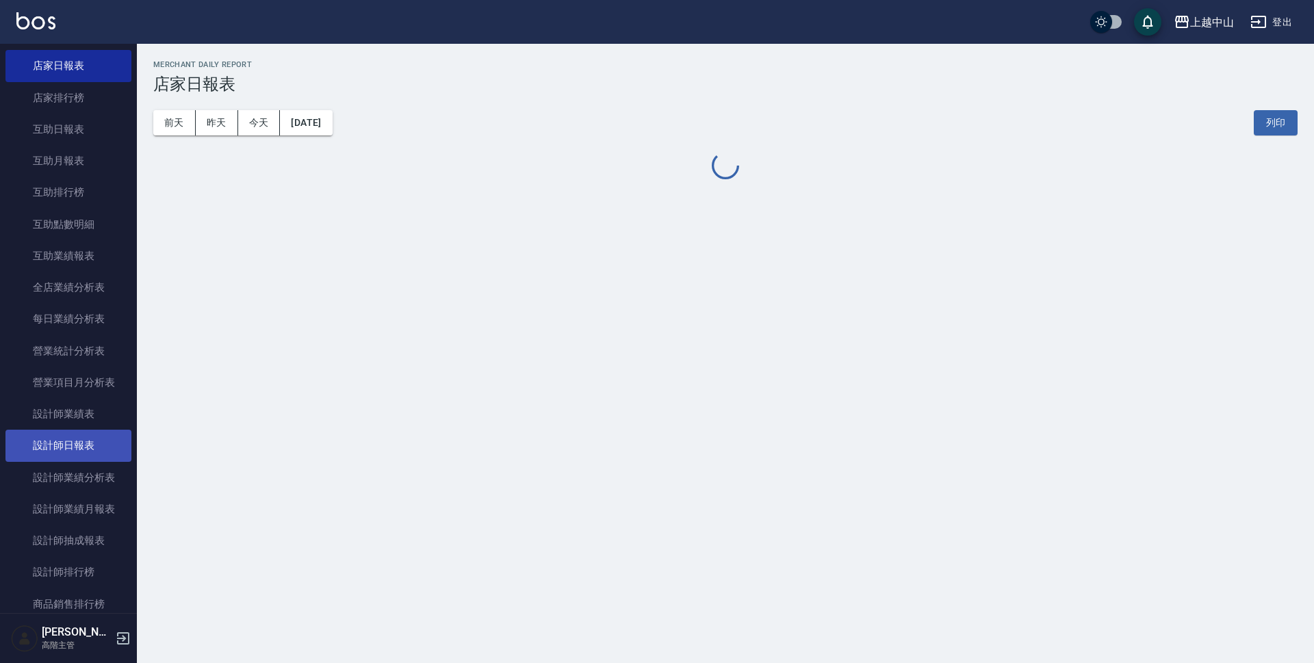
click at [83, 448] on link "設計師日報表" at bounding box center [68, 445] width 126 height 31
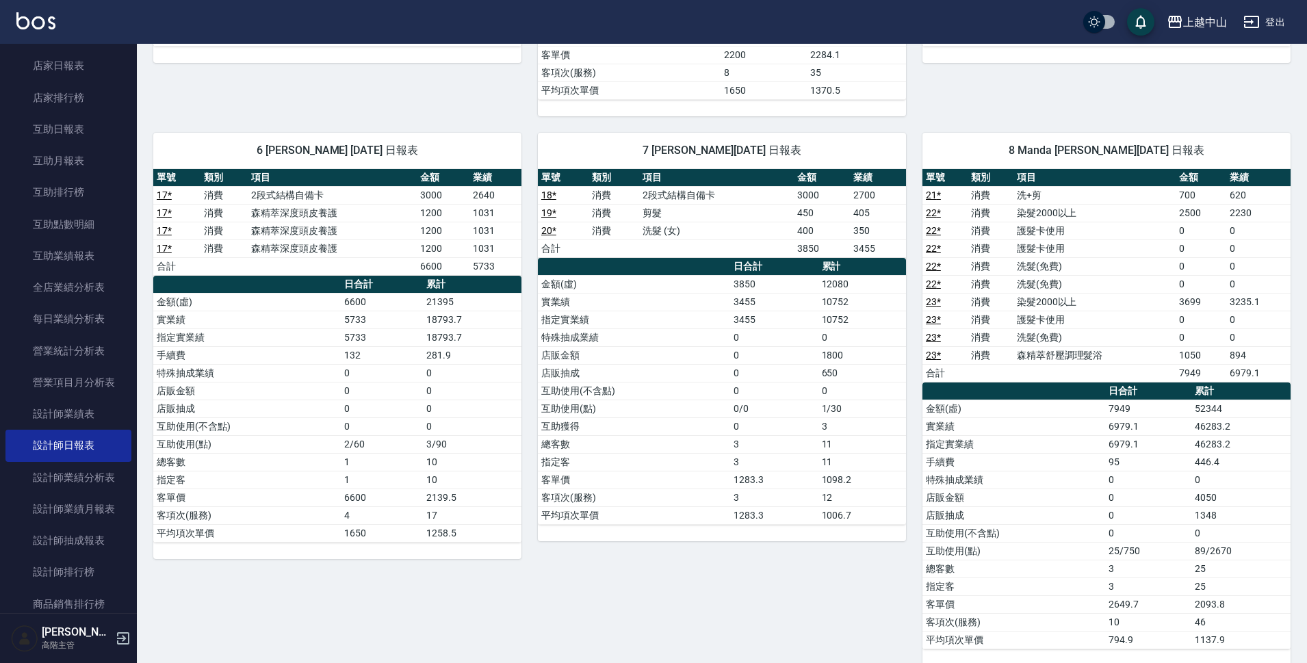
scroll to position [570, 0]
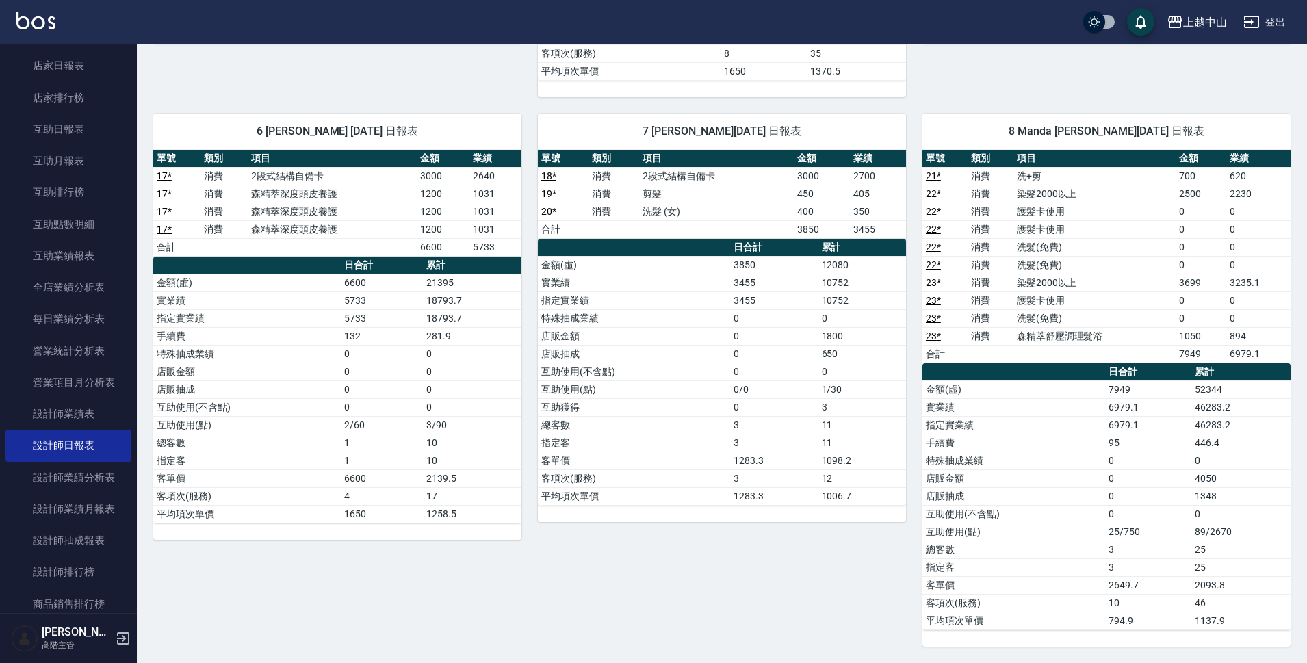
drag, startPoint x: 1305, startPoint y: 352, endPoint x: 1308, endPoint y: 169, distance: 182.7
click at [1307, 169] on html "上越中山 登出 櫃檯作業 打帳單 帳單列表 掛單列表 座位開單 營業儀表板 現金收支登錄 高階收支登錄 材料自購登錄 每日結帳 排班表 現場電腦打卡 掃碼打卡…" at bounding box center [653, 46] width 1307 height 1233
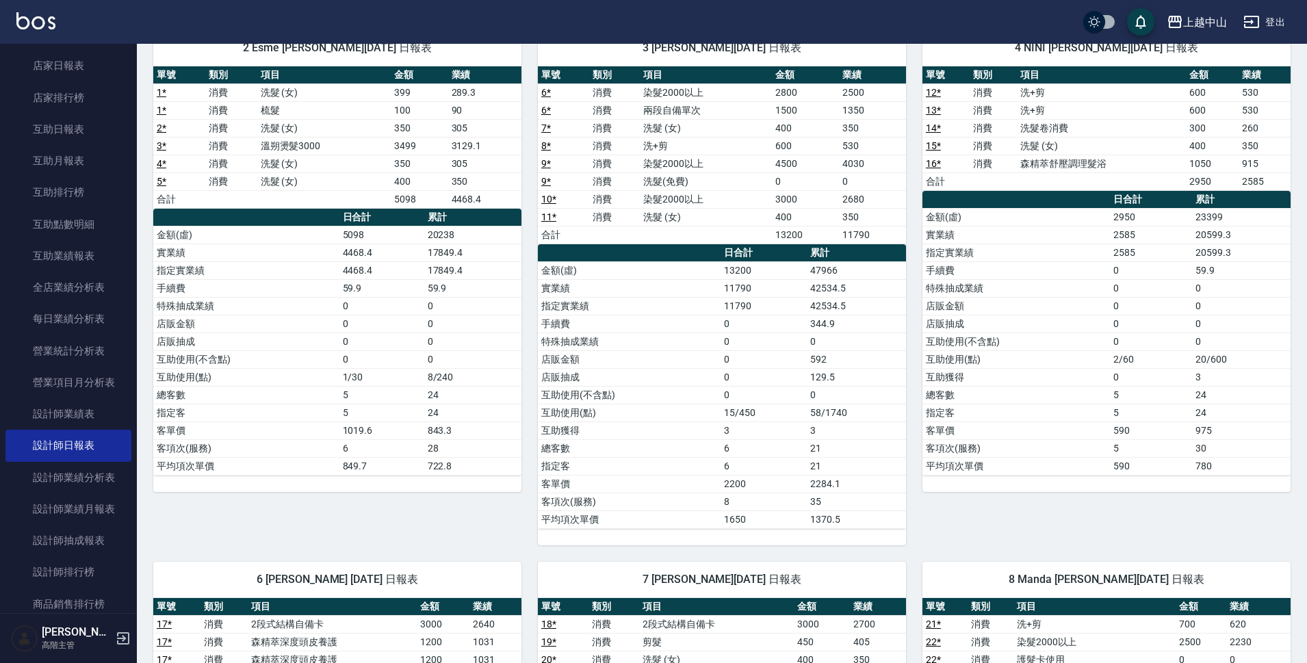
scroll to position [122, 0]
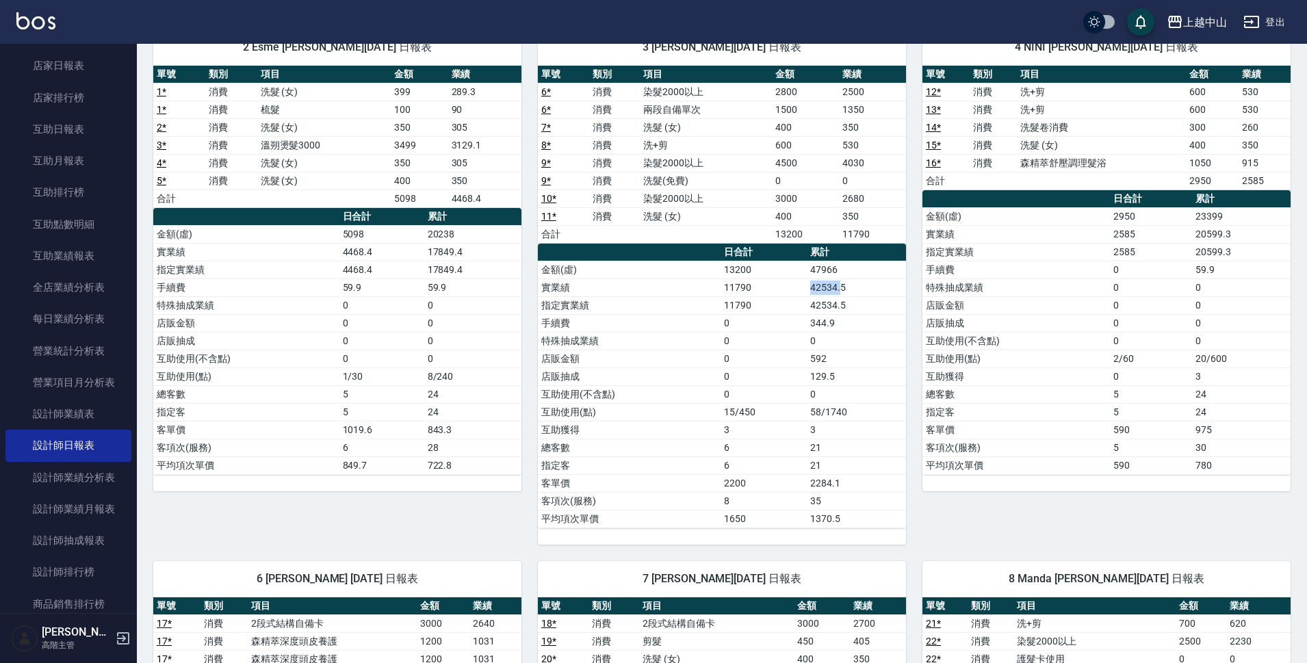
drag, startPoint x: 812, startPoint y: 291, endPoint x: 842, endPoint y: 287, distance: 31.0
click at [842, 287] on td "42534.5" at bounding box center [856, 288] width 99 height 18
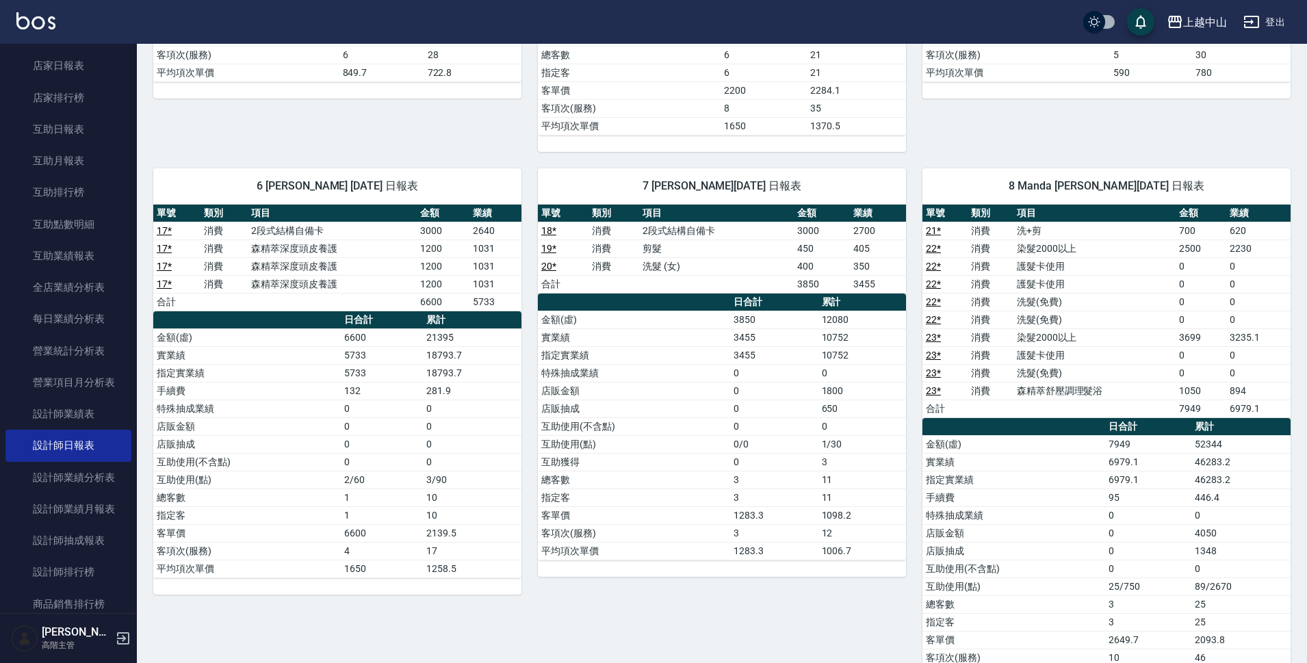
scroll to position [570, 0]
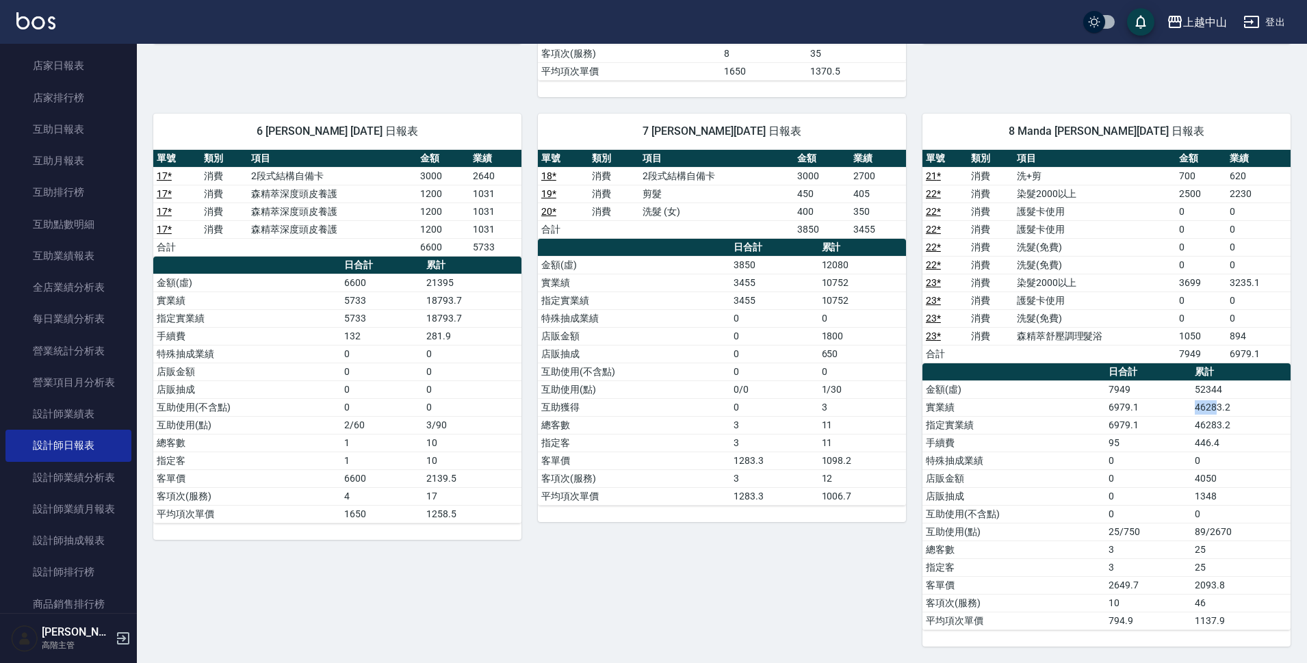
drag, startPoint x: 1219, startPoint y: 401, endPoint x: 1178, endPoint y: 415, distance: 43.5
click at [1178, 415] on tr "實業績 6979.1 46283.2" at bounding box center [1106, 407] width 368 height 18
click at [1216, 404] on td "46283.2" at bounding box center [1240, 407] width 99 height 18
drag, startPoint x: 1238, startPoint y: 407, endPoint x: 1202, endPoint y: 417, distance: 37.5
click at [1202, 417] on tbody "金額(虛) 7949 52344 實業績 6979.1 46283.2 指定實業績 6979.1 46283.2 手續費 95 446.4 特殊抽成業績 0 …" at bounding box center [1106, 504] width 368 height 249
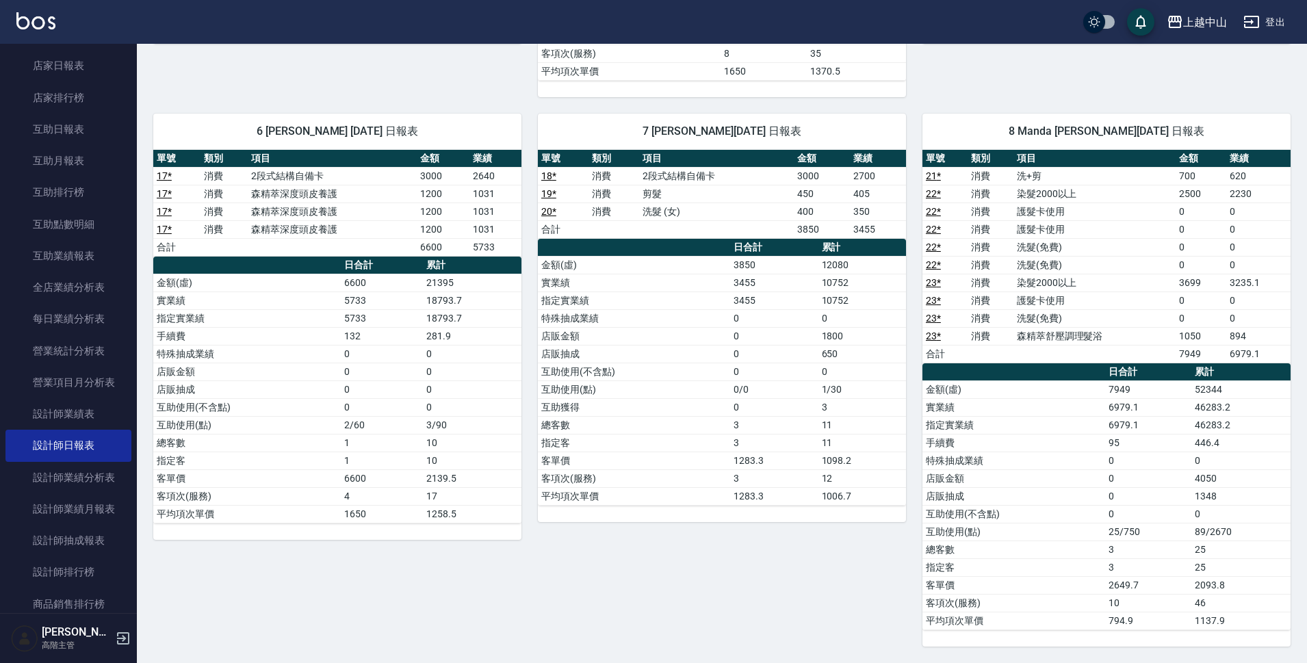
click at [1208, 413] on td "46283.2" at bounding box center [1240, 407] width 99 height 18
click at [1295, 331] on div "上越中山 [DATE] 設計師日報表 列印時間： [DATE][PHONE_NUMBER]:20 Employee Daily Report 設計師日報表 […" at bounding box center [722, 68] width 1170 height 1189
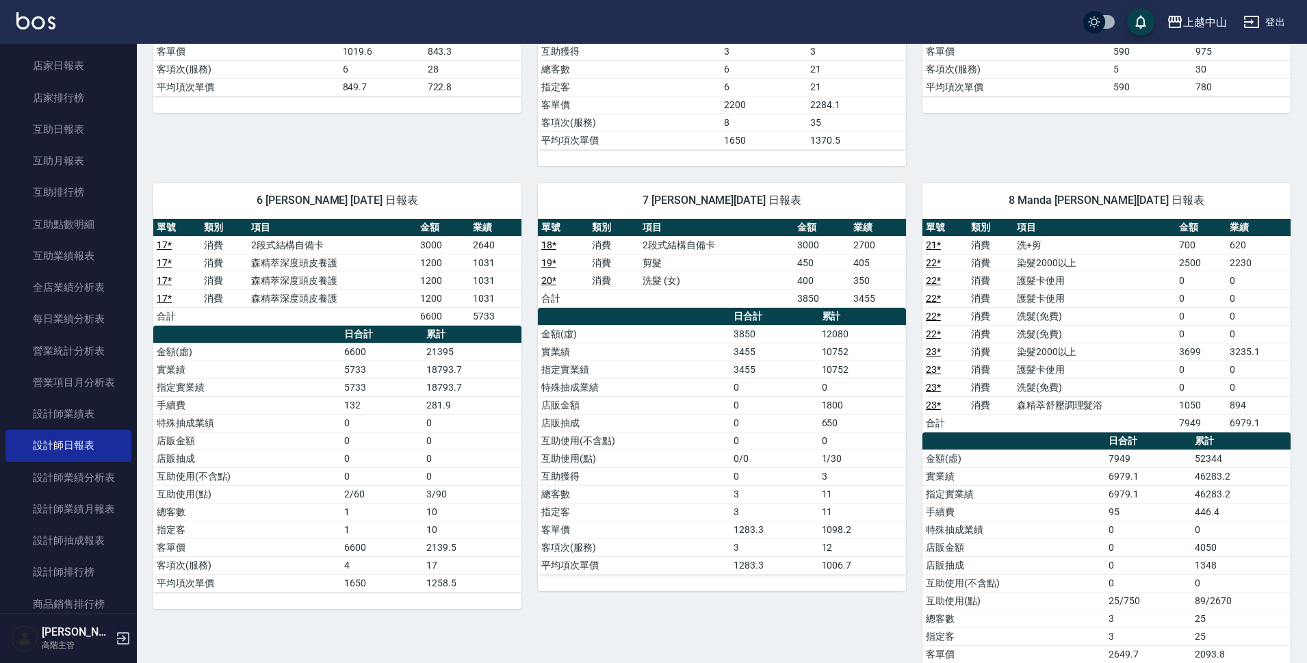
click at [1301, 312] on div "上越中山 [DATE] 設計師日報表 列印時間： [DATE][PHONE_NUMBER]:20 Employee Daily Report 設計師日報表 […" at bounding box center [722, 137] width 1170 height 1189
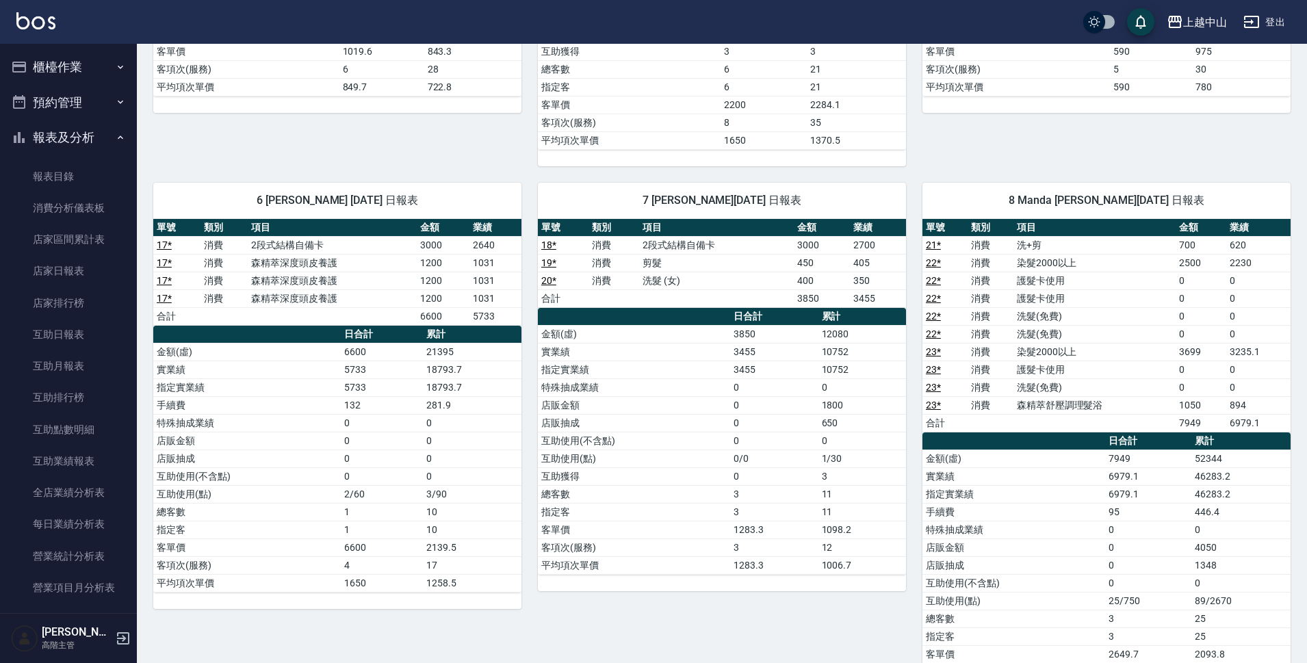
click at [68, 68] on button "櫃檯作業" at bounding box center [68, 67] width 126 height 36
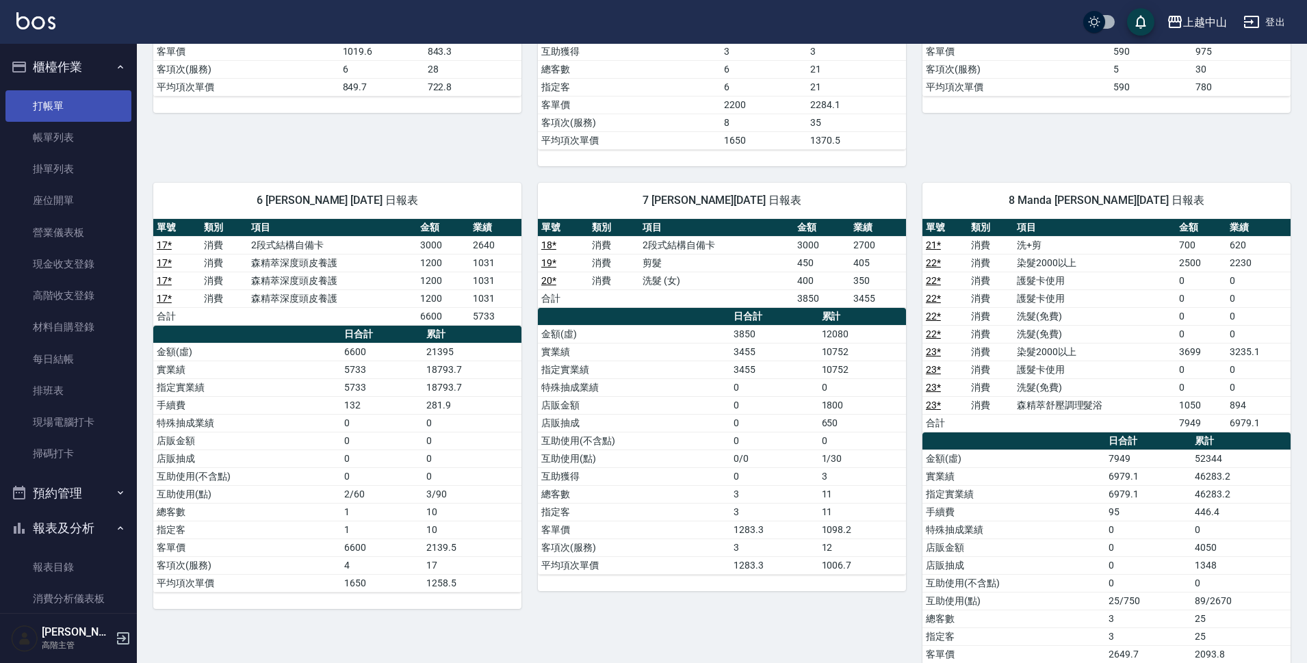
click at [71, 110] on link "打帳單" at bounding box center [68, 105] width 126 height 31
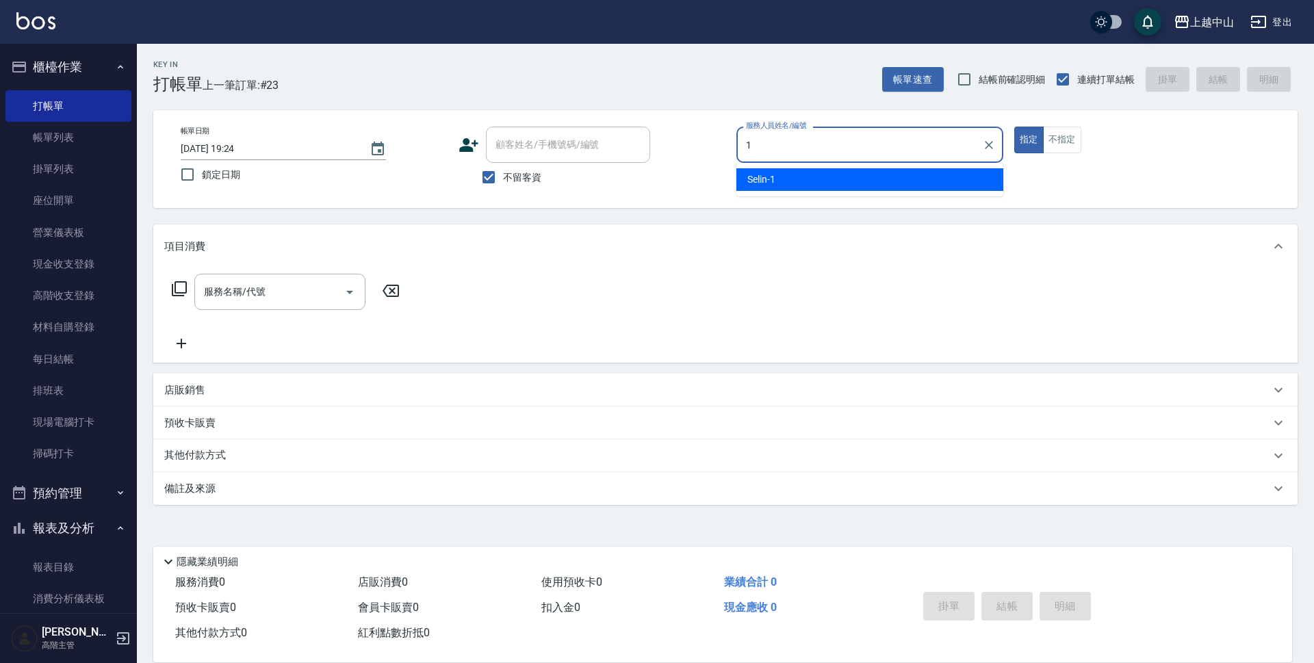
type input "1"
type button "true"
type input "Selin-1"
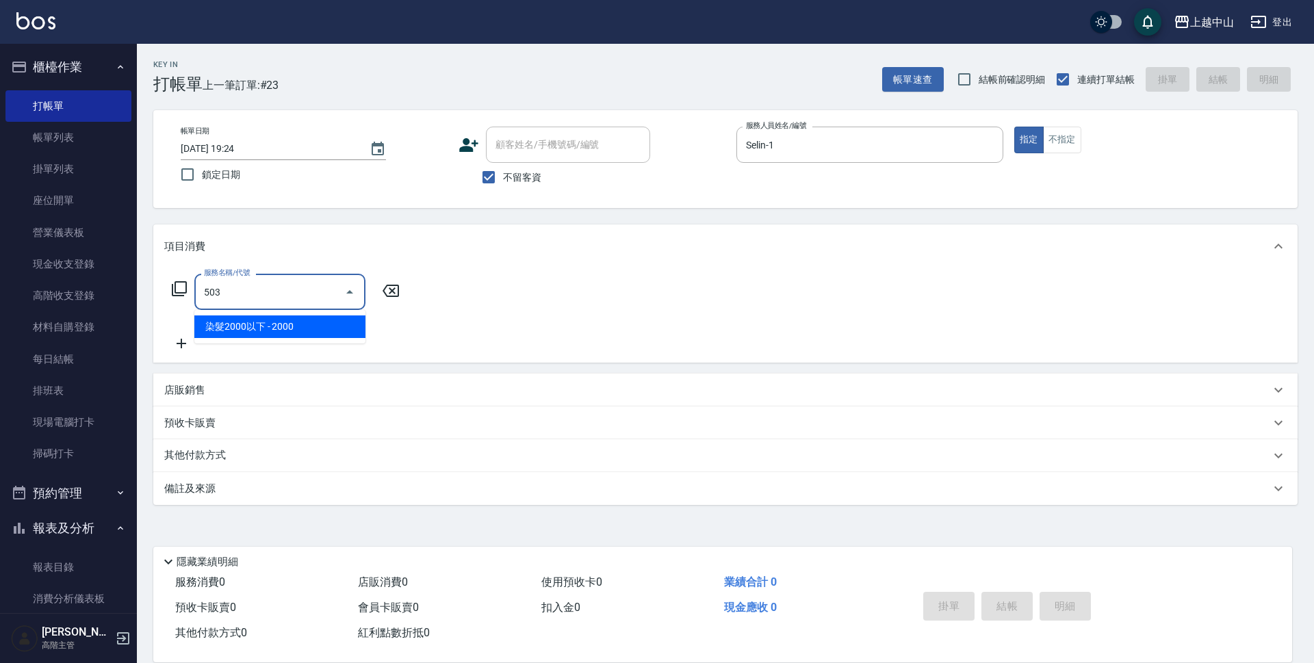
type input "染髮2000以下(503)"
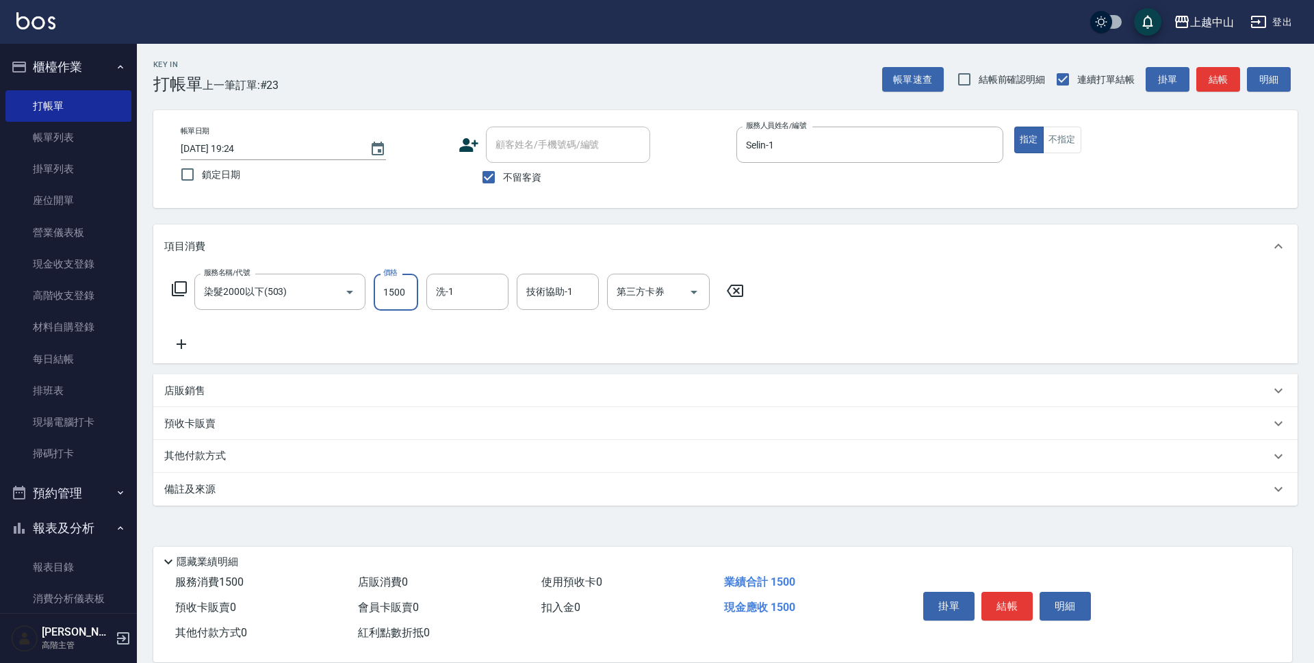
type input "1500"
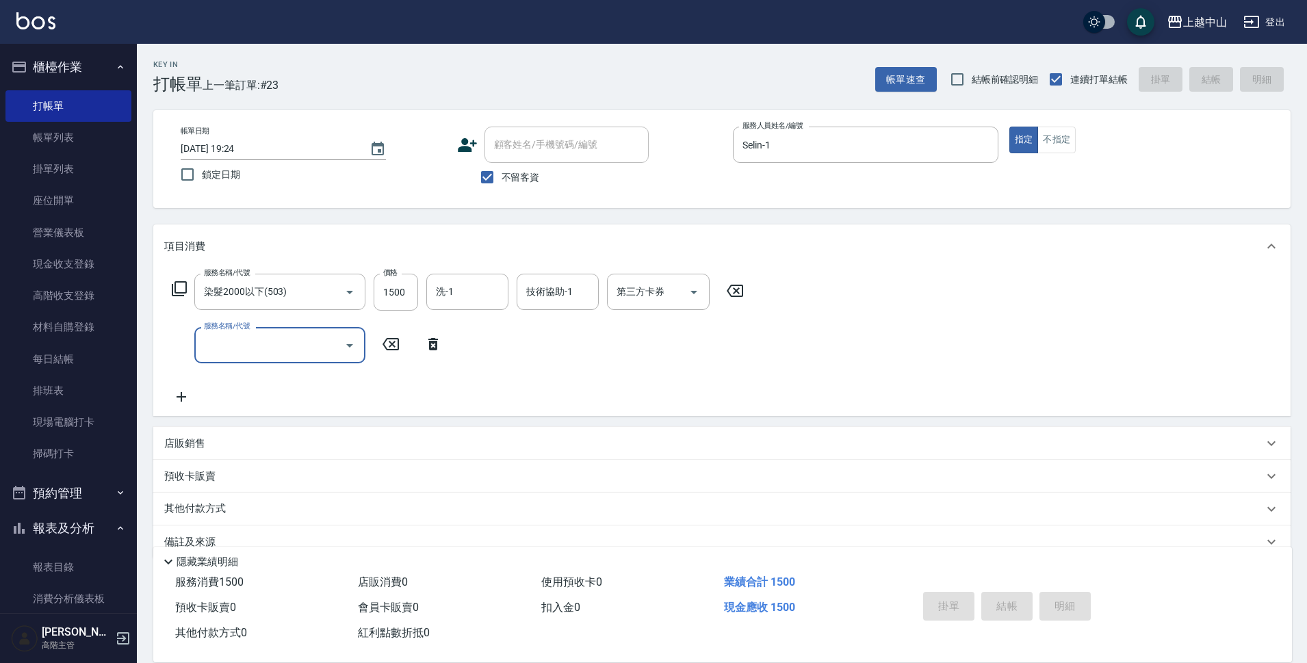
type input "[DATE] 19:56"
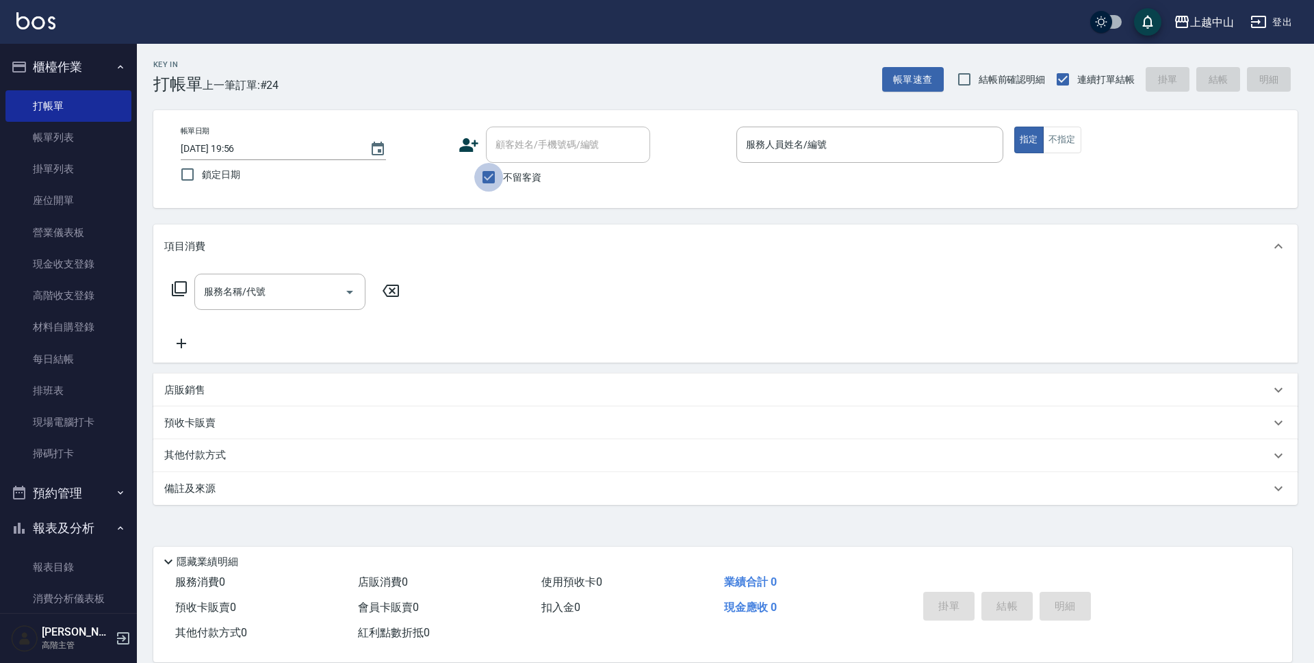
click at [499, 180] on input "不留客資" at bounding box center [488, 177] width 29 height 29
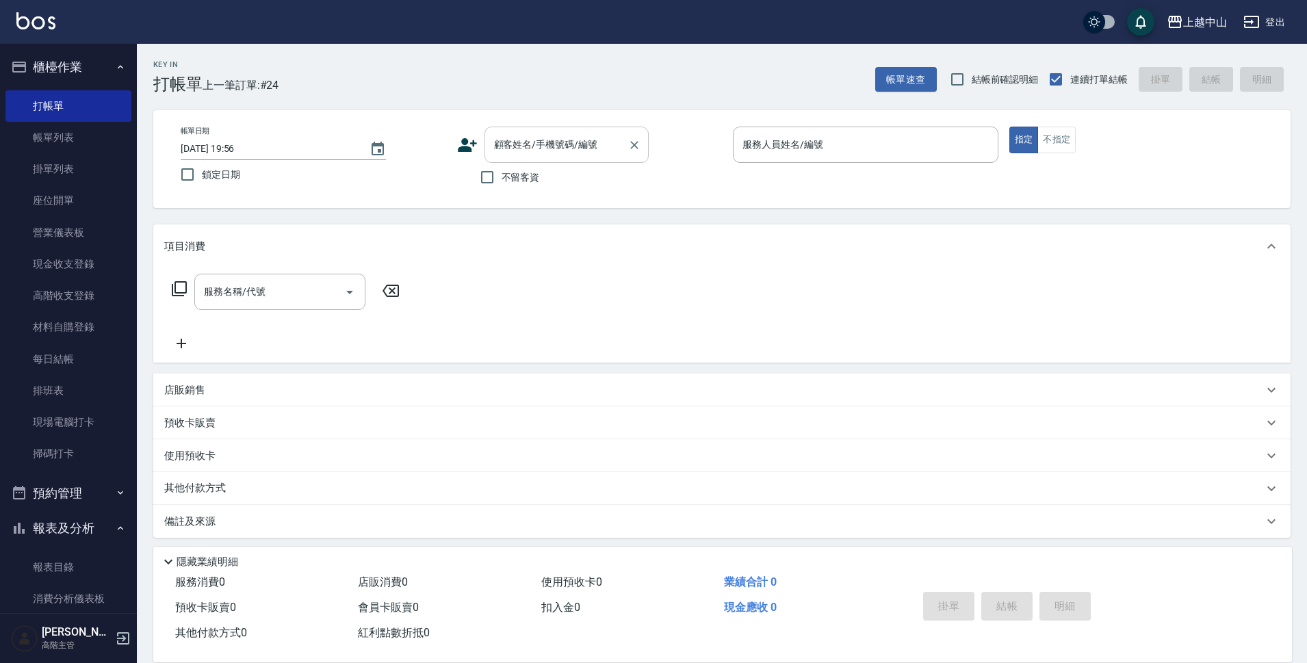
click at [519, 154] on input "顧客姓名/手機號碼/編號" at bounding box center [556, 145] width 131 height 24
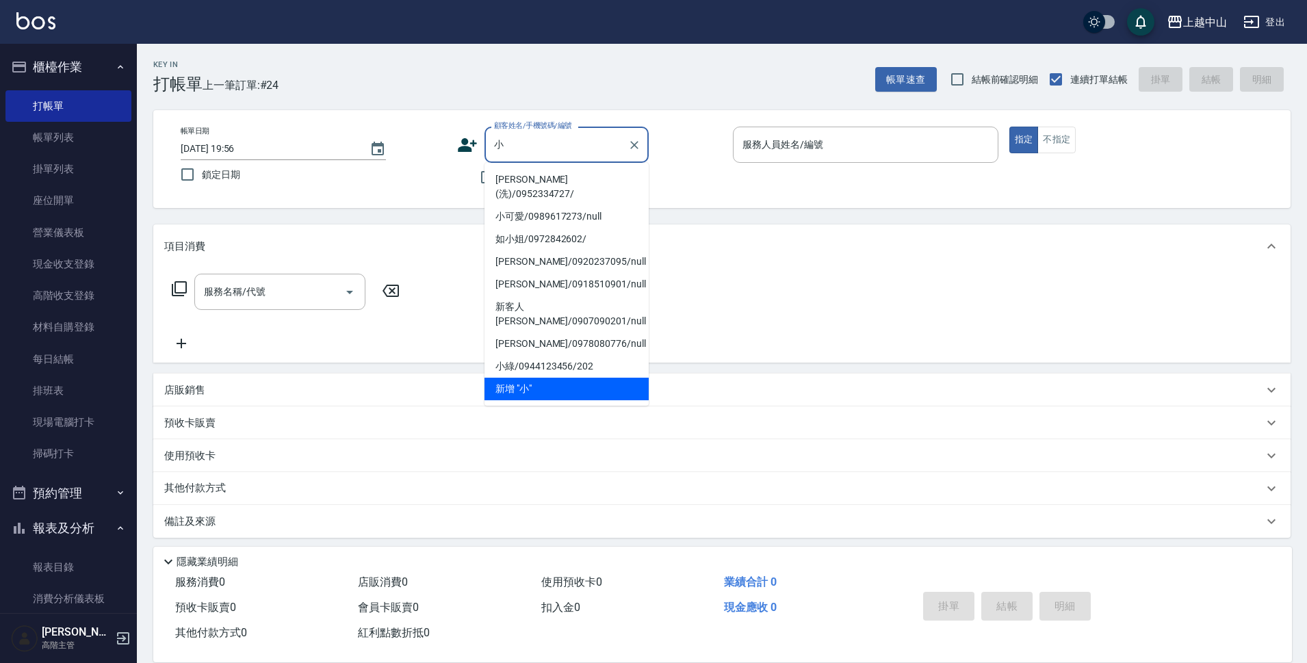
click at [536, 178] on li "[PERSON_NAME](洗)/0952334727/" at bounding box center [566, 186] width 164 height 37
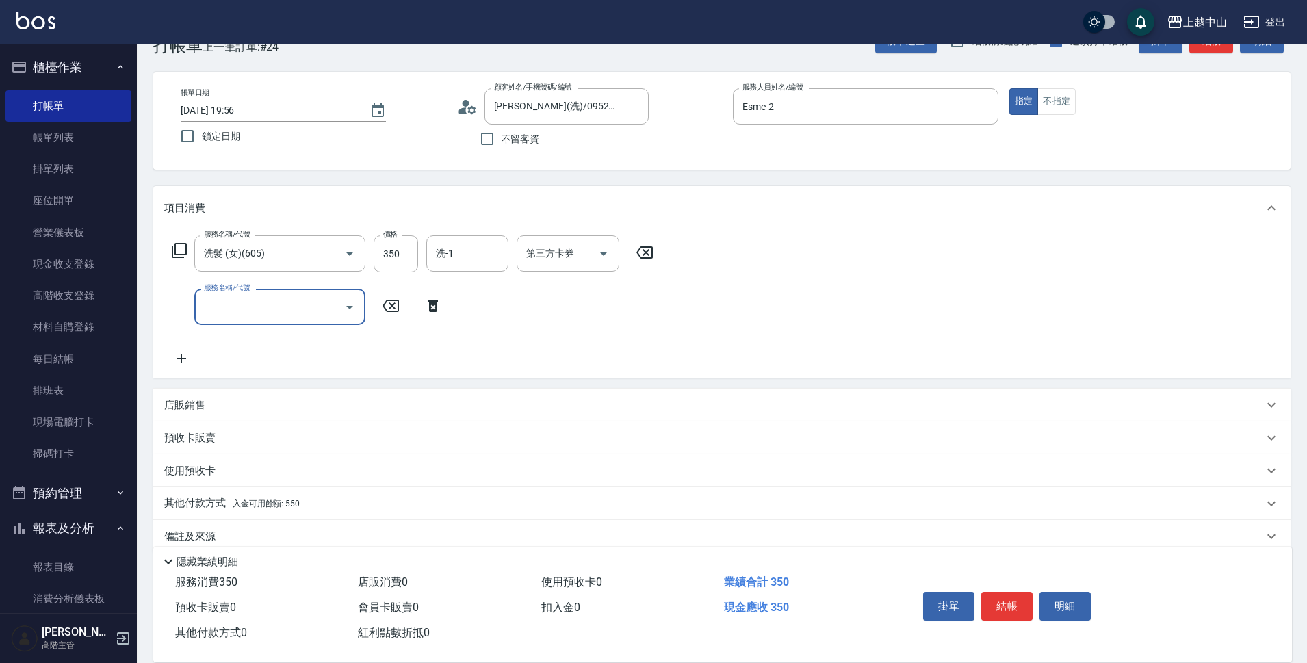
scroll to position [60, 0]
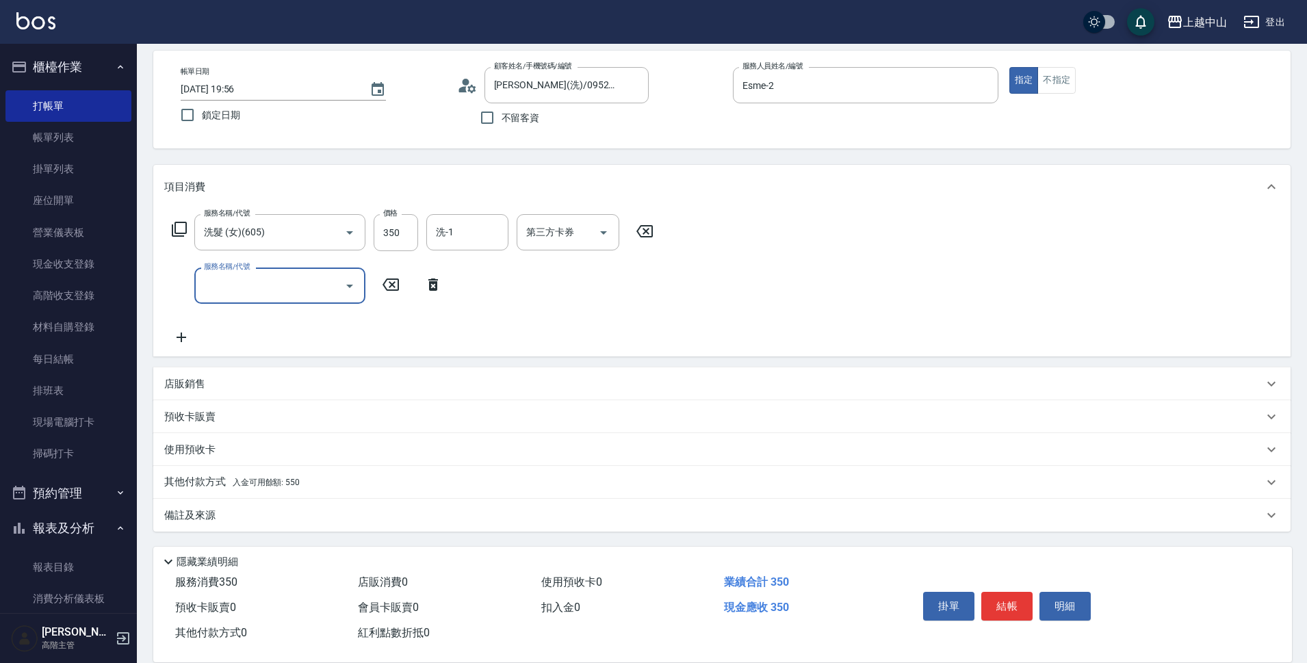
click at [283, 470] on div "其他付款方式 入金可用餘額: 550" at bounding box center [721, 482] width 1137 height 33
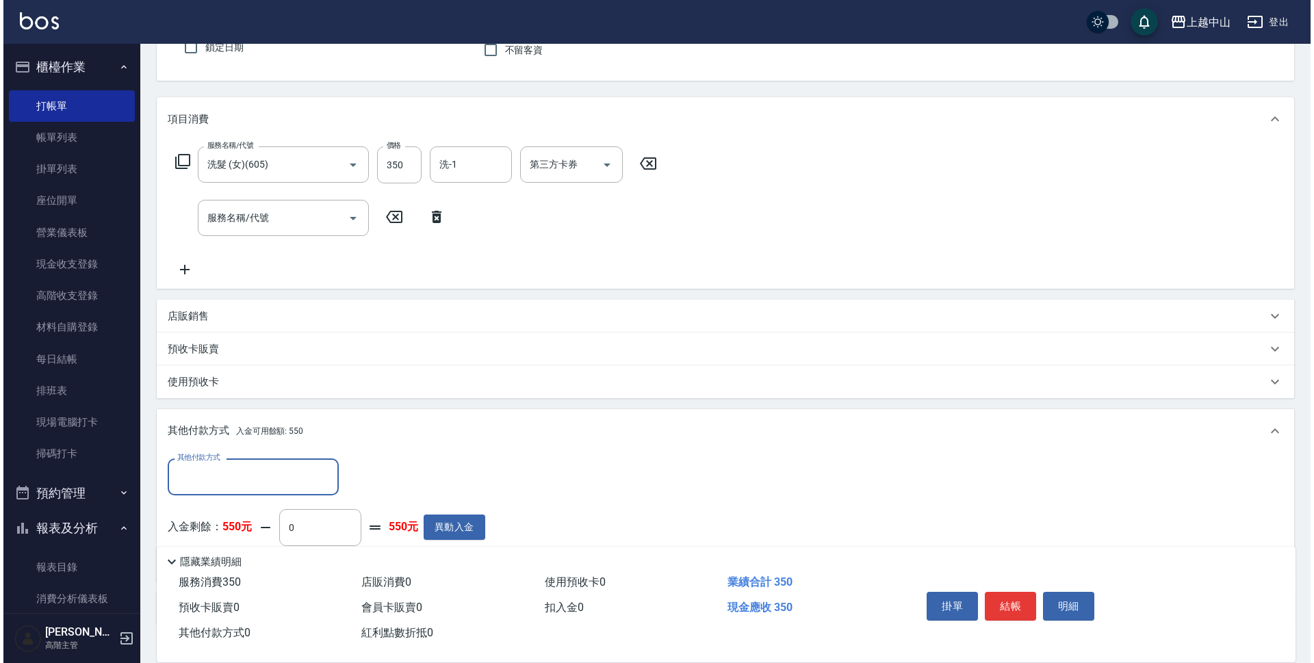
scroll to position [221, 0]
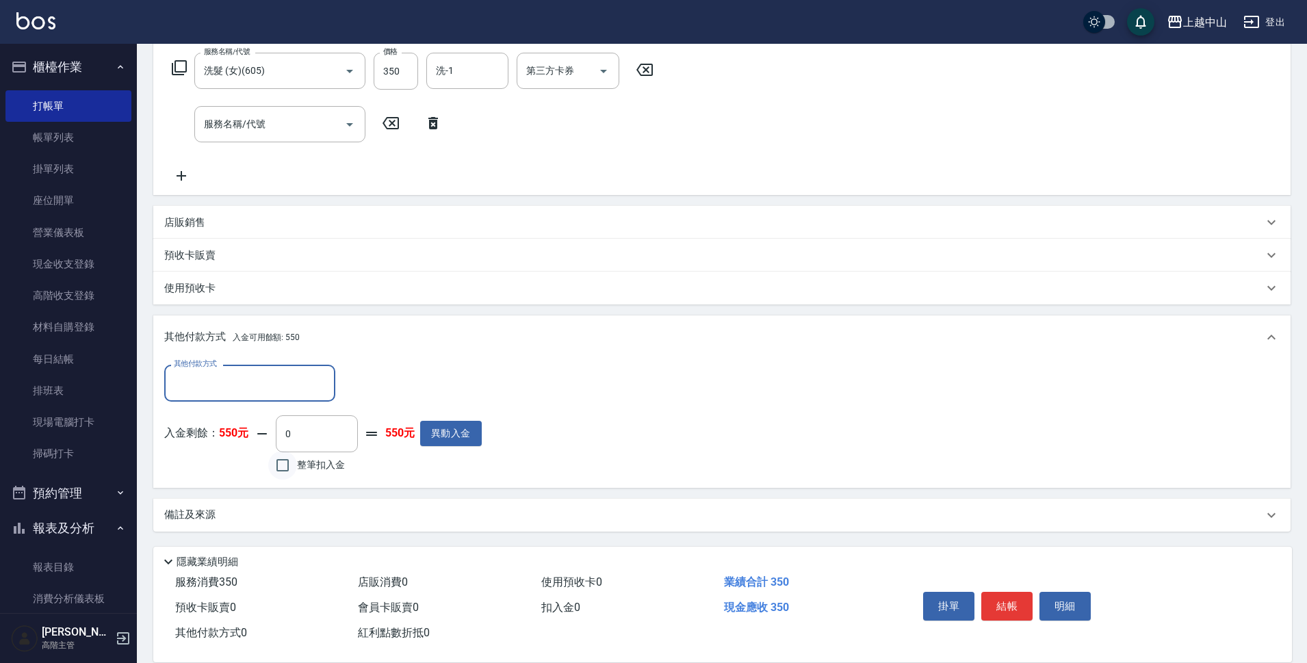
click at [283, 470] on input "整筆扣入金" at bounding box center [282, 465] width 29 height 29
click at [1085, 599] on button "明細" at bounding box center [1064, 606] width 51 height 29
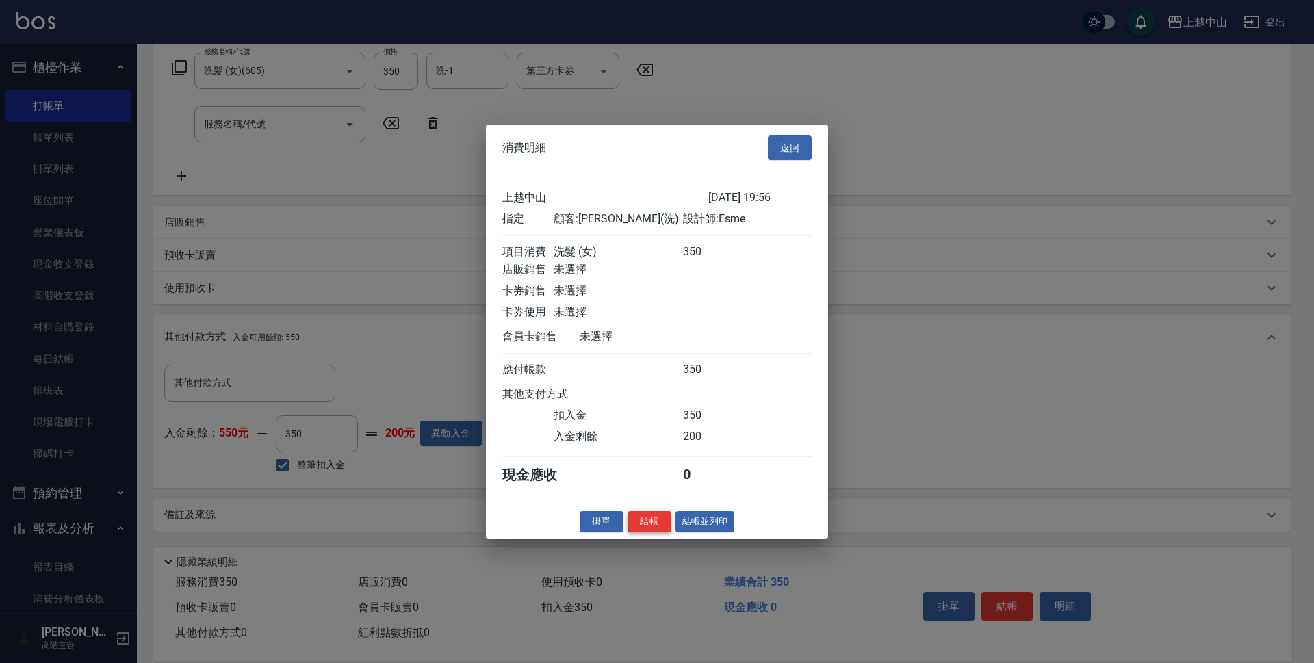
click at [647, 530] on button "結帳" at bounding box center [649, 521] width 44 height 21
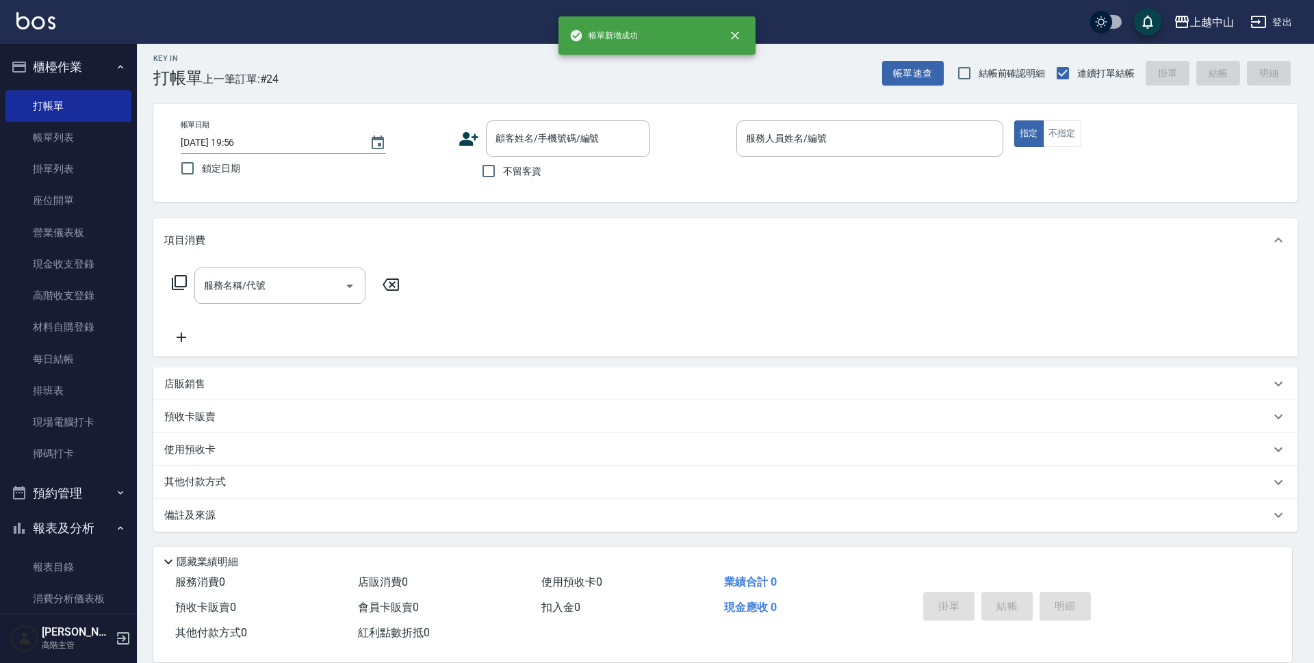
scroll to position [0, 0]
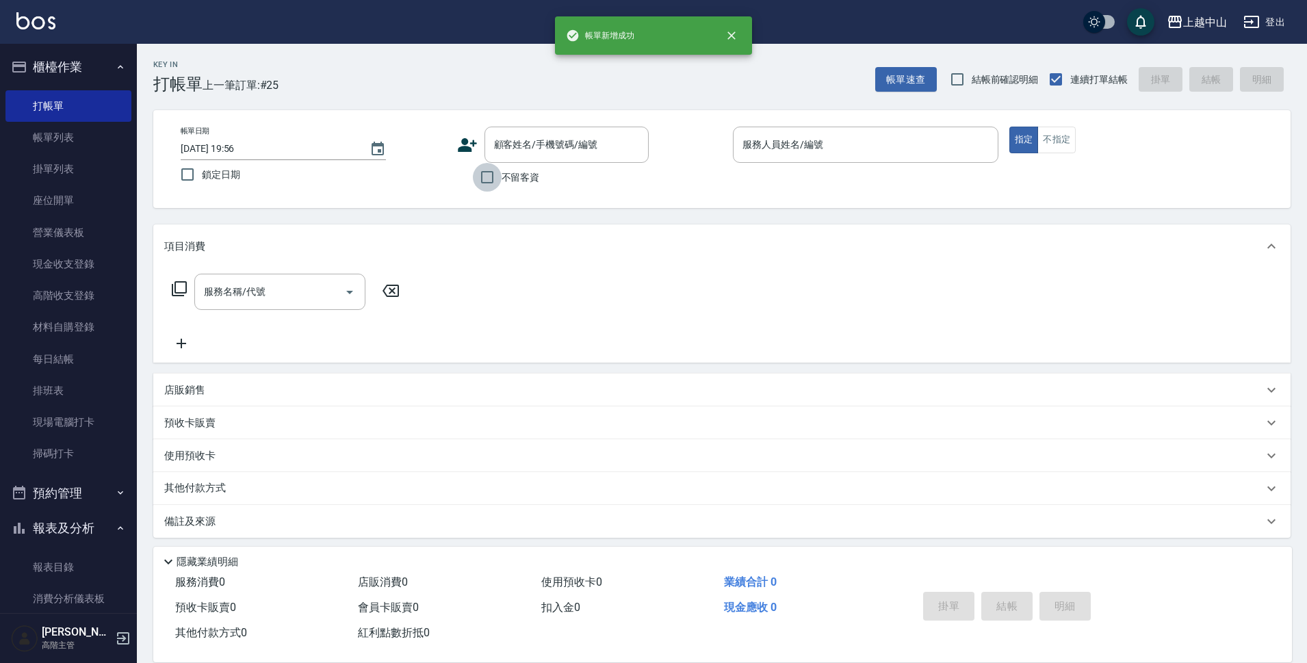
click at [492, 170] on input "不留客資" at bounding box center [487, 177] width 29 height 29
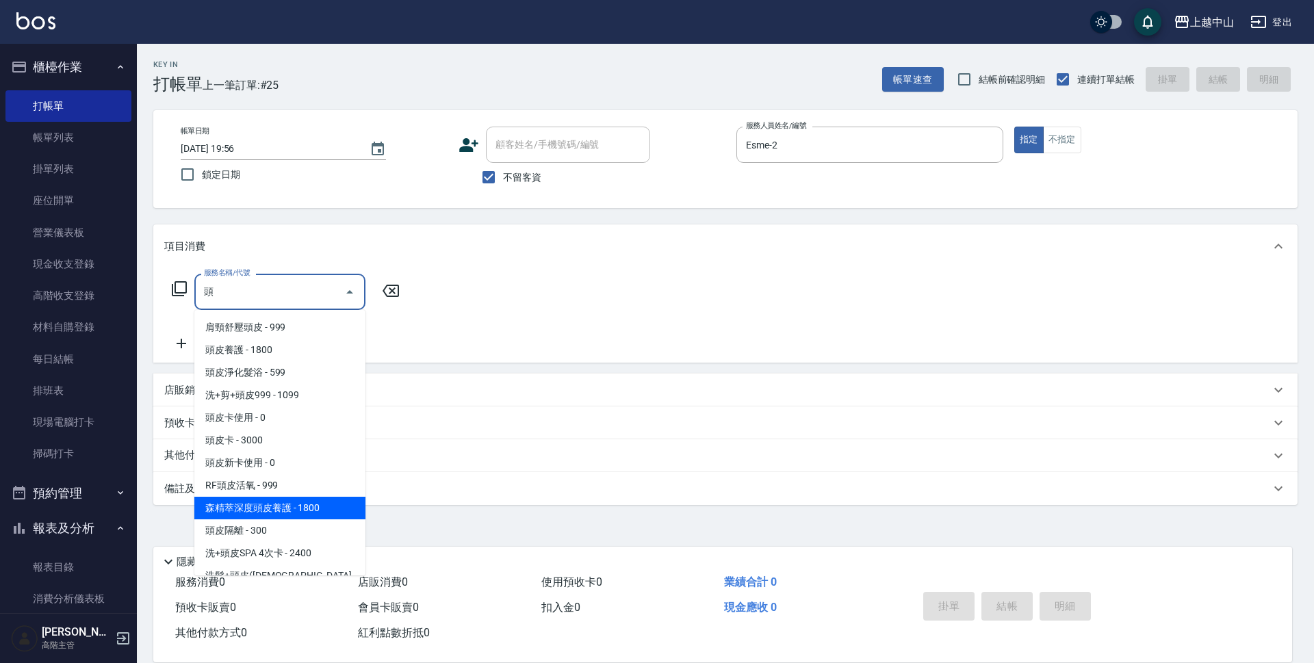
scroll to position [68, 0]
click at [250, 510] on span "頭皮隔離 - 300" at bounding box center [279, 506] width 171 height 23
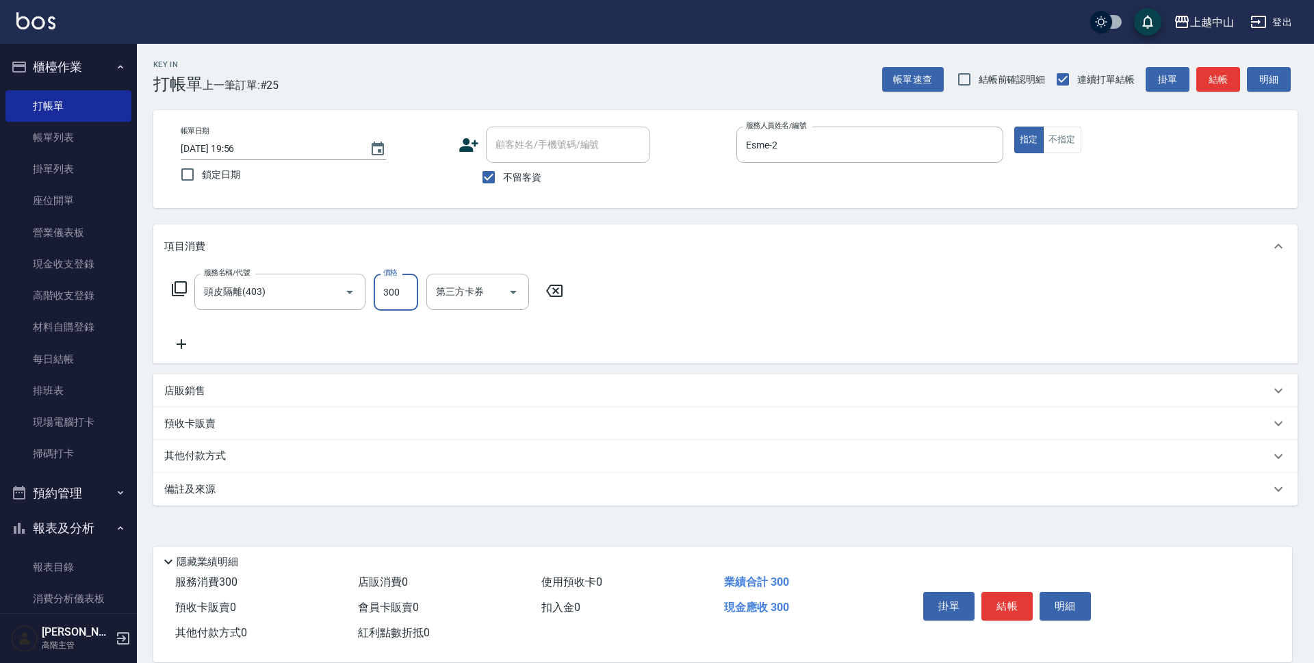
click at [409, 301] on input "300" at bounding box center [396, 292] width 44 height 37
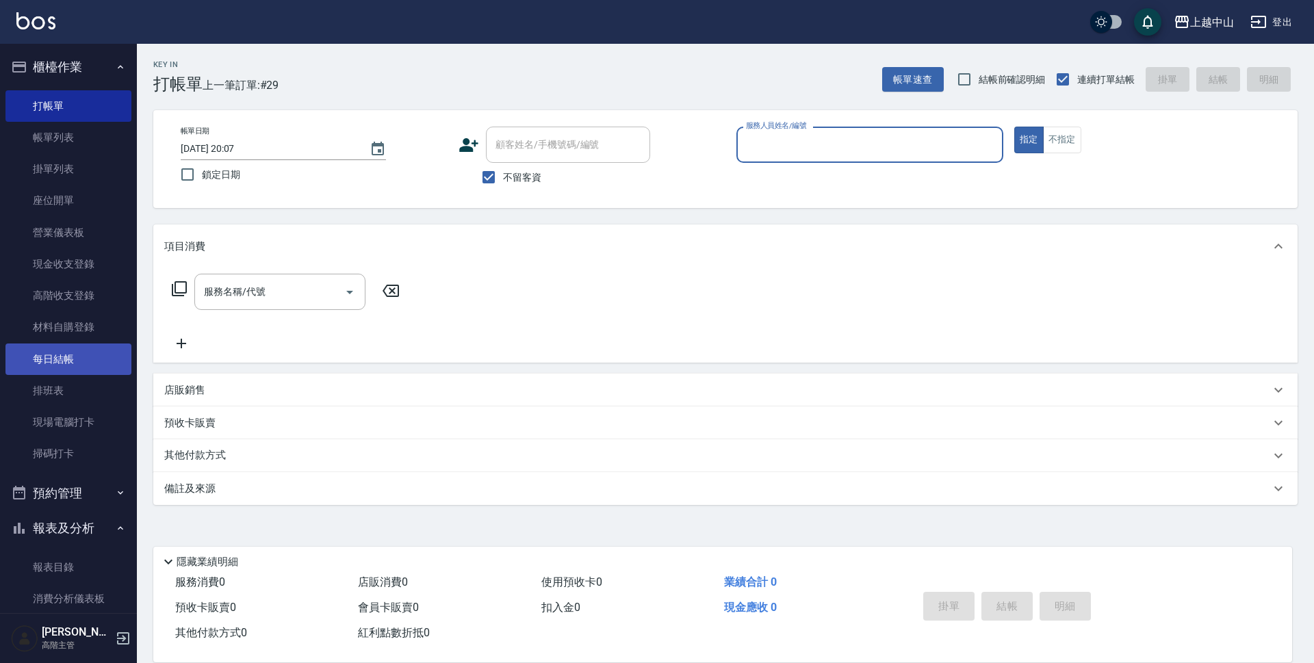
click at [73, 364] on link "每日結帳" at bounding box center [68, 359] width 126 height 31
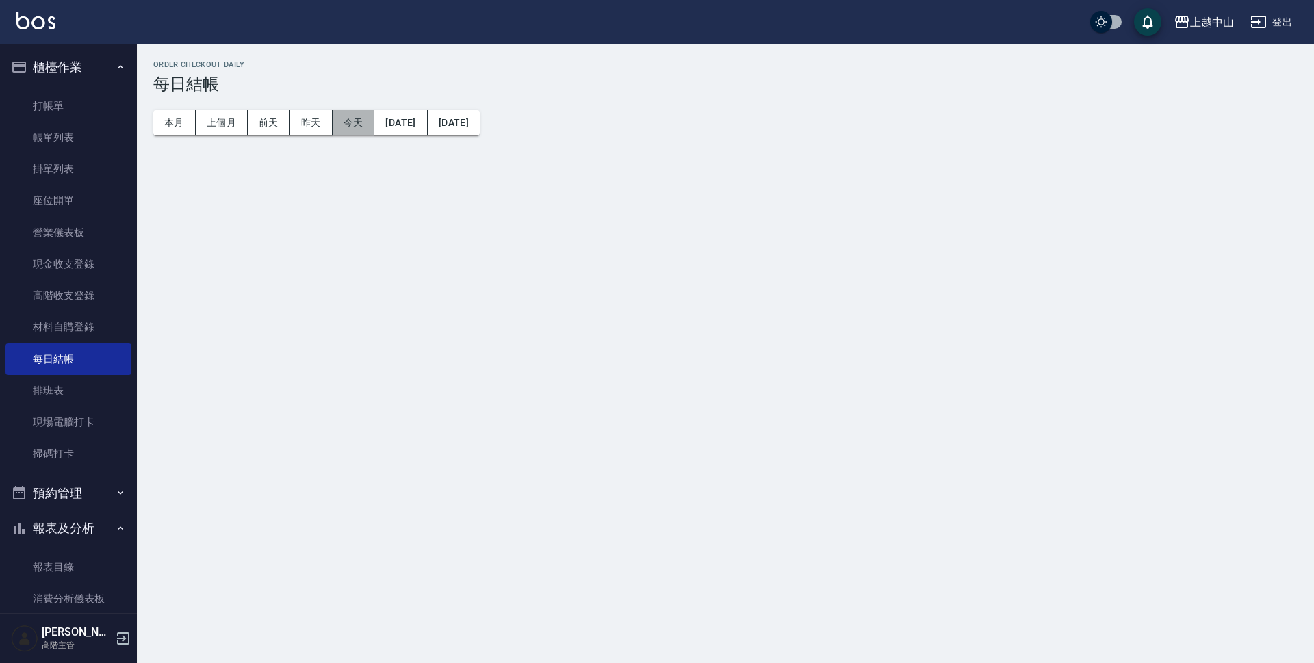
click at [348, 119] on button "今天" at bounding box center [354, 122] width 42 height 25
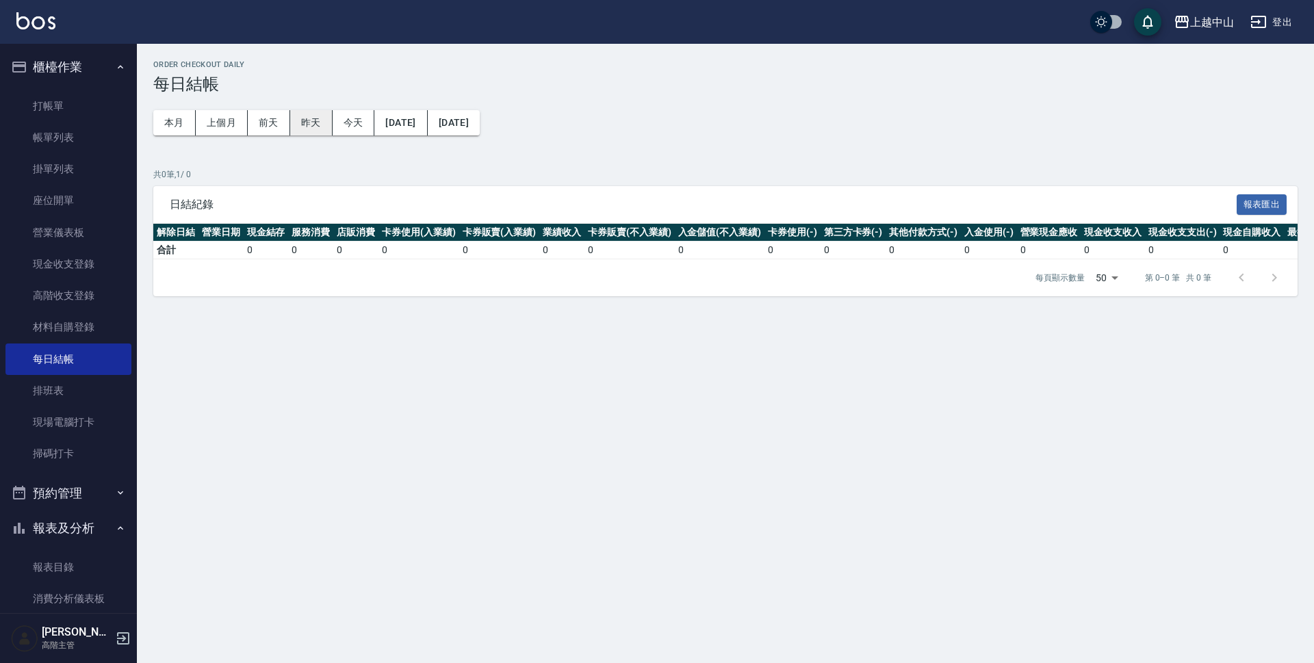
click at [326, 116] on button "昨天" at bounding box center [311, 122] width 42 height 25
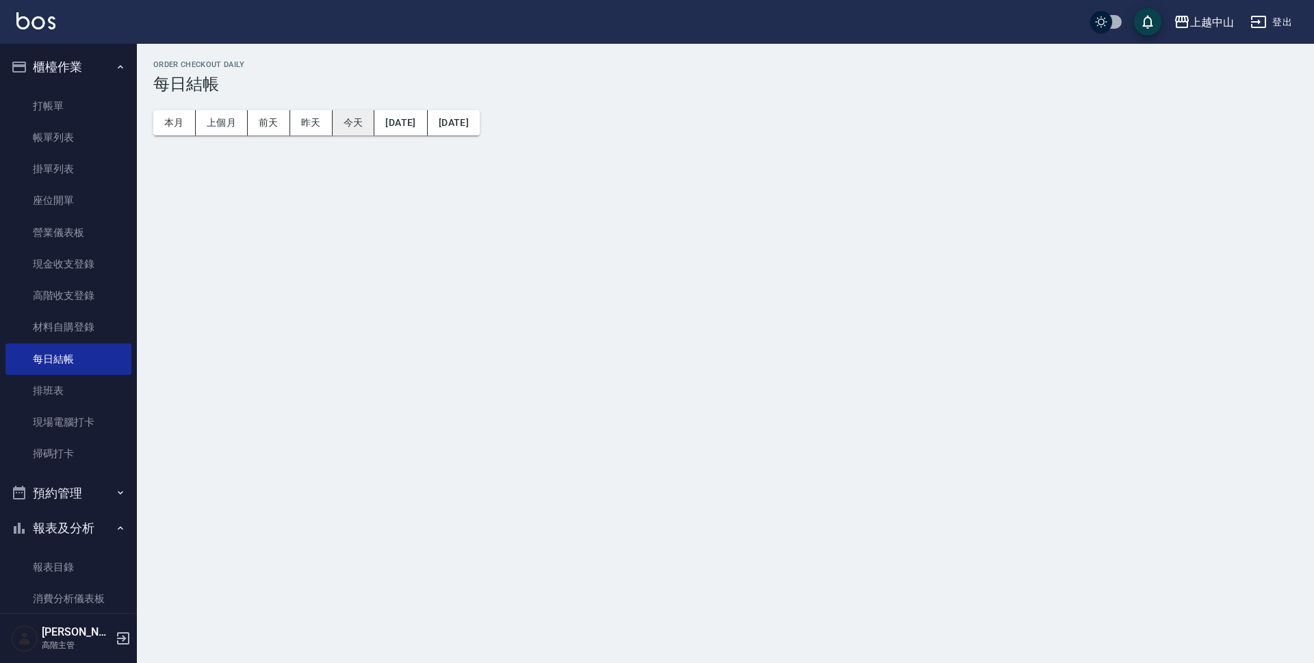
click at [357, 125] on button "今天" at bounding box center [354, 122] width 42 height 25
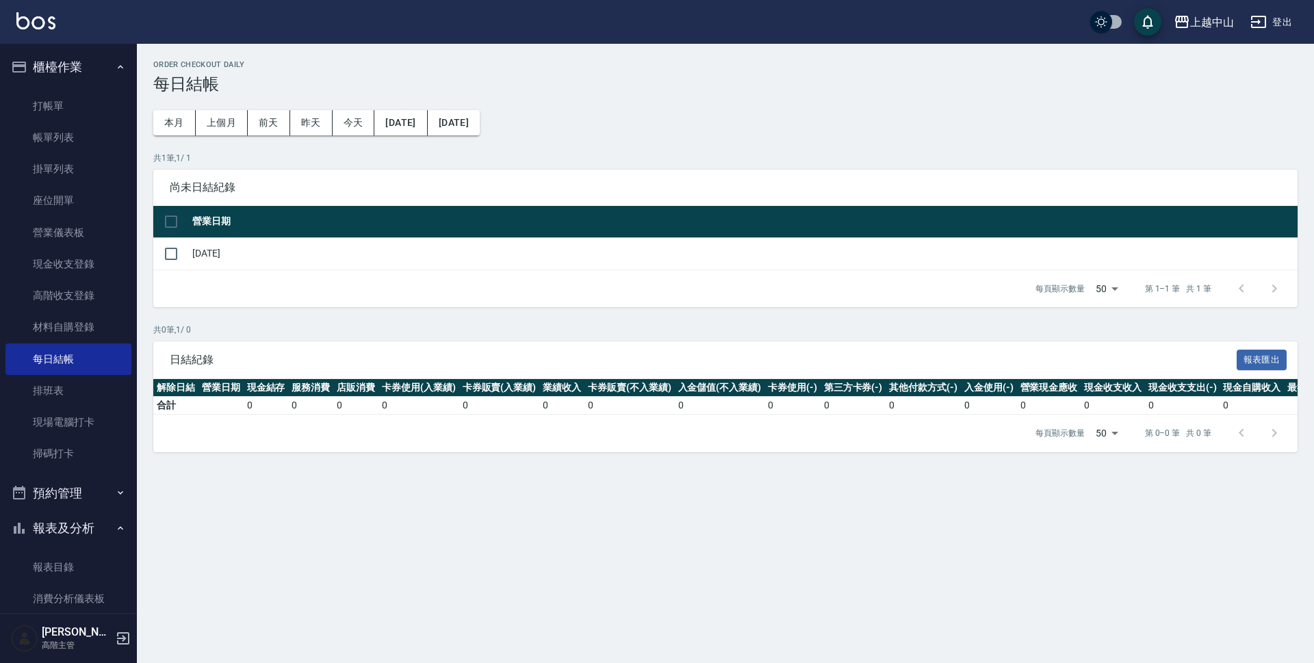
click at [169, 229] on input "checkbox" at bounding box center [171, 221] width 29 height 29
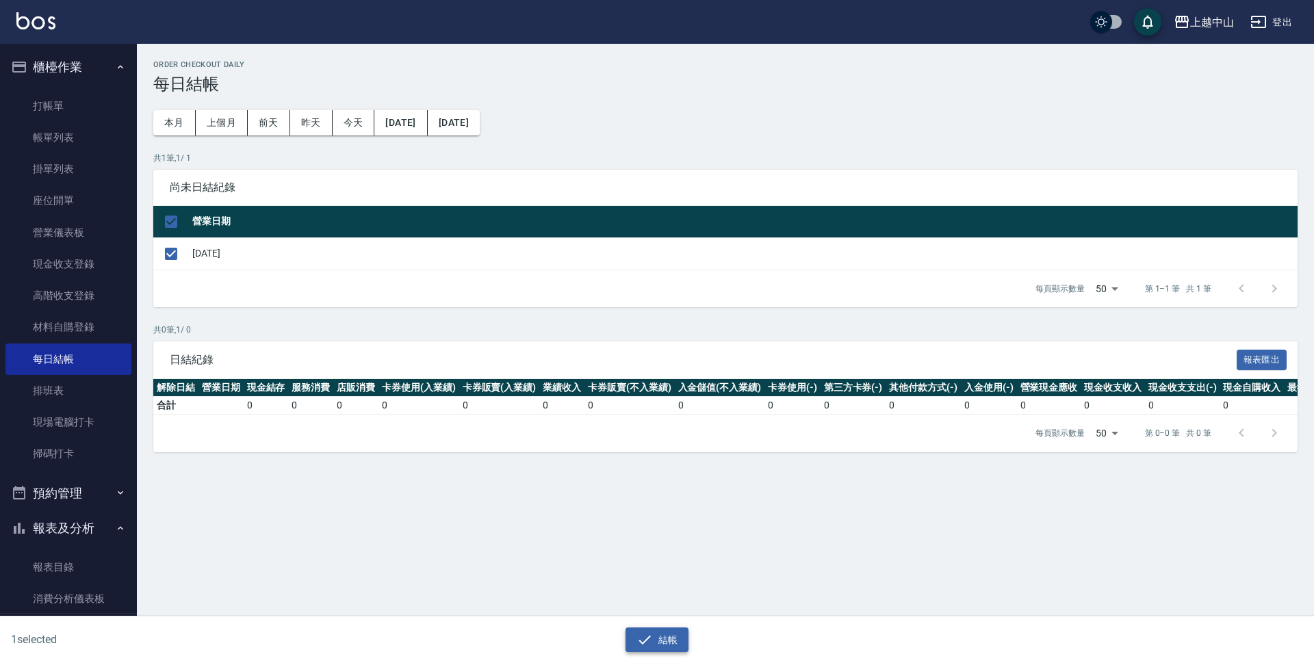
click at [657, 638] on button "結帳" at bounding box center [657, 639] width 64 height 25
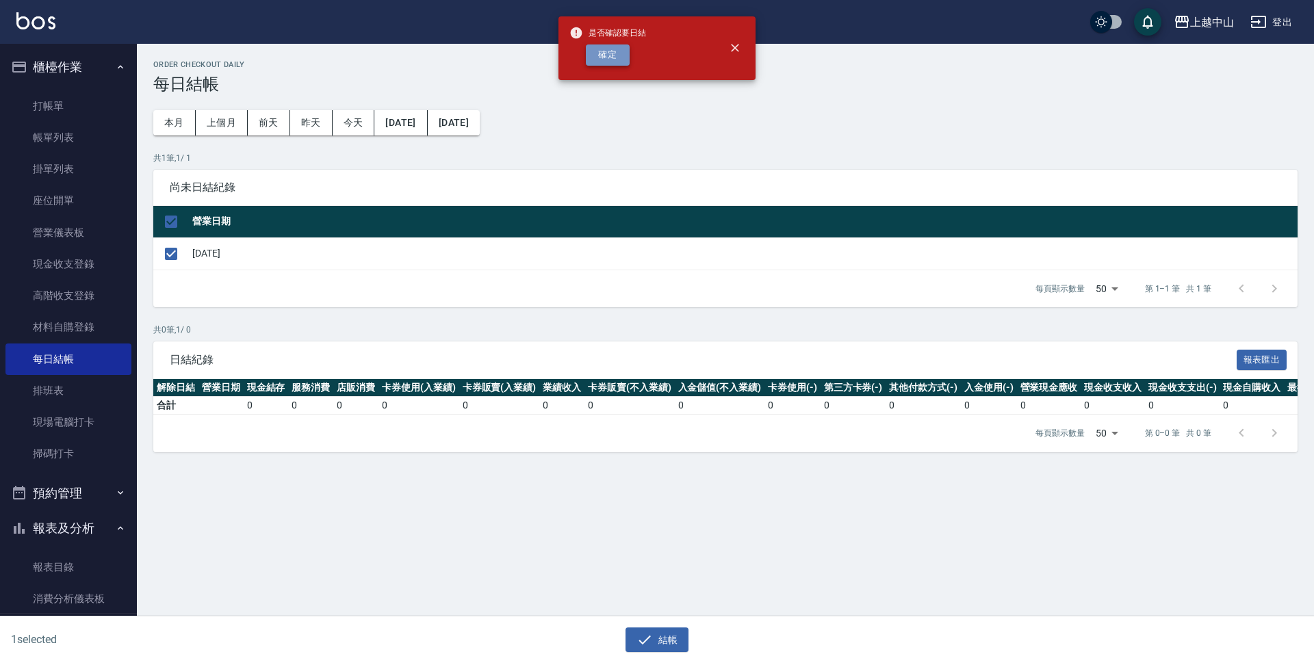
click at [590, 60] on button "確定" at bounding box center [608, 54] width 44 height 21
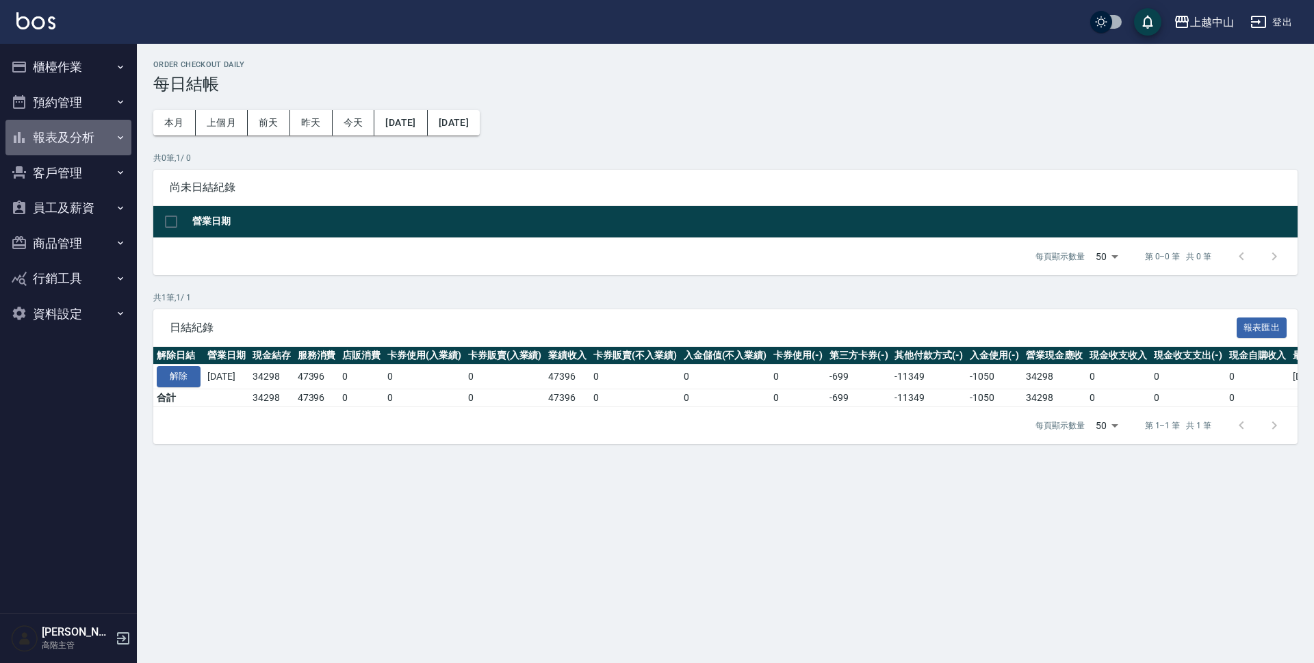
click at [83, 143] on button "報表及分析" at bounding box center [68, 138] width 126 height 36
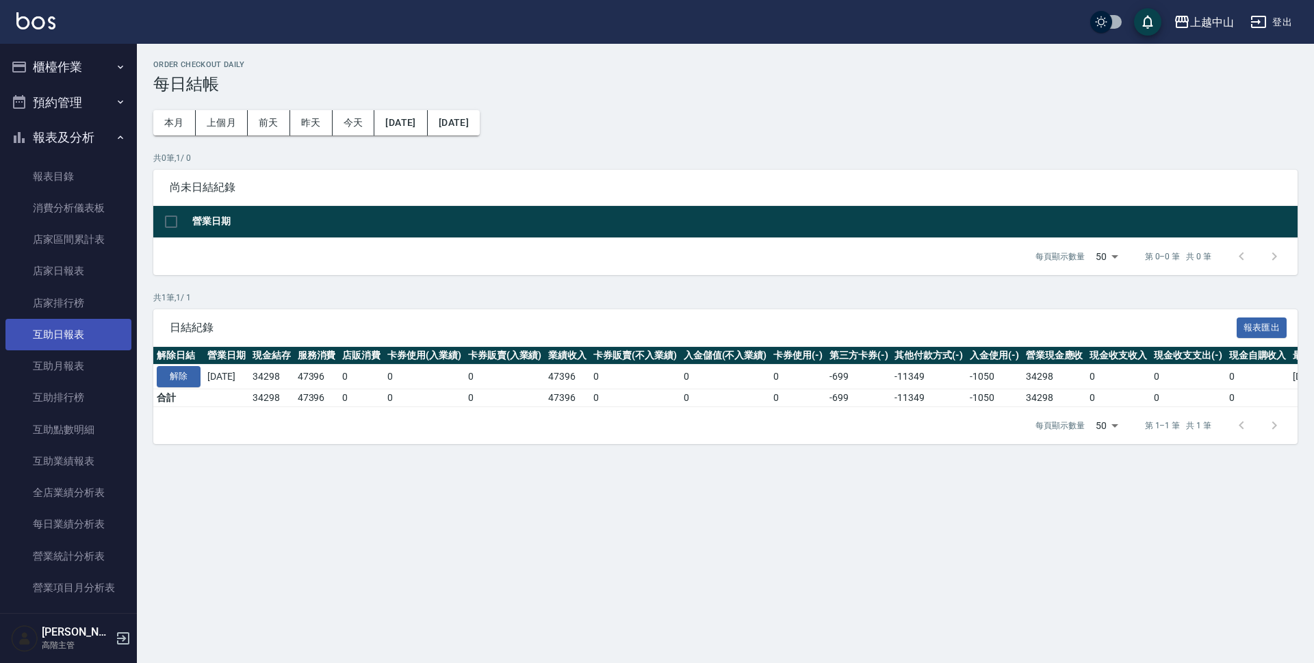
click at [57, 337] on link "互助日報表" at bounding box center [68, 334] width 126 height 31
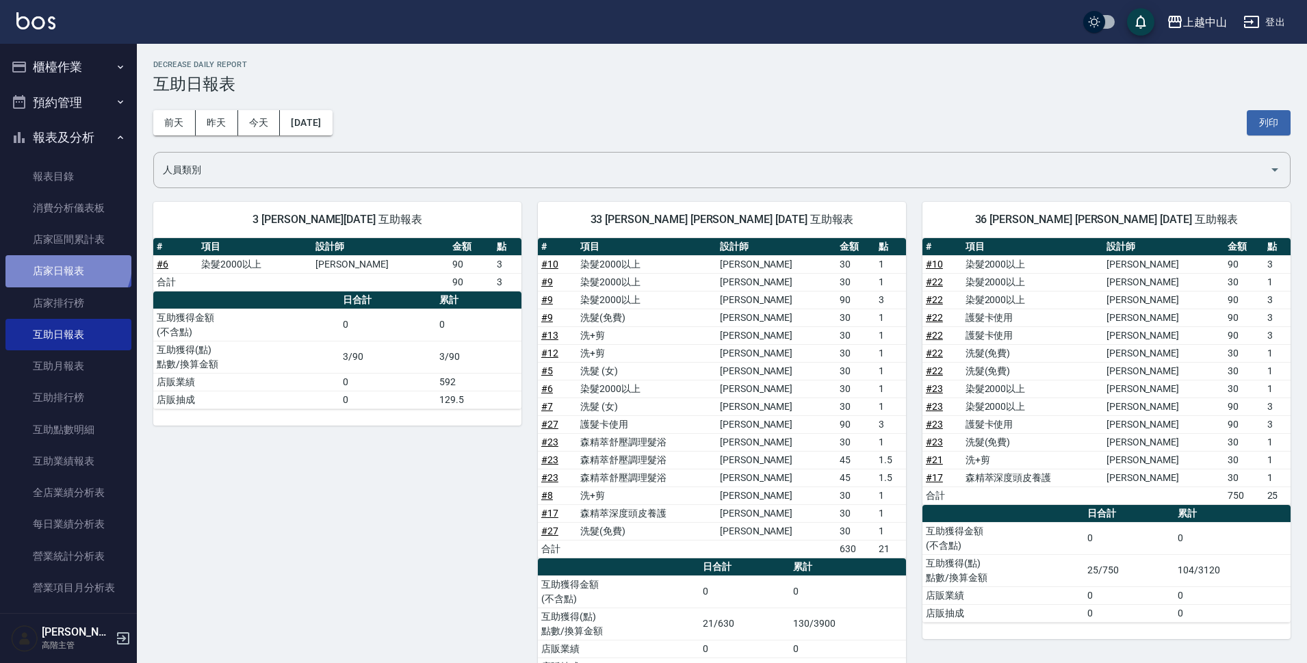
click at [67, 264] on link "店家日報表" at bounding box center [68, 270] width 126 height 31
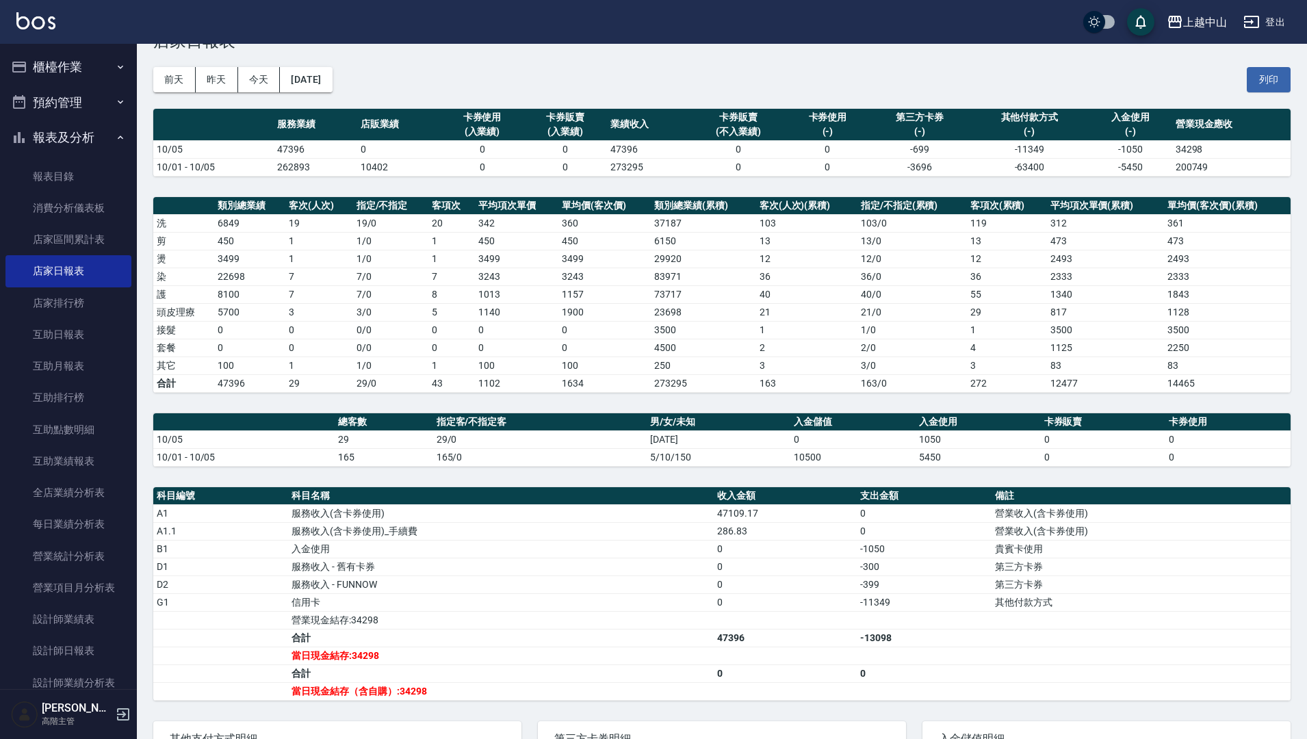
scroll to position [68, 0]
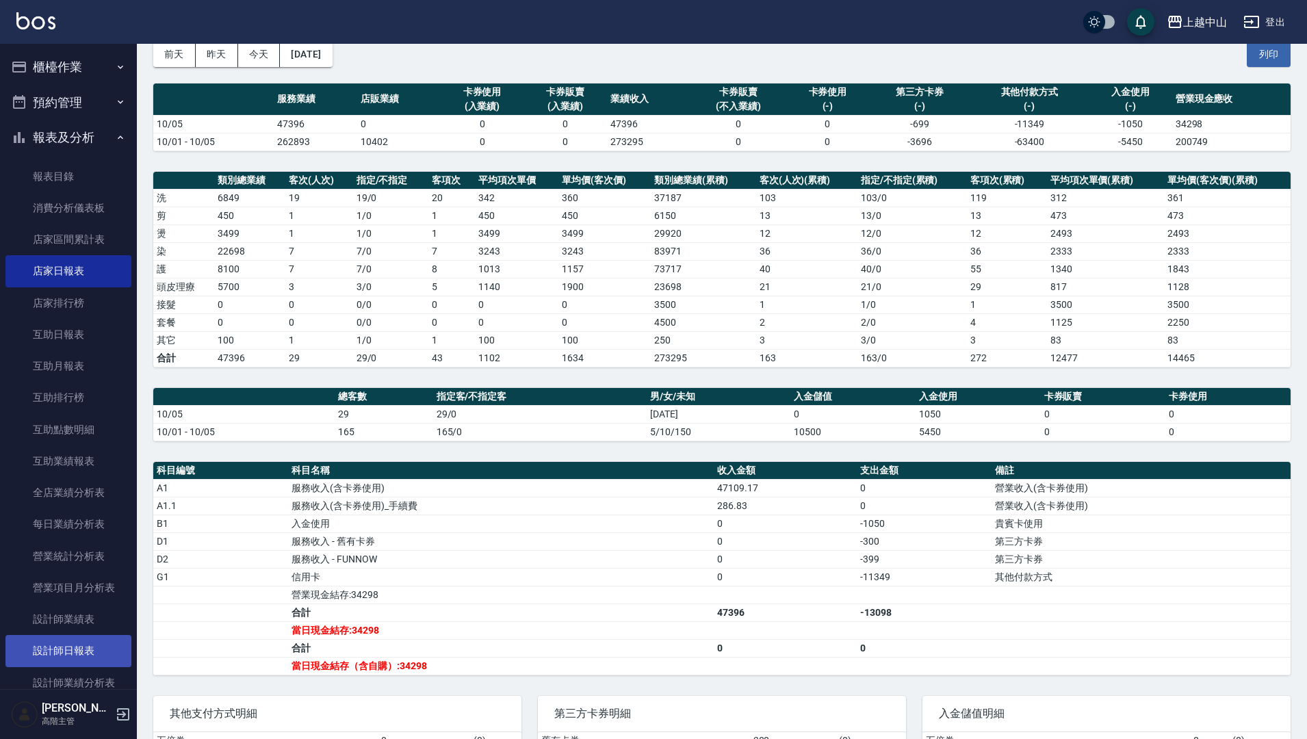
click at [74, 657] on link "設計師日報表" at bounding box center [68, 650] width 126 height 31
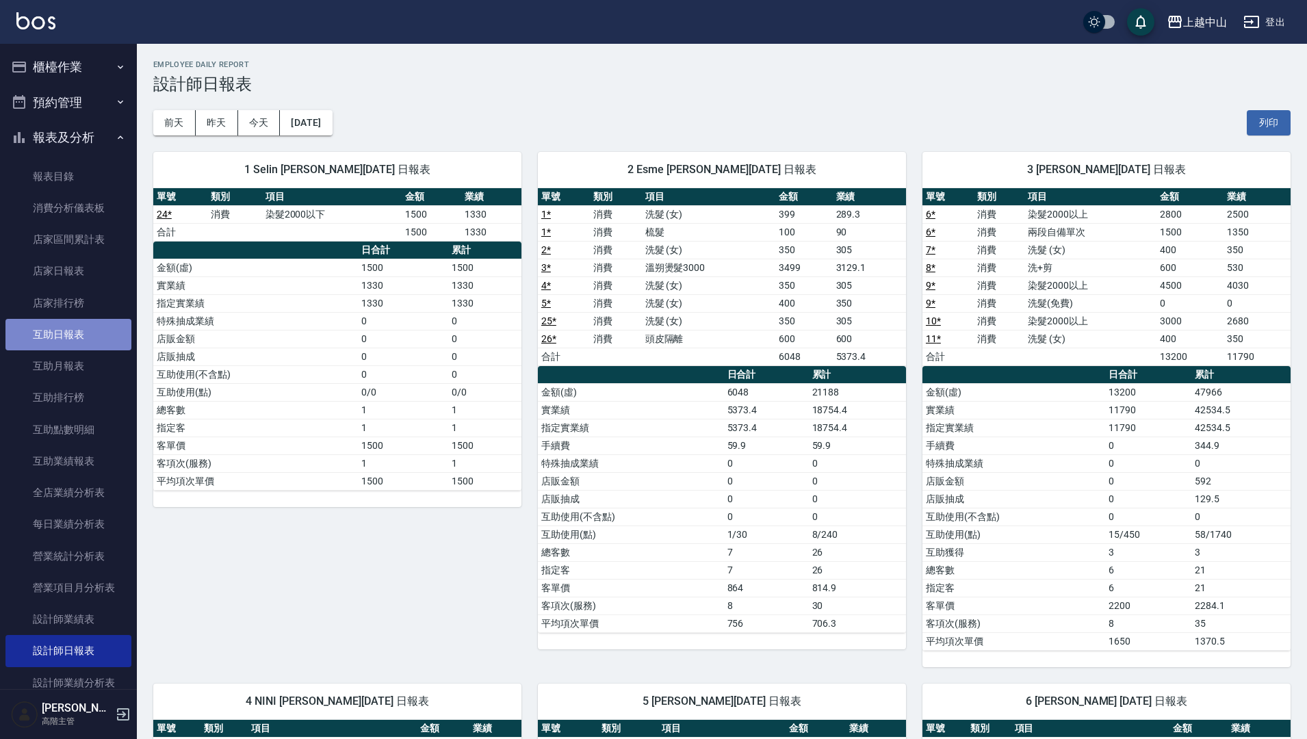
click at [77, 341] on link "互助日報表" at bounding box center [68, 334] width 126 height 31
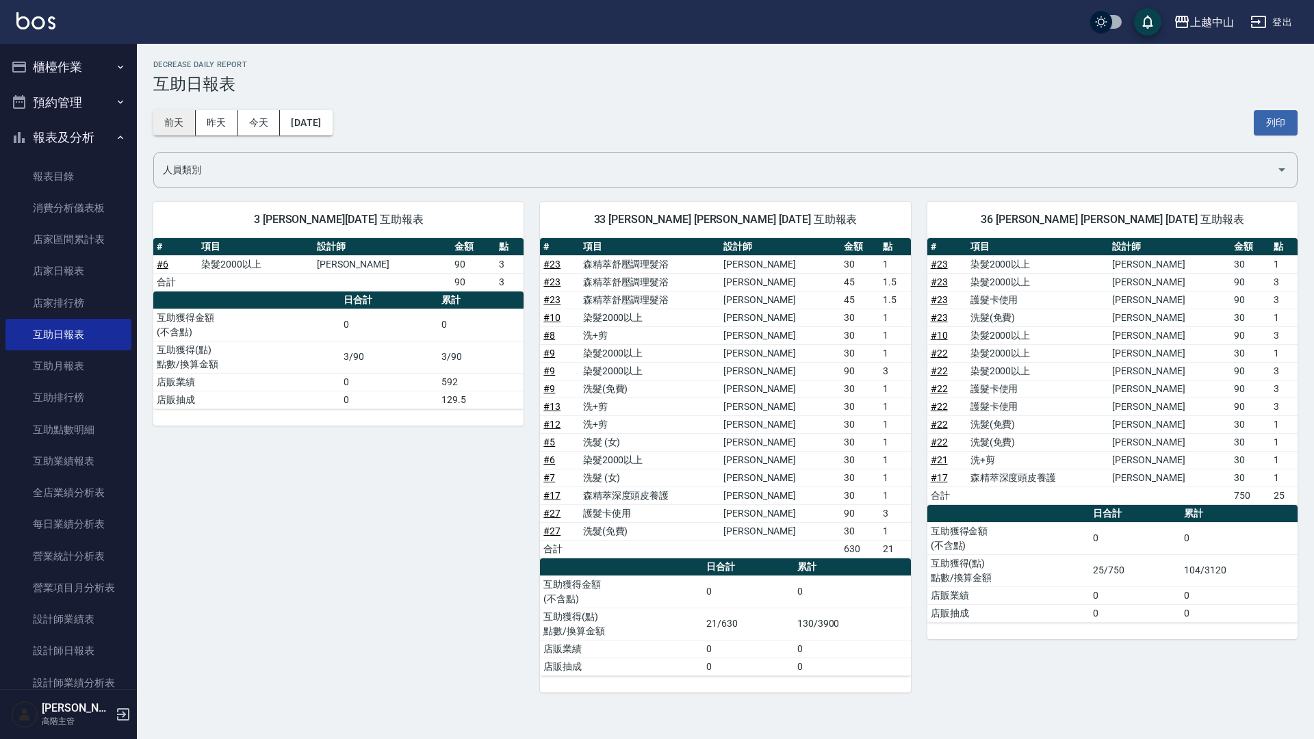
click at [179, 122] on button "前天" at bounding box center [174, 122] width 42 height 25
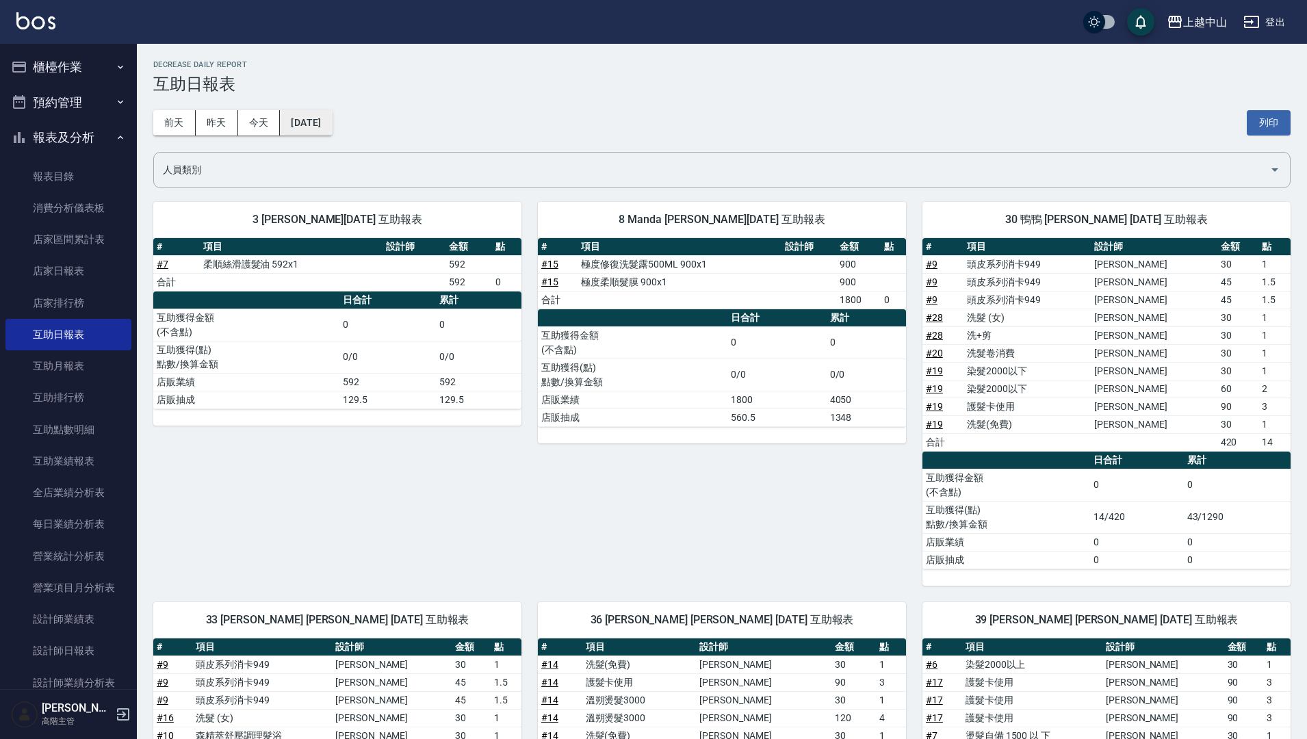
click at [331, 124] on button "2025/10/03" at bounding box center [306, 122] width 52 height 25
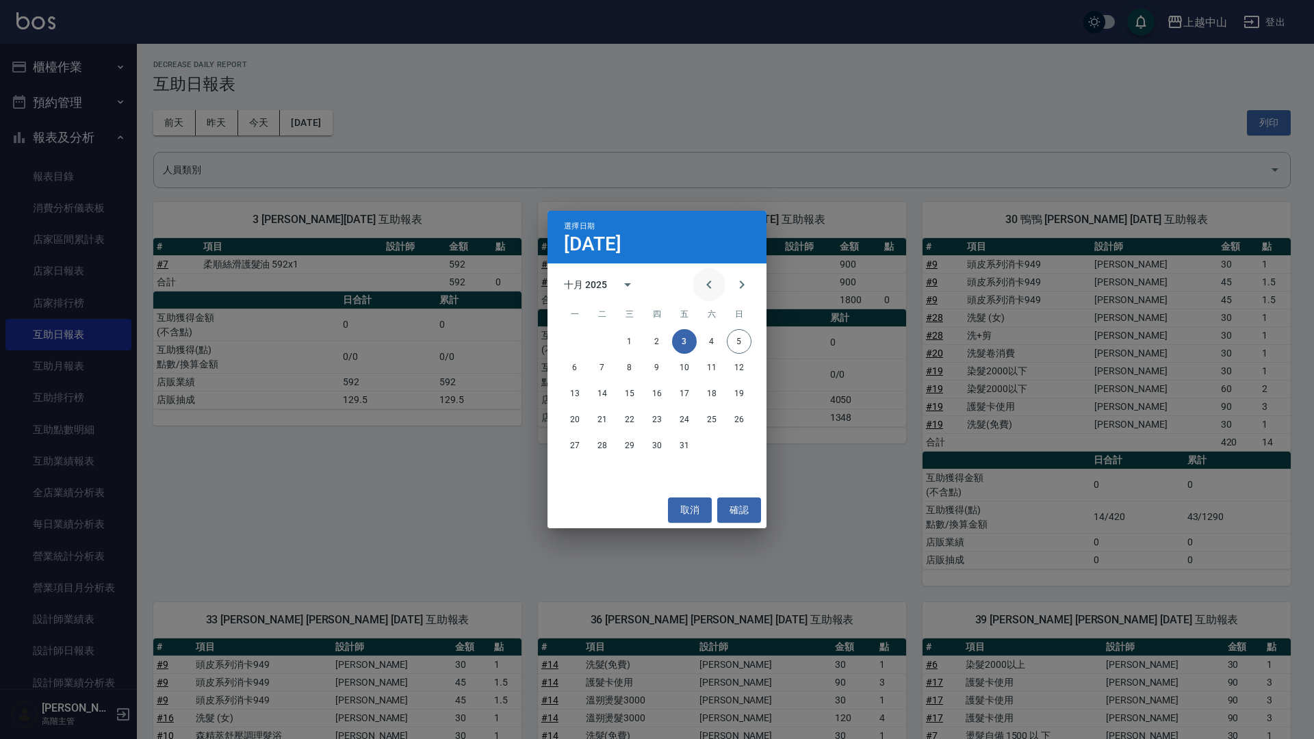
click at [699, 285] on button "Previous month" at bounding box center [708, 284] width 33 height 33
click at [742, 411] on button "28" at bounding box center [739, 419] width 25 height 25
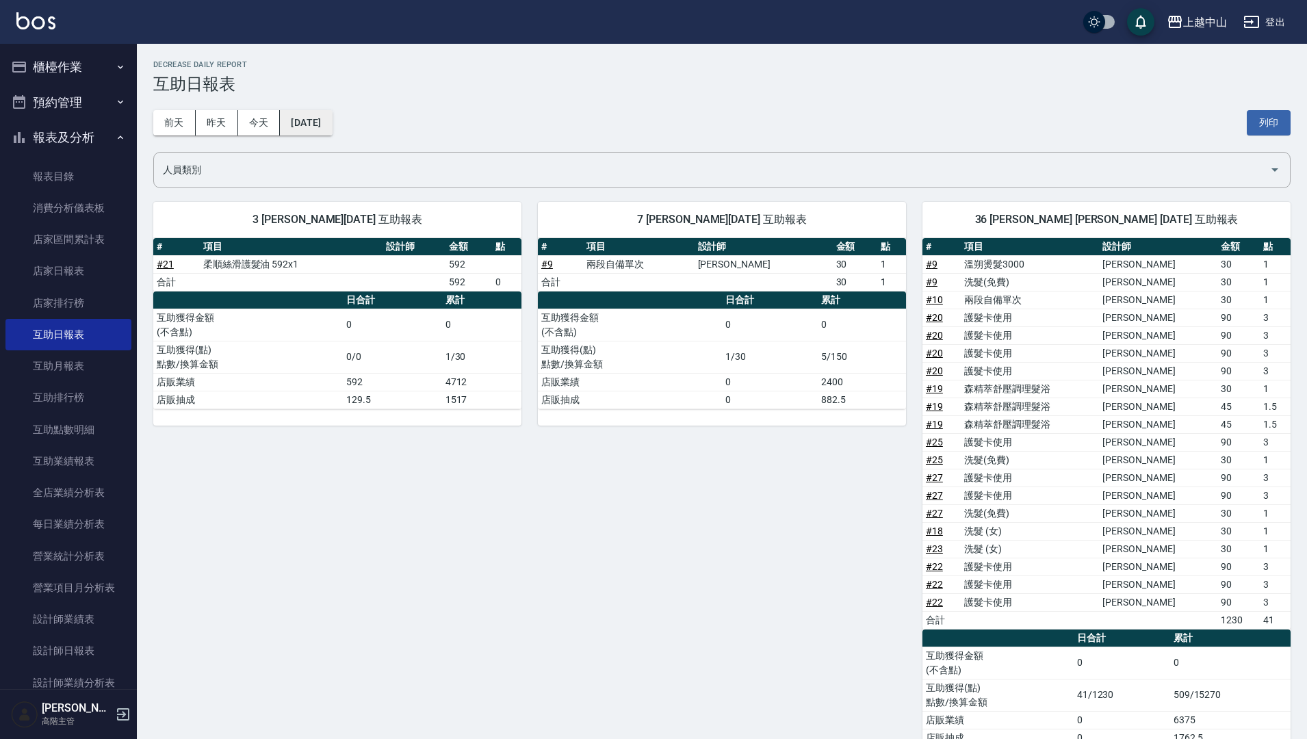
click at [332, 110] on button "2025/09/28" at bounding box center [306, 122] width 52 height 25
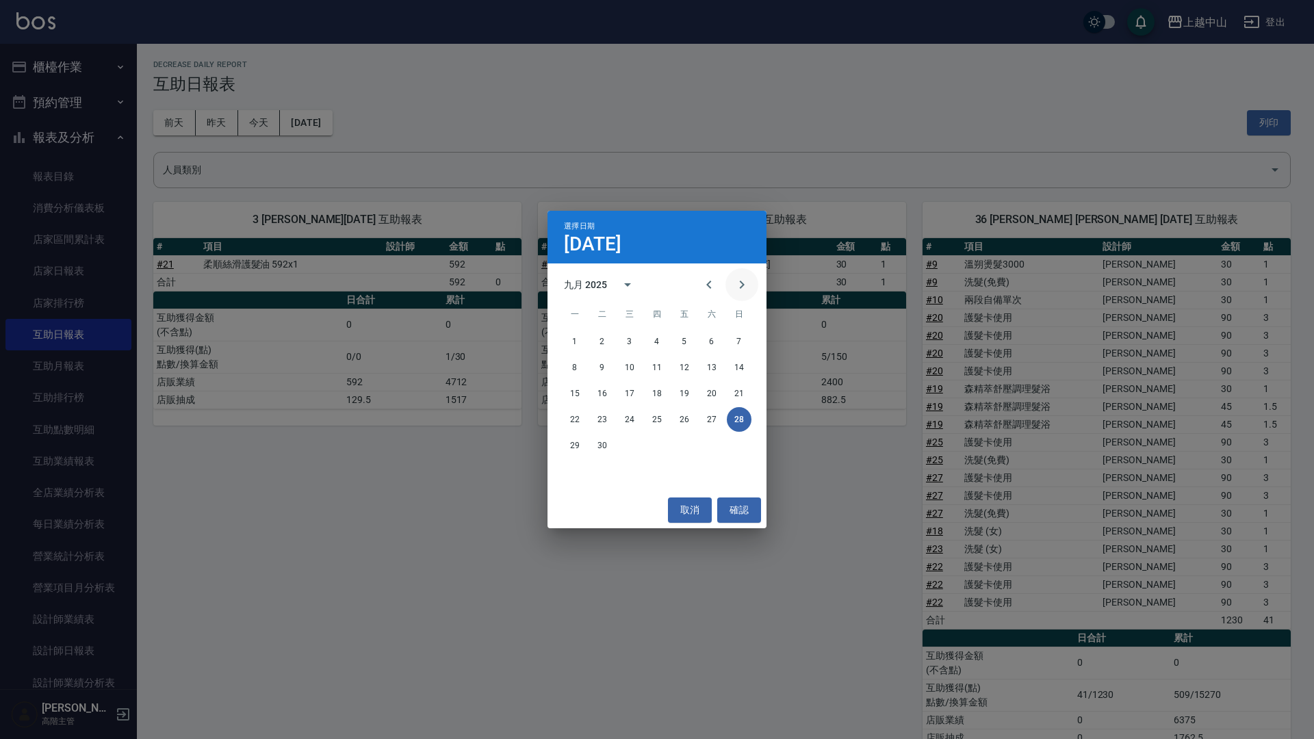
click at [747, 281] on icon "Next month" at bounding box center [742, 284] width 16 height 16
click at [686, 345] on button "3" at bounding box center [684, 341] width 25 height 25
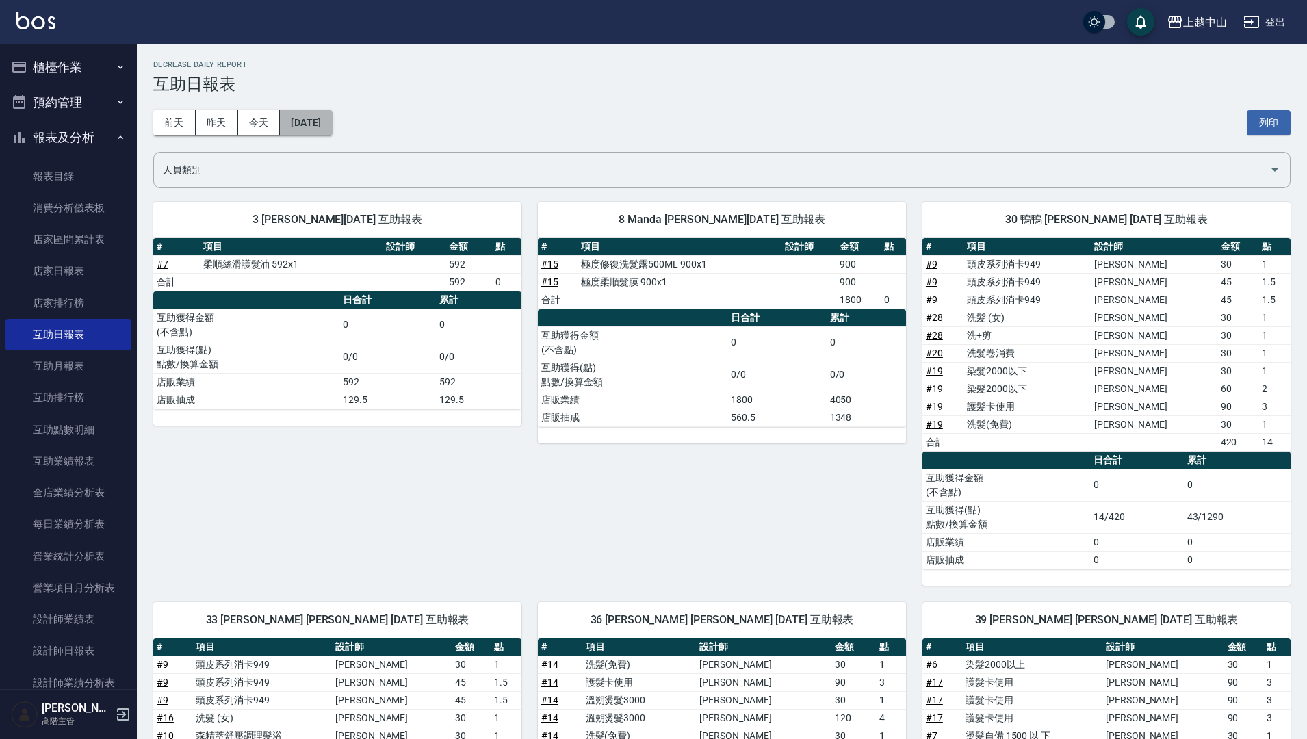
click at [303, 129] on button "2025/10/03" at bounding box center [306, 122] width 52 height 25
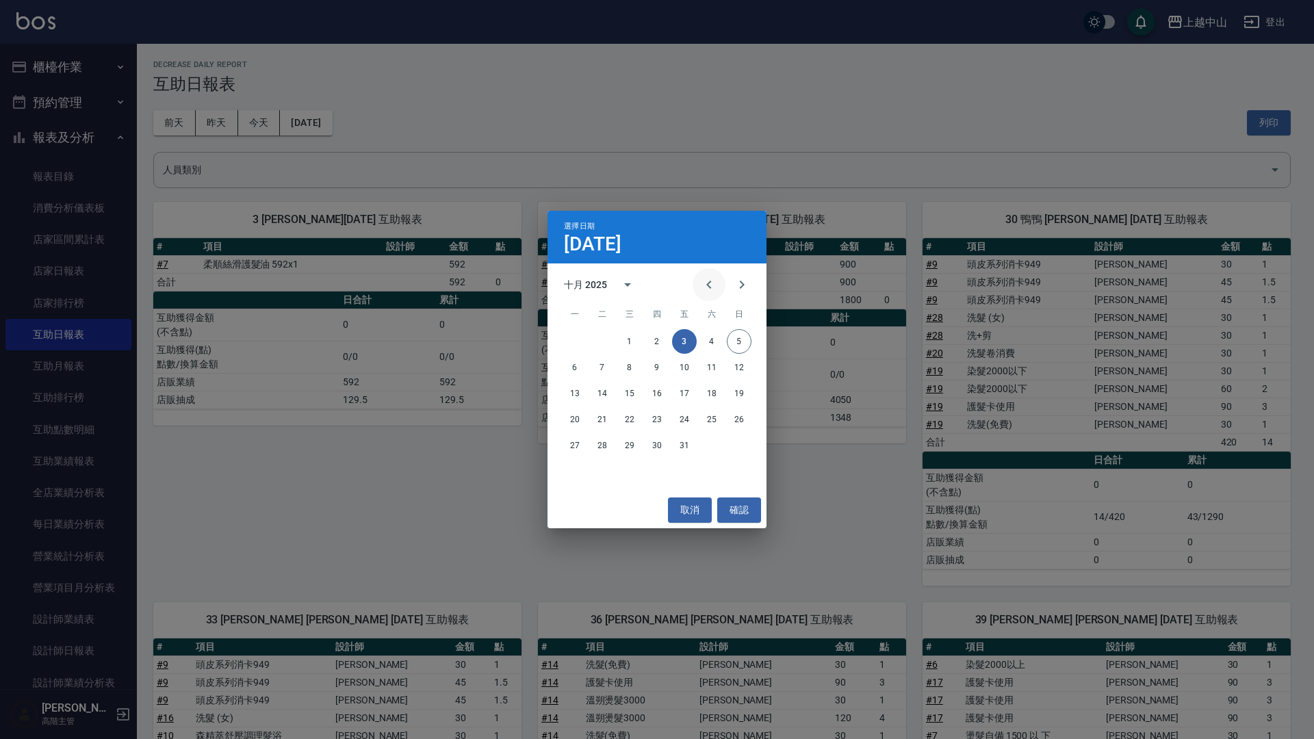
click at [703, 283] on icon "Previous month" at bounding box center [709, 284] width 16 height 16
click at [735, 422] on button "28" at bounding box center [739, 419] width 25 height 25
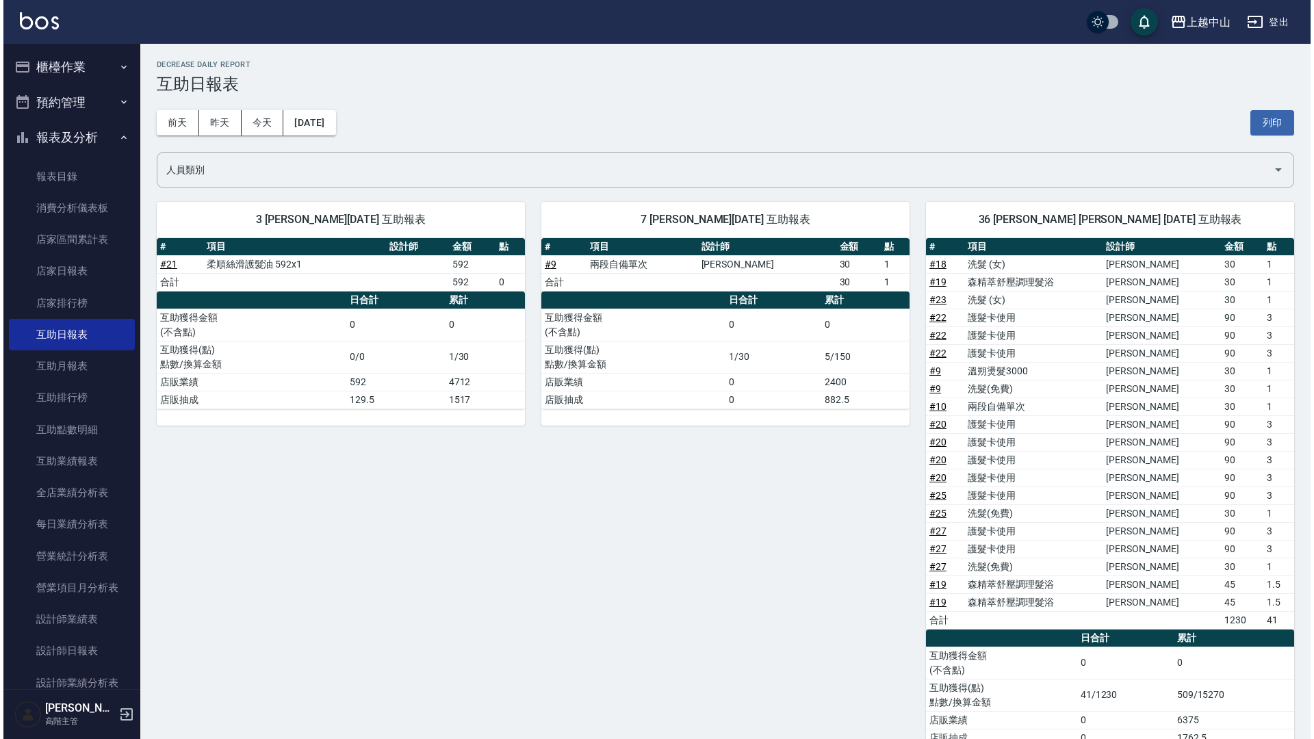
scroll to position [68, 0]
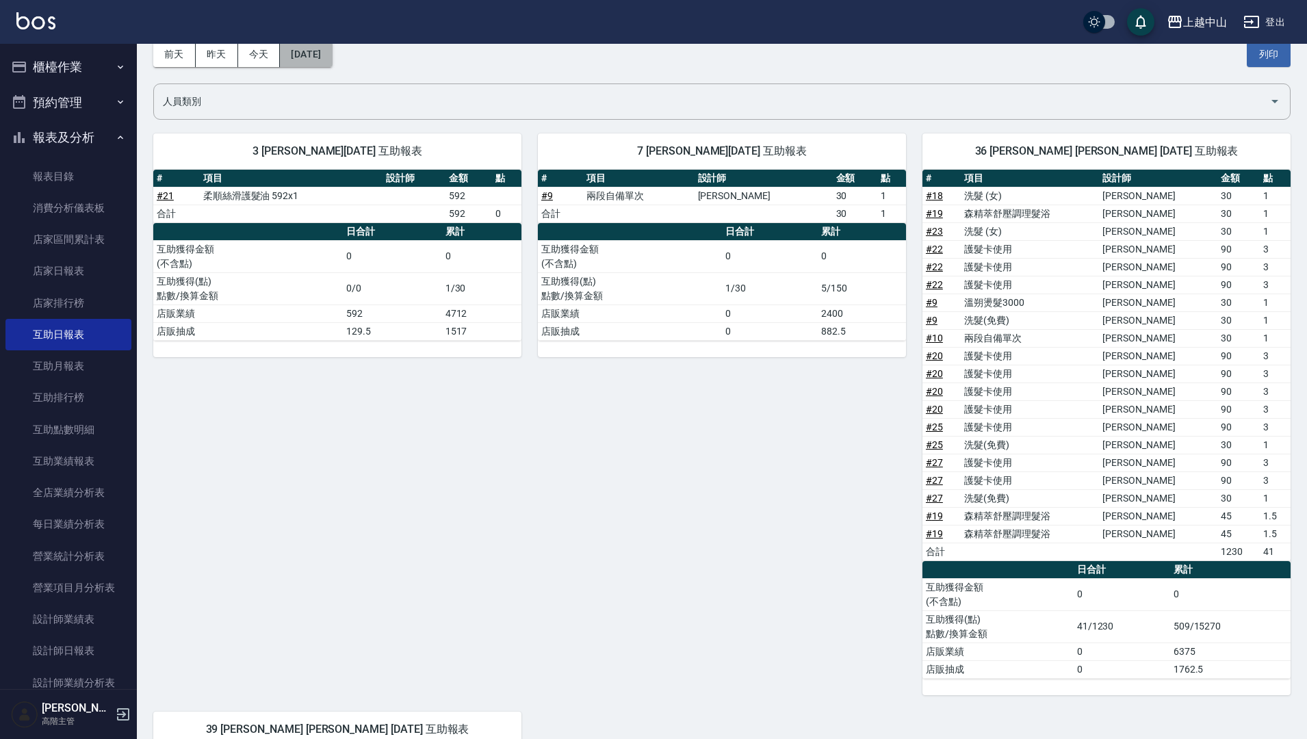
click at [315, 57] on button "2025/09/28" at bounding box center [306, 54] width 52 height 25
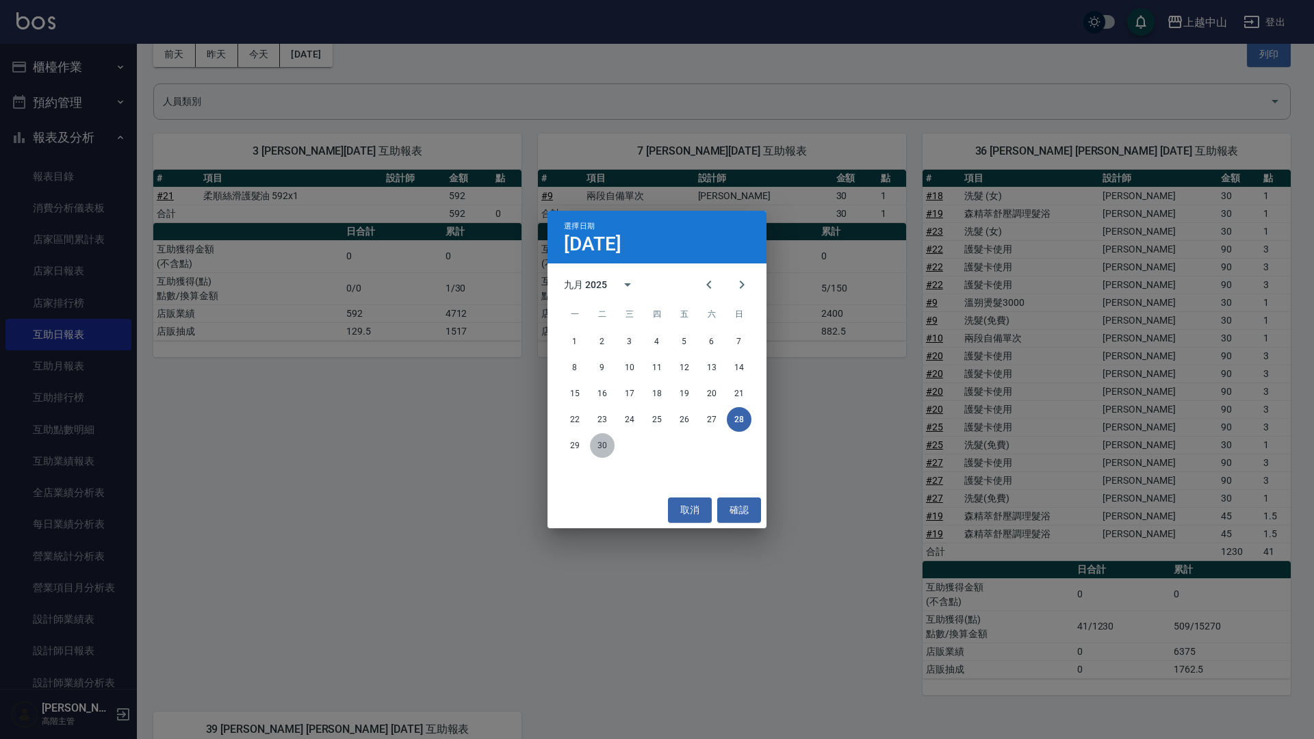
click at [606, 448] on button "30" at bounding box center [602, 445] width 25 height 25
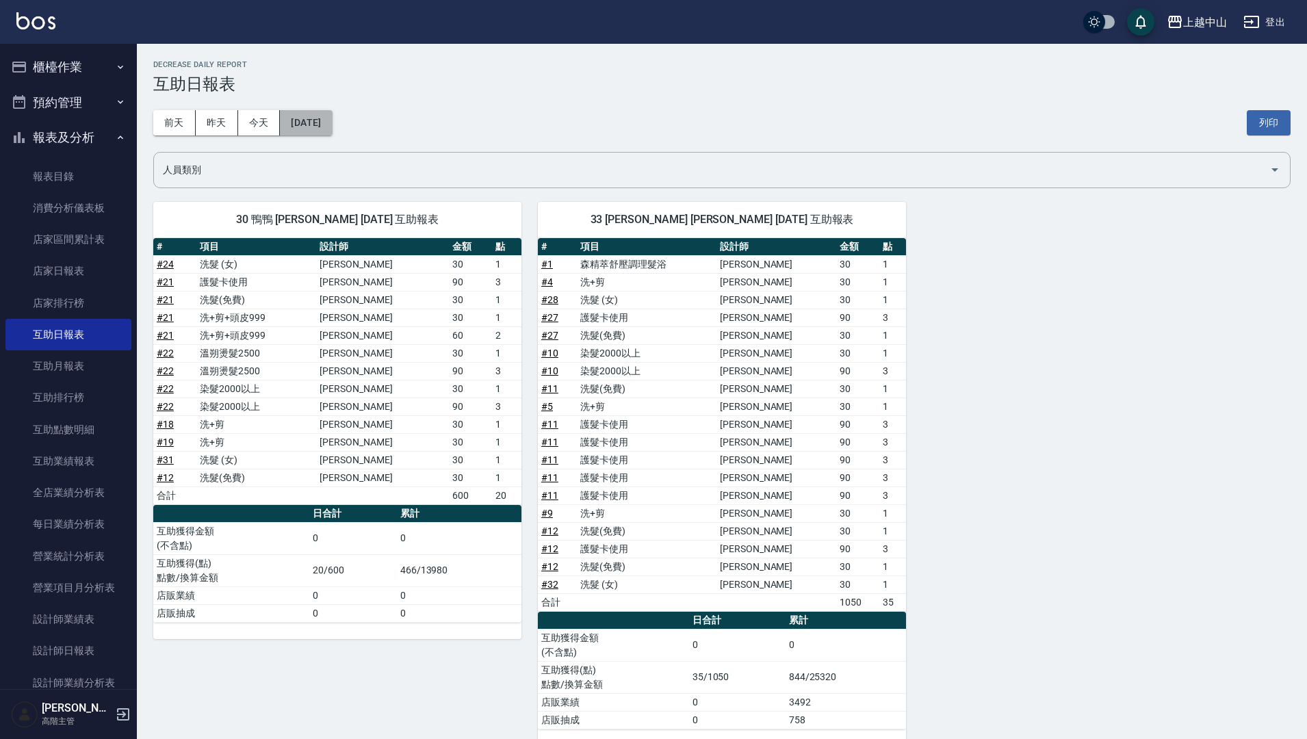
click at [332, 114] on button "2025/09/30" at bounding box center [306, 122] width 52 height 25
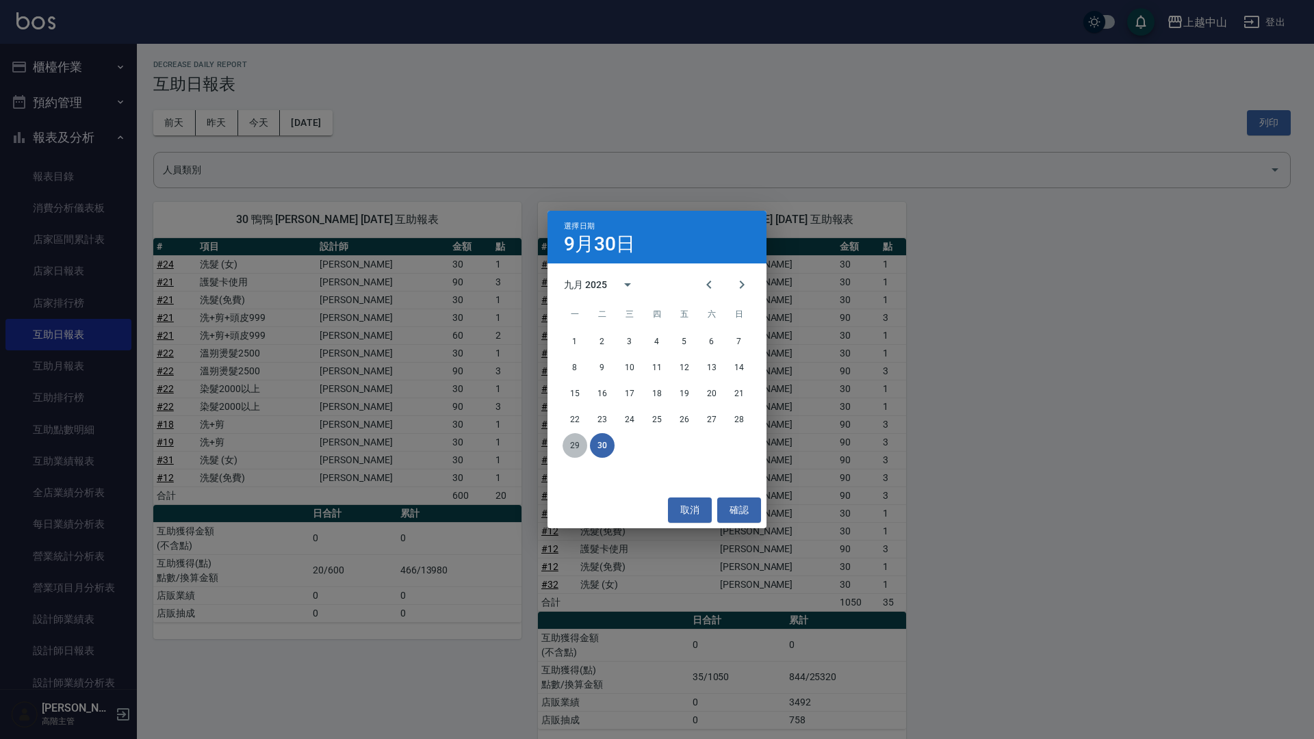
click at [580, 444] on button "29" at bounding box center [574, 445] width 25 height 25
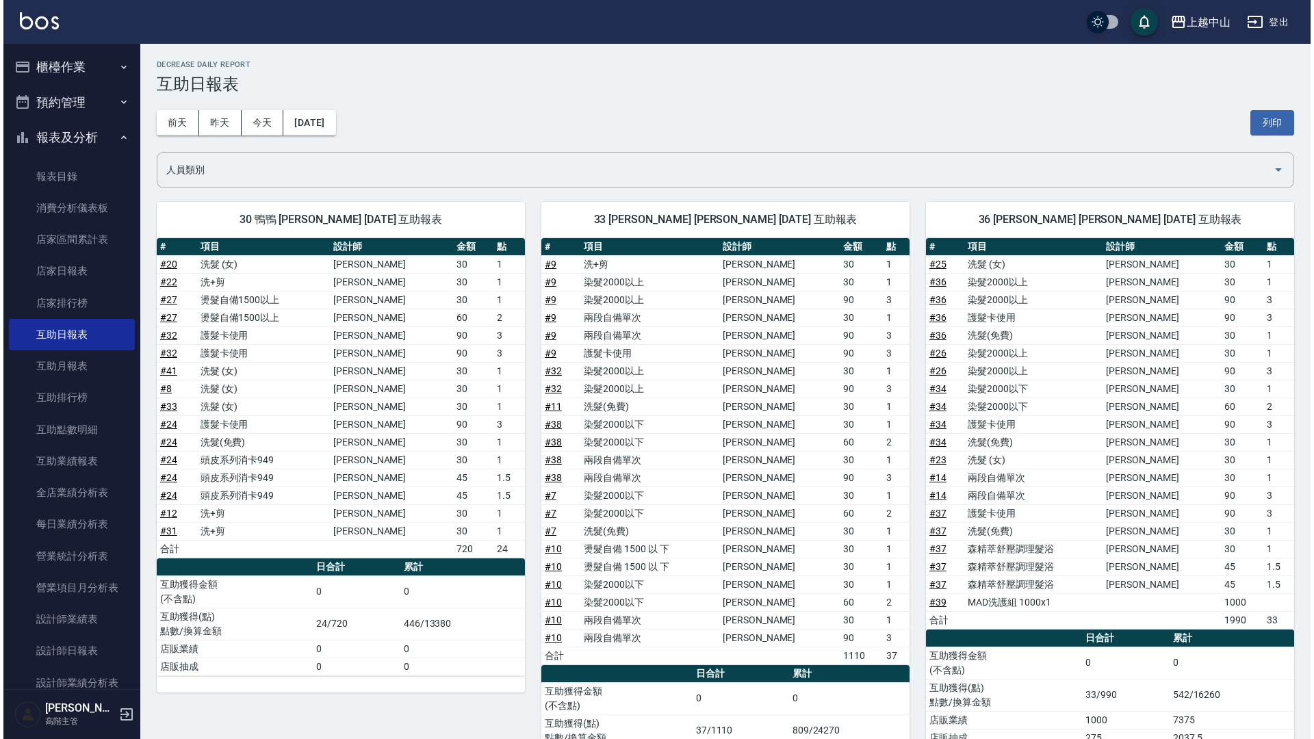
scroll to position [68, 0]
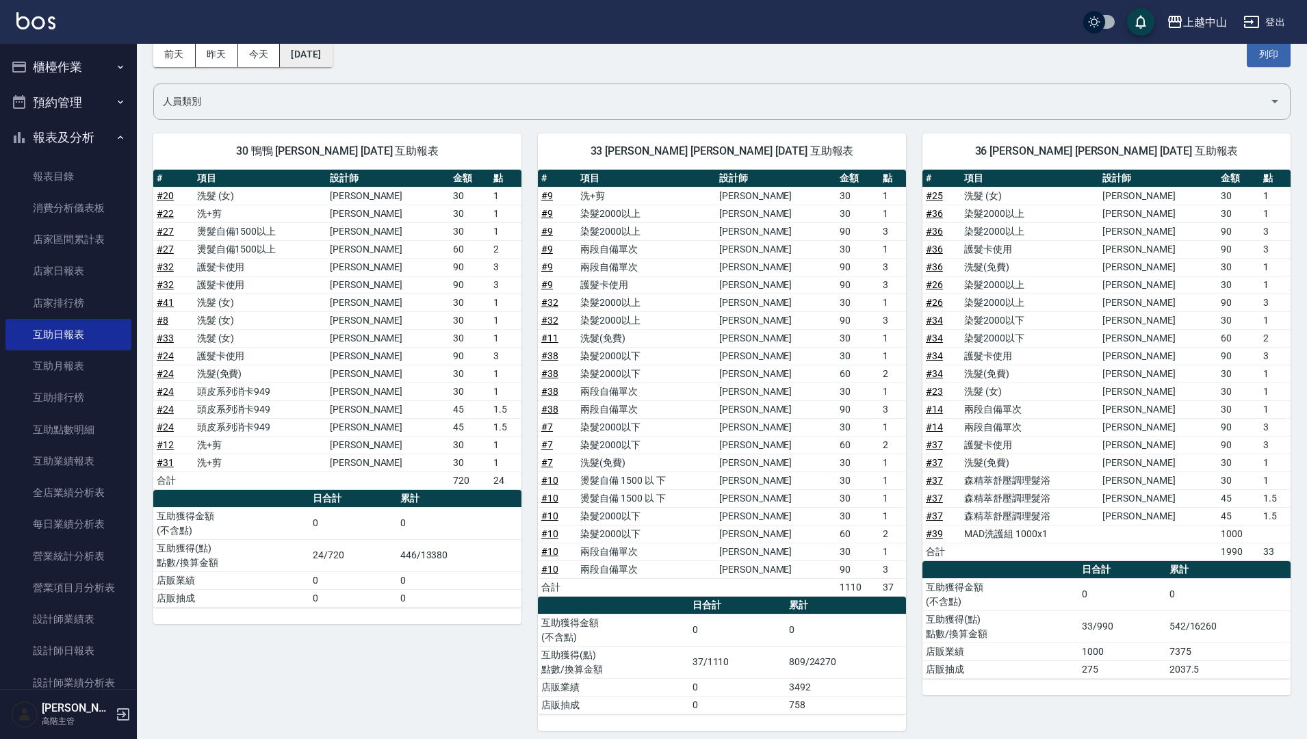
click at [332, 55] on button "2025/09/29" at bounding box center [306, 54] width 52 height 25
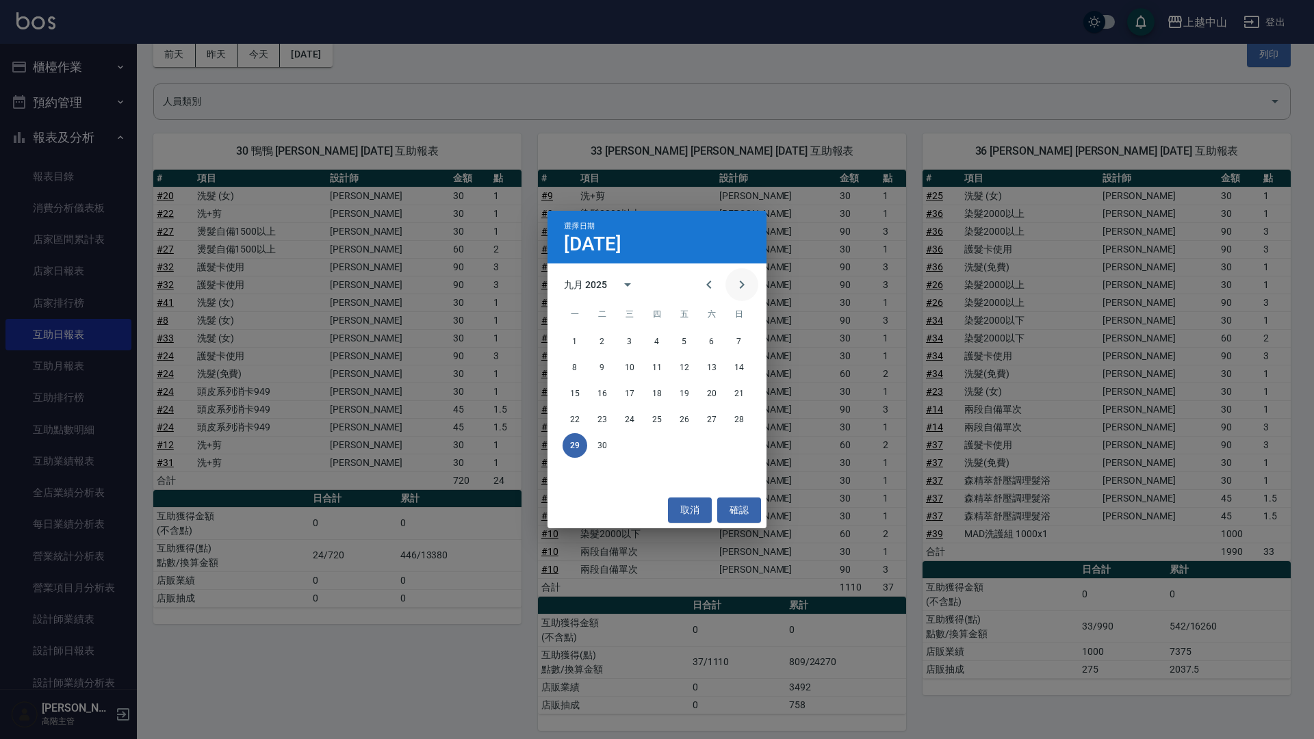
click at [738, 292] on icon "Next month" at bounding box center [742, 284] width 16 height 16
click at [687, 336] on button "3" at bounding box center [684, 341] width 25 height 25
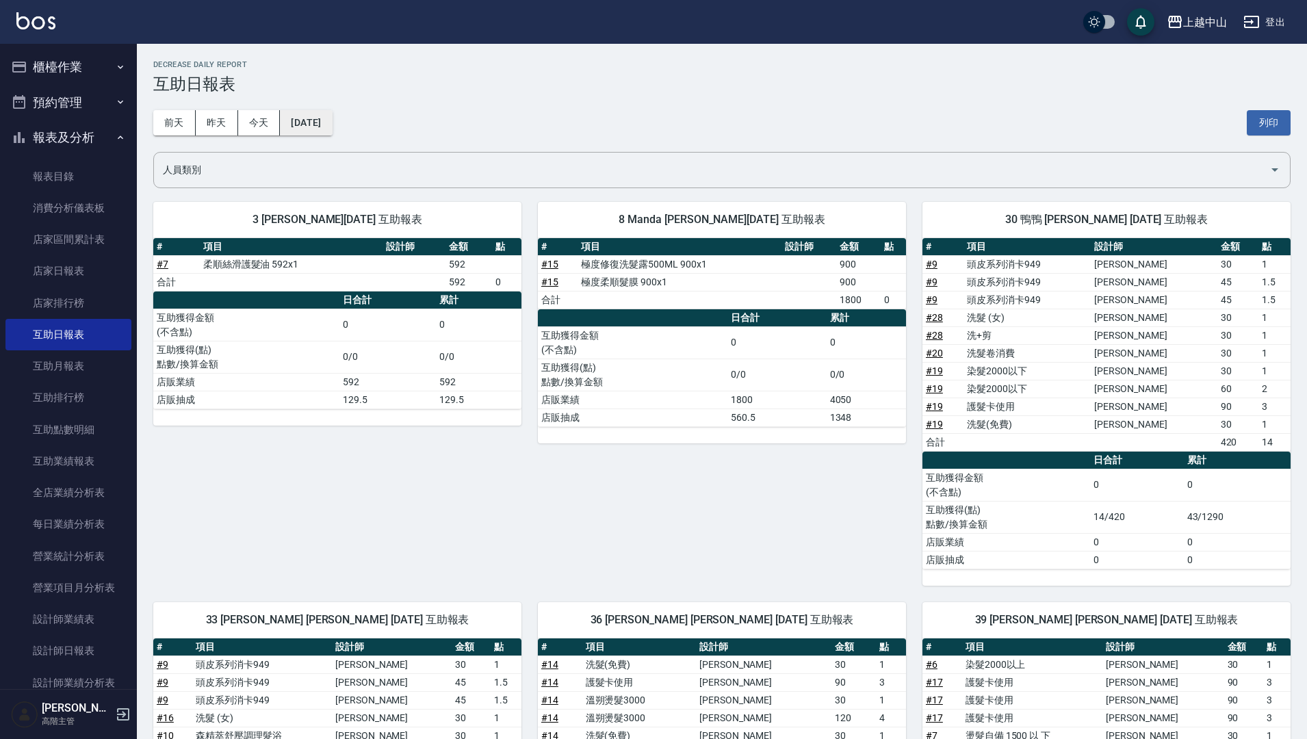
click at [314, 117] on button "2025/10/03" at bounding box center [306, 122] width 52 height 25
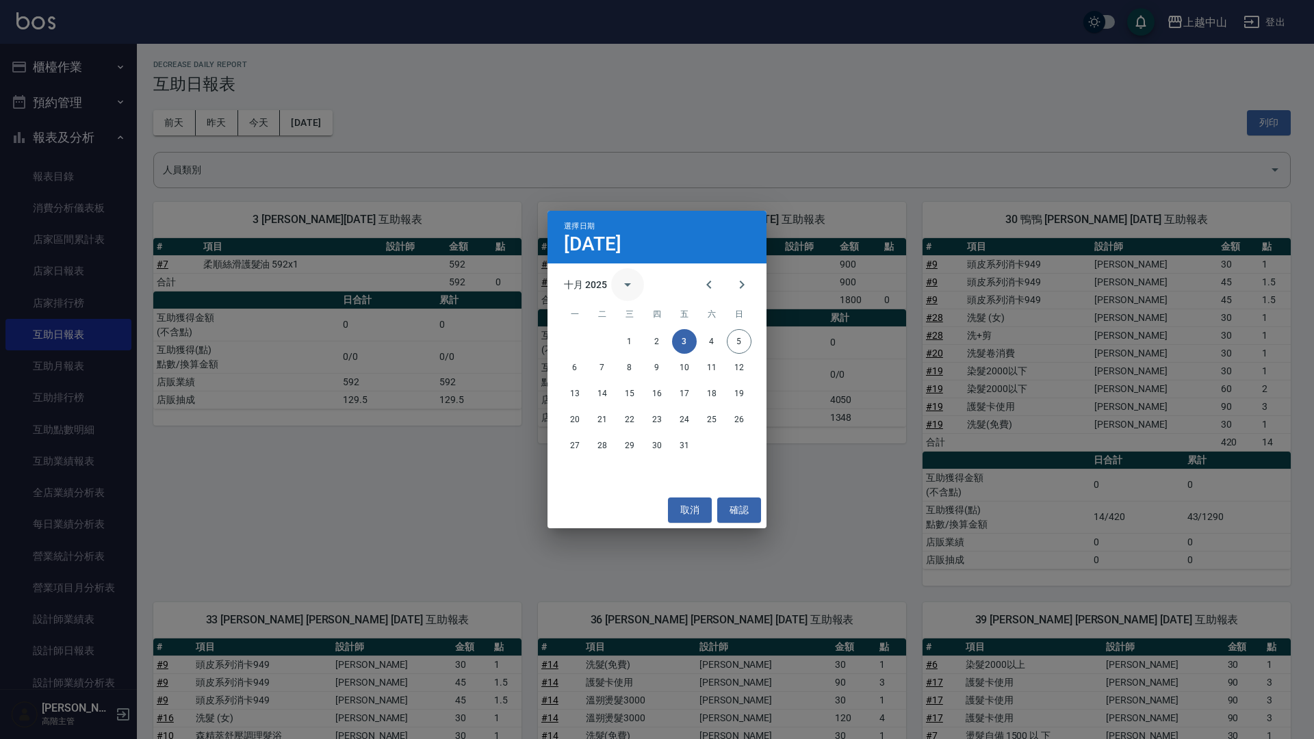
click at [617, 283] on button "calendar view is open, switch to year view" at bounding box center [627, 284] width 33 height 33
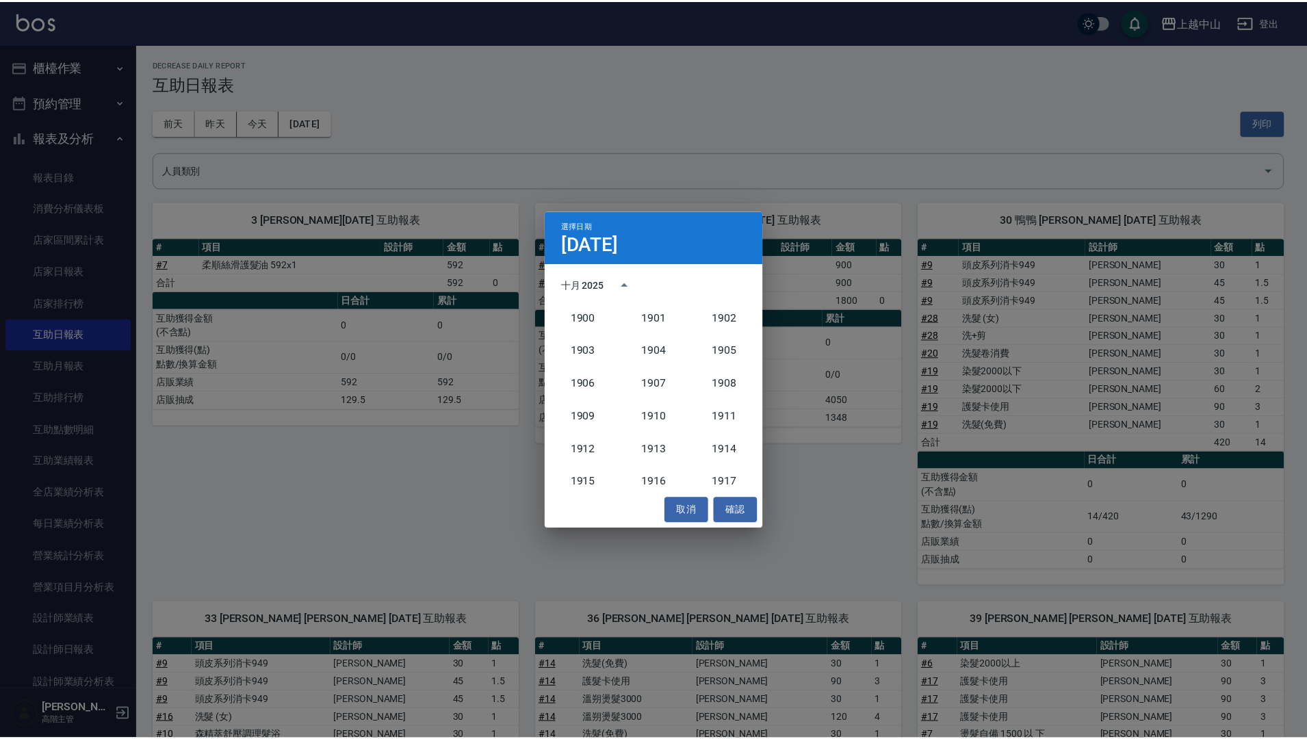
scroll to position [1267, 0]
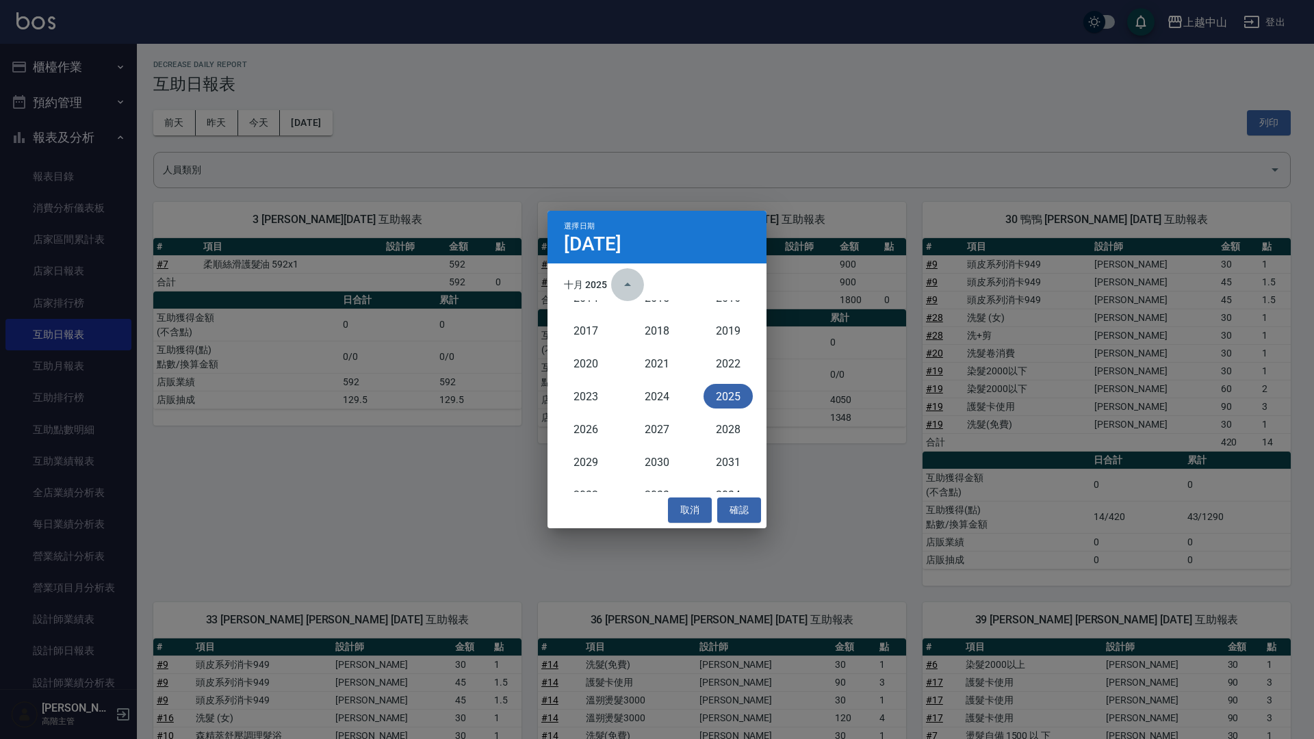
click at [622, 280] on icon "year view is open, switch to calendar view" at bounding box center [627, 284] width 16 height 16
click at [708, 283] on icon "Previous month" at bounding box center [709, 284] width 16 height 16
click at [653, 341] on button "4" at bounding box center [657, 341] width 25 height 25
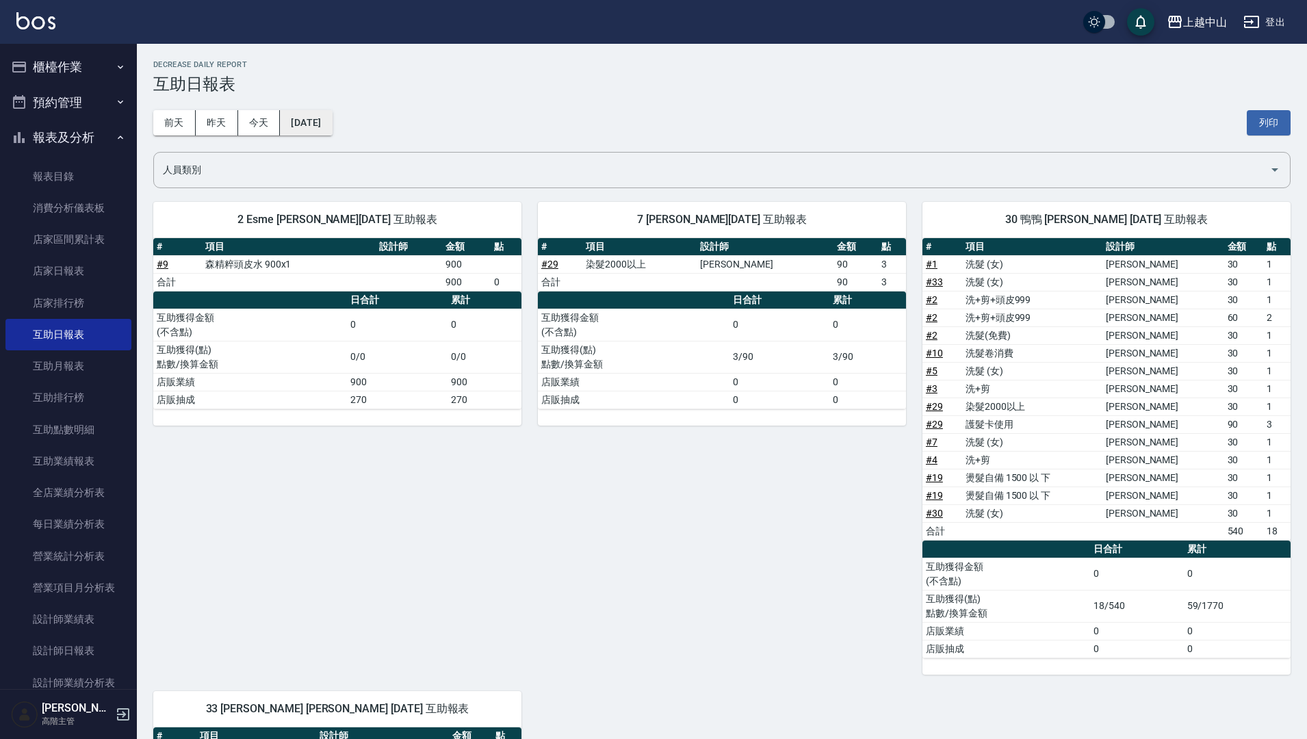
click at [316, 122] on button "[DATE]" at bounding box center [306, 122] width 52 height 25
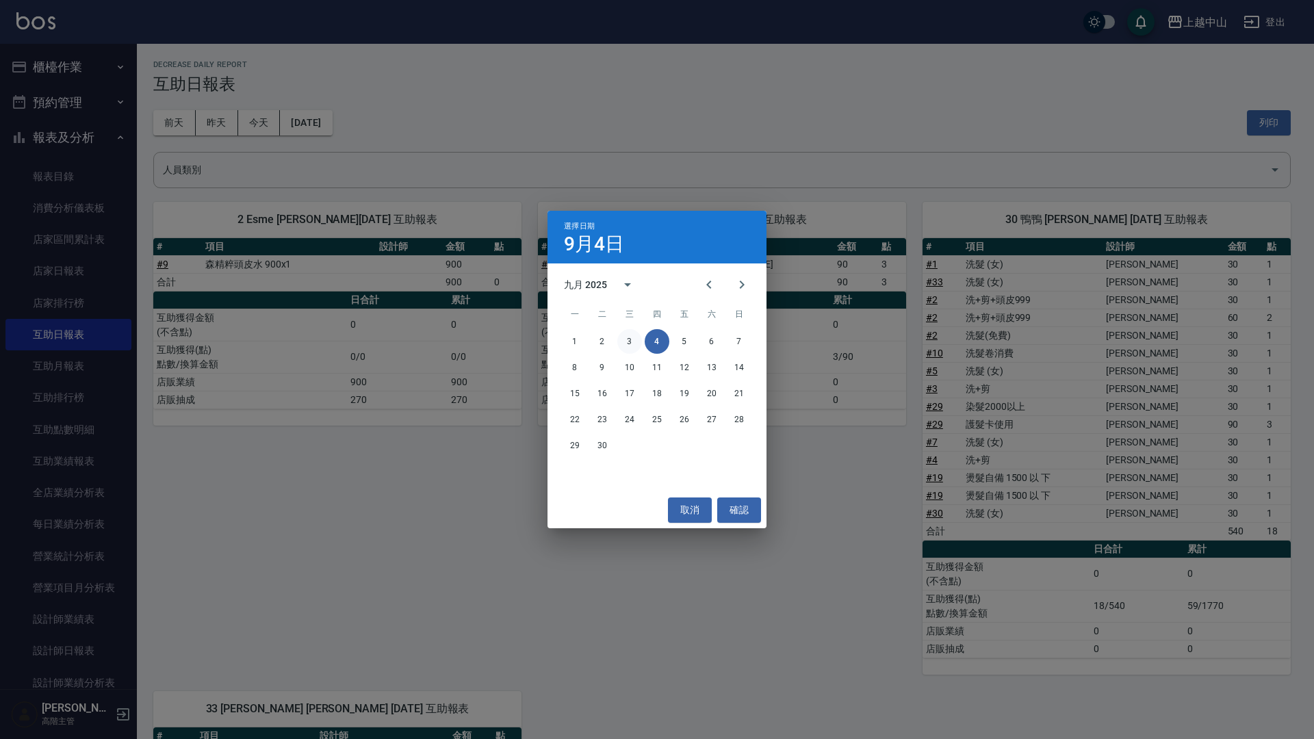
click at [636, 342] on button "3" at bounding box center [629, 341] width 25 height 25
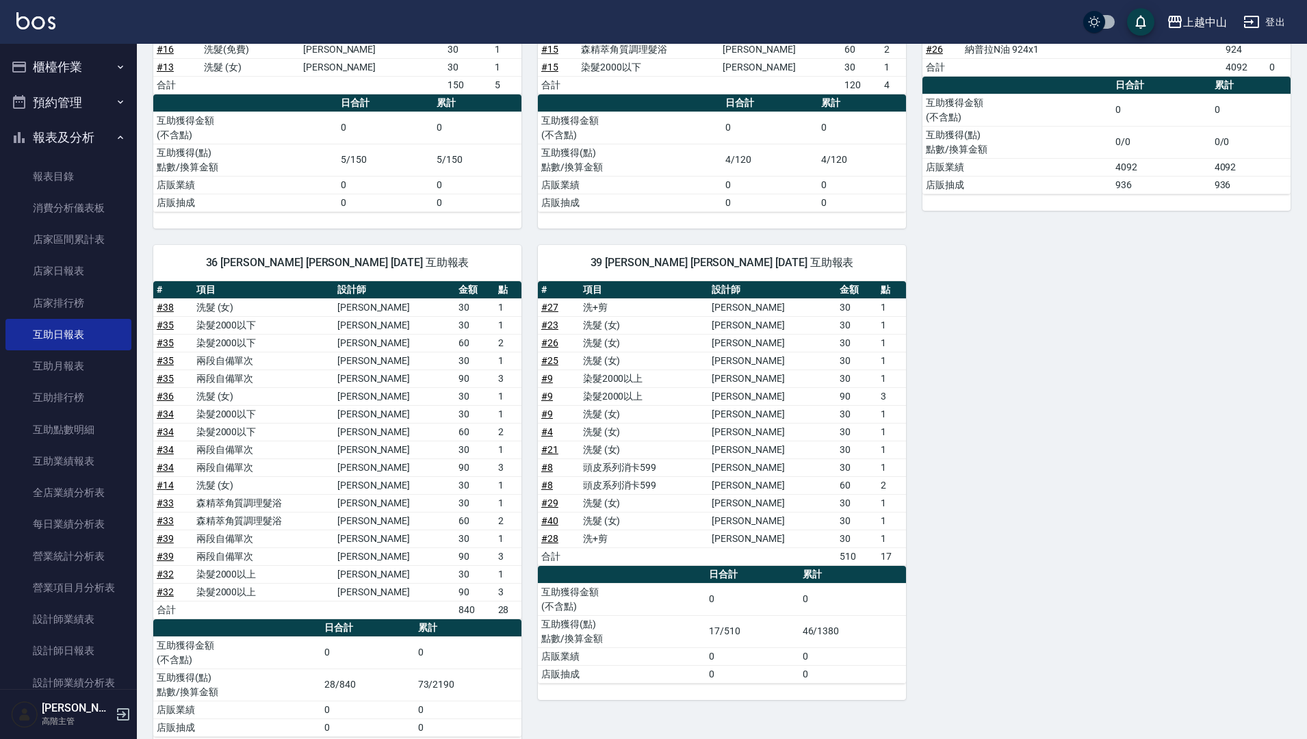
scroll to position [263, 0]
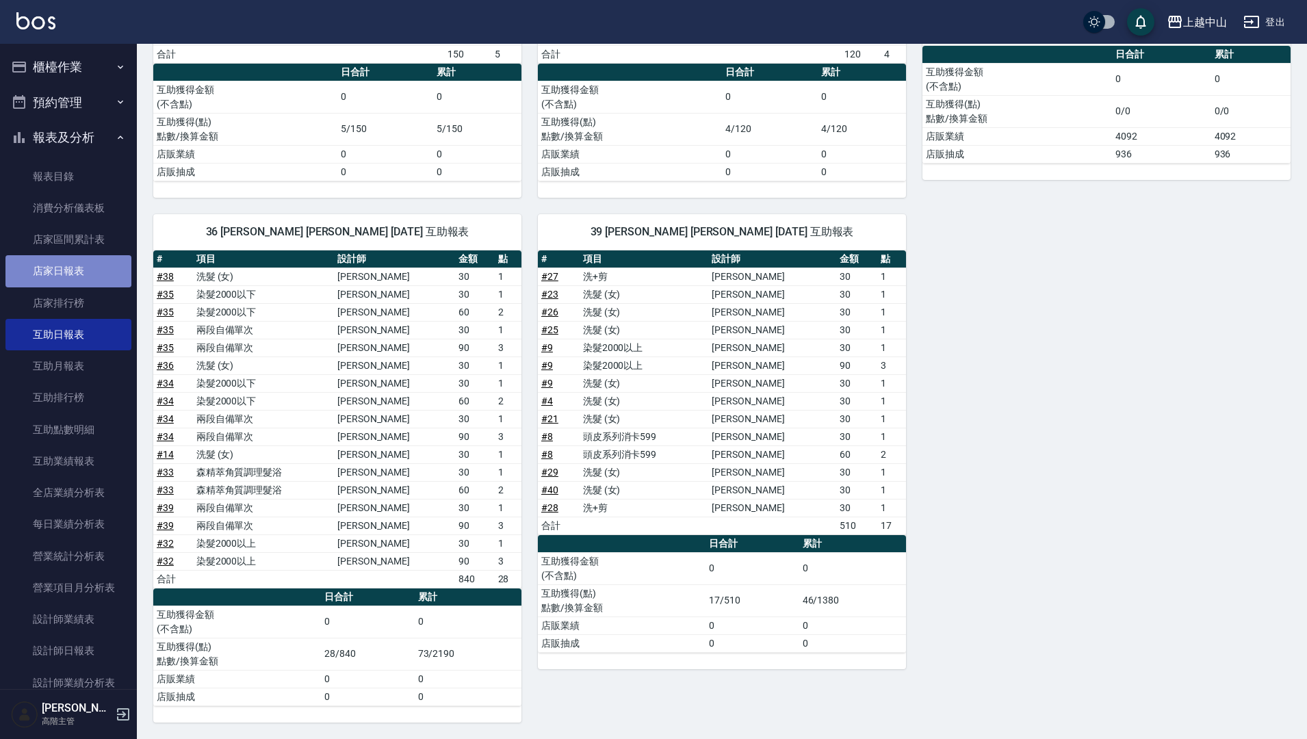
click at [70, 261] on link "店家日報表" at bounding box center [68, 270] width 126 height 31
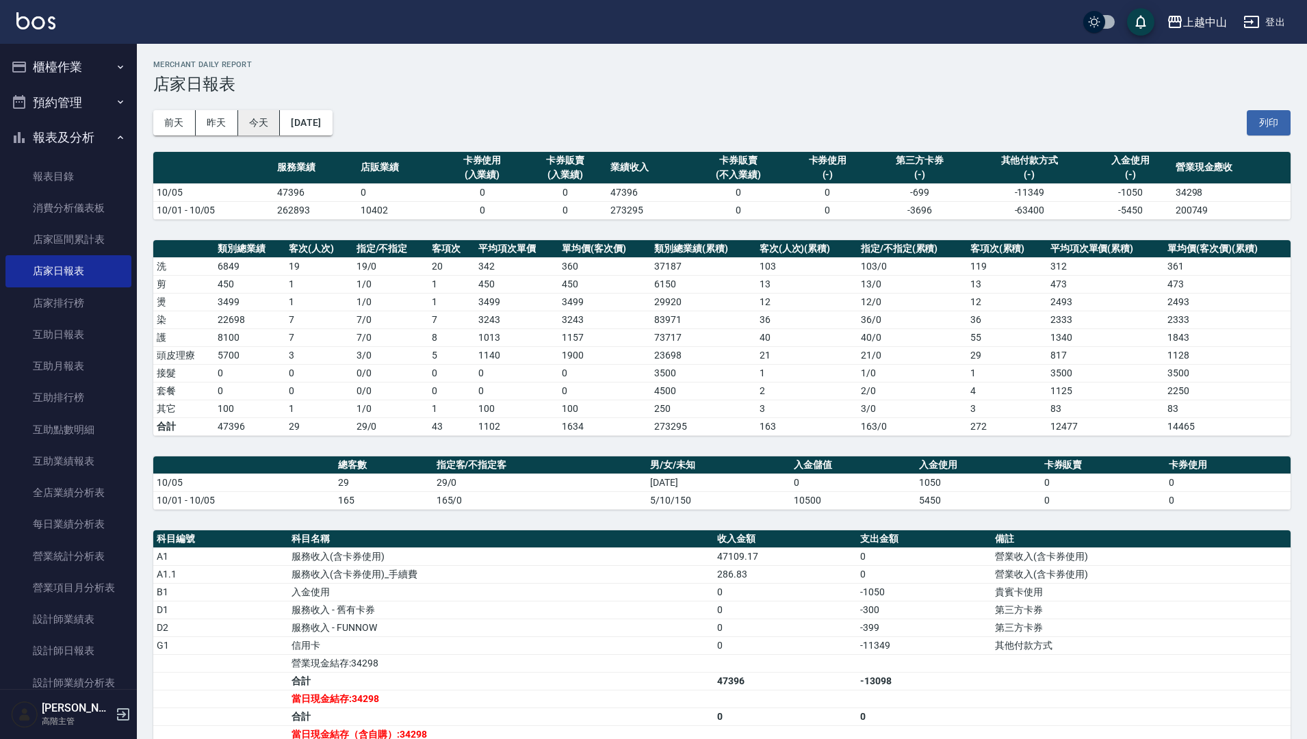
click at [268, 122] on button "今天" at bounding box center [259, 122] width 42 height 25
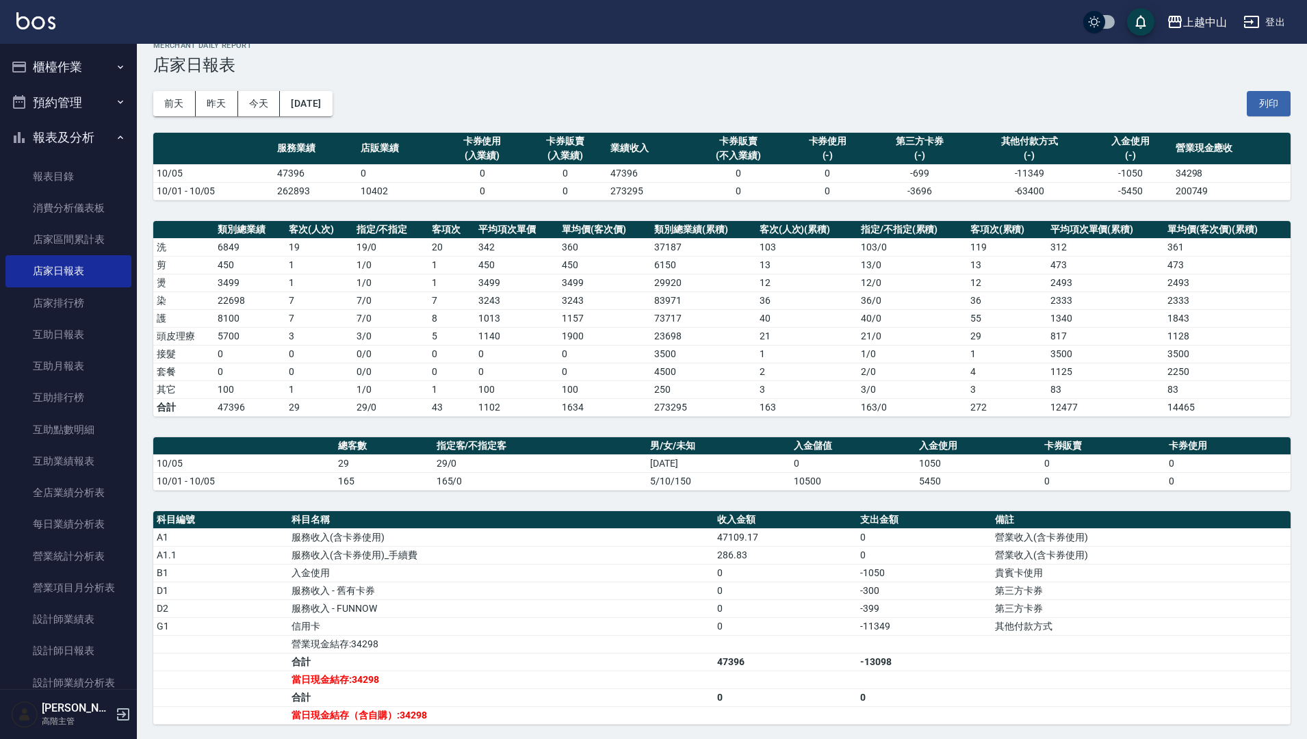
scroll to position [12, 0]
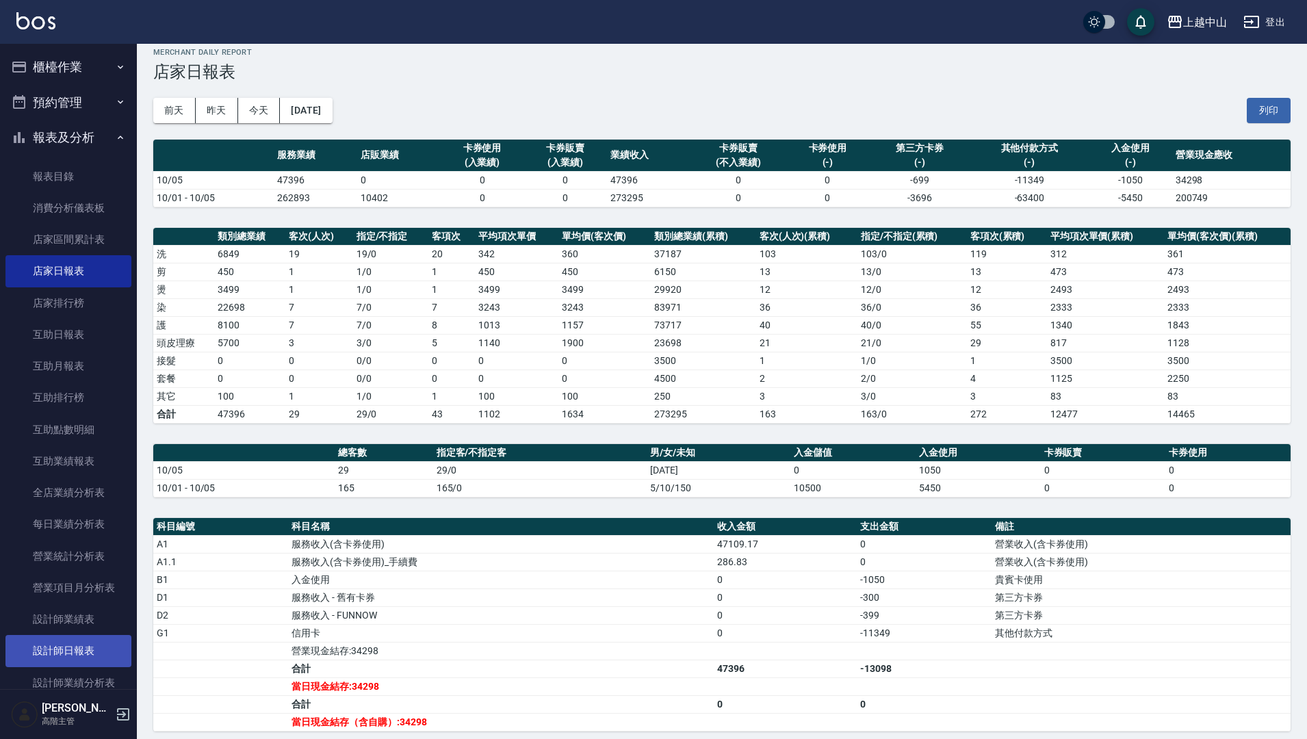
click at [64, 643] on link "設計師日報表" at bounding box center [68, 650] width 126 height 31
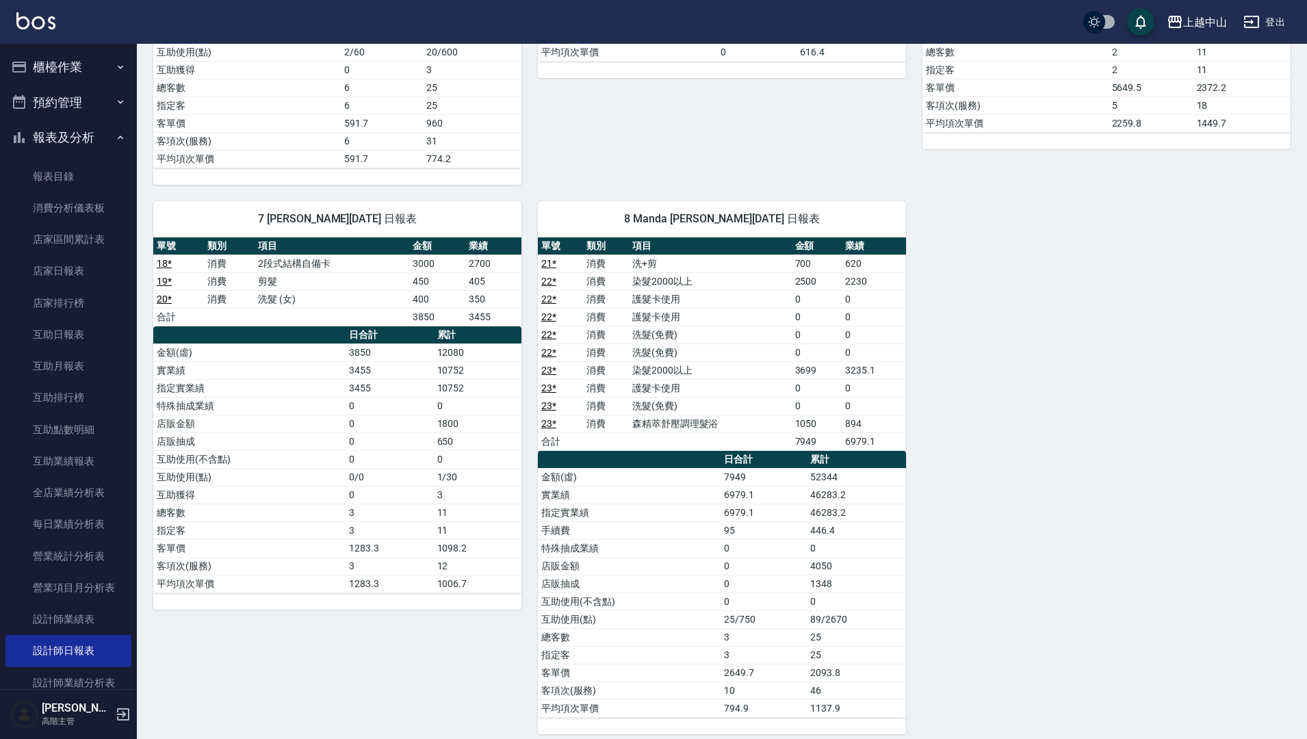
scroll to position [990, 0]
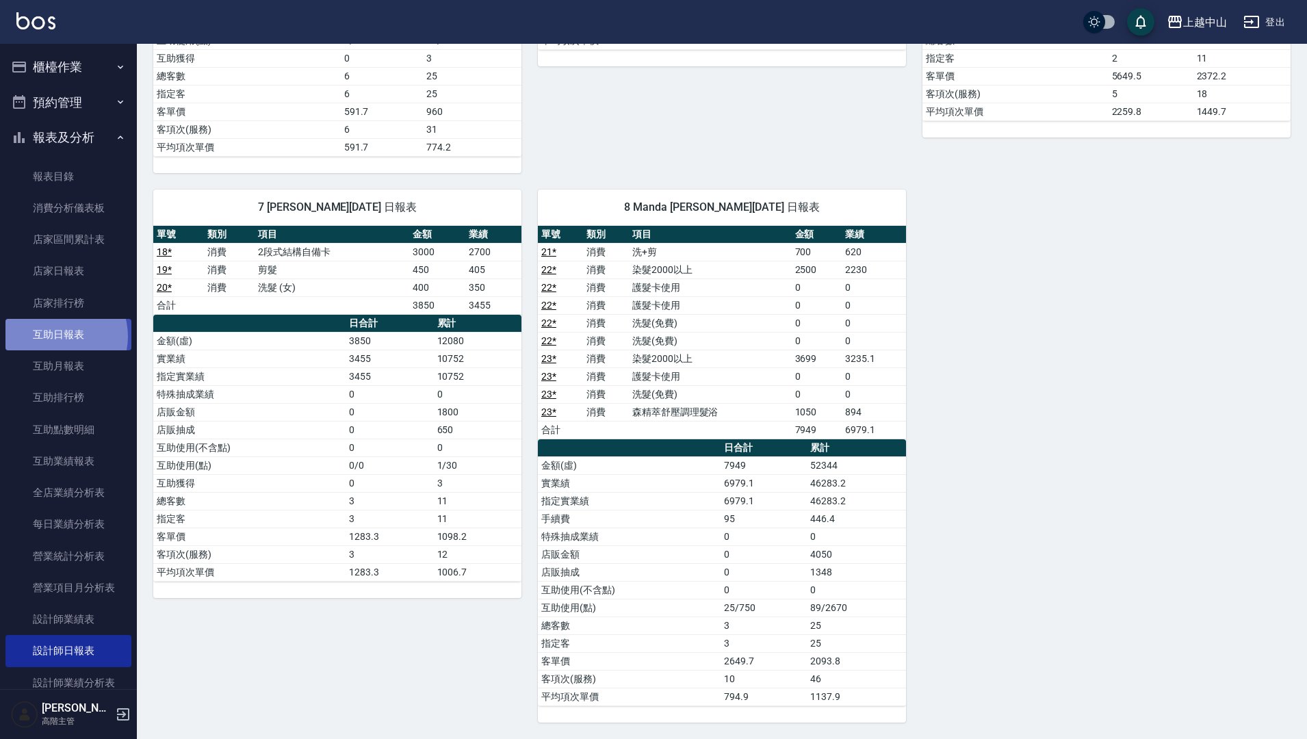
click at [57, 337] on link "互助日報表" at bounding box center [68, 334] width 126 height 31
